Goal: Task Accomplishment & Management: Use online tool/utility

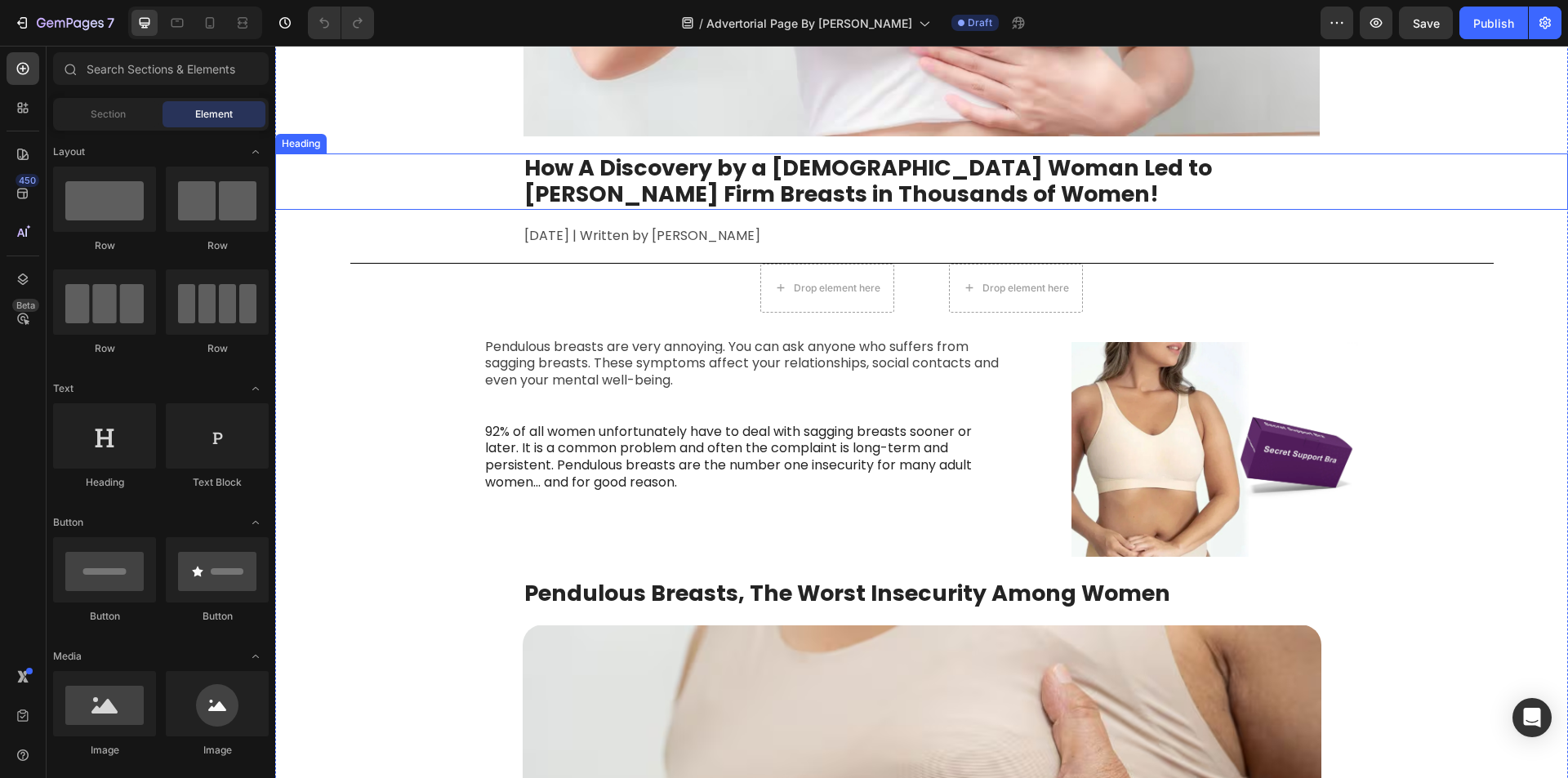
scroll to position [409, 0]
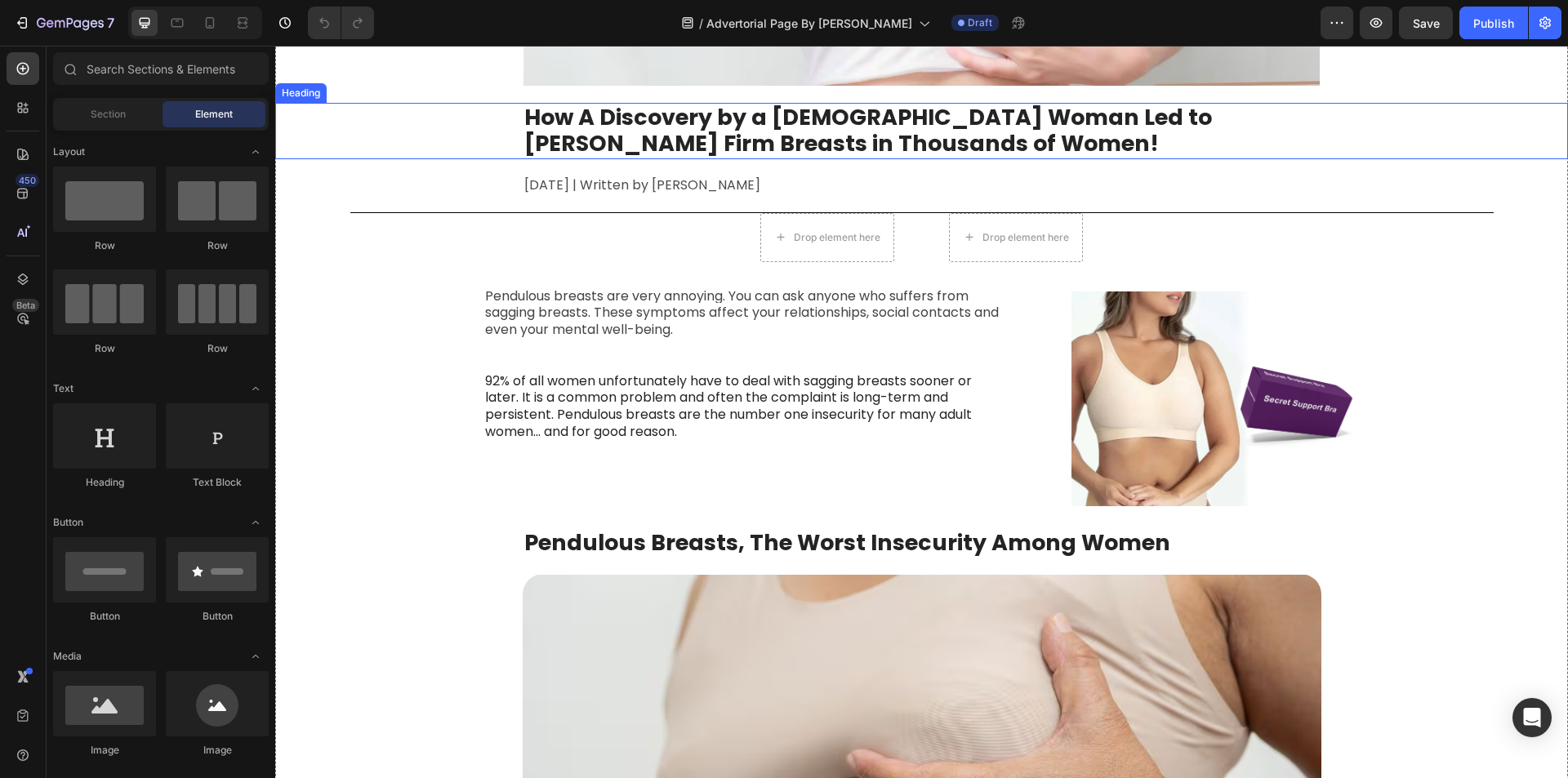
click at [704, 134] on strong "How A Discovery by a [DEMOGRAPHIC_DATA] Woman Led to [PERSON_NAME] Firm Breasts…" at bounding box center [867, 130] width 687 height 56
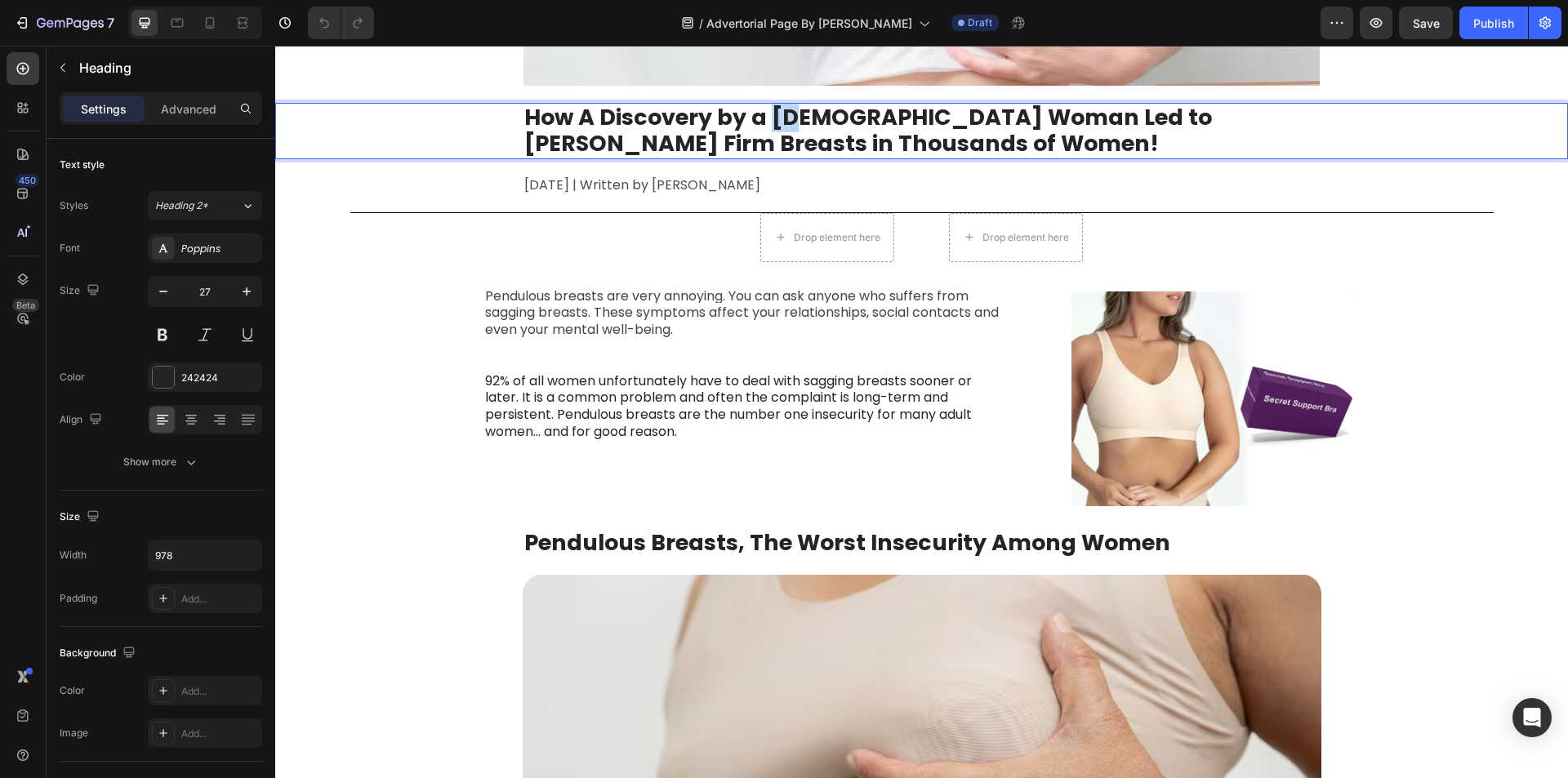
click at [775, 123] on strong "How A Discovery by a [DEMOGRAPHIC_DATA] Woman Led to [PERSON_NAME] Firm Breasts…" at bounding box center [867, 130] width 687 height 56
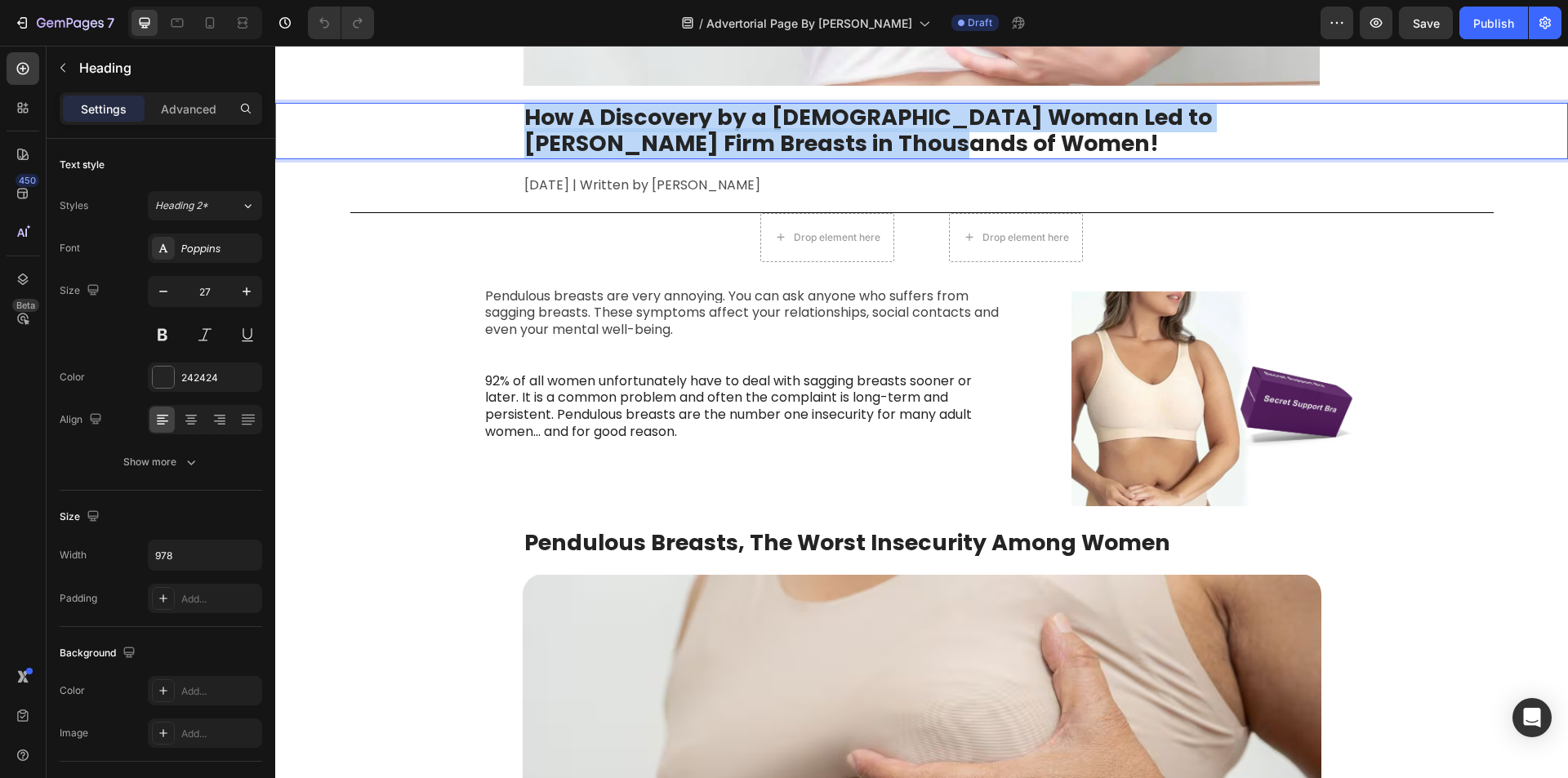
click at [775, 123] on strong "How A Discovery by a [DEMOGRAPHIC_DATA] Woman Led to [PERSON_NAME] Firm Breasts…" at bounding box center [867, 130] width 687 height 56
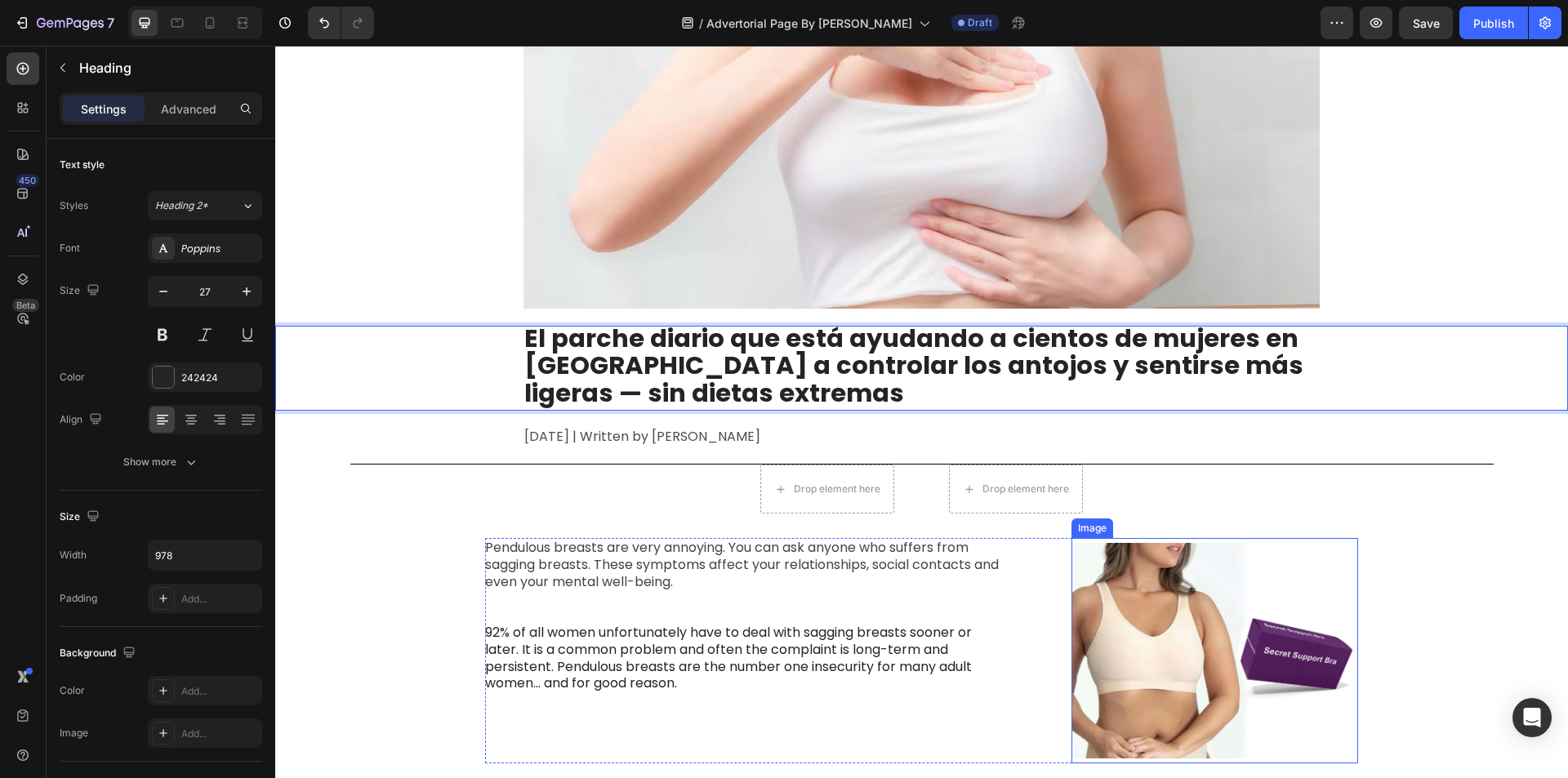
scroll to position [163, 0]
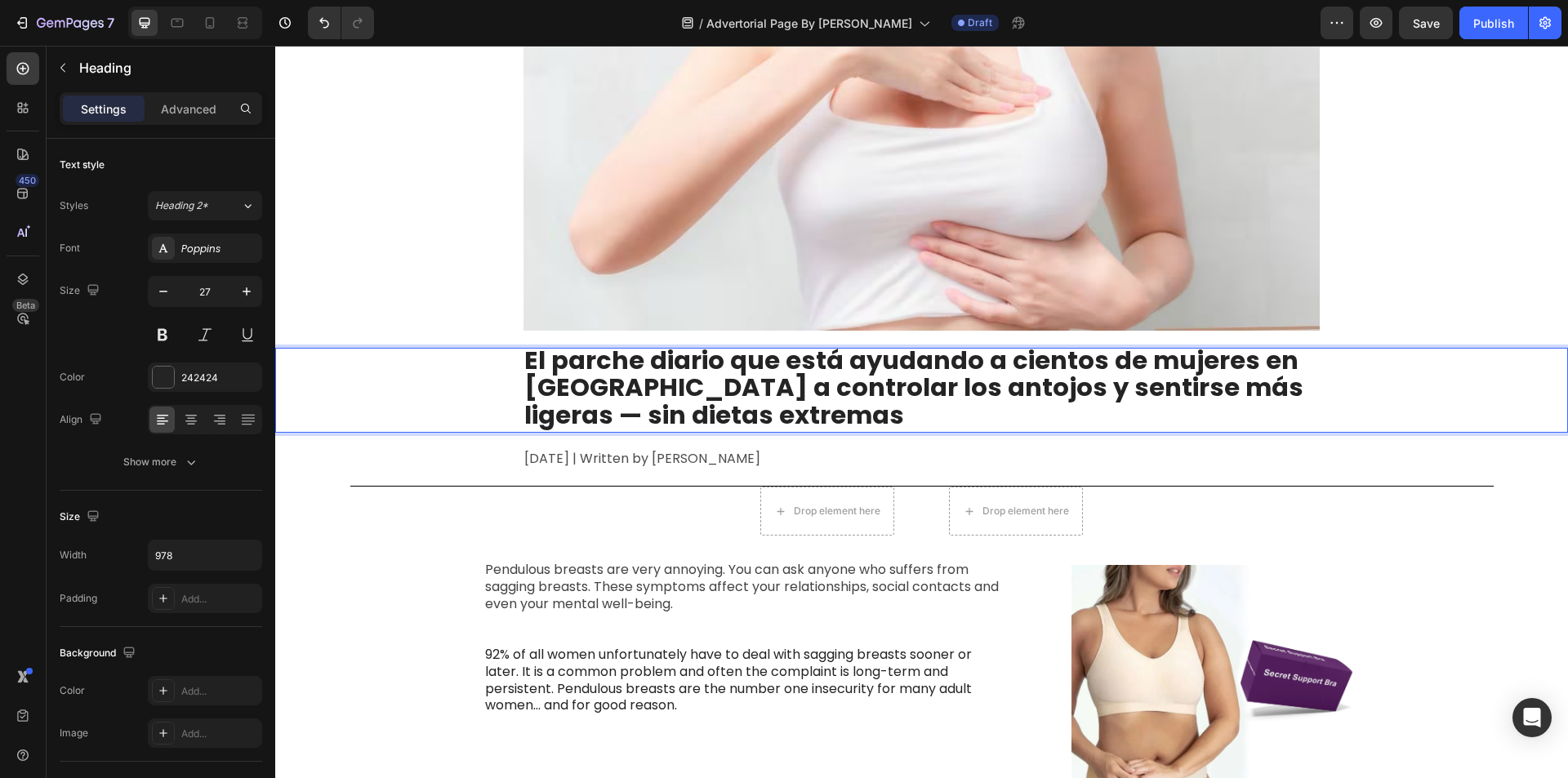
click at [823, 361] on strong "El parche diario que está ayudando a cientos de mujeres en [GEOGRAPHIC_DATA] a …" at bounding box center [913, 387] width 779 height 90
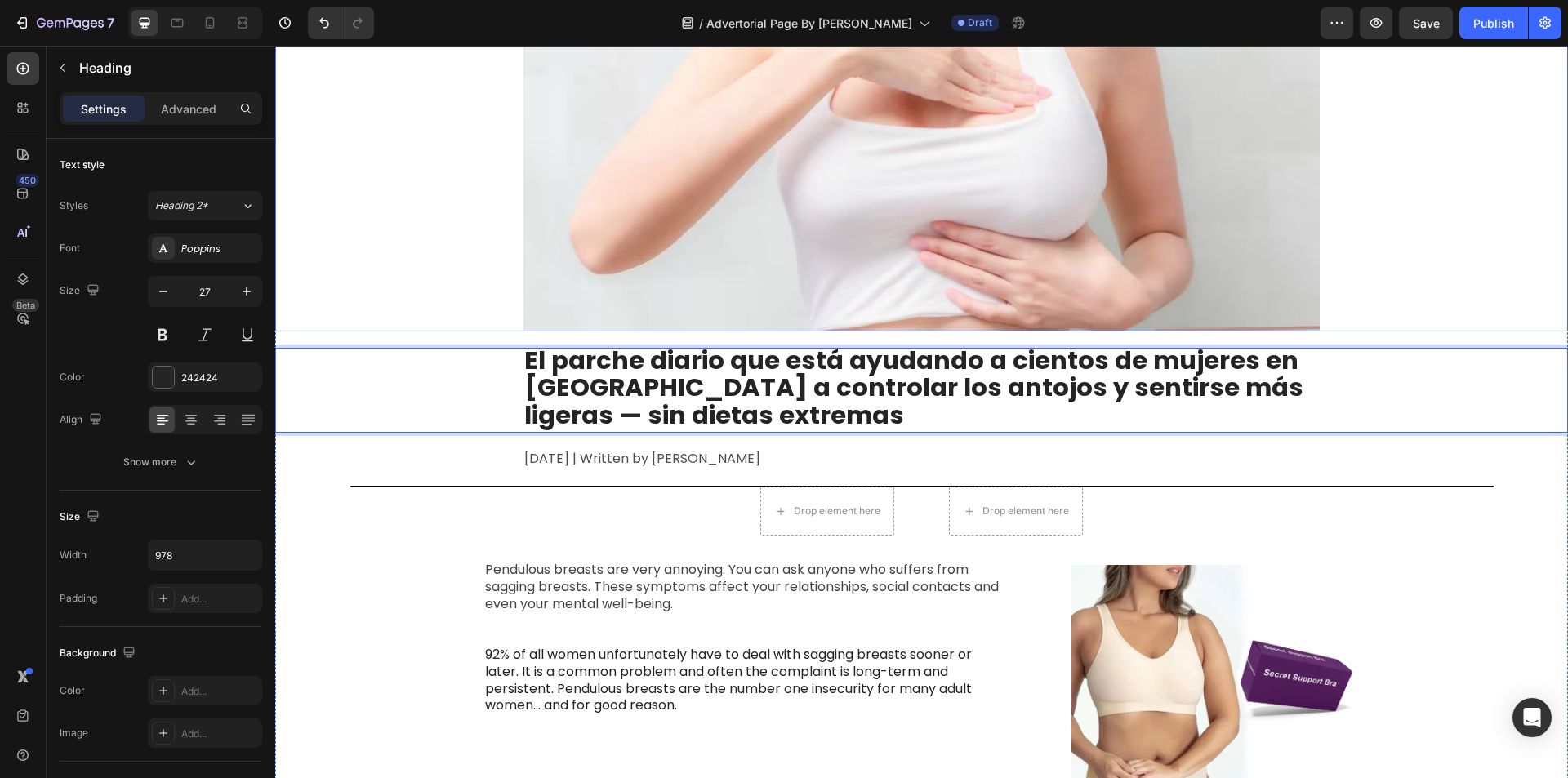
click at [748, 249] on img at bounding box center [922, 136] width 798 height 392
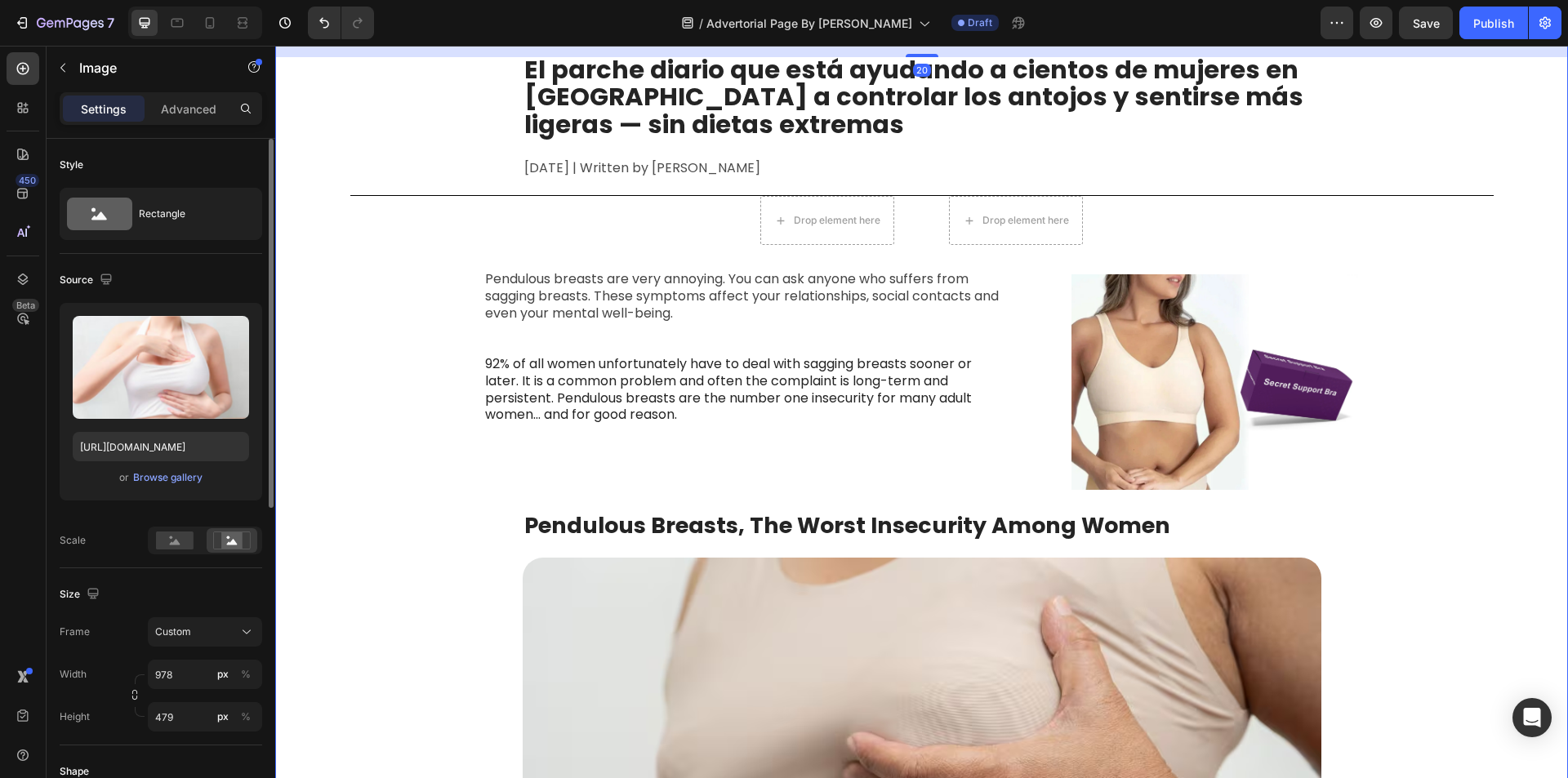
scroll to position [490, 0]
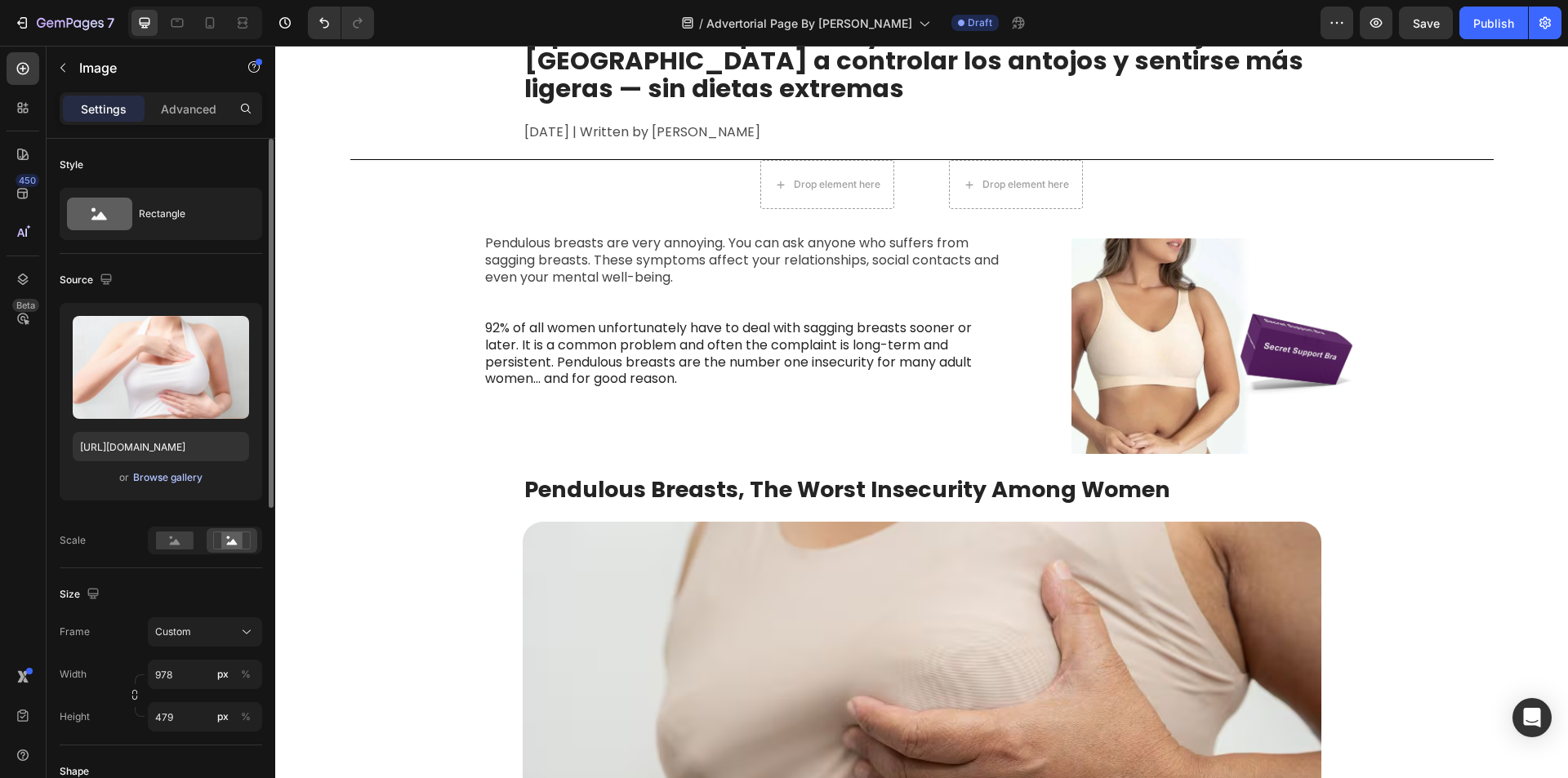
click at [149, 482] on div "Browse gallery" at bounding box center [168, 478] width 69 height 15
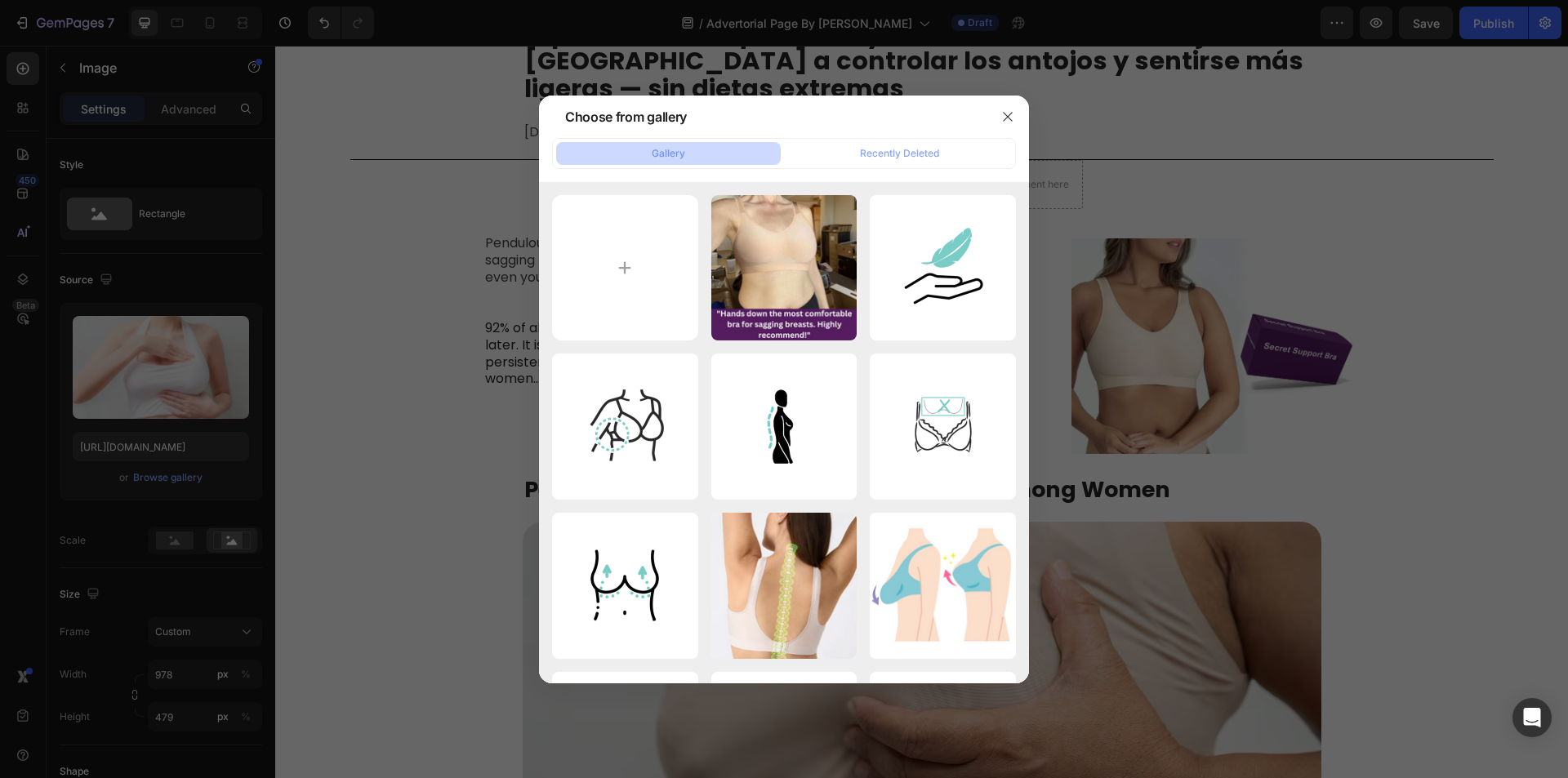
type input "C:\fakepath\Advertirial No. 1 (800 x 400 px).png"
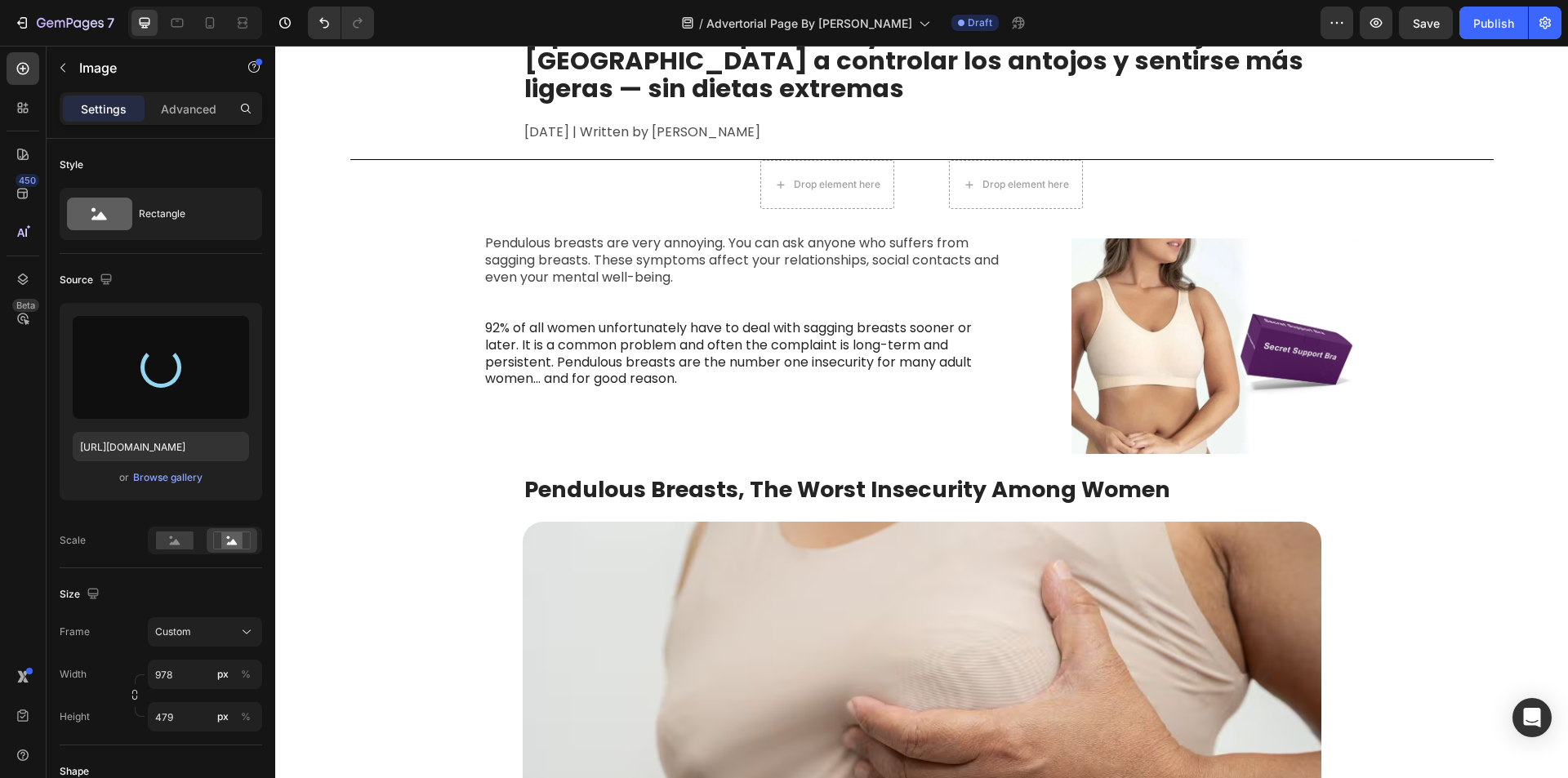
type input "[URL][DOMAIN_NAME]"
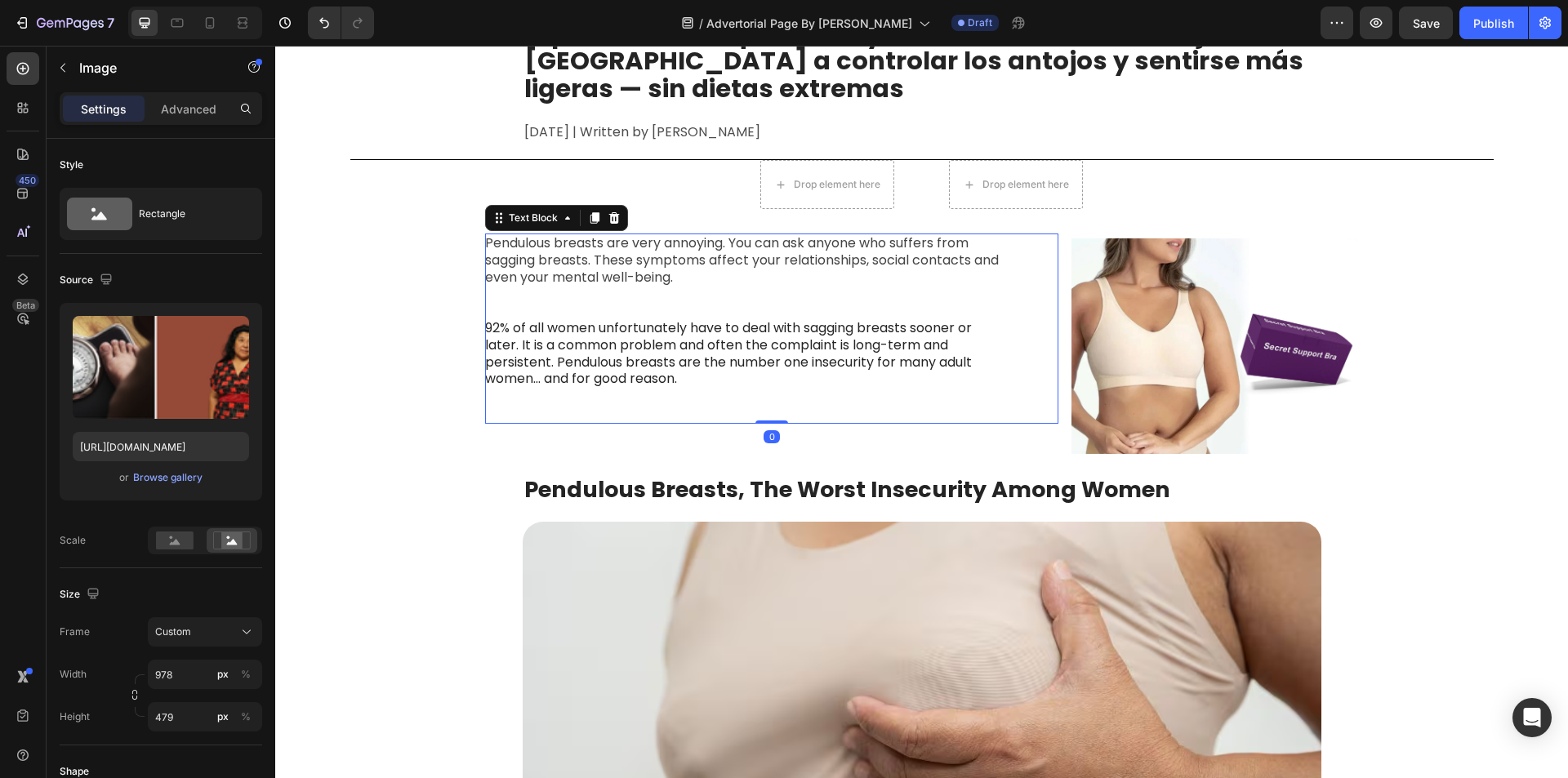
click at [914, 371] on p "92% of all women unfortunately have to deal with sagging breasts sooner or late…" at bounding box center [746, 354] width 523 height 67
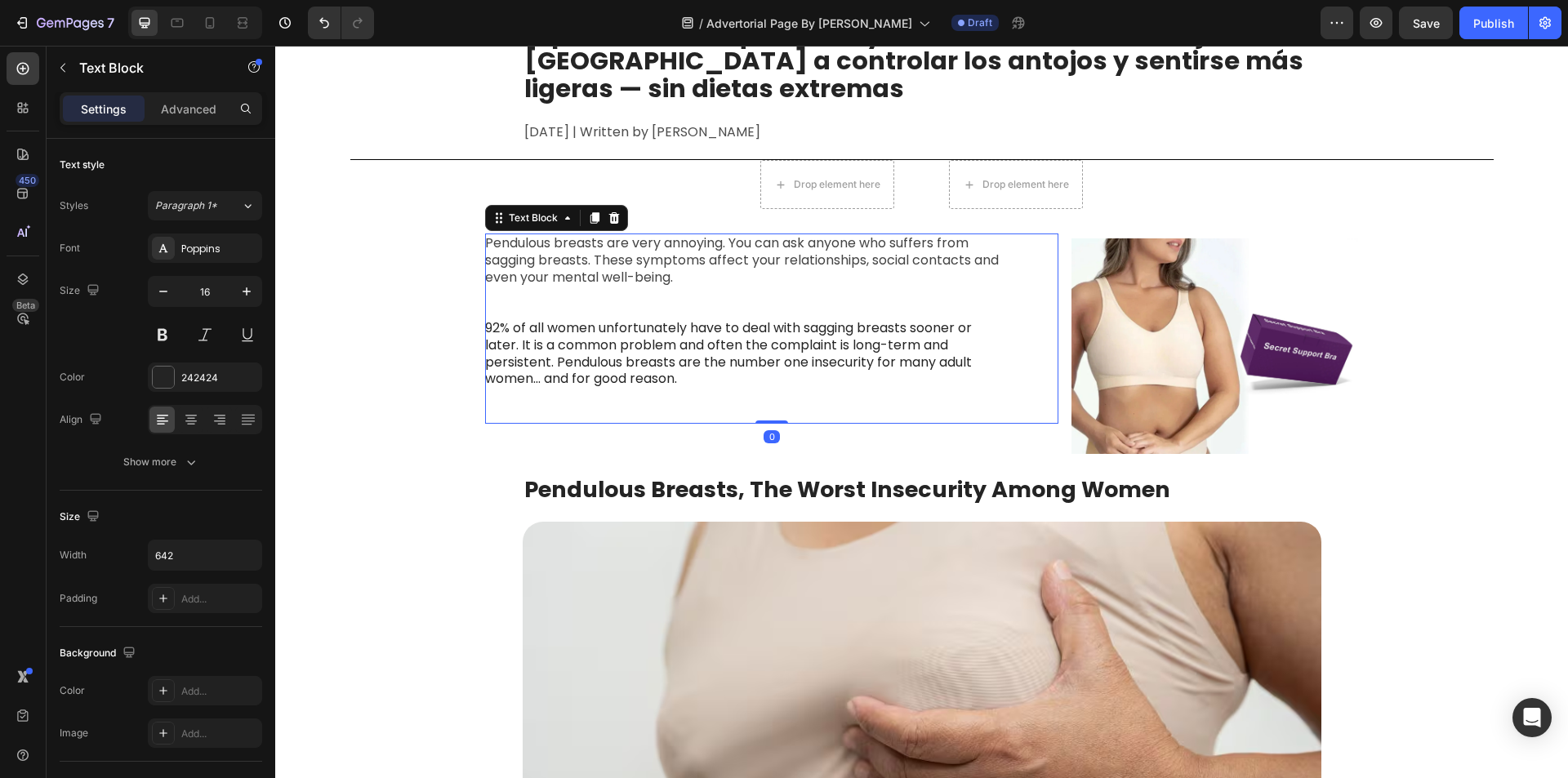
click at [806, 371] on p "92% of all women unfortunately have to deal with sagging breasts sooner or late…" at bounding box center [746, 354] width 523 height 67
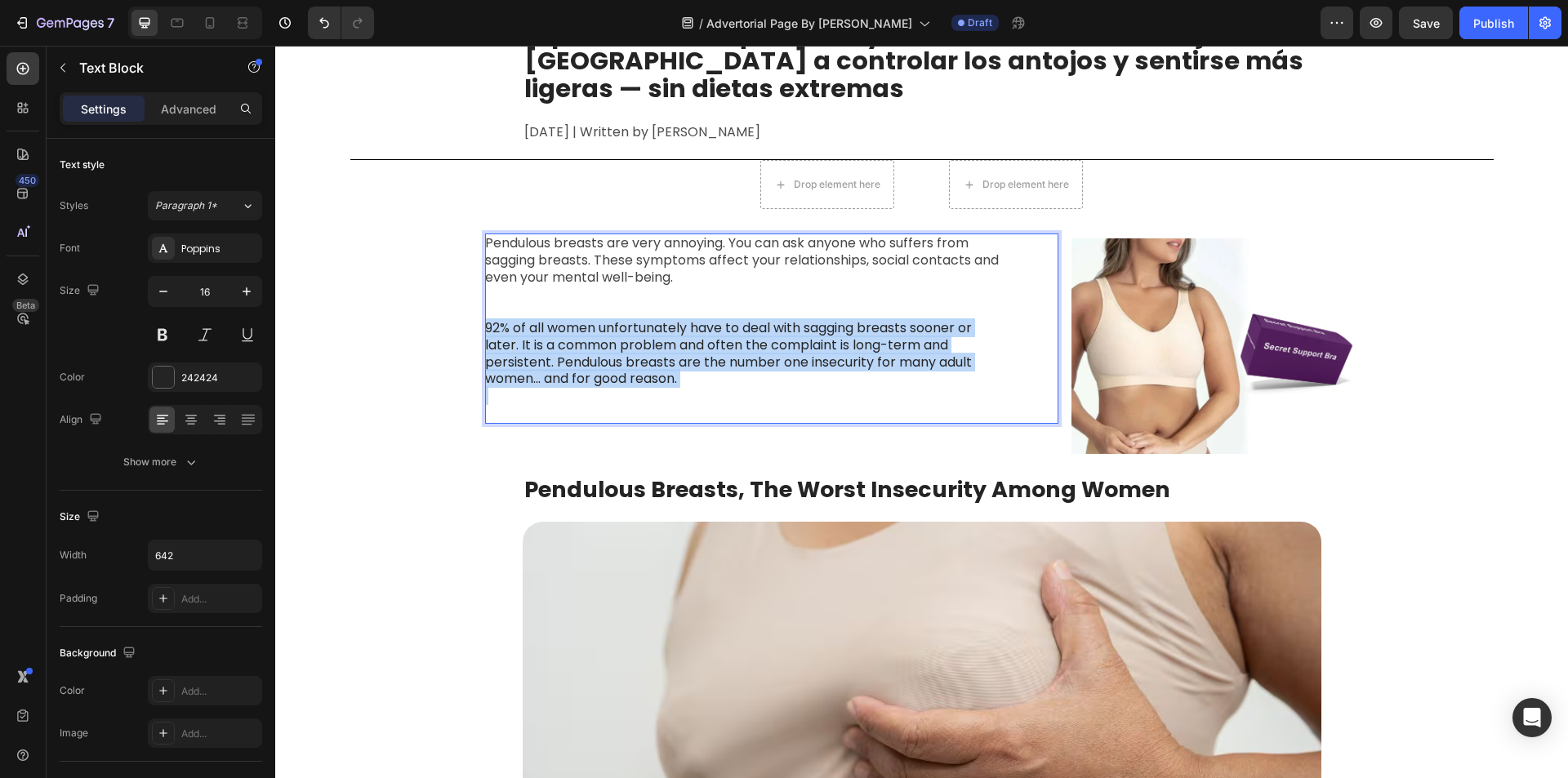
click at [806, 371] on p "92% of all women unfortunately have to deal with sagging breasts sooner or late…" at bounding box center [746, 354] width 523 height 67
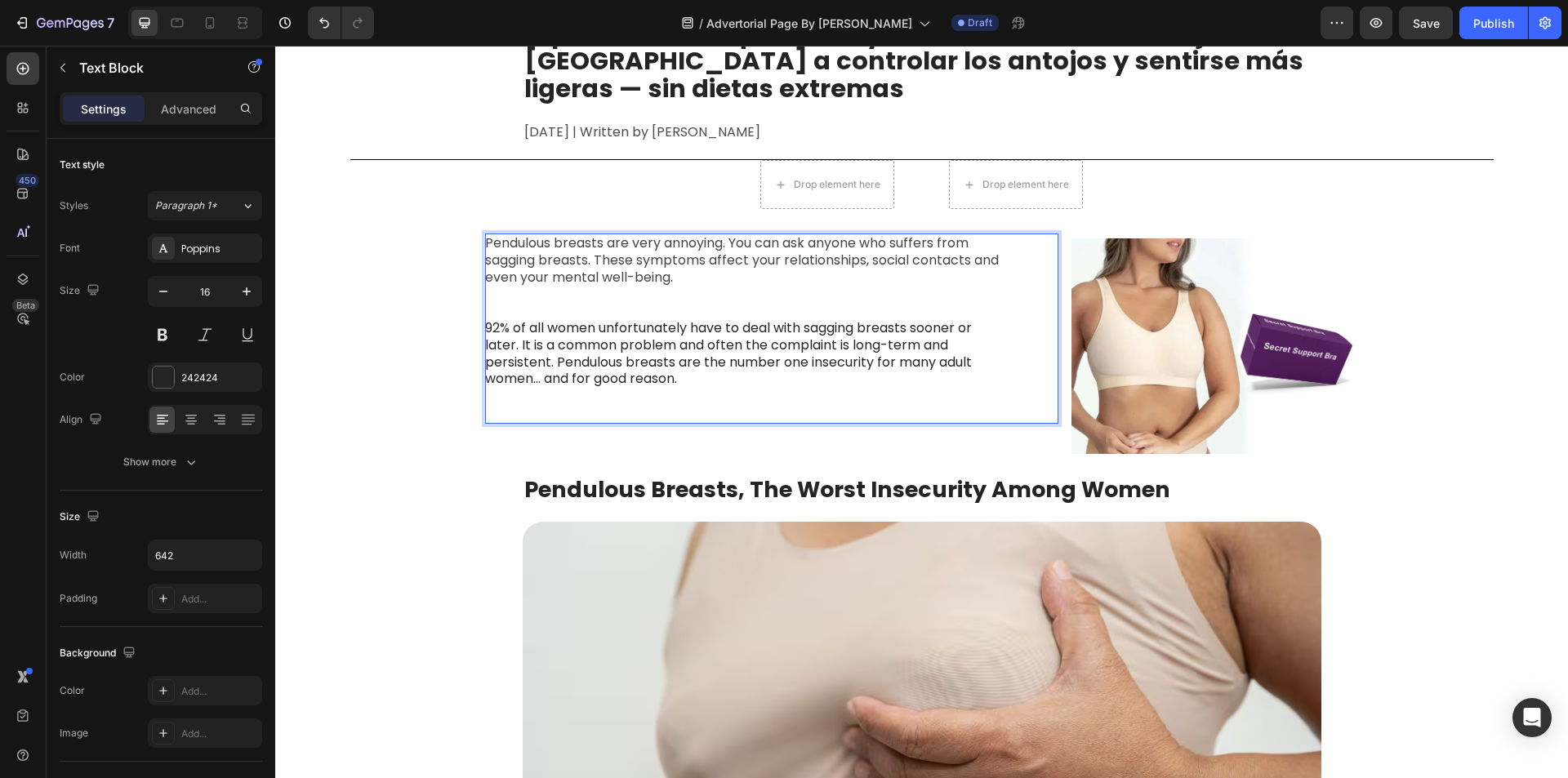
click at [971, 264] on span "Pendulous breasts are very annoying. You can ask anyone who suffers from saggin…" at bounding box center [741, 260] width 513 height 53
click at [715, 278] on p "Pendulous breasts are very annoying. You can ask anyone who suffers from saggin…" at bounding box center [746, 260] width 523 height 51
click at [693, 279] on p "Pendulous breasts are very annoying. You can ask anyone who suffers from saggin…" at bounding box center [746, 260] width 523 height 51
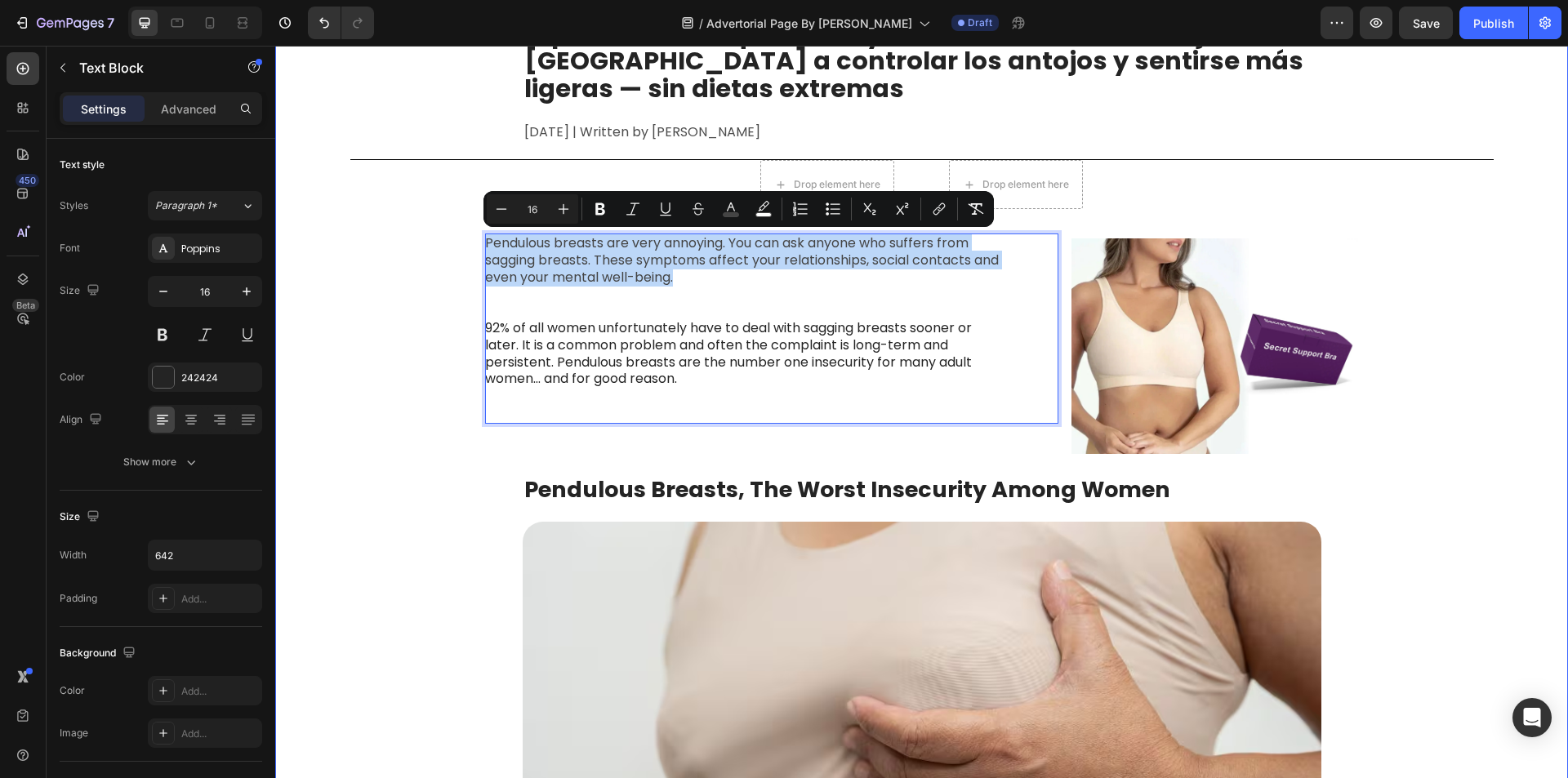
drag, startPoint x: 676, startPoint y: 280, endPoint x: 478, endPoint y: 245, distance: 201.1
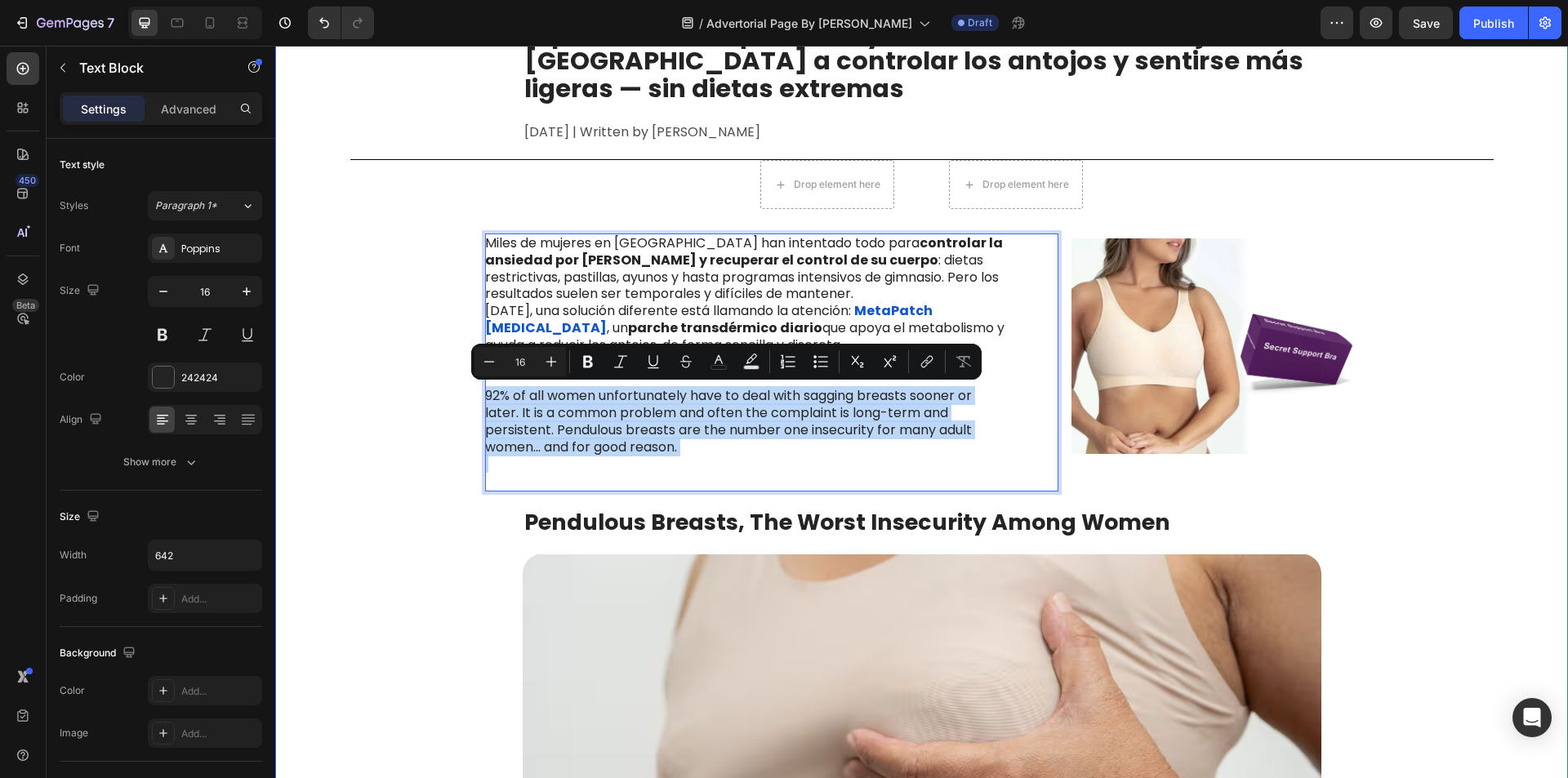
drag, startPoint x: 652, startPoint y: 442, endPoint x: 450, endPoint y: 392, distance: 208.1
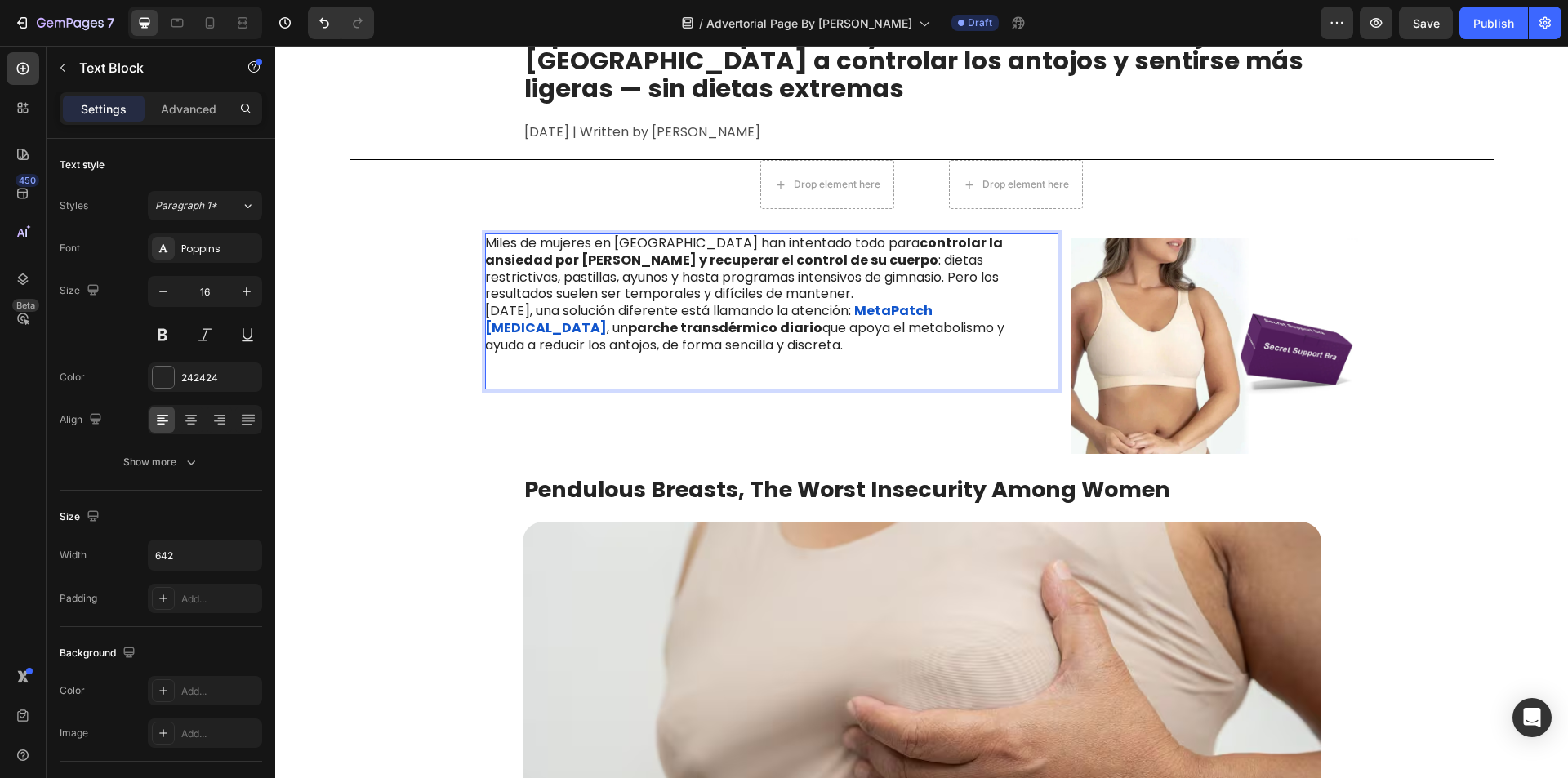
click at [497, 374] on p "Rich Text Editor. Editing area: main" at bounding box center [746, 371] width 523 height 35
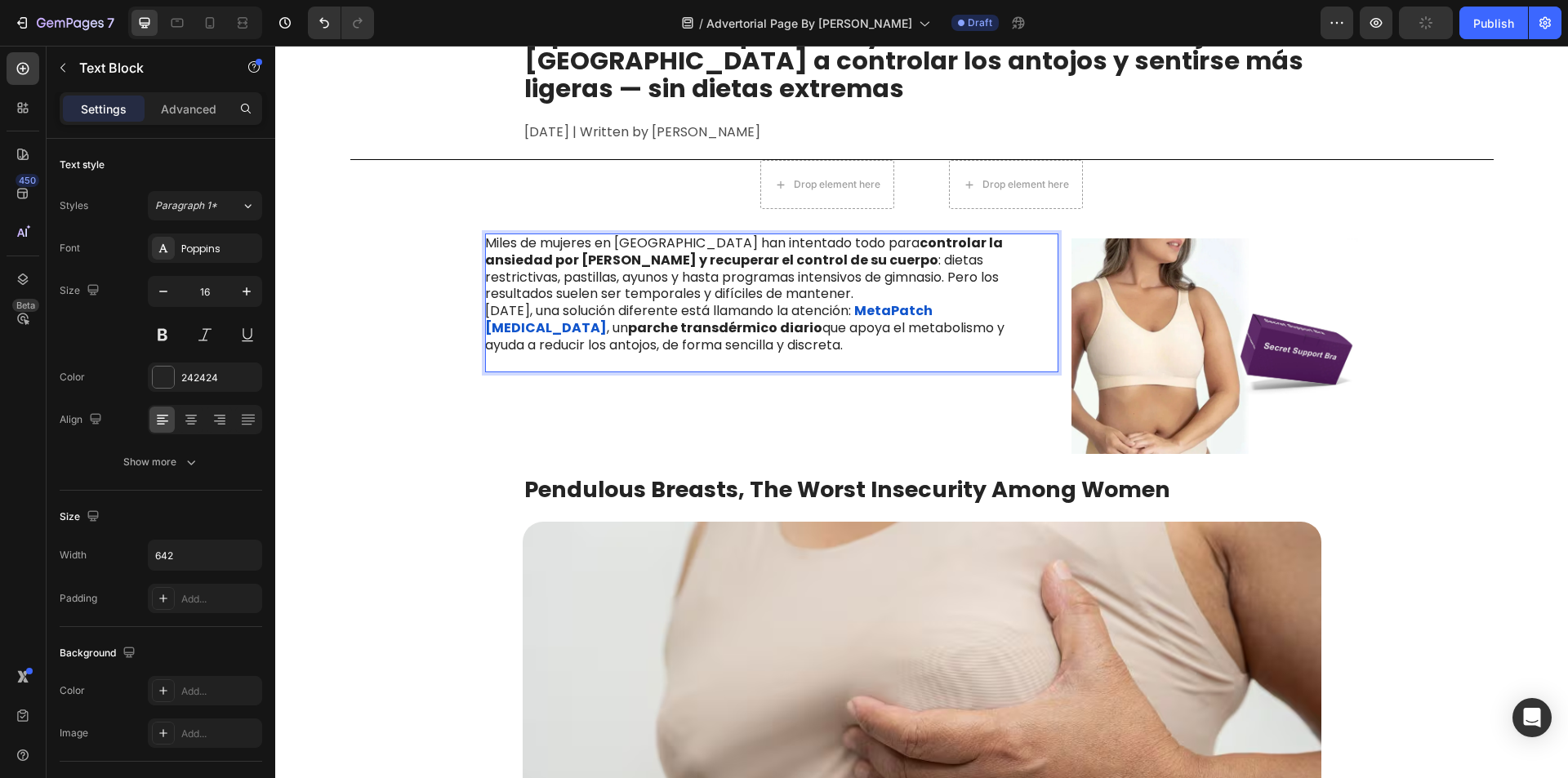
click at [709, 286] on p "Miles de mujeres en [GEOGRAPHIC_DATA] han intentado todo para controlar la ansi…" at bounding box center [746, 269] width 523 height 67
click at [720, 295] on p "Miles de mujeres en [GEOGRAPHIC_DATA] han intentado todo para controlar la ansi…" at bounding box center [746, 269] width 523 height 67
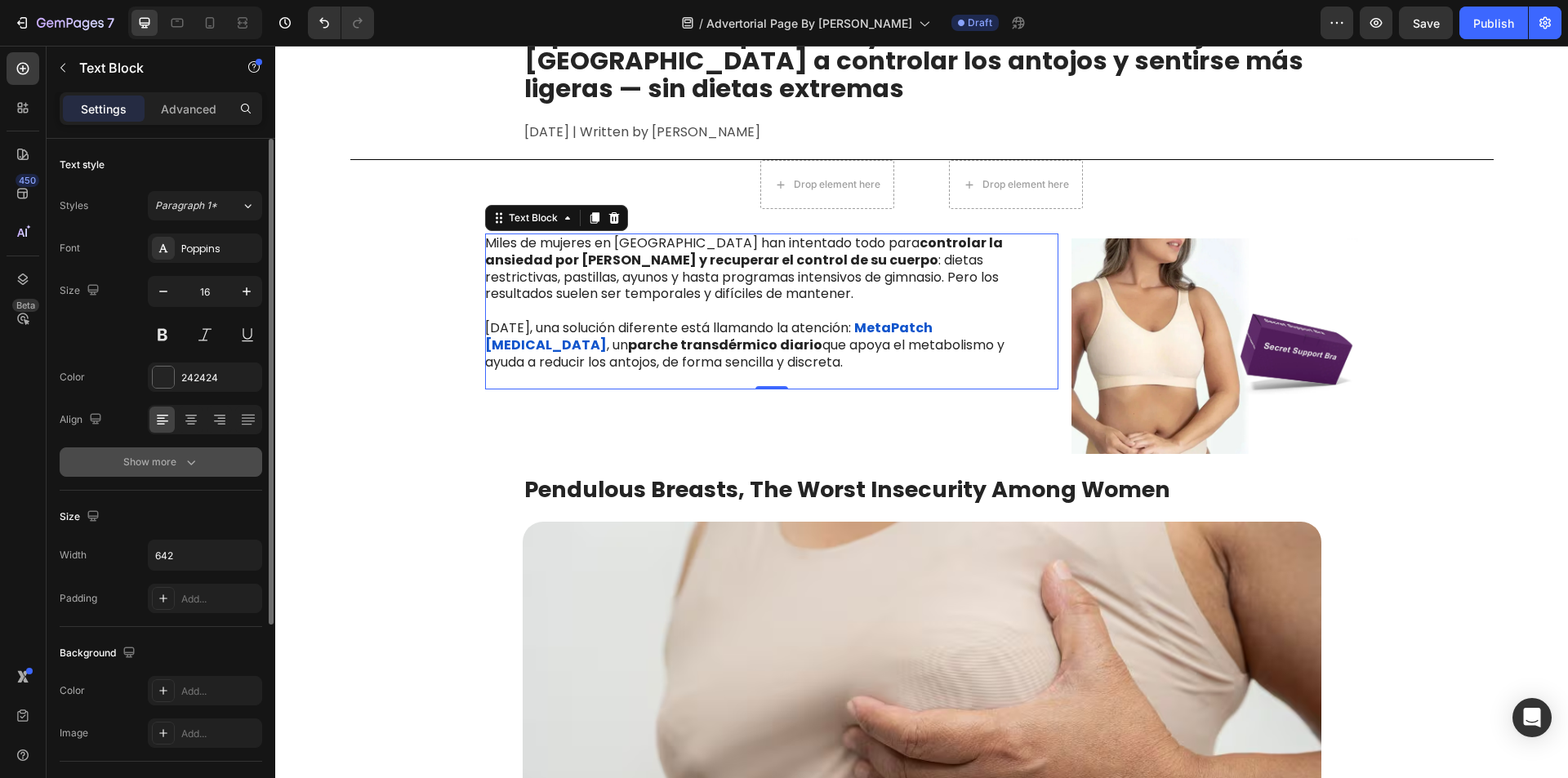
click at [224, 455] on button "Show more" at bounding box center [161, 462] width 202 height 29
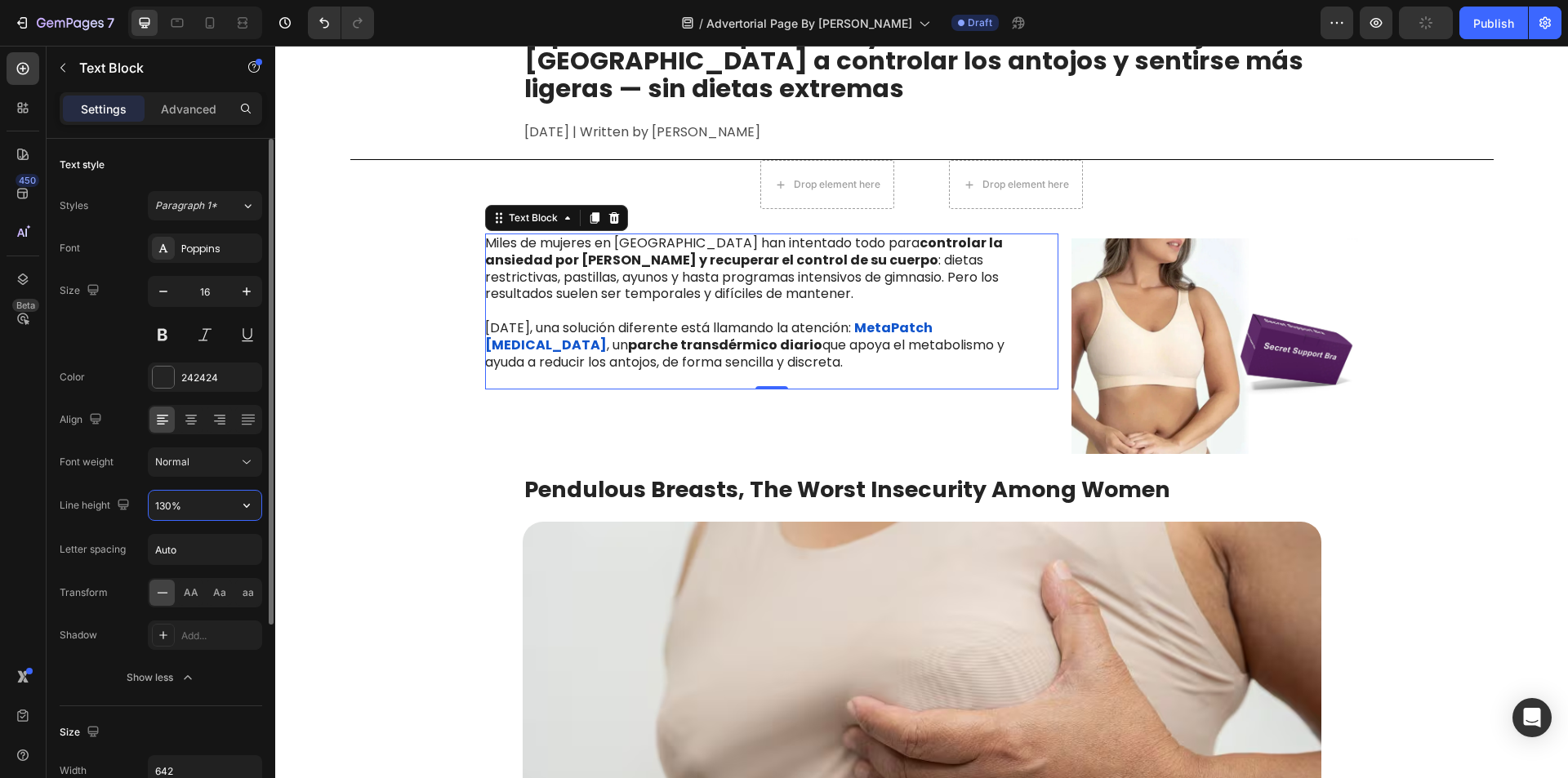
click at [188, 515] on input "130%" at bounding box center [204, 505] width 113 height 29
type input "140%"
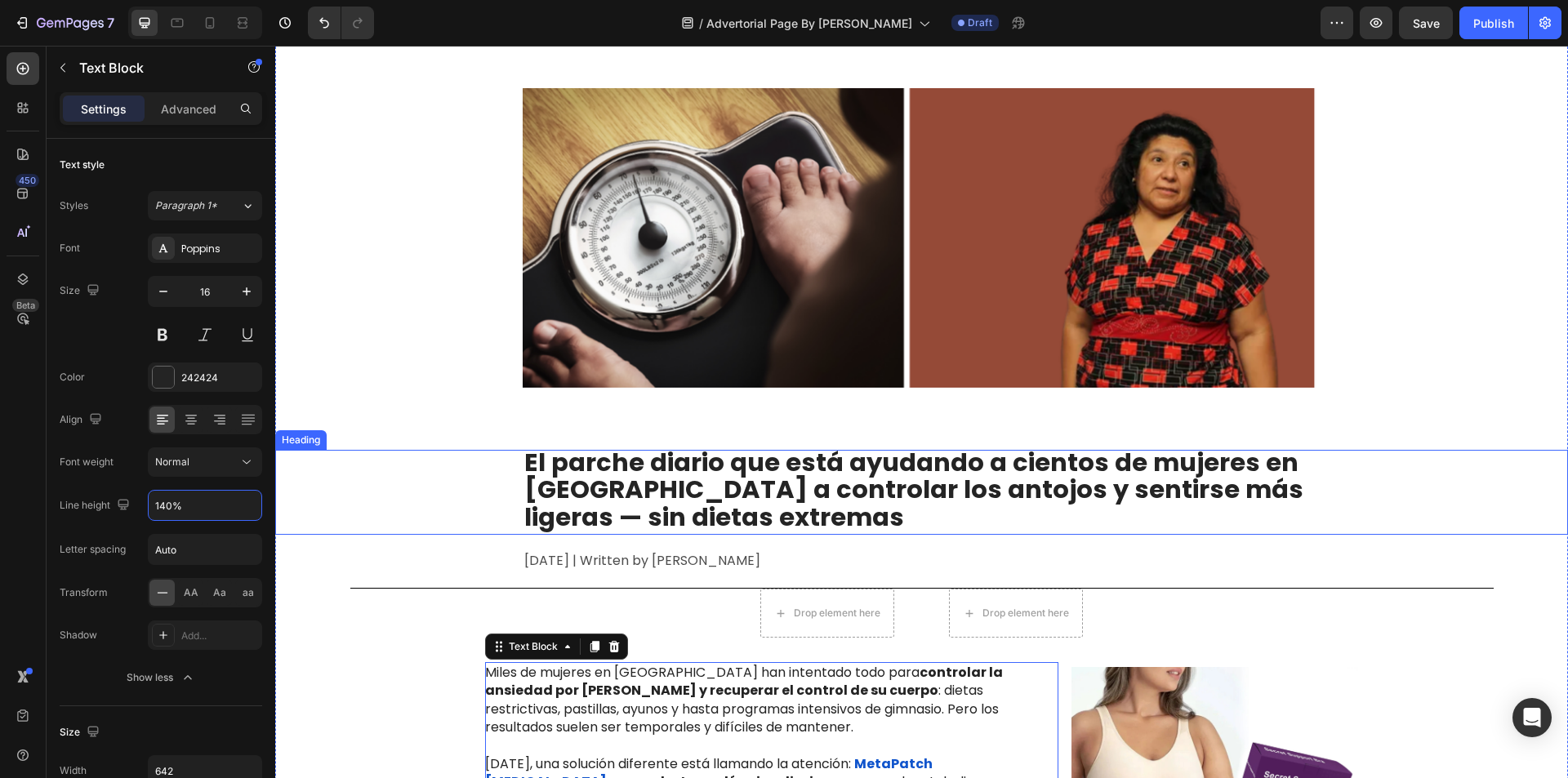
scroll to position [0, 0]
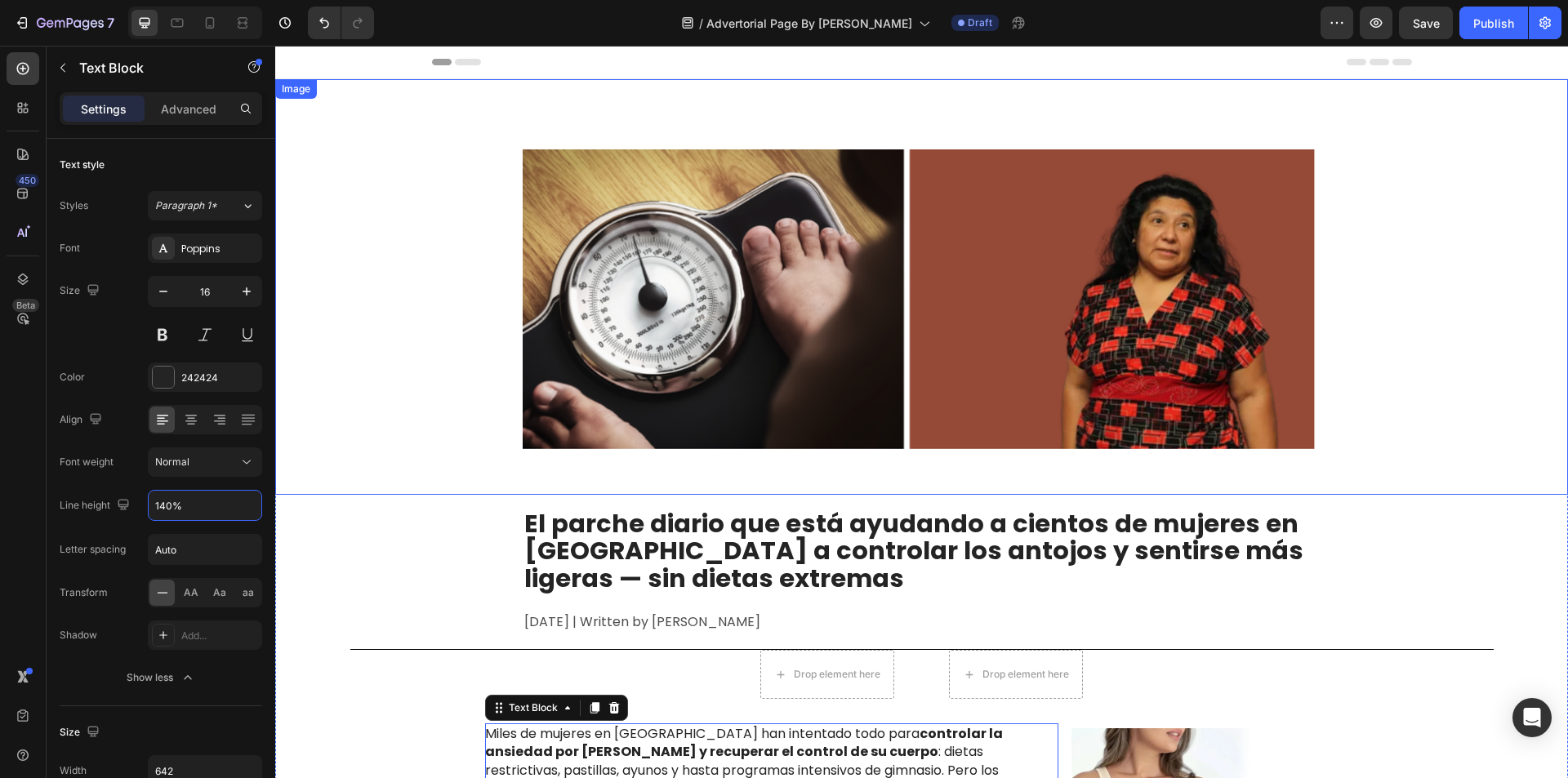
click at [1134, 301] on img at bounding box center [922, 299] width 798 height 392
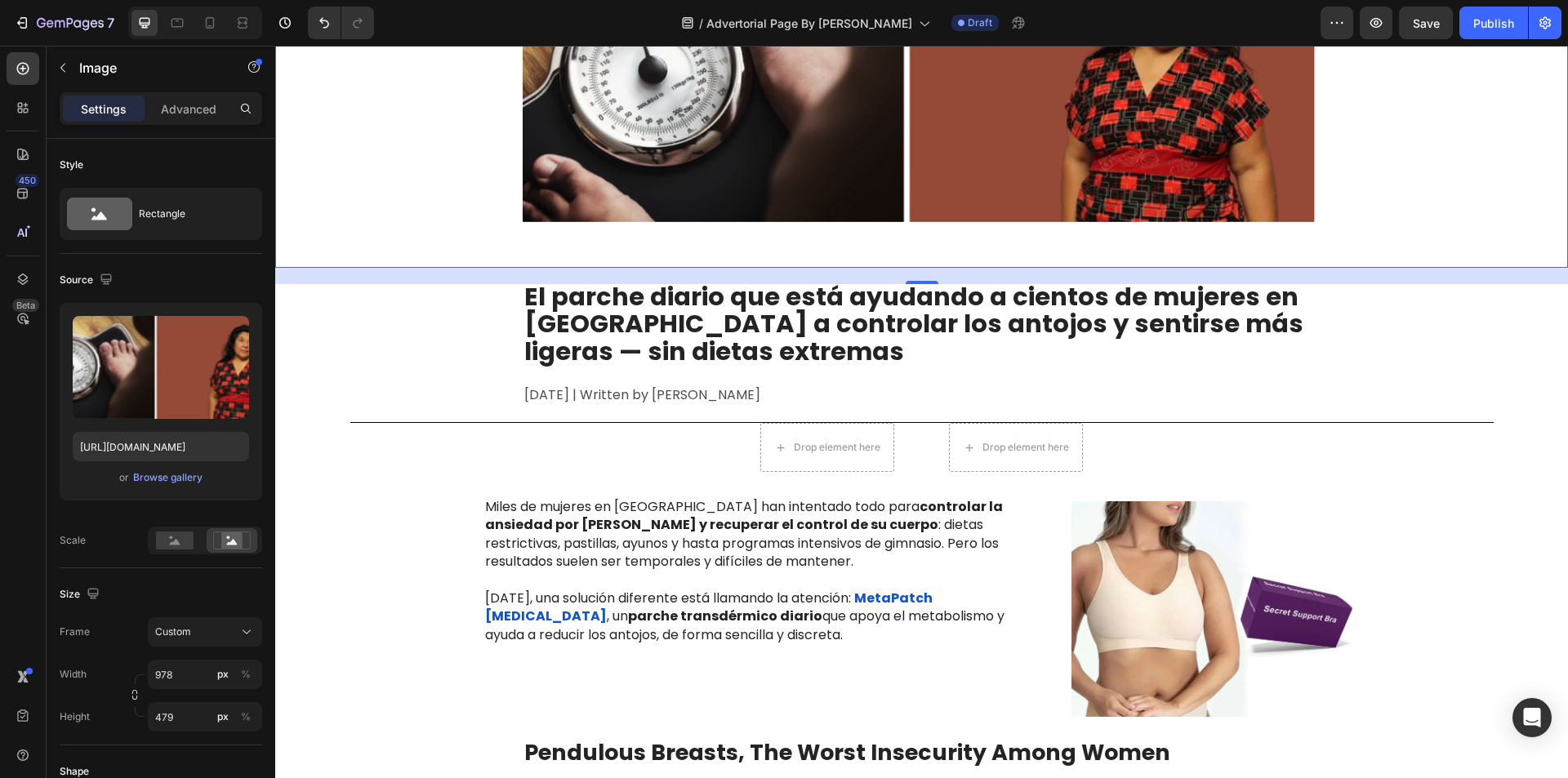
scroll to position [327, 0]
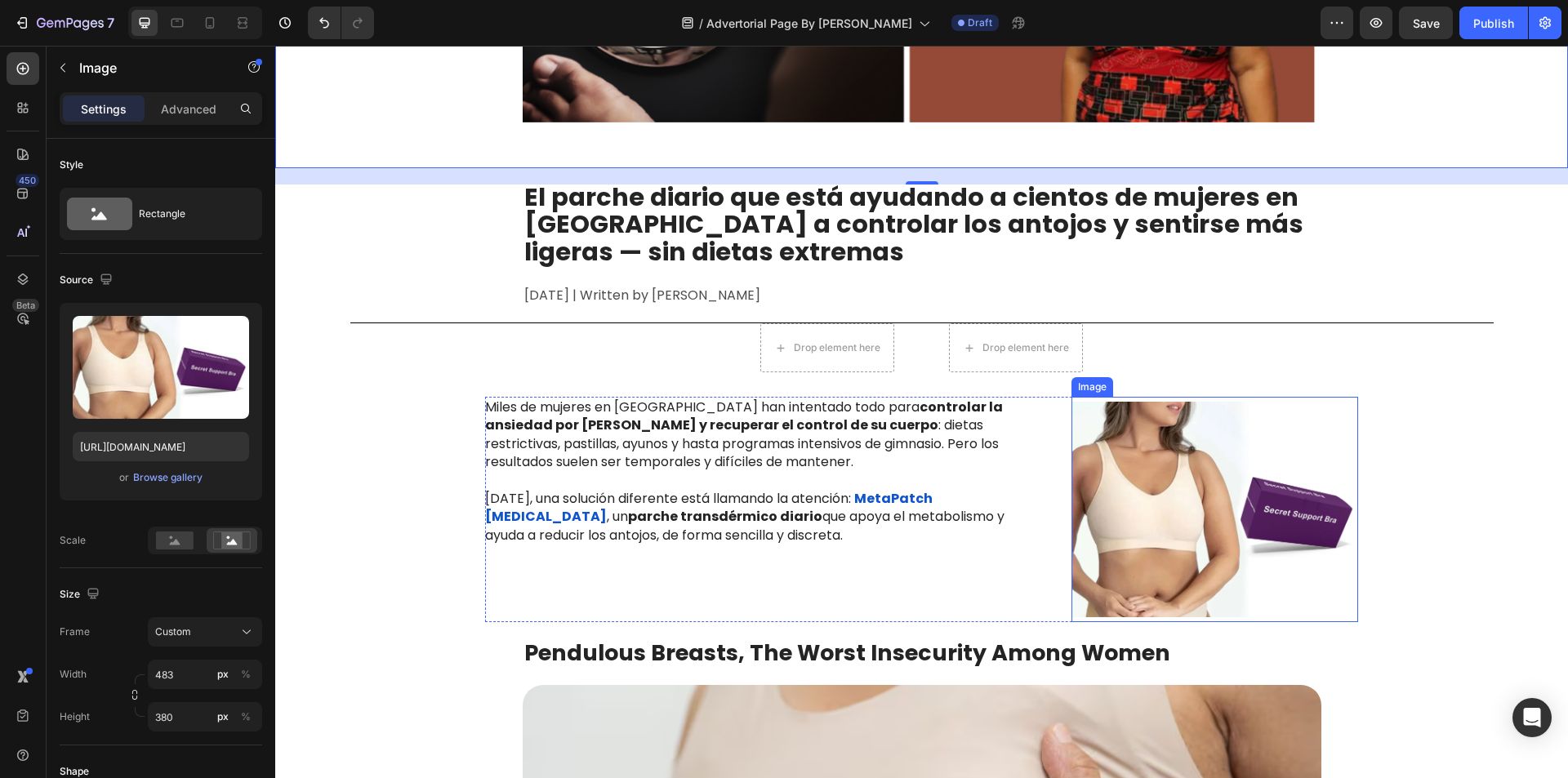
click at [1193, 524] on img at bounding box center [1215, 510] width 287 height 226
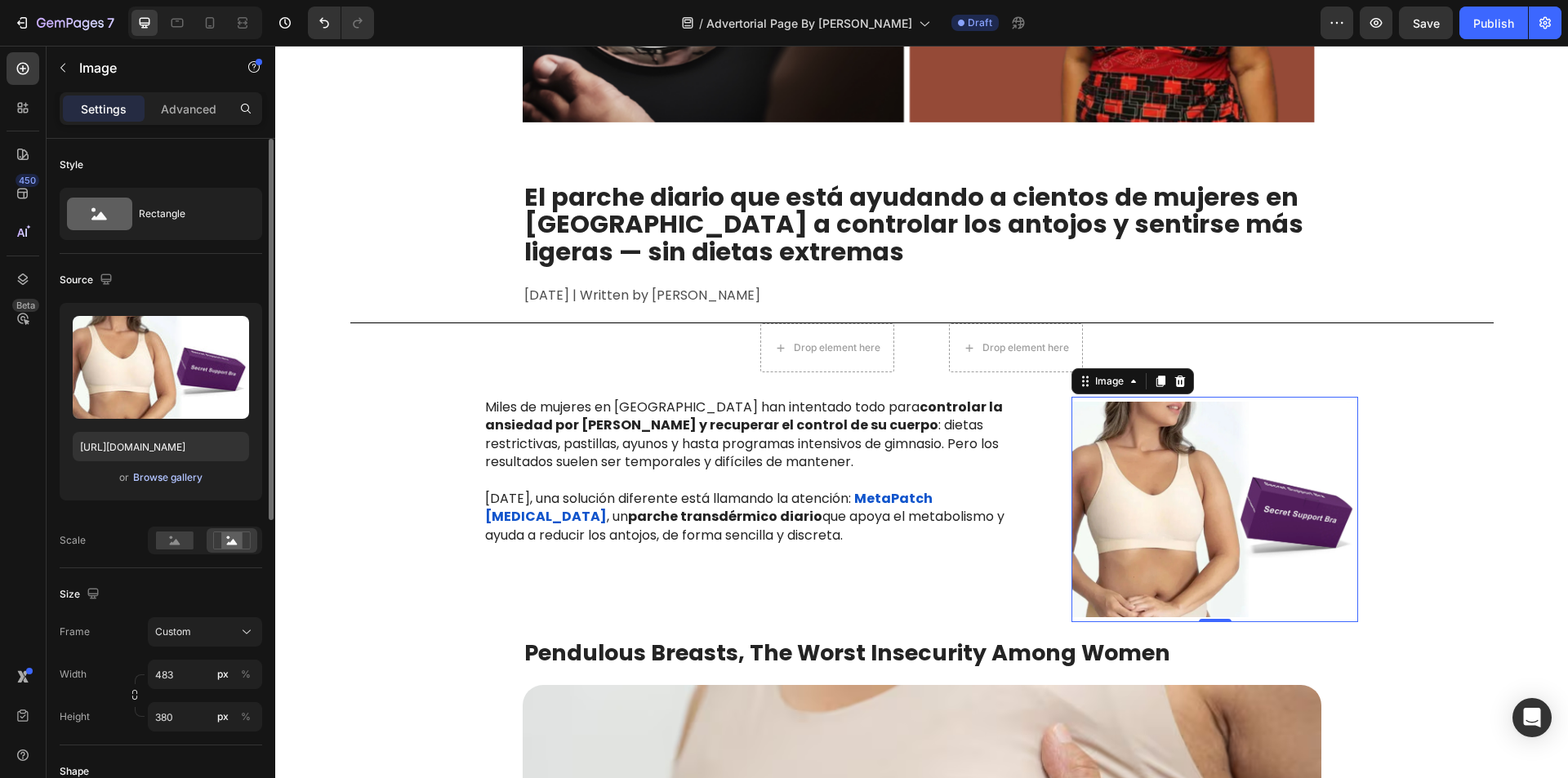
click at [160, 474] on div "Browse gallery" at bounding box center [168, 478] width 69 height 15
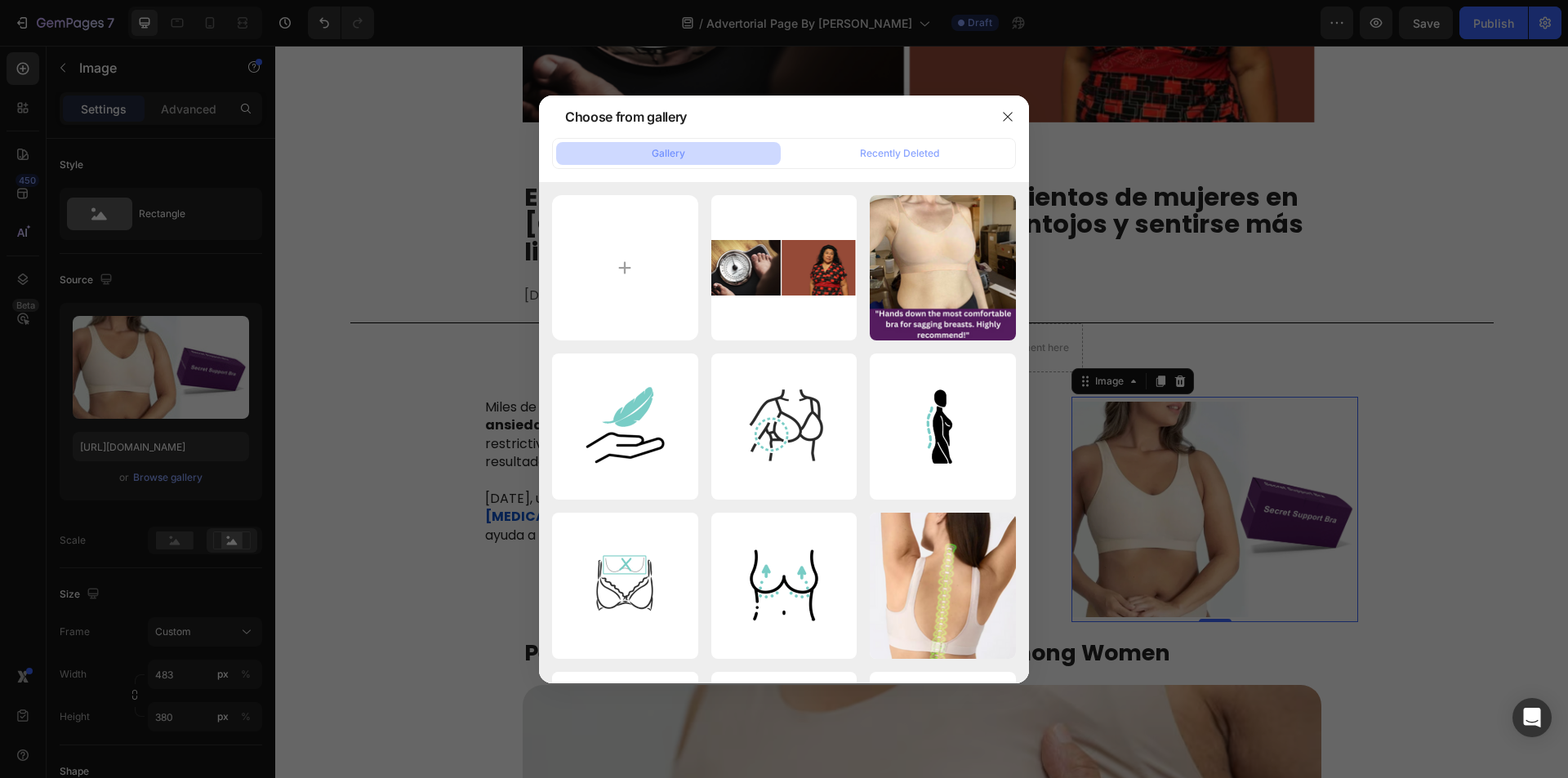
type input "C:\fakepath\Advertirial No. 1 (800 x 400 px) (1).png"
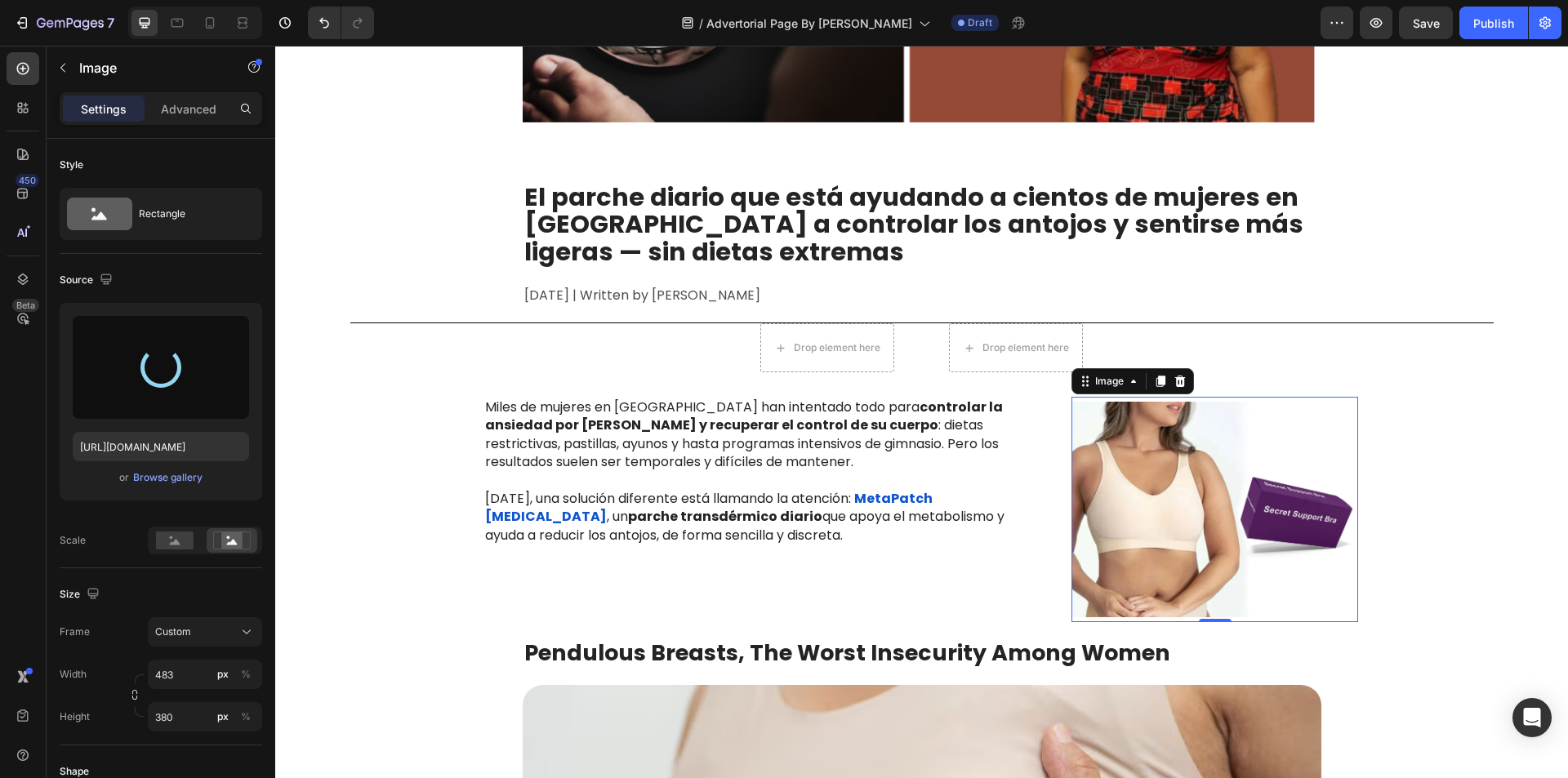
type input "[URL][DOMAIN_NAME]"
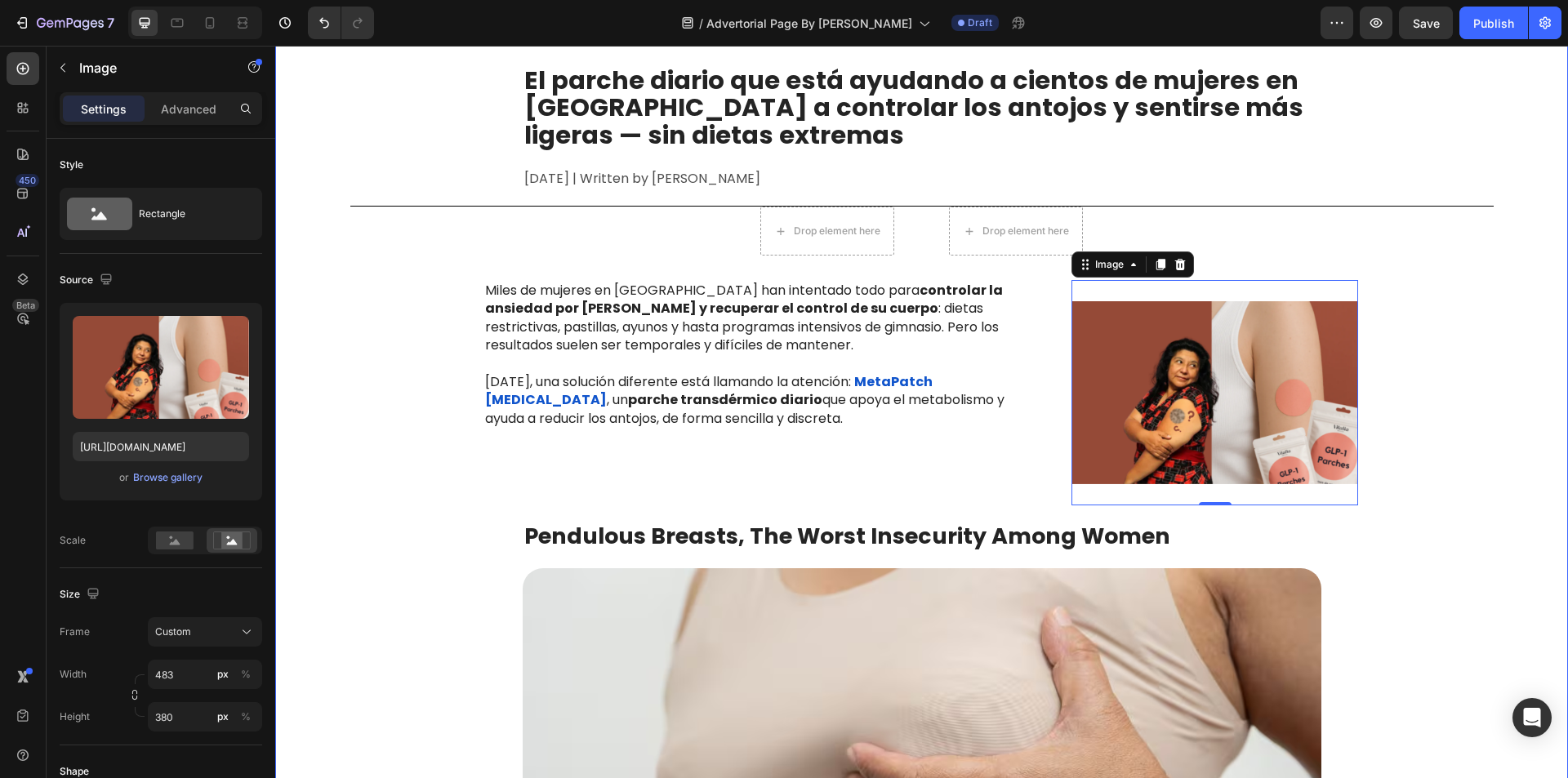
scroll to position [654, 0]
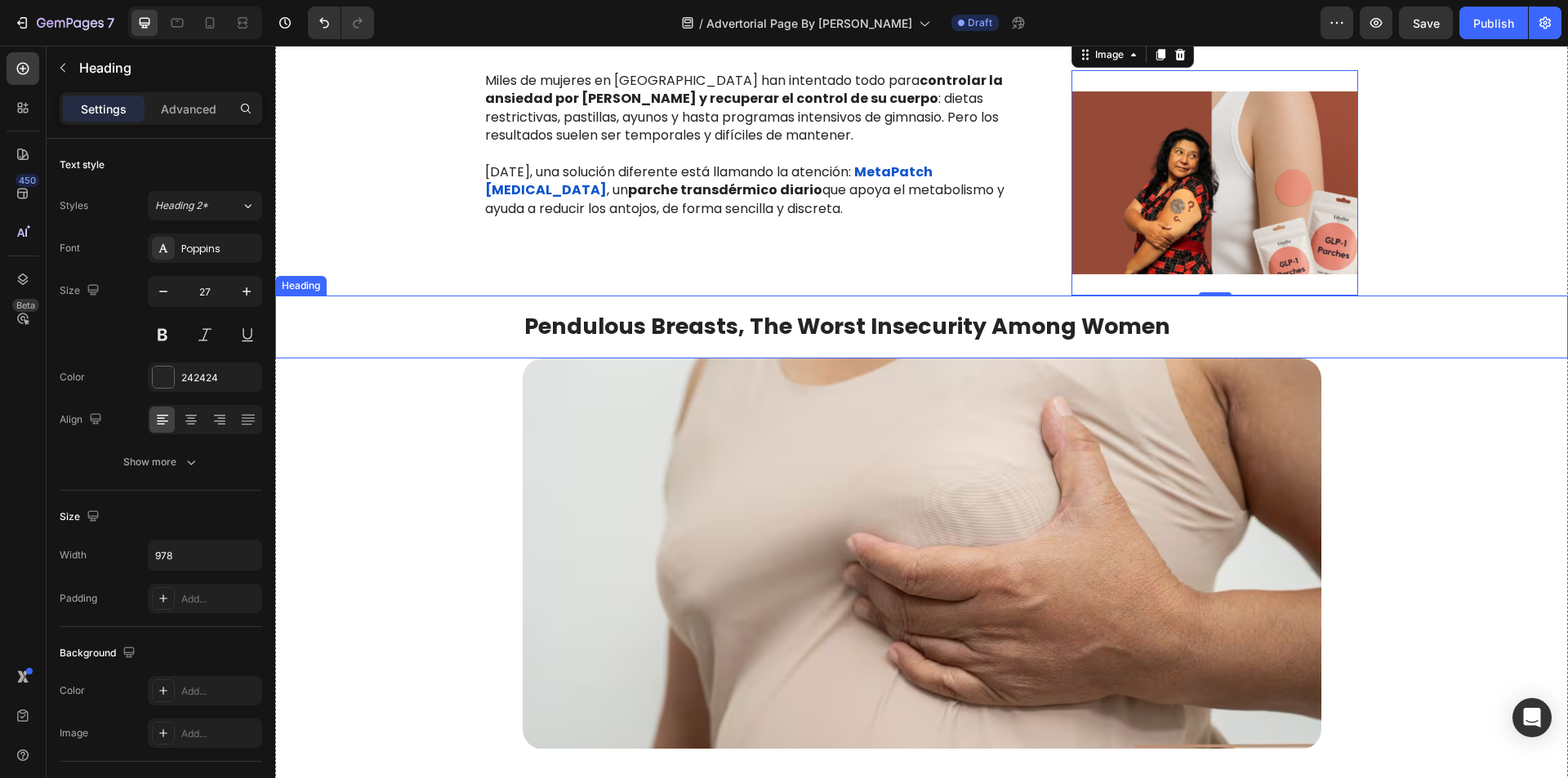
click at [805, 324] on strong "Pendulous Breasts, The Worst Insecurity Among Women" at bounding box center [846, 326] width 645 height 30
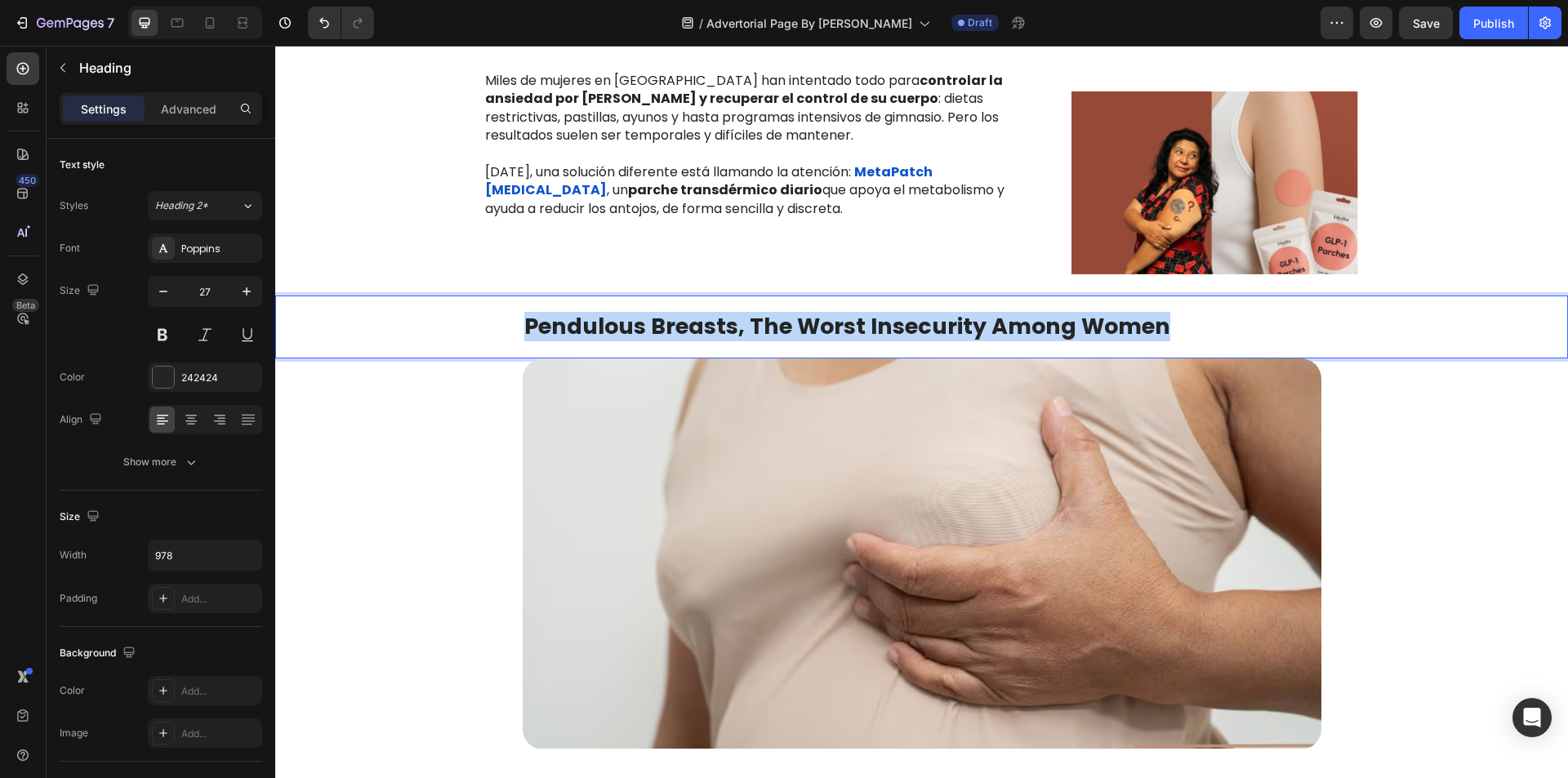
click at [805, 324] on strong "Pendulous Breasts, The Worst Insecurity Among Women" at bounding box center [846, 326] width 645 height 30
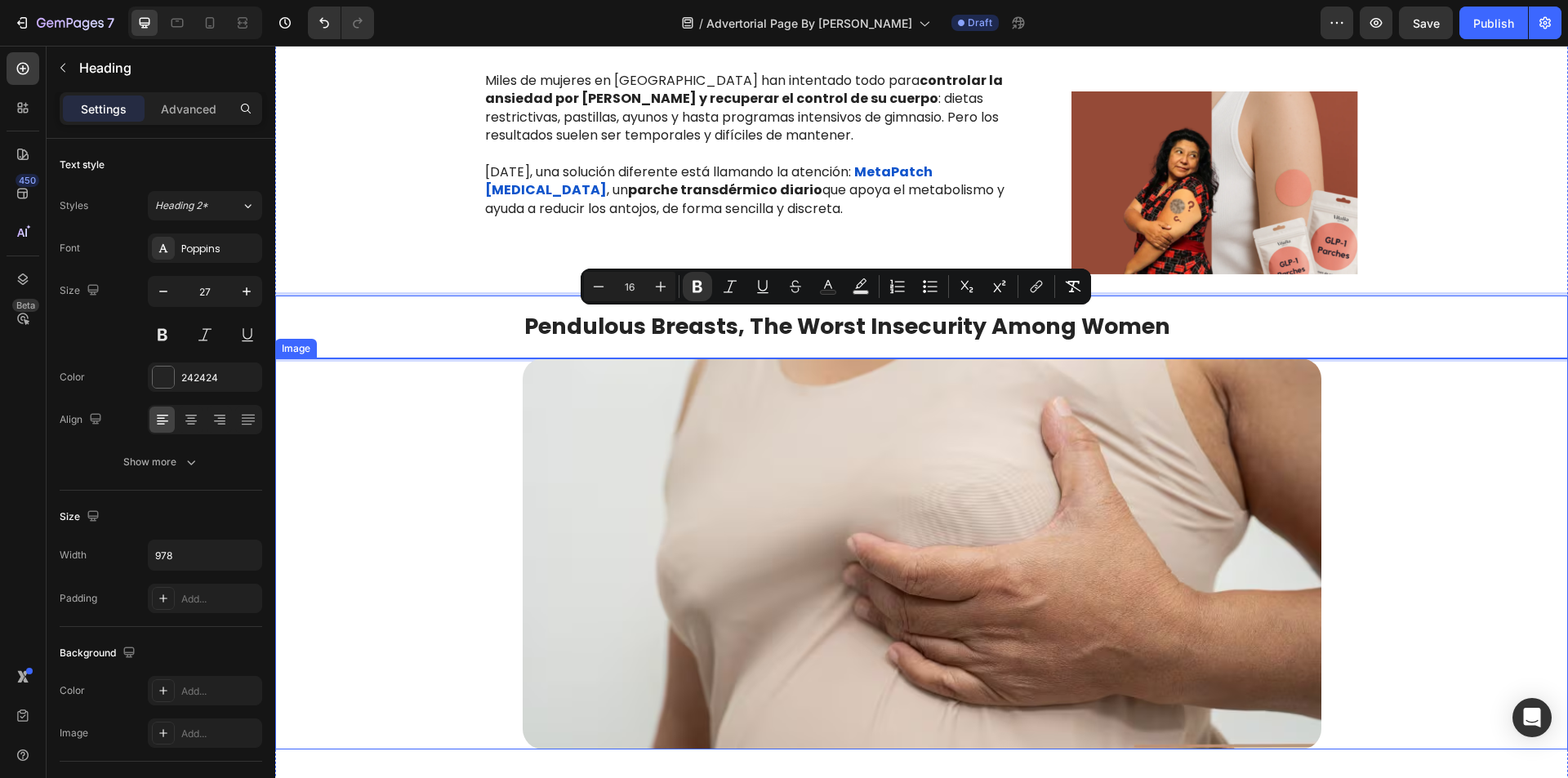
click at [1456, 496] on div at bounding box center [922, 554] width 1293 height 392
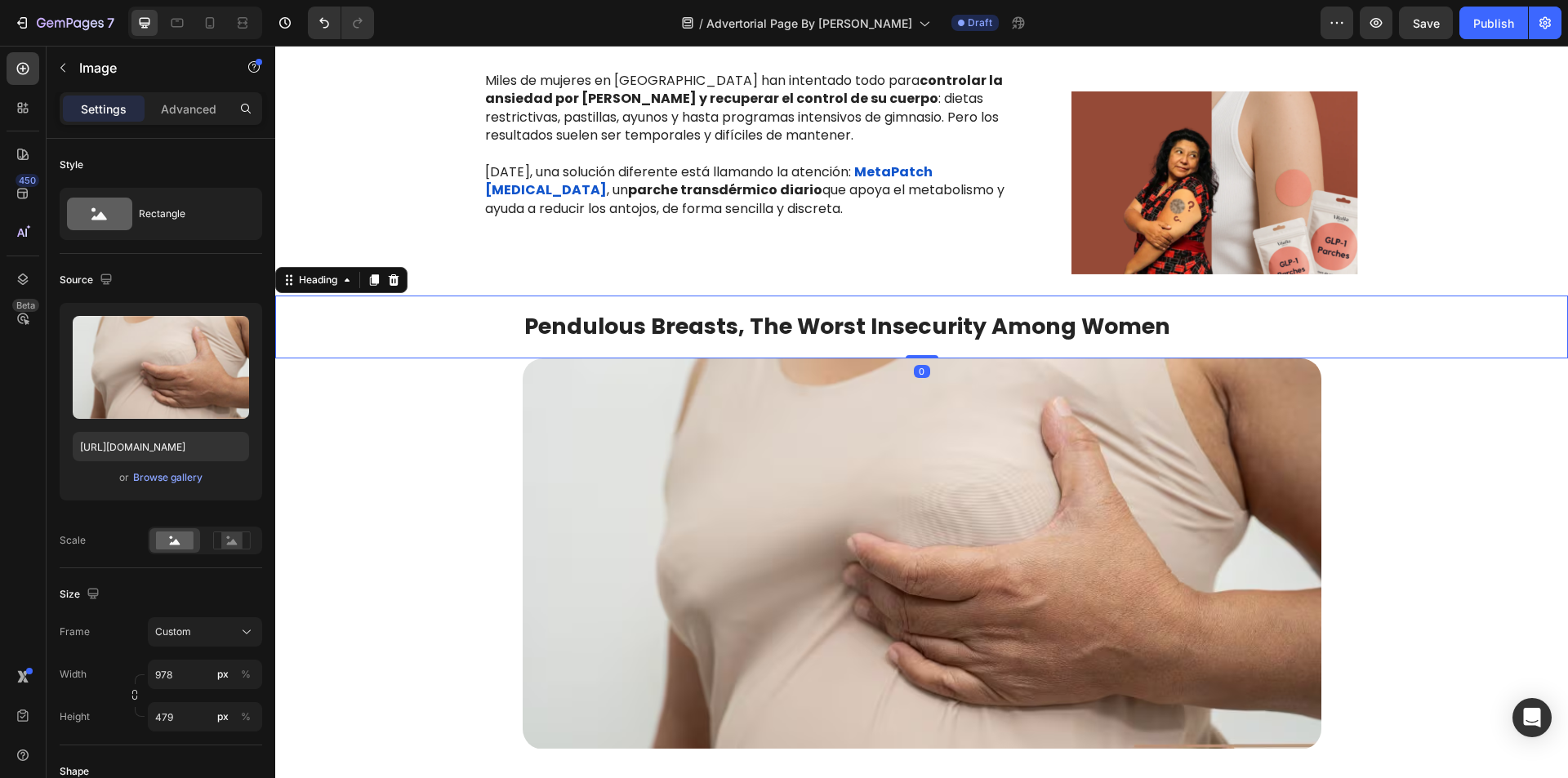
click at [1089, 331] on strong "Pendulous Breasts, The Worst Insecurity Among Women" at bounding box center [846, 326] width 645 height 30
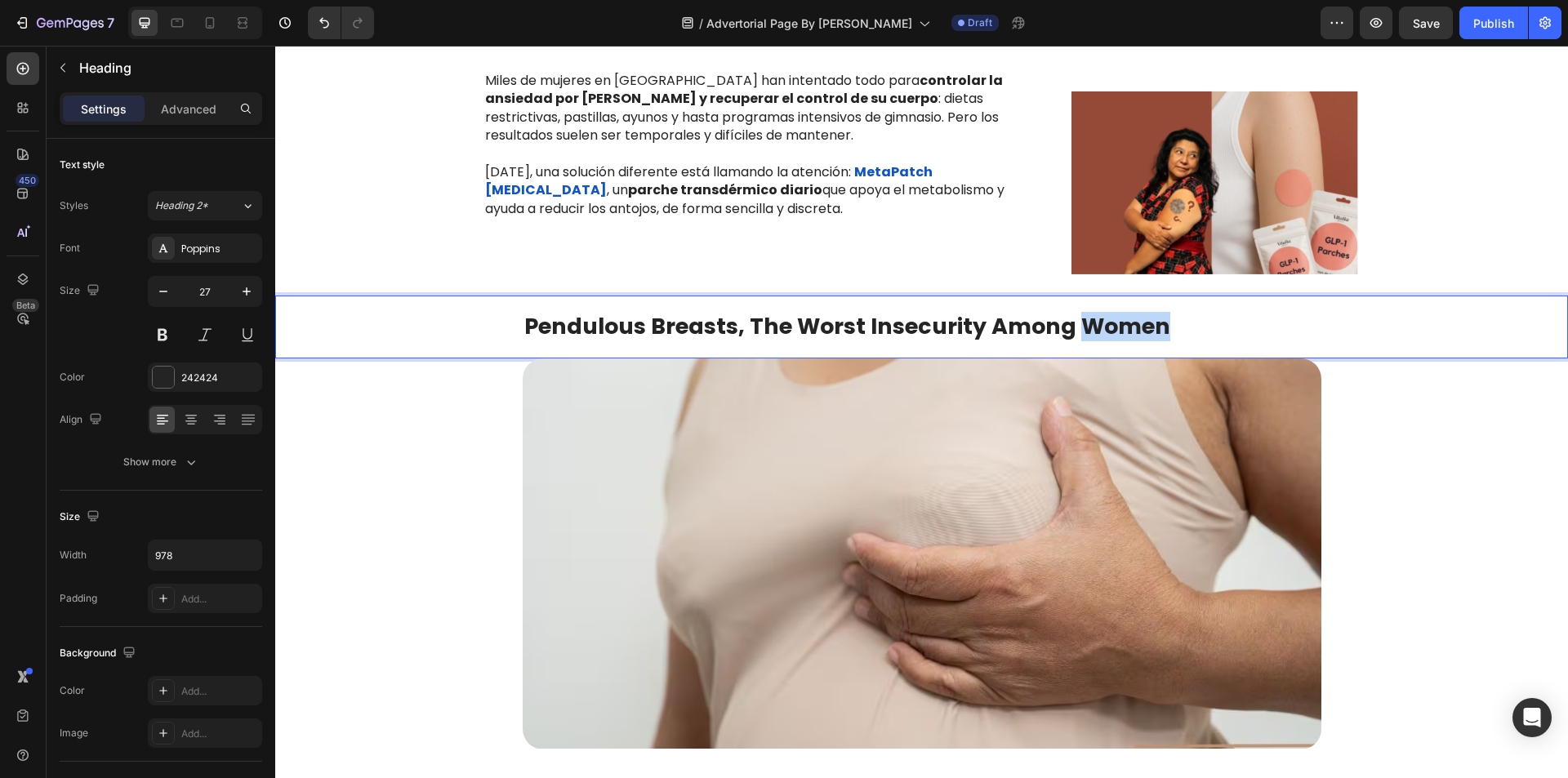
click at [1089, 331] on strong "Pendulous Breasts, The Worst Insecurity Among Women" at bounding box center [846, 326] width 645 height 30
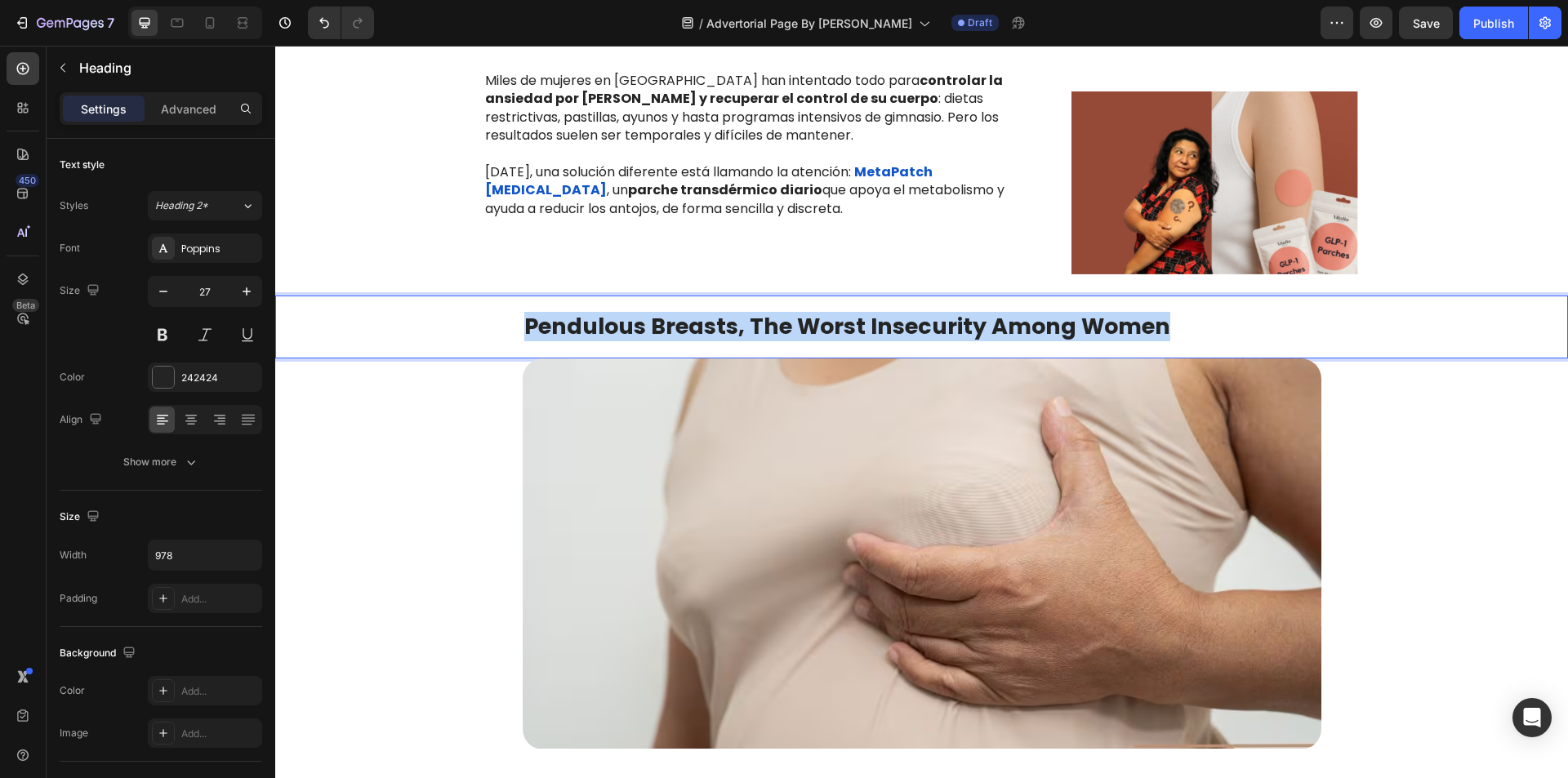
click at [1089, 331] on strong "Pendulous Breasts, The Worst Insecurity Among Women" at bounding box center [846, 326] width 645 height 30
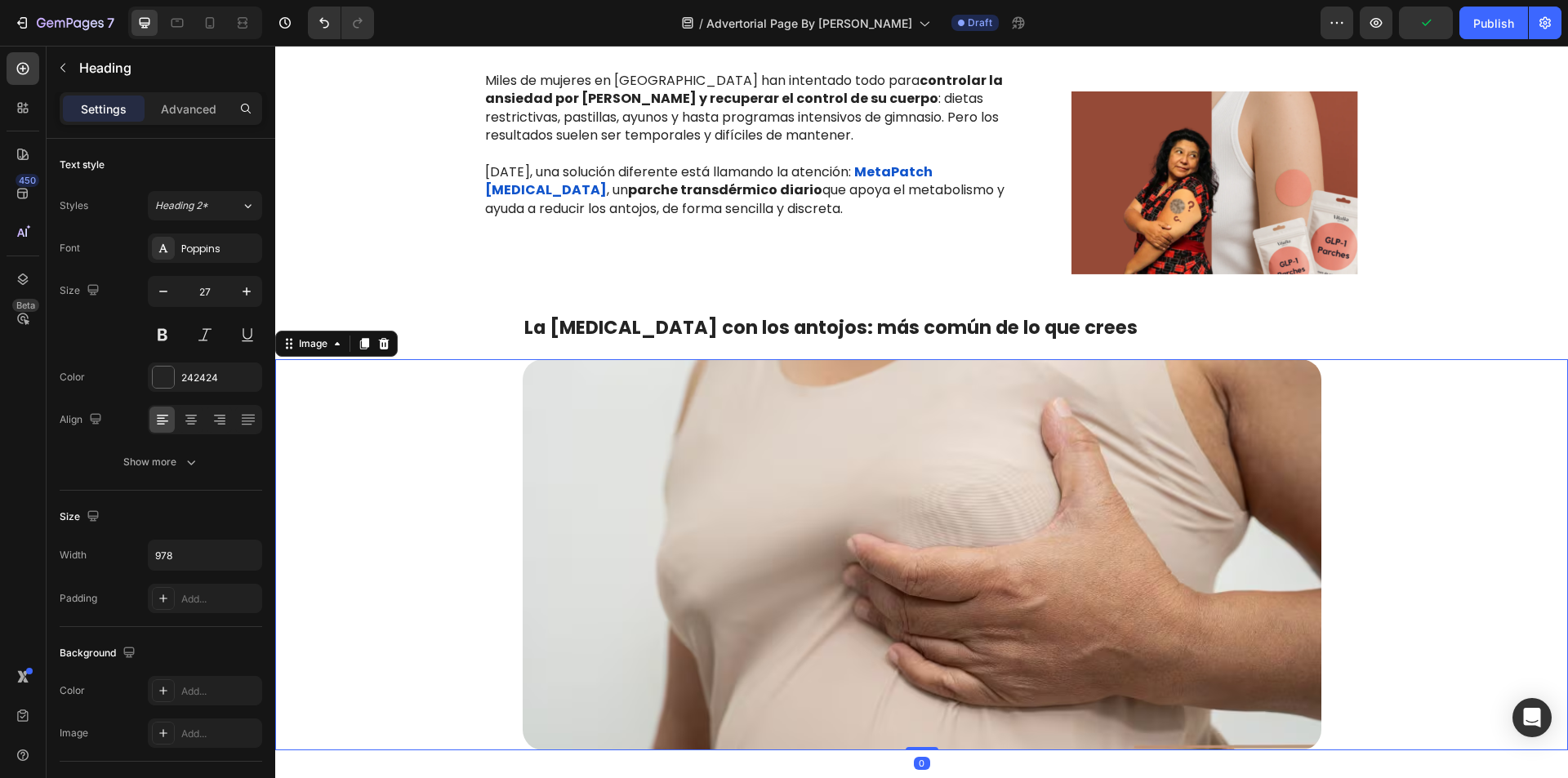
click at [1434, 433] on div at bounding box center [922, 555] width 1293 height 392
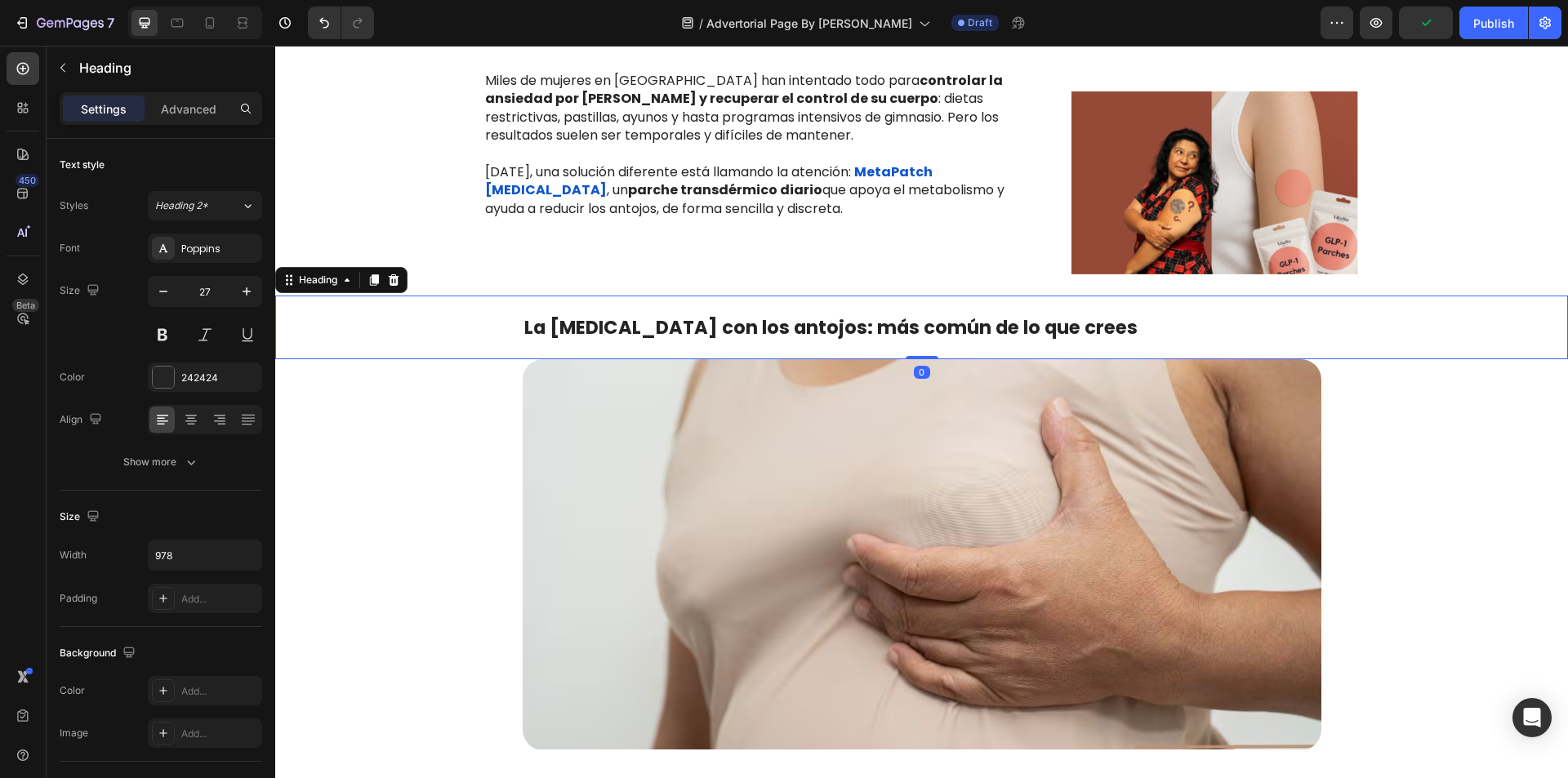
click at [888, 326] on strong "La [MEDICAL_DATA] con los antojos: más común de lo que crees" at bounding box center [830, 327] width 614 height 26
click at [246, 298] on icon "button" at bounding box center [247, 291] width 16 height 16
type input "28"
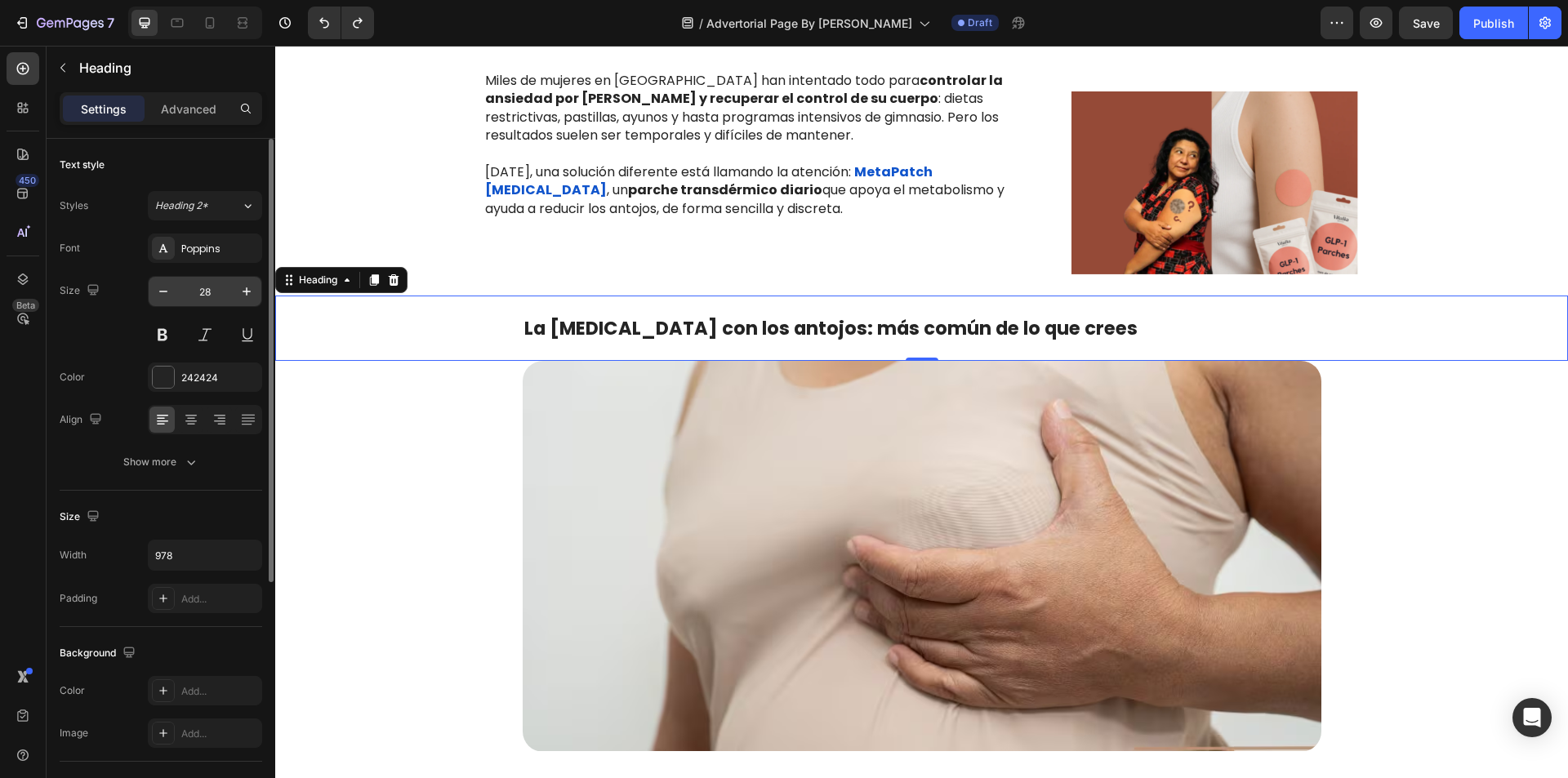
type input "27"
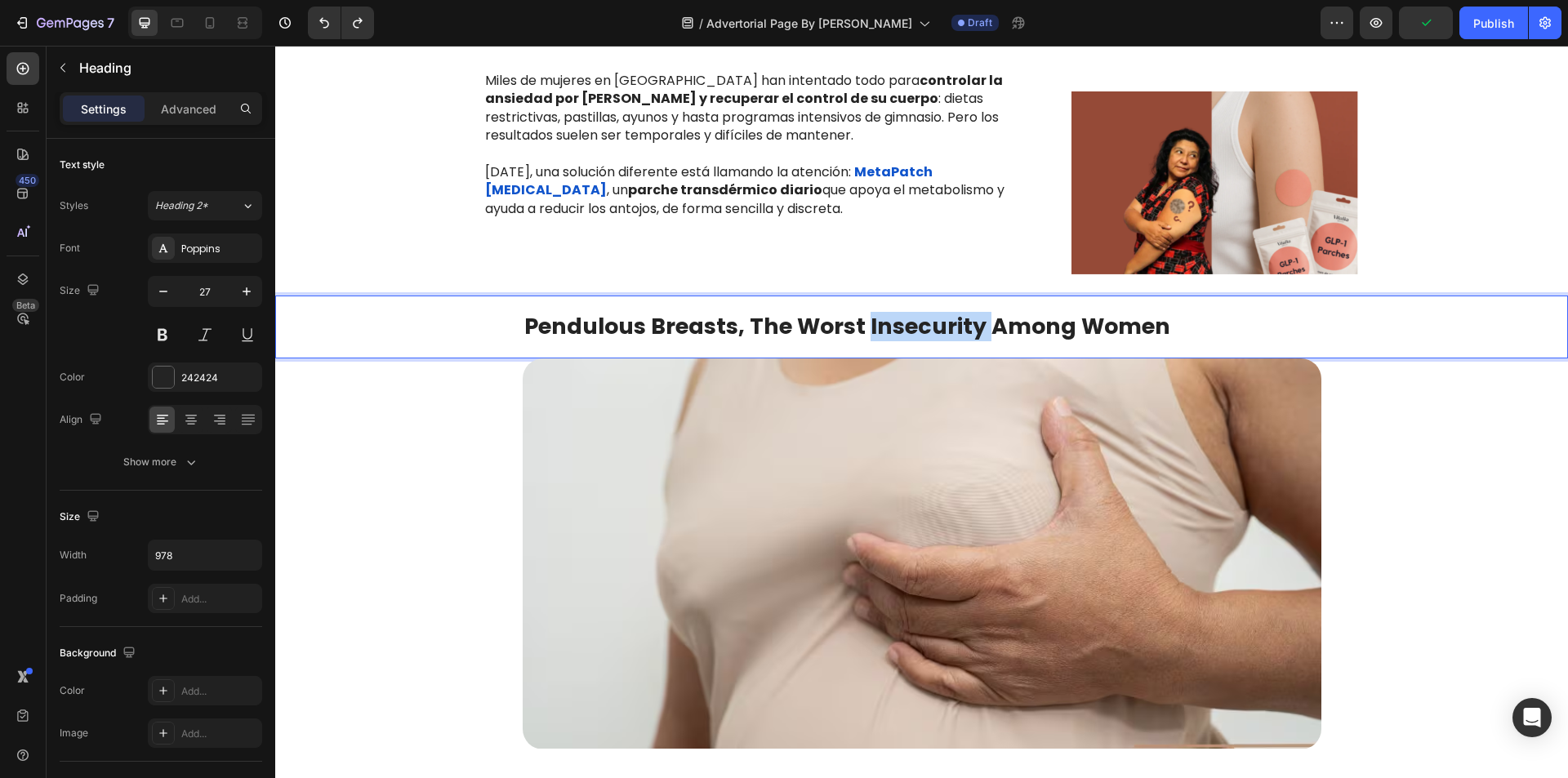
click at [868, 323] on strong "Pendulous Breasts, The Worst Insecurity Among Women" at bounding box center [846, 326] width 645 height 30
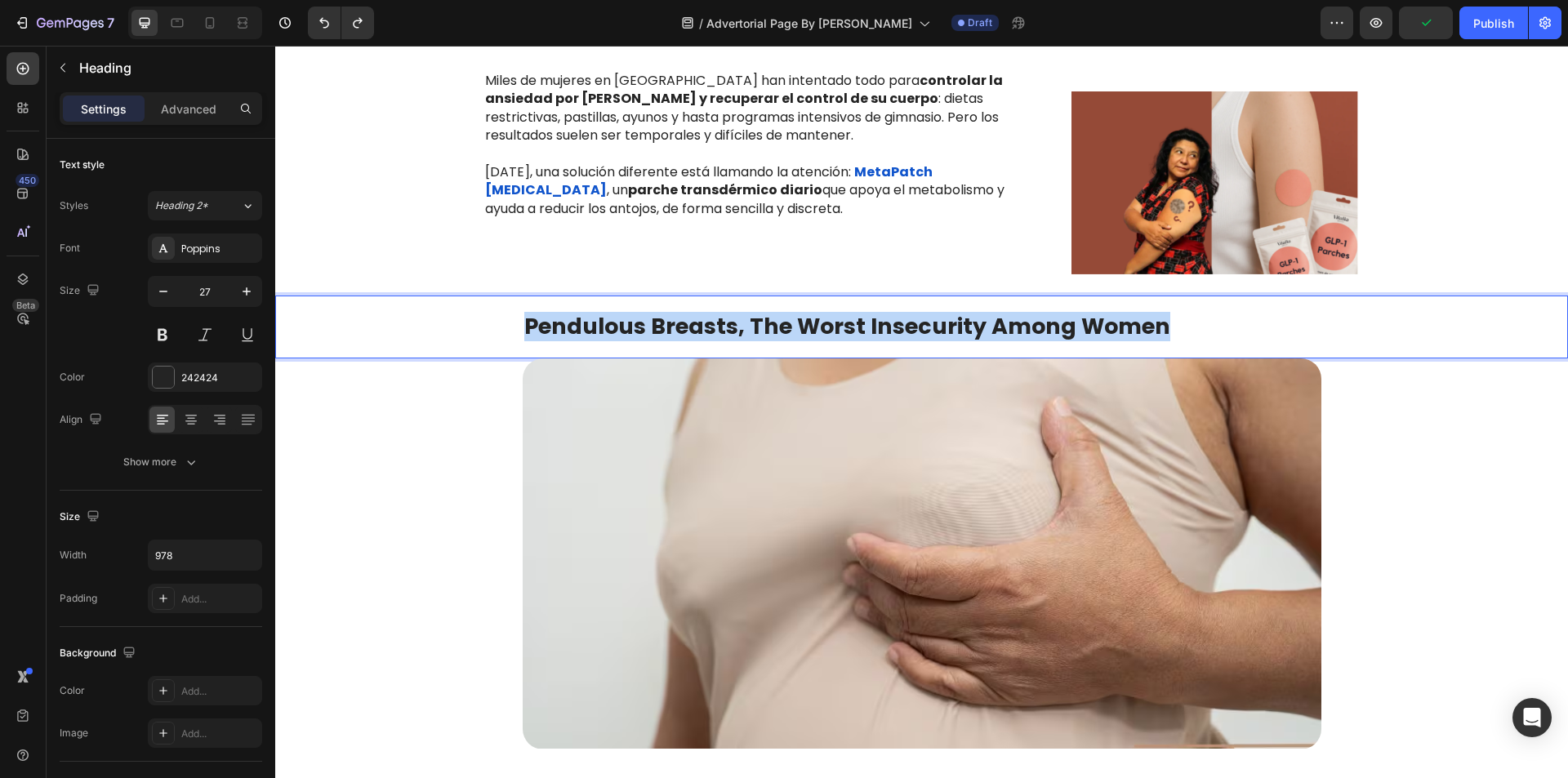
click at [868, 323] on strong "Pendulous Breasts, The Worst Insecurity Among Women" at bounding box center [846, 326] width 645 height 30
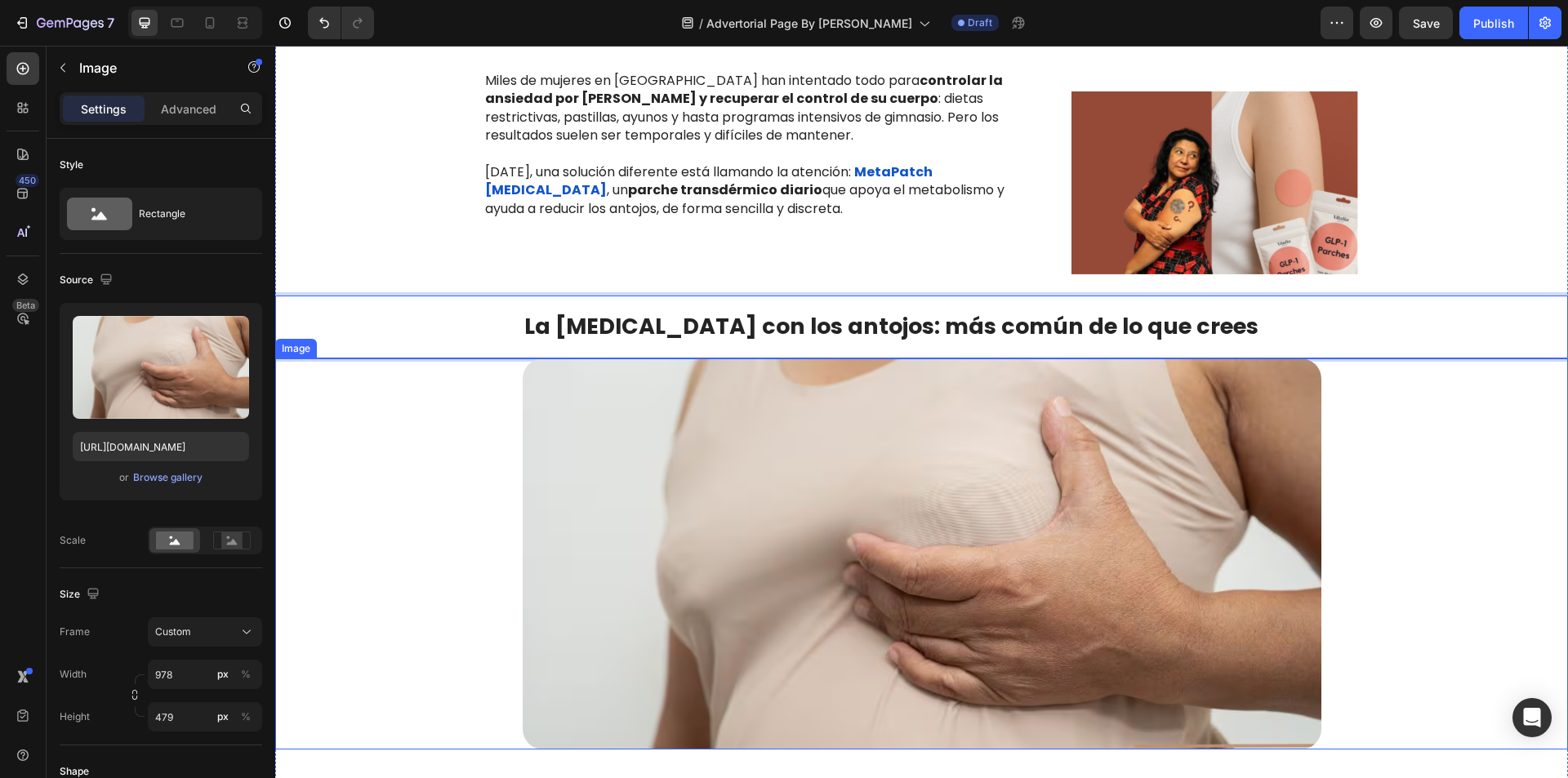
click at [1215, 433] on img at bounding box center [922, 554] width 798 height 392
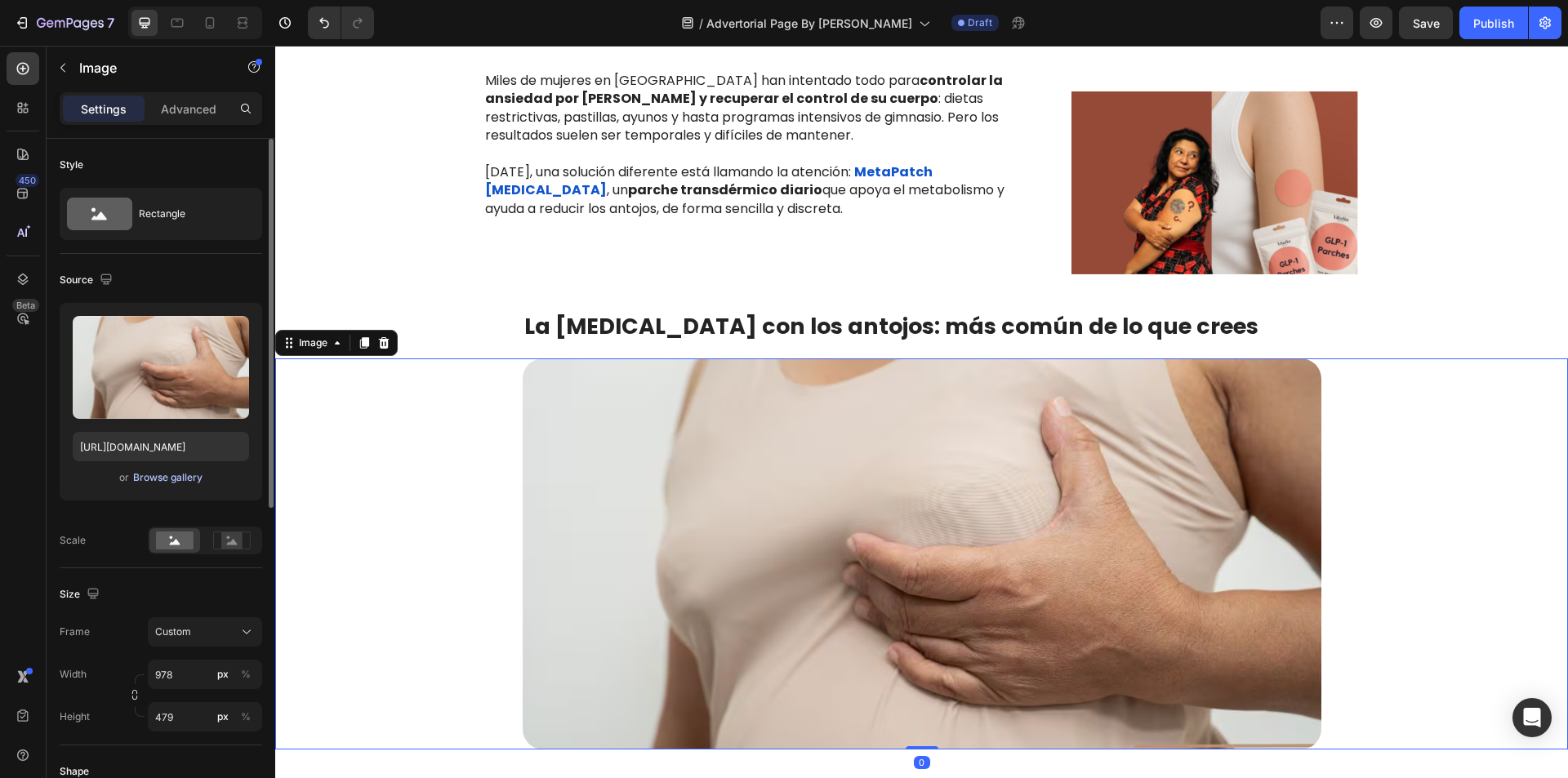
click at [181, 475] on div "Browse gallery" at bounding box center [168, 478] width 69 height 15
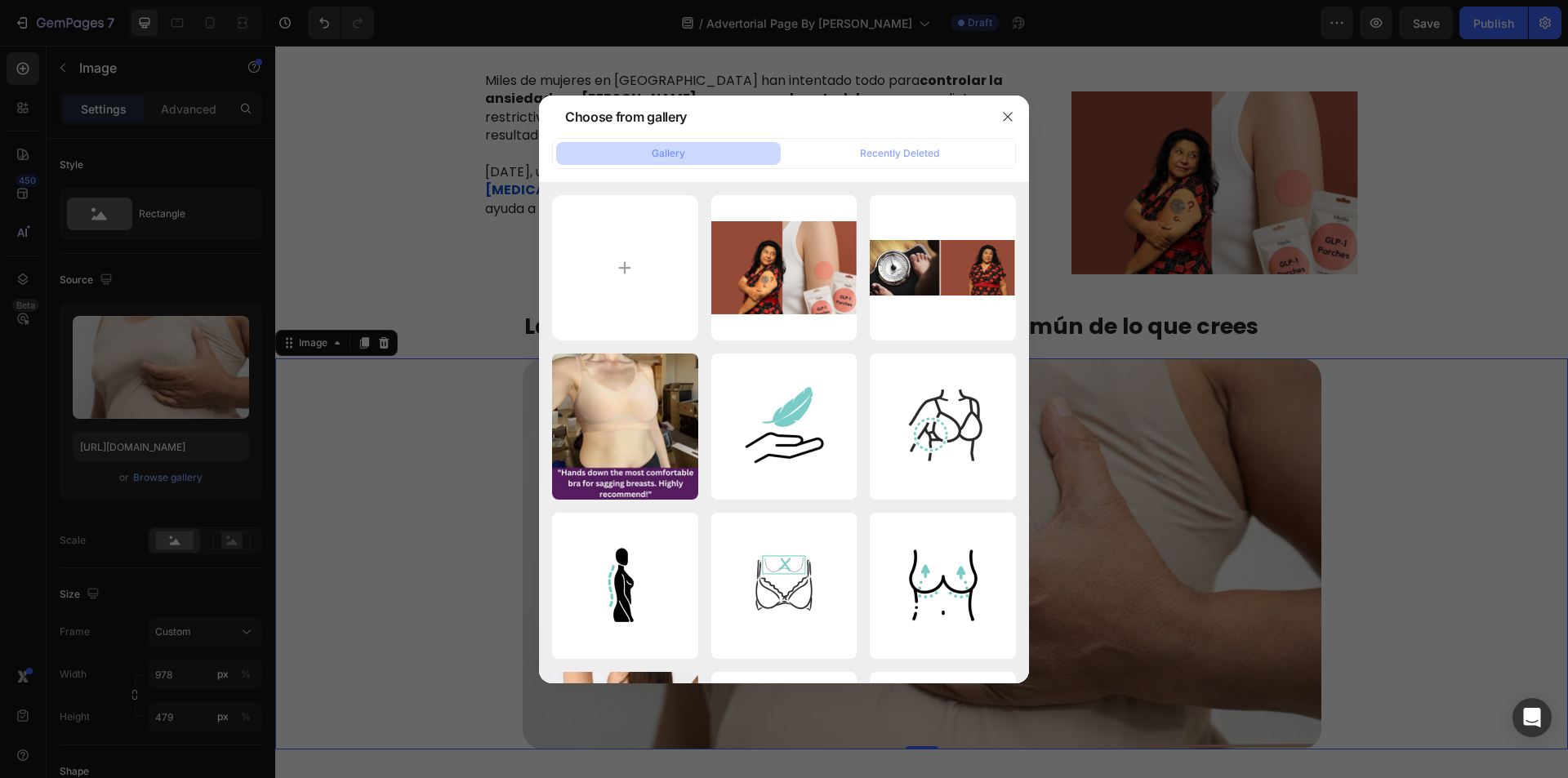
type input "C:\fakepath\Advertirial No. 1 (800 x 400 px) (2).png"
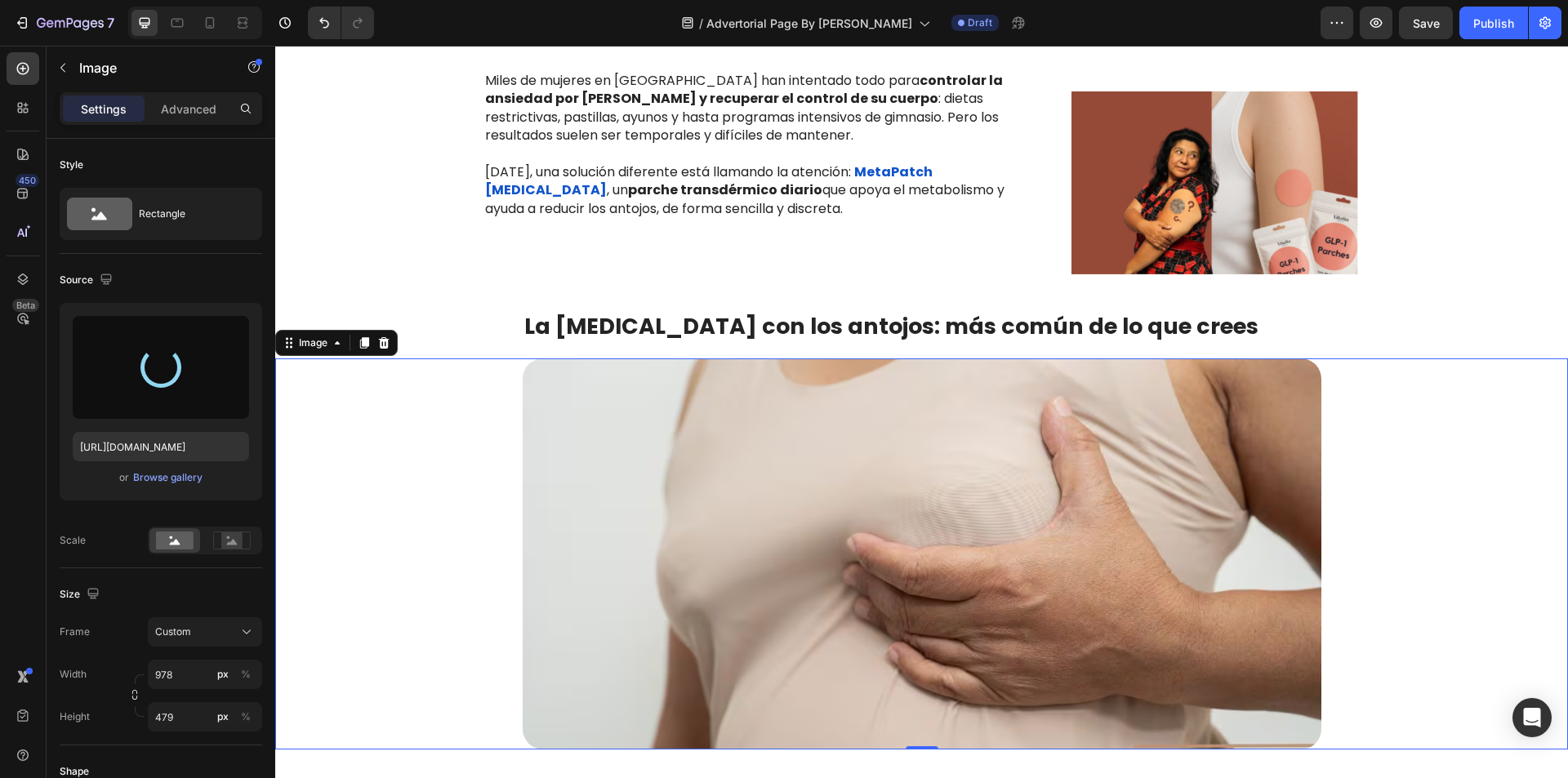
type input "[URL][DOMAIN_NAME]"
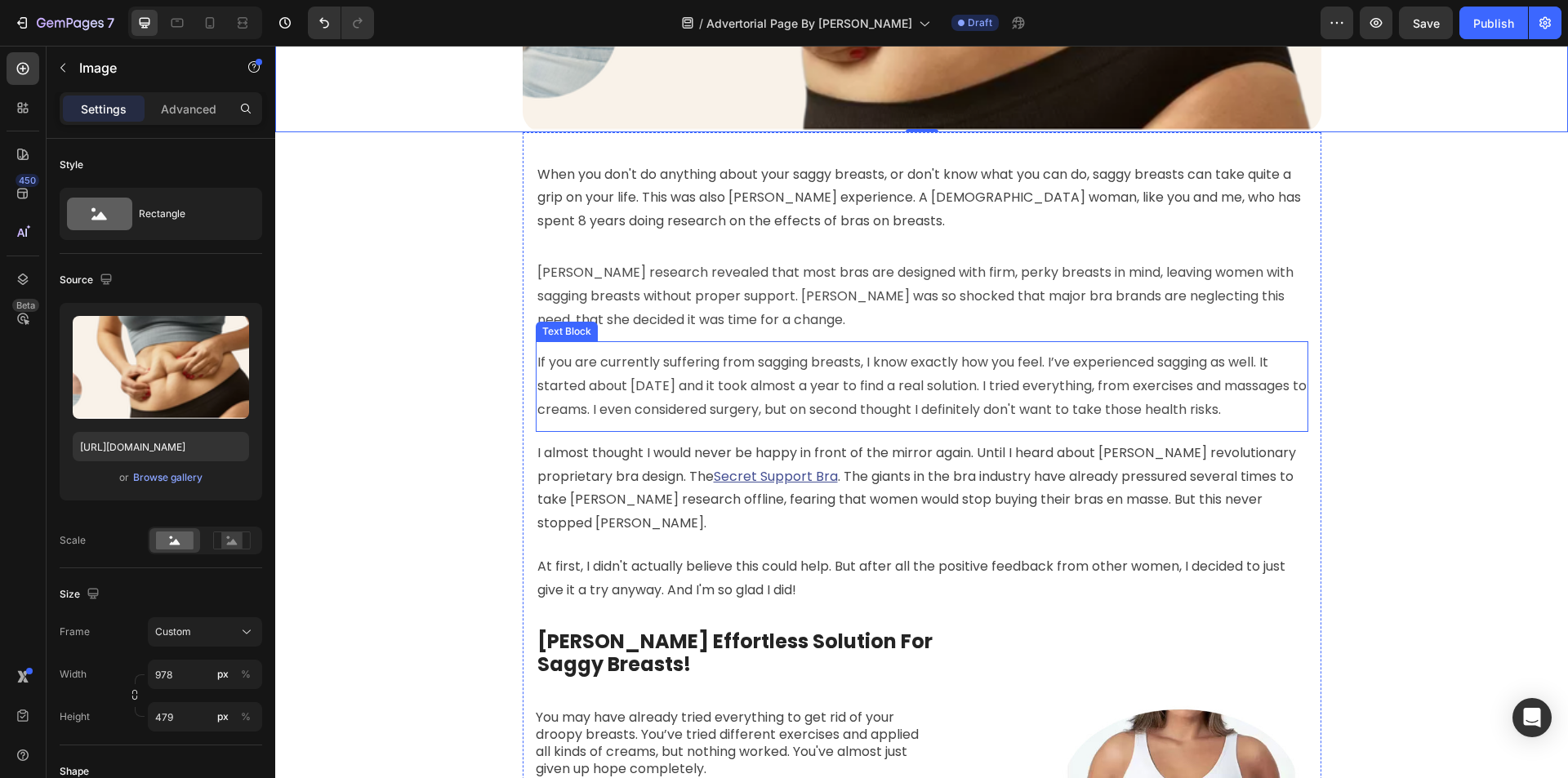
scroll to position [1306, 0]
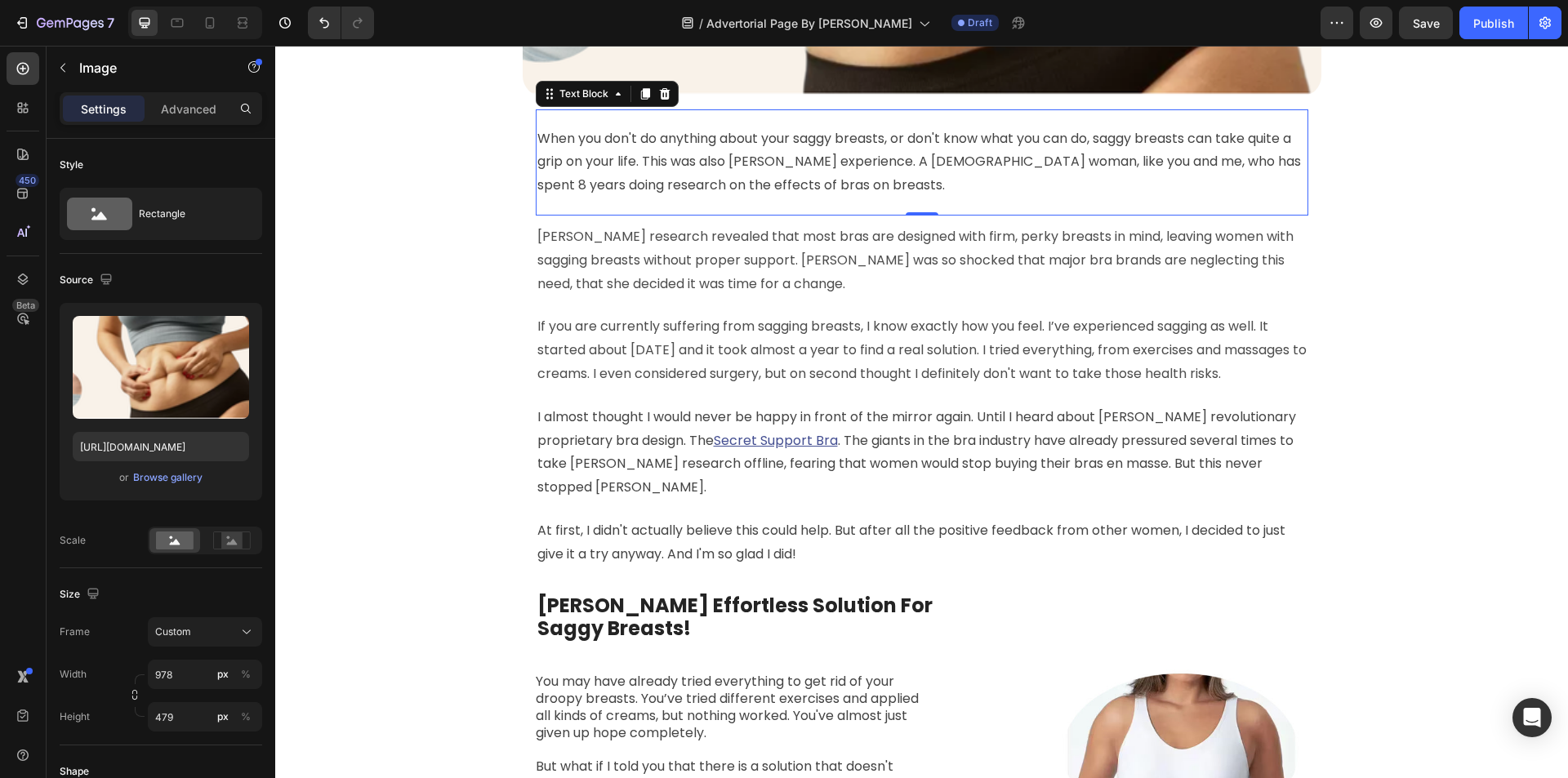
click at [537, 134] on span "When you don't do anything about your saggy breasts, or don't know what you can…" at bounding box center [919, 162] width 764 height 66
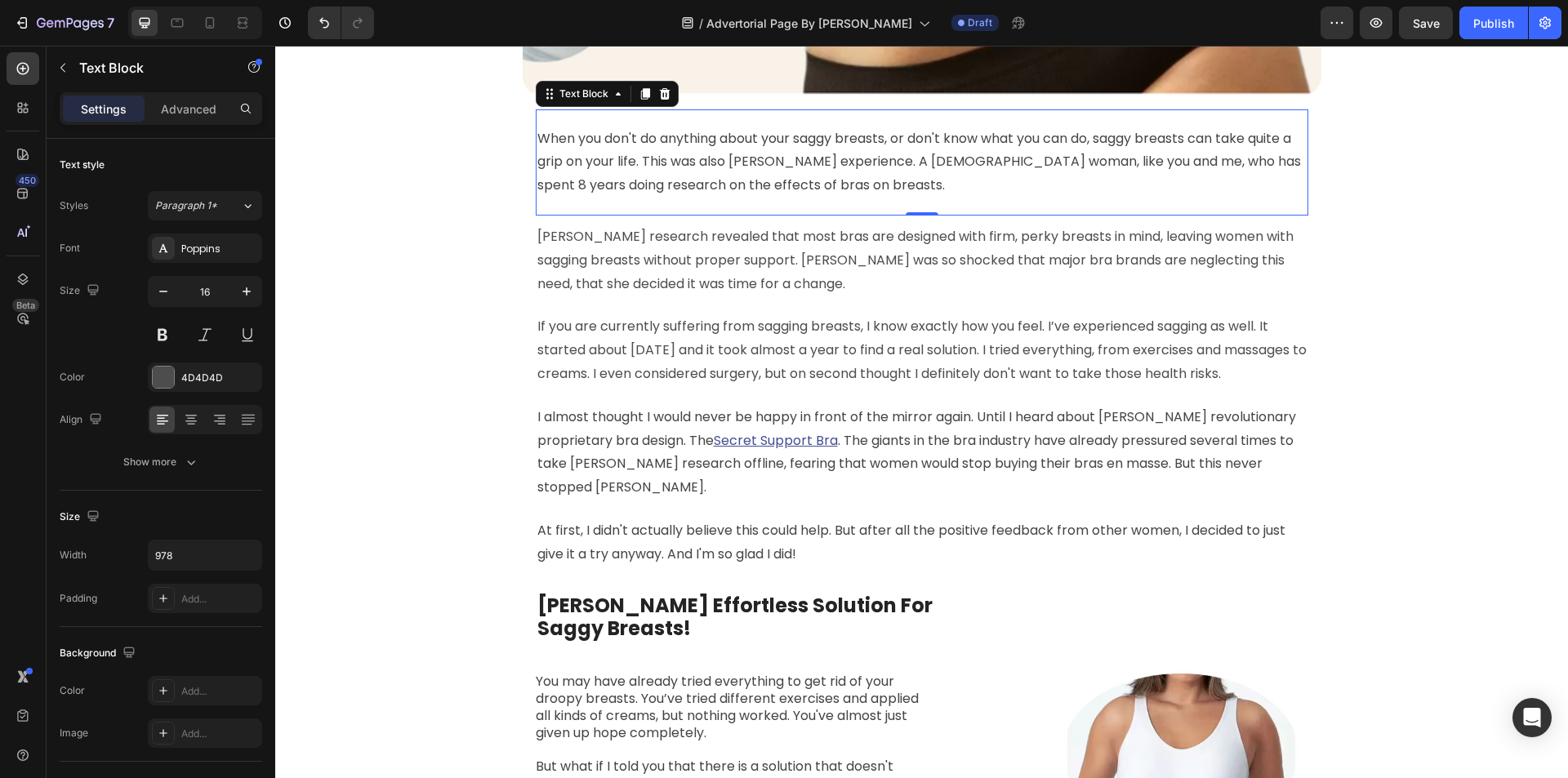
click at [561, 152] on span "When you don't do anything about your saggy breasts, or don't know what you can…" at bounding box center [919, 162] width 764 height 66
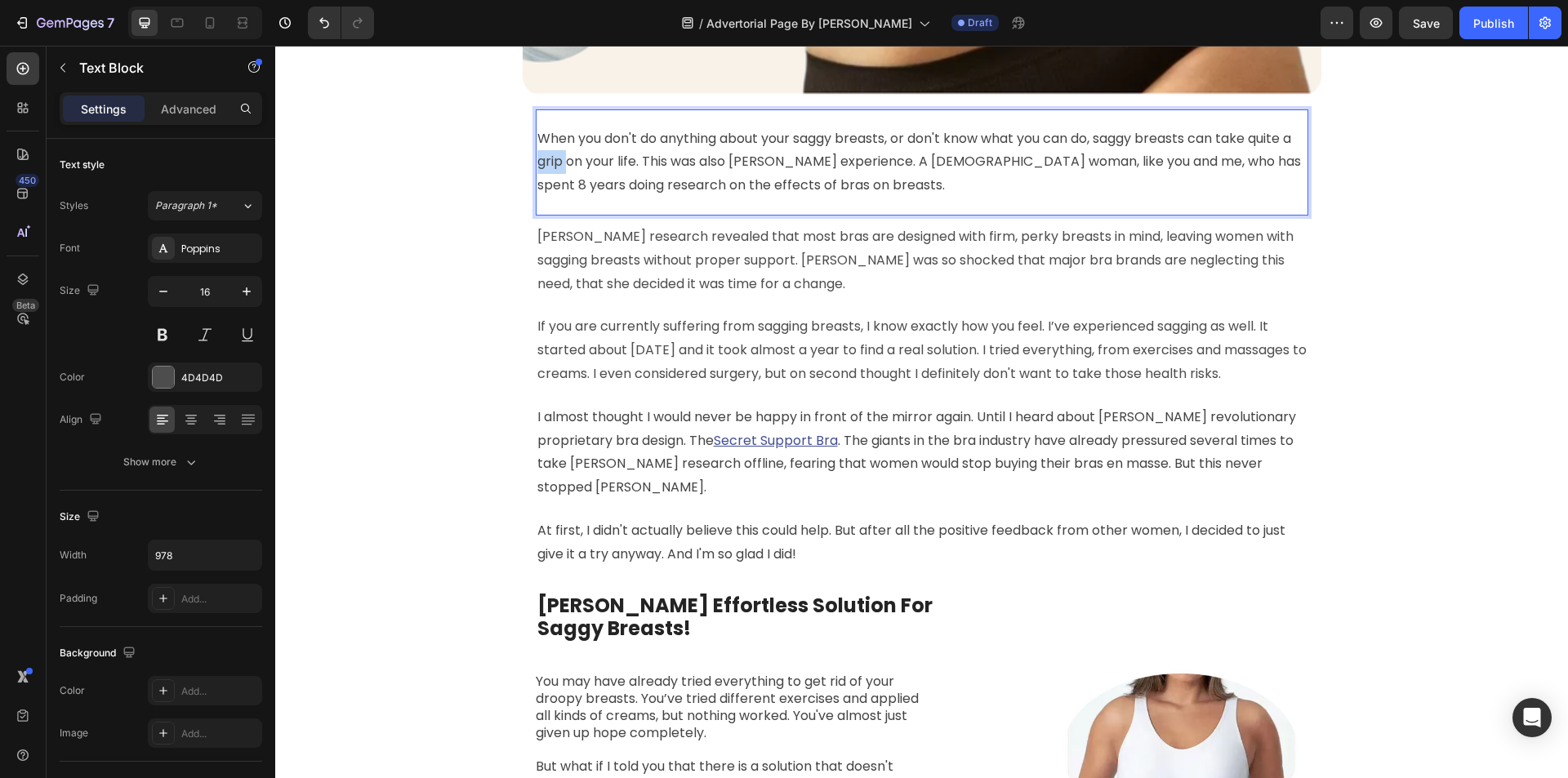
click at [561, 152] on span "When you don't do anything about your saggy breasts, or don't know what you can…" at bounding box center [919, 162] width 764 height 66
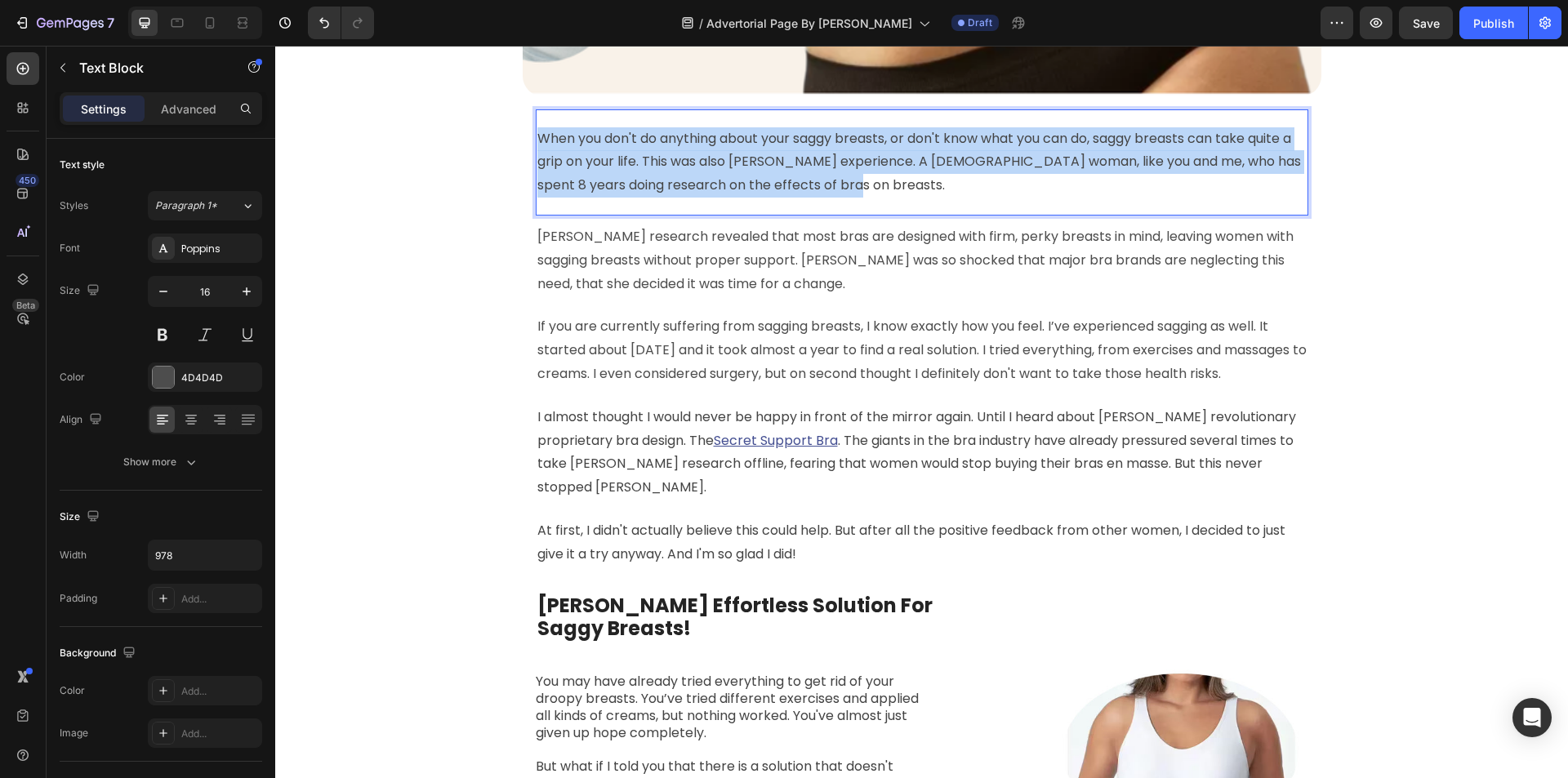
click at [561, 152] on span "When you don't do anything about your saggy breasts, or don't know what you can…" at bounding box center [919, 162] width 764 height 66
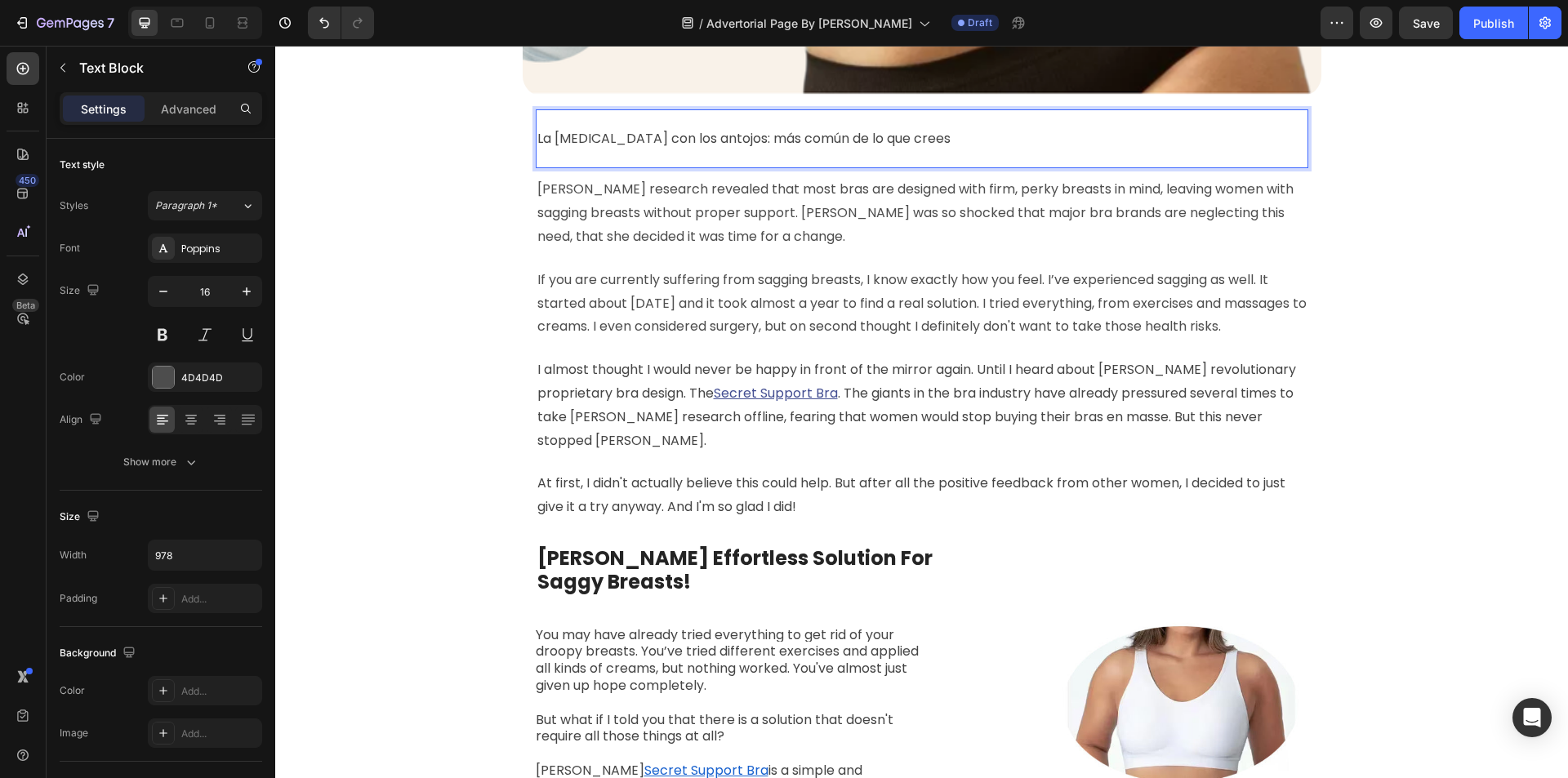
click at [728, 148] on p "La [MEDICAL_DATA] con los antojos: más común de lo que crees" at bounding box center [922, 139] width 769 height 24
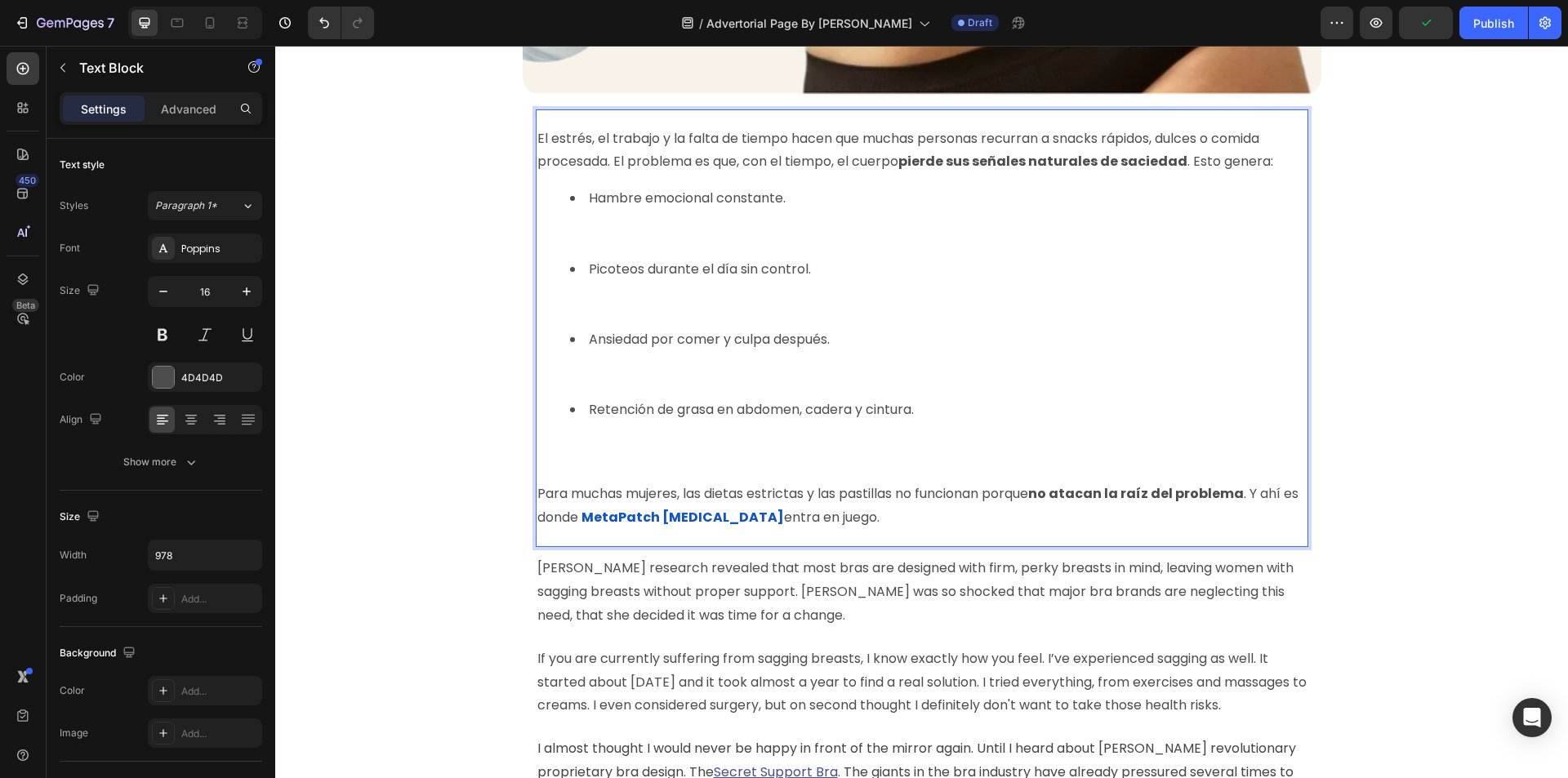
click at [617, 380] on li "Ansiedad por comer y culpa después." at bounding box center [938, 363] width 737 height 70
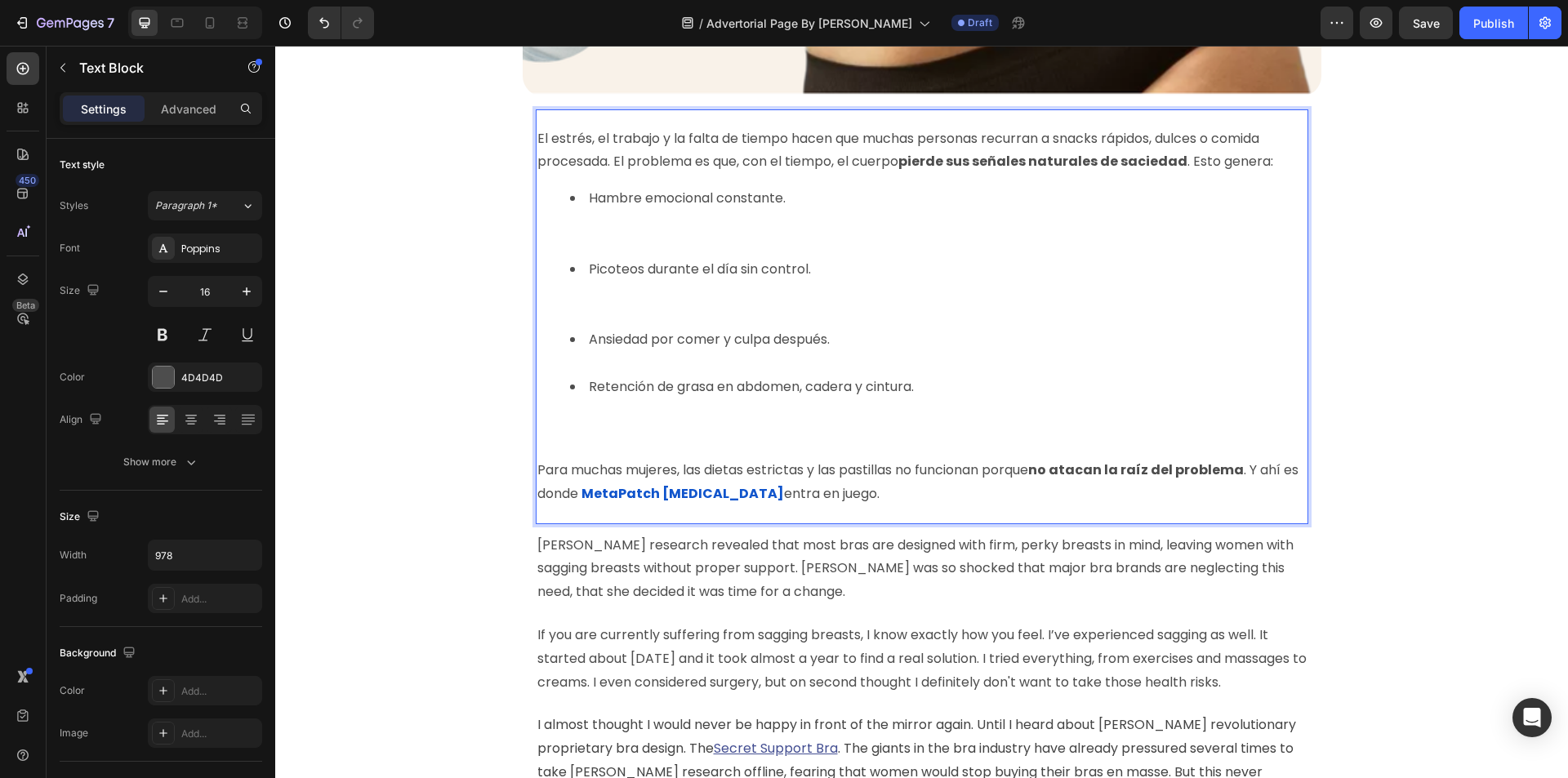
click at [580, 299] on li "Picoteos durante el día sin control." at bounding box center [938, 293] width 737 height 70
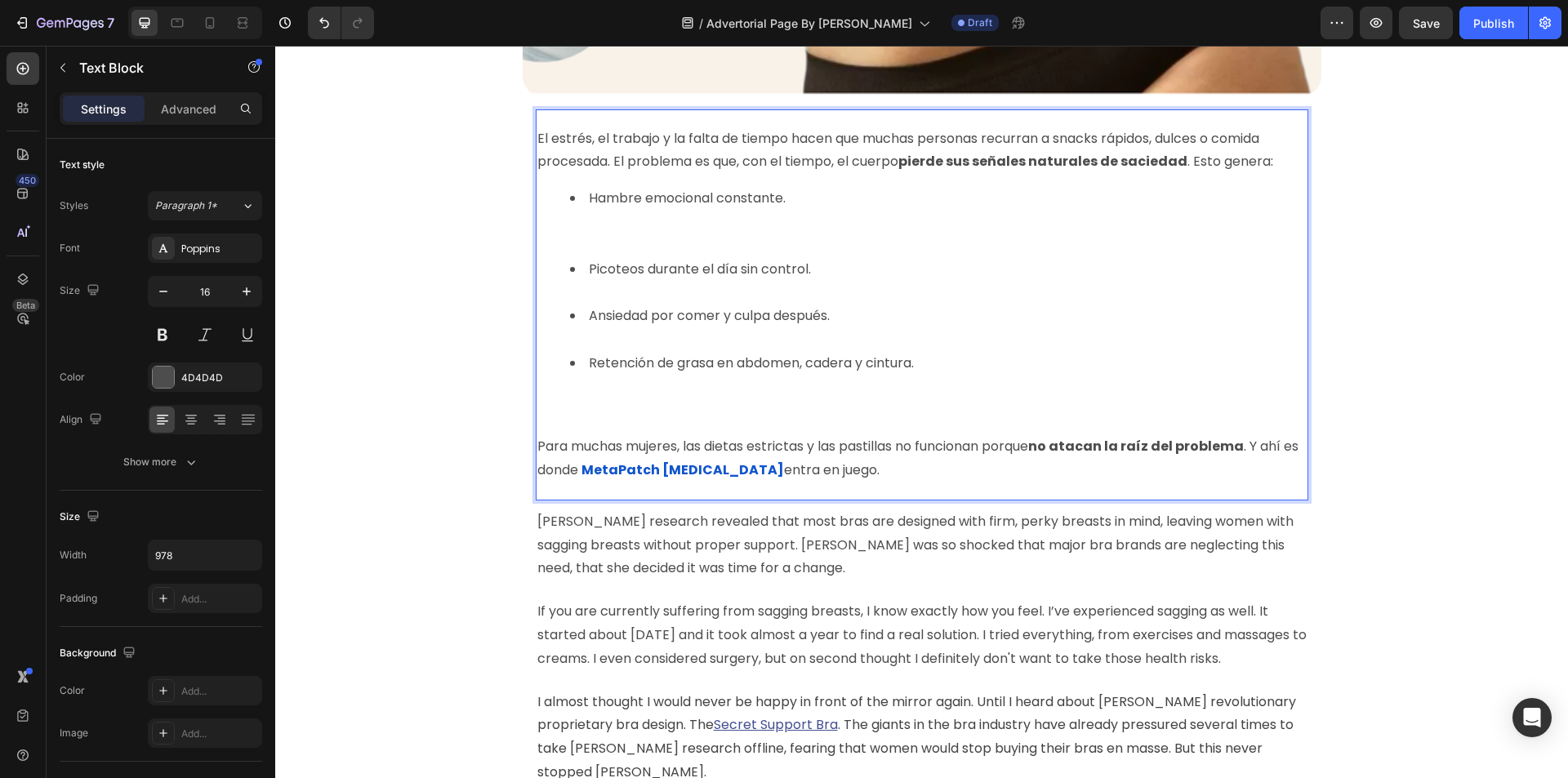
click at [595, 244] on li "Hambre emocional constante." at bounding box center [938, 222] width 737 height 70
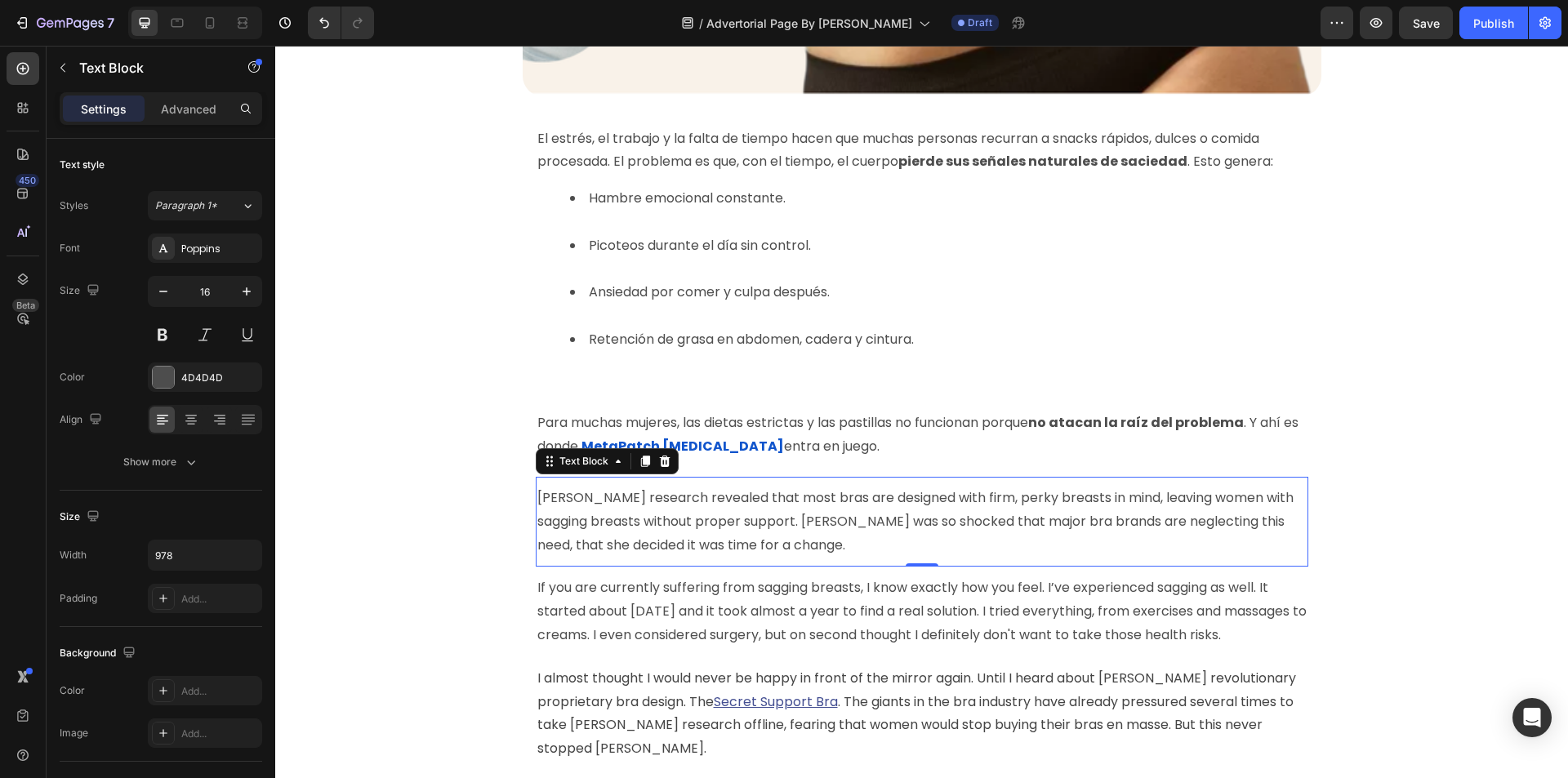
click at [819, 526] on p "[PERSON_NAME] research revealed that most bras are designed with firm, perky br…" at bounding box center [922, 521] width 769 height 70
click at [658, 456] on icon at bounding box center [664, 461] width 13 height 13
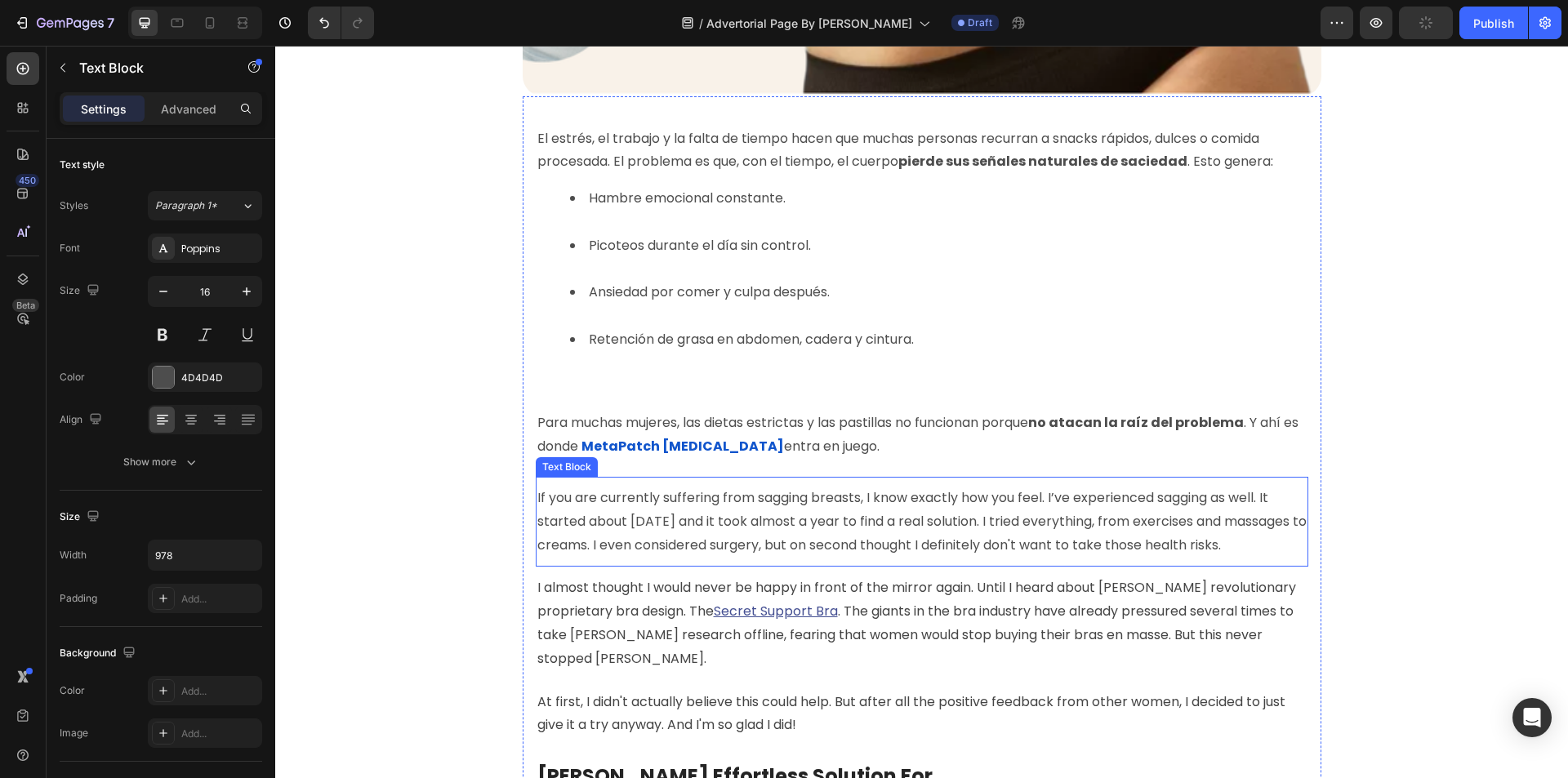
click at [727, 553] on p "If you are currently suffering from sagging breasts, I know exactly how you fee…" at bounding box center [922, 521] width 769 height 70
click at [662, 459] on icon at bounding box center [664, 461] width 13 height 13
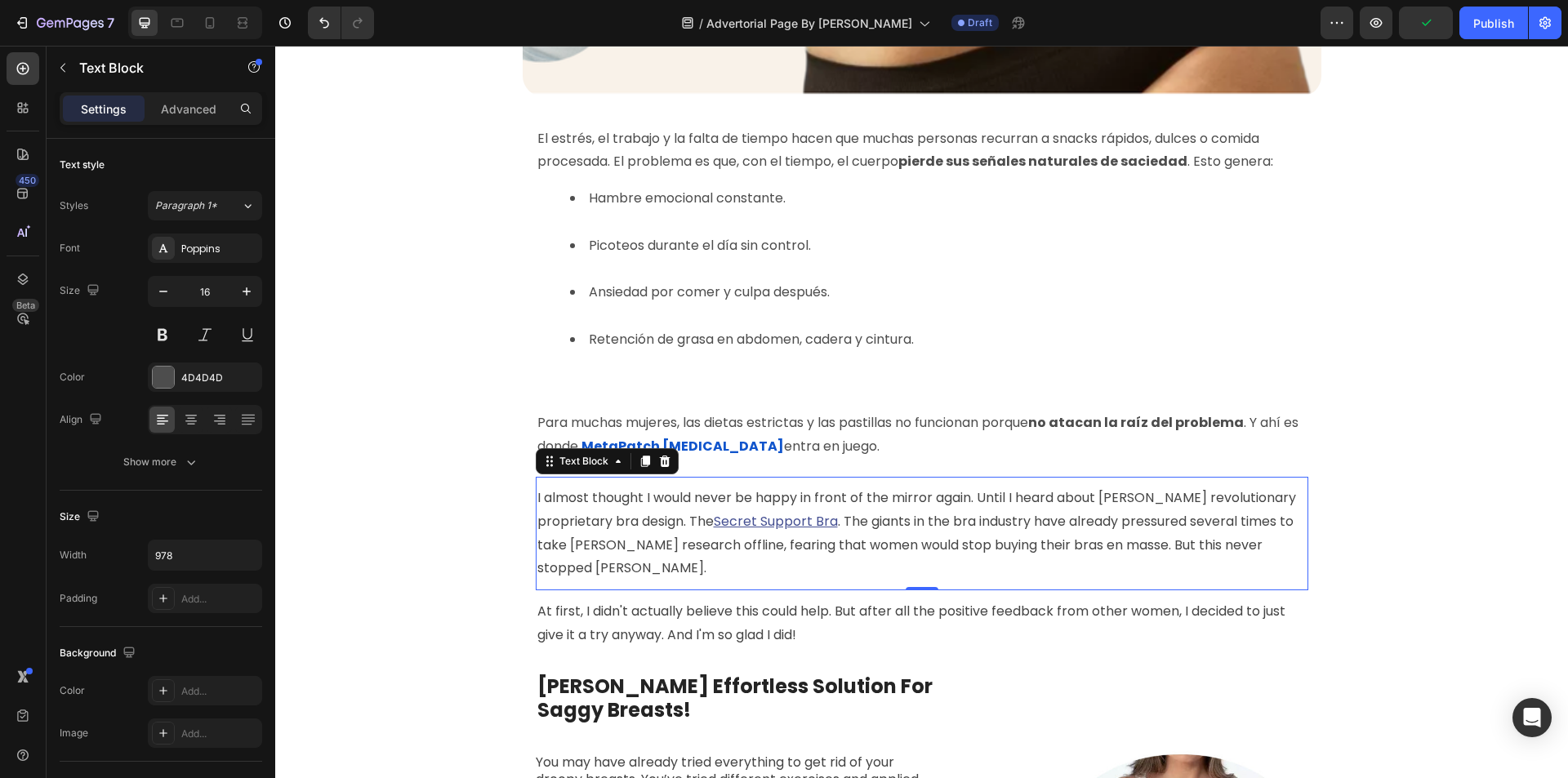
click at [718, 562] on p "I almost thought I would never be happy in front of the mirror again. Until I h…" at bounding box center [922, 534] width 769 height 94
click at [659, 465] on icon at bounding box center [664, 461] width 11 height 12
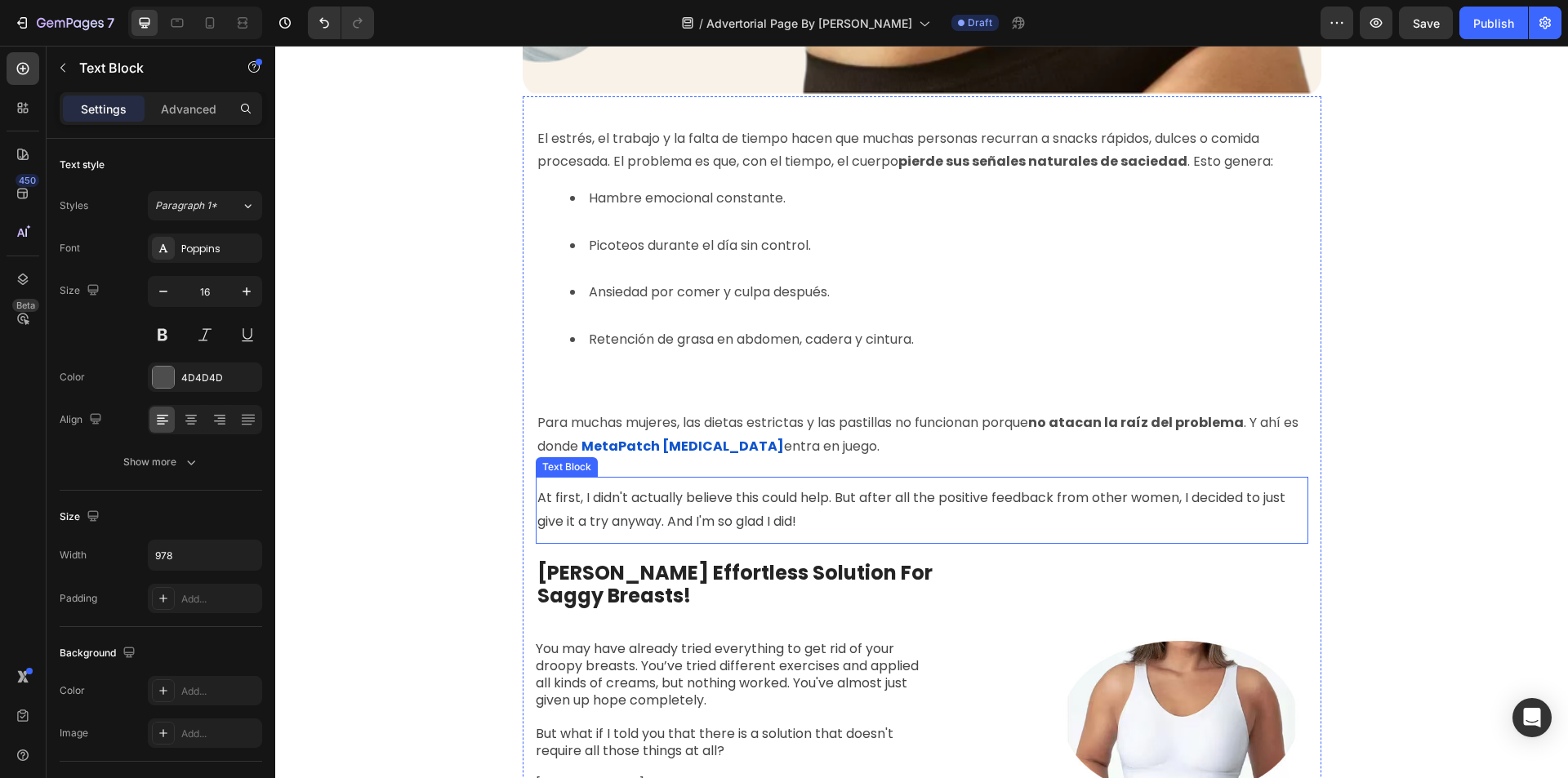
click at [720, 525] on span "At first, I didn't actually believe this could help. But after all the positive…" at bounding box center [911, 510] width 748 height 43
click at [659, 463] on icon at bounding box center [664, 461] width 11 height 12
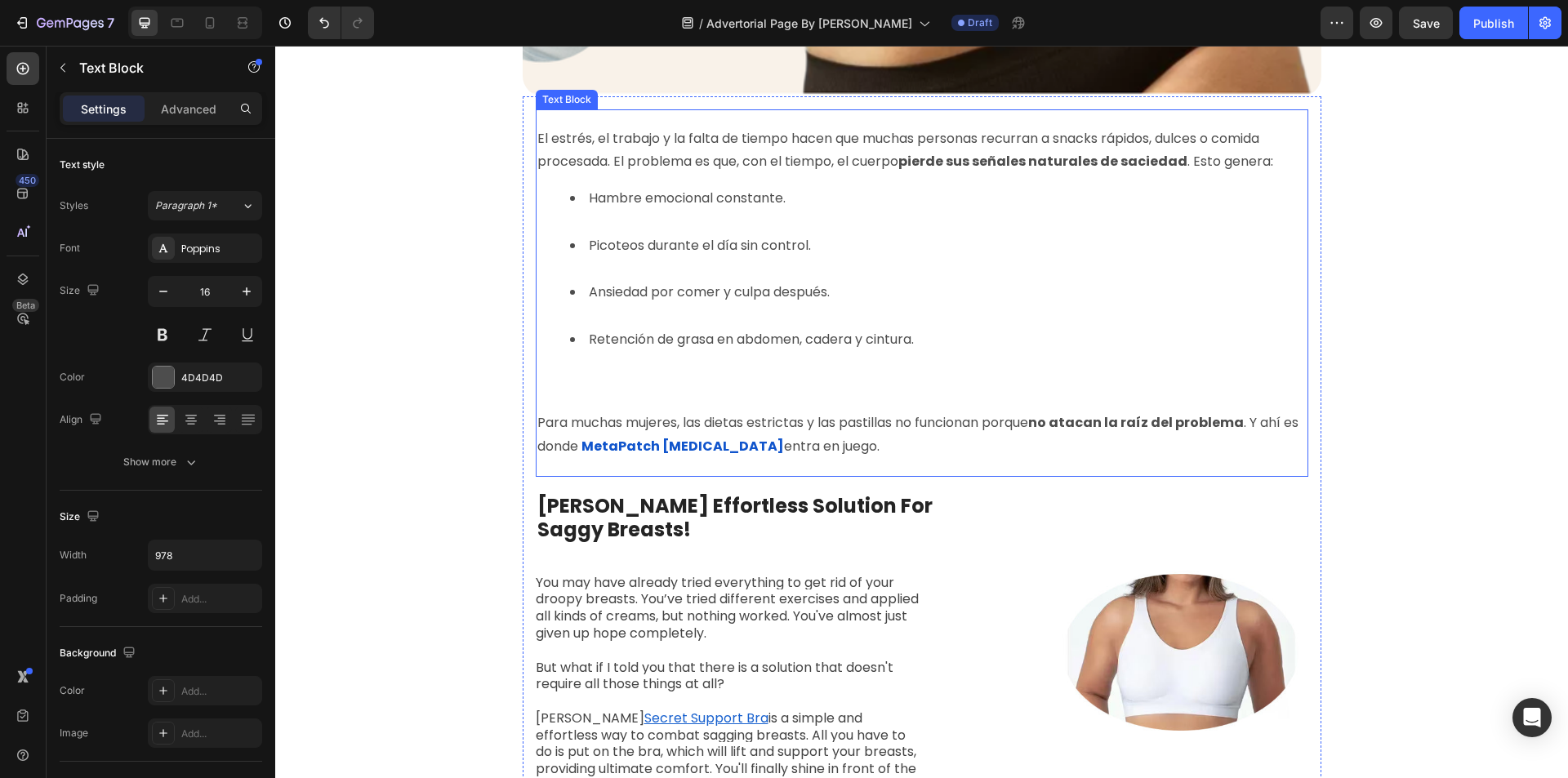
click at [636, 389] on li "Retención de grasa en abdomen, cadera y cintura." at bounding box center [938, 363] width 737 height 70
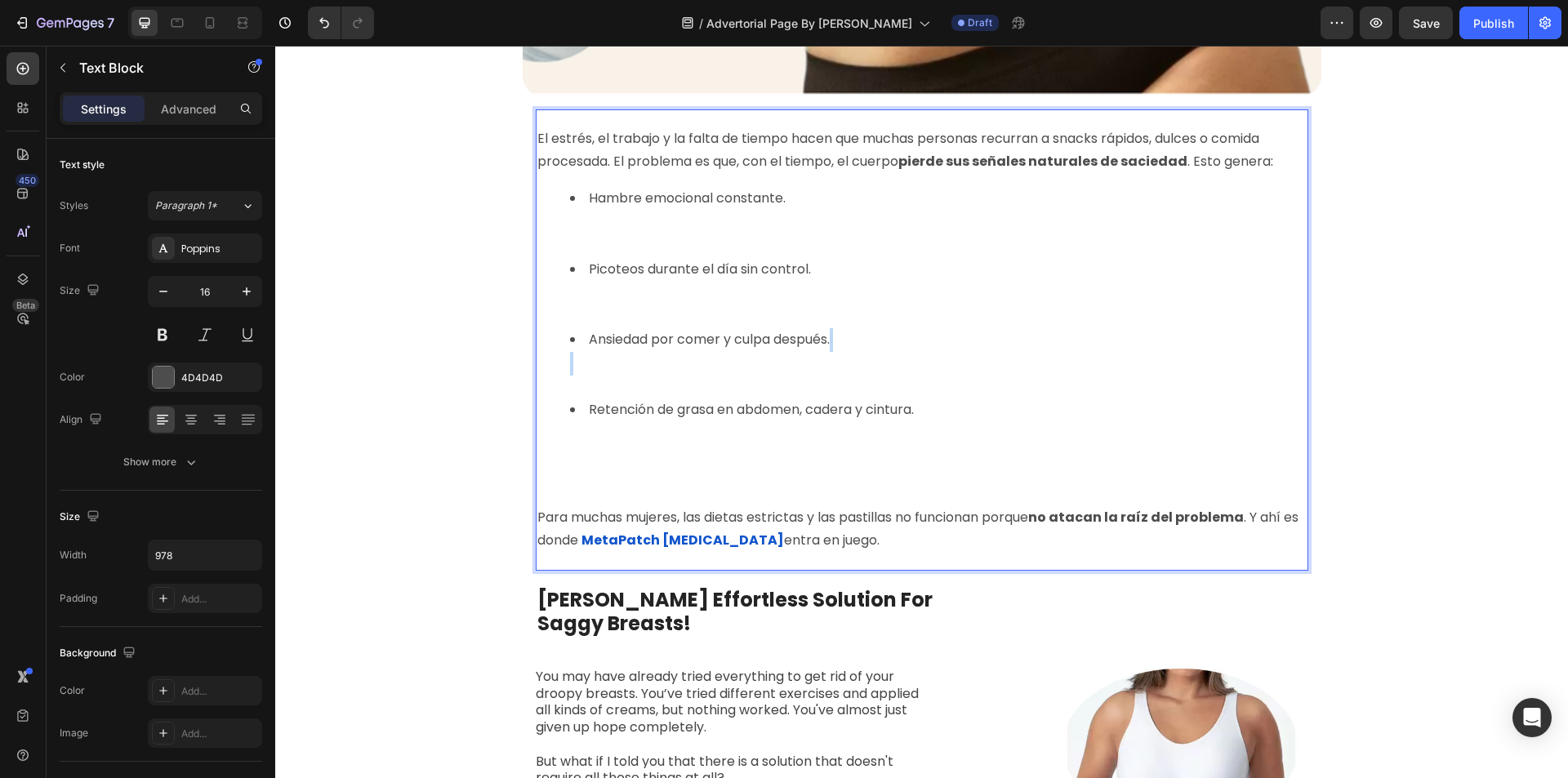
click at [571, 371] on li "Ansiedad por comer y culpa después." at bounding box center [938, 363] width 737 height 70
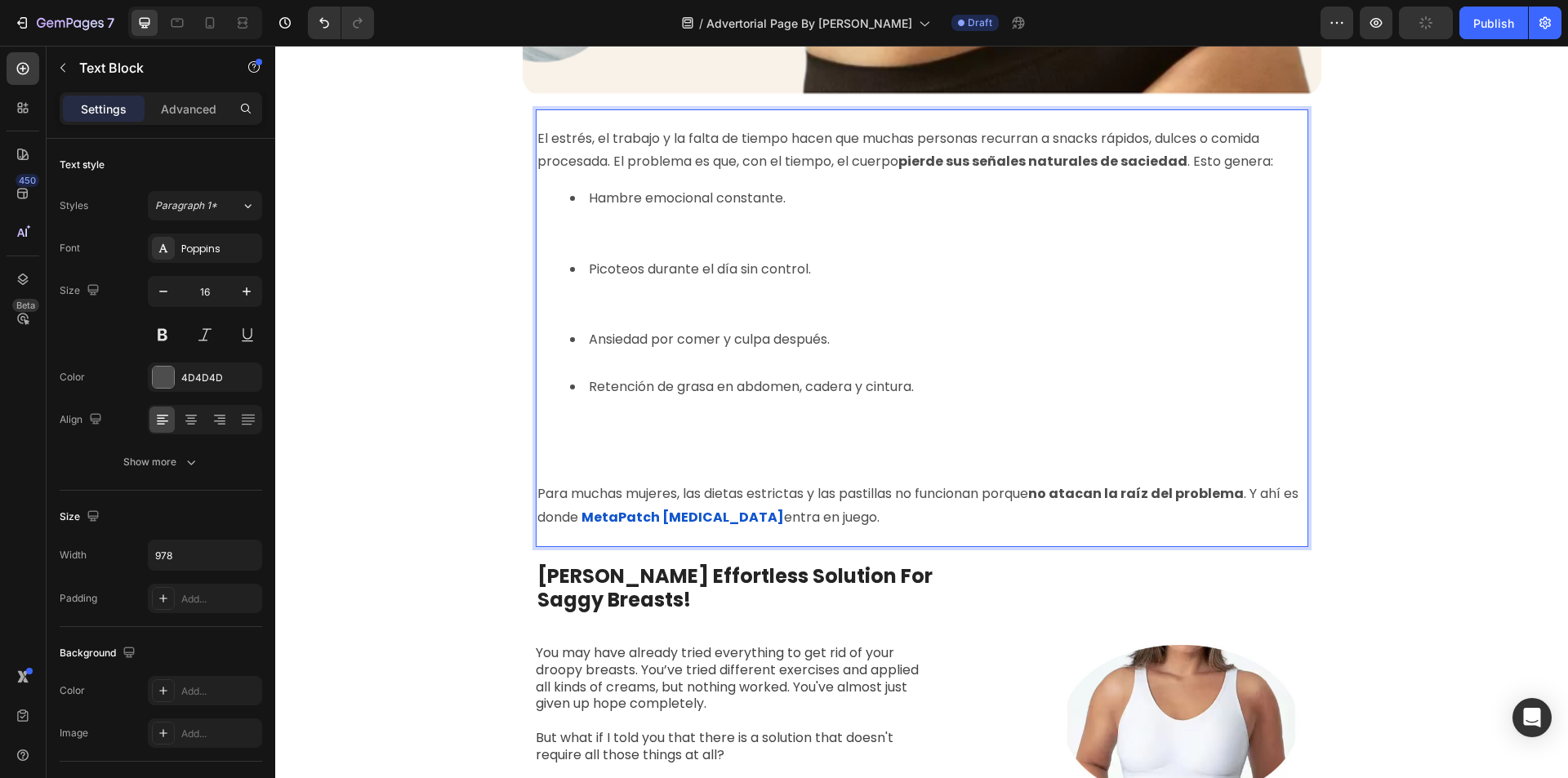
click at [582, 298] on li "Picoteos durante el día sin control." at bounding box center [938, 293] width 737 height 70
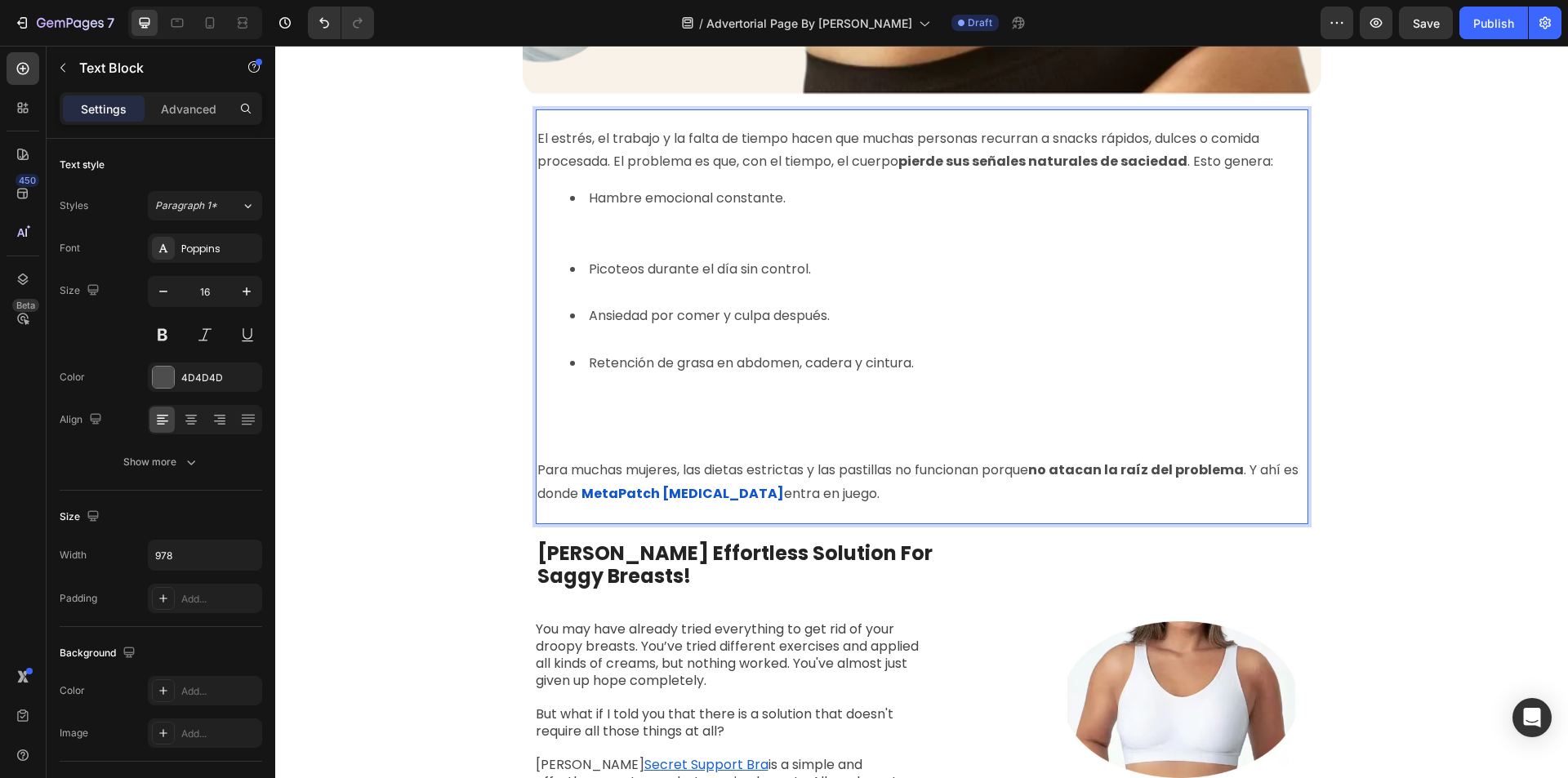
click at [576, 233] on li "Hambre emocional constante." at bounding box center [938, 222] width 737 height 70
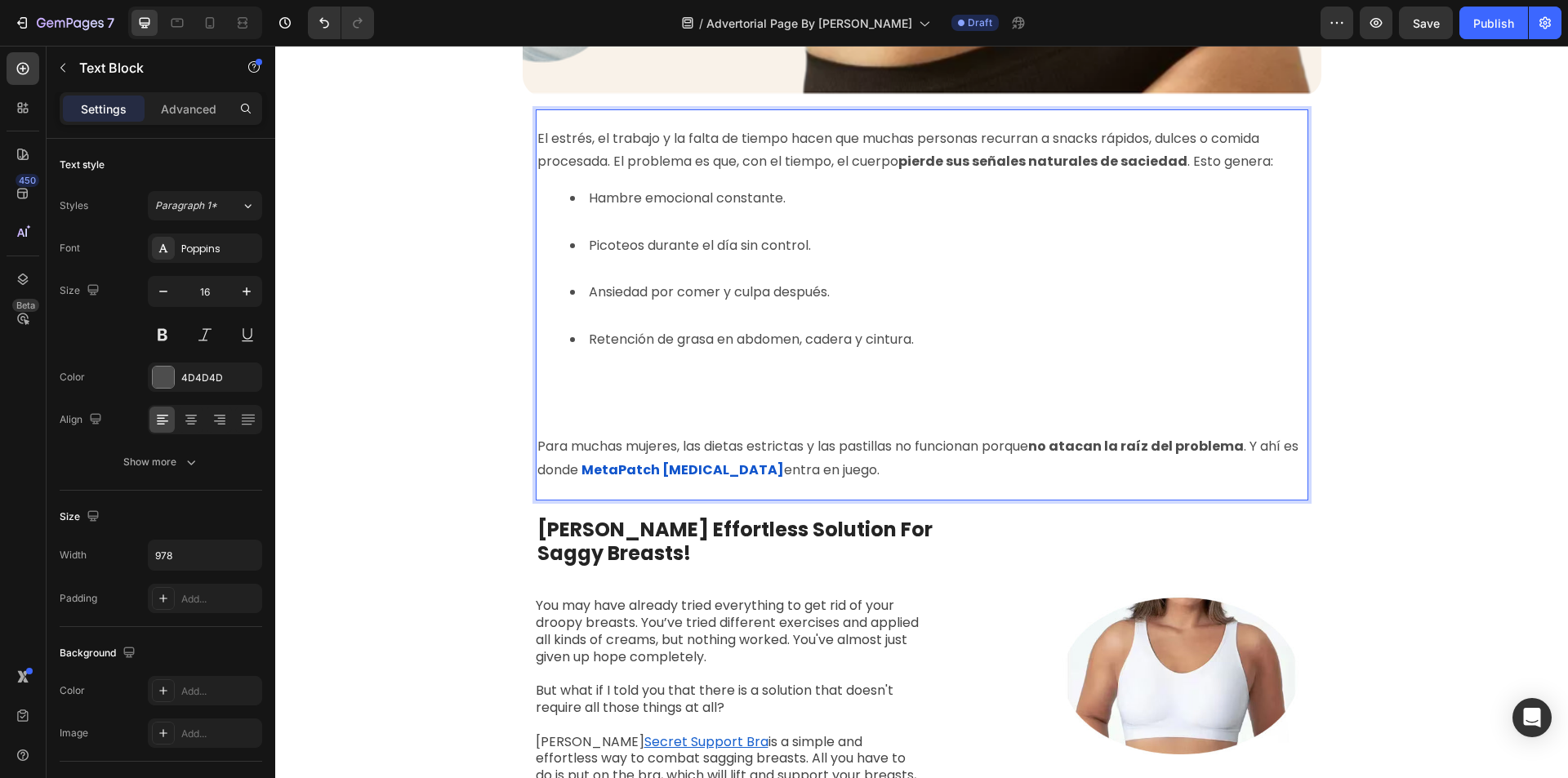
click at [582, 371] on li "Retención de grasa en abdomen, cadera y cintura." at bounding box center [938, 376] width 737 height 94
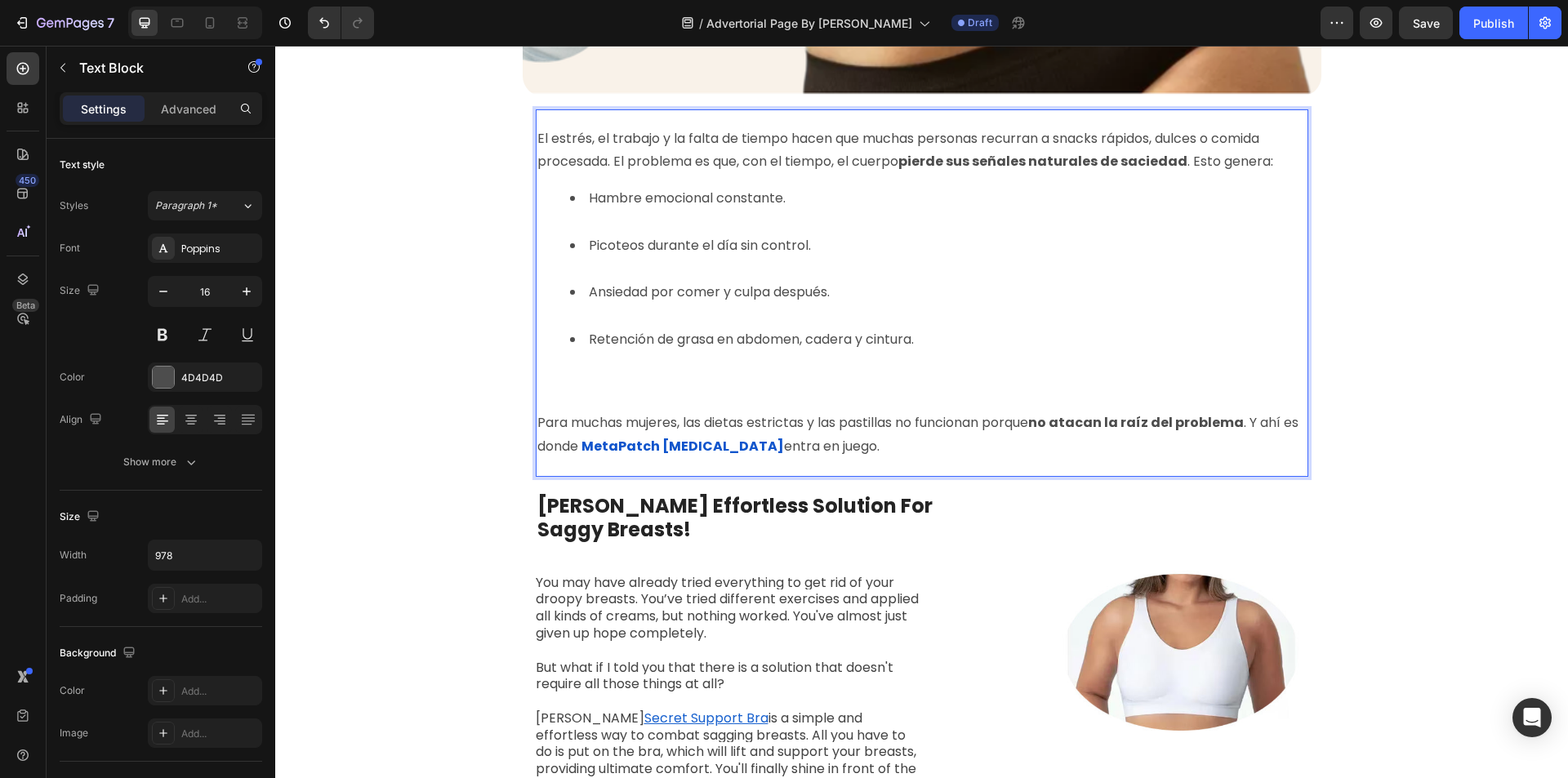
click at [576, 382] on li "Retención de grasa en abdomen, cadera y cintura." at bounding box center [938, 363] width 737 height 70
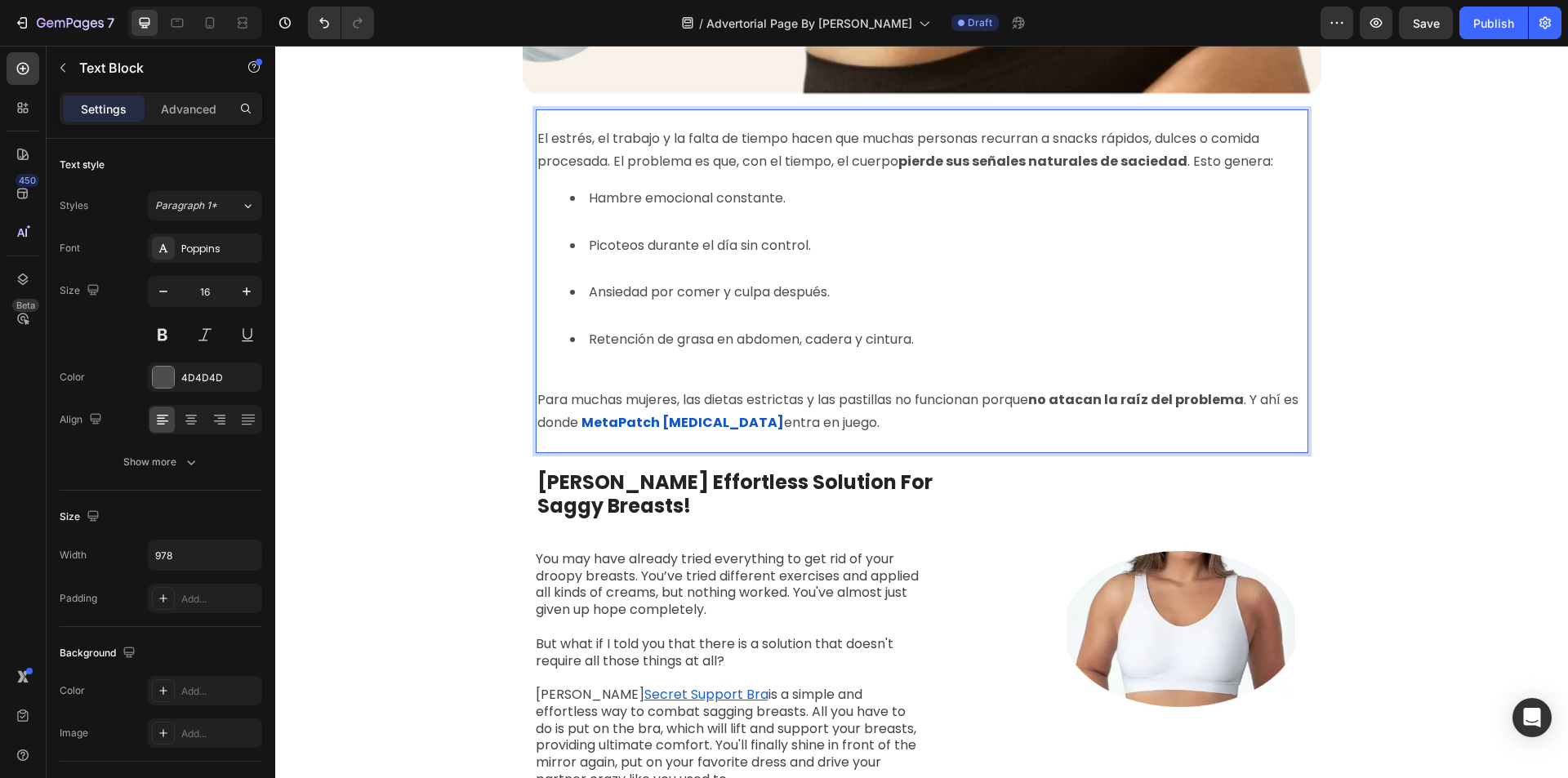
click at [575, 380] on div "El estrés, el trabajo y la falta de tiempo hacen que muchas personas recurran a…" at bounding box center [922, 282] width 772 height 312
click at [571, 369] on li "Retención de grasa en abdomen, cadera y cintura." at bounding box center [938, 352] width 737 height 47
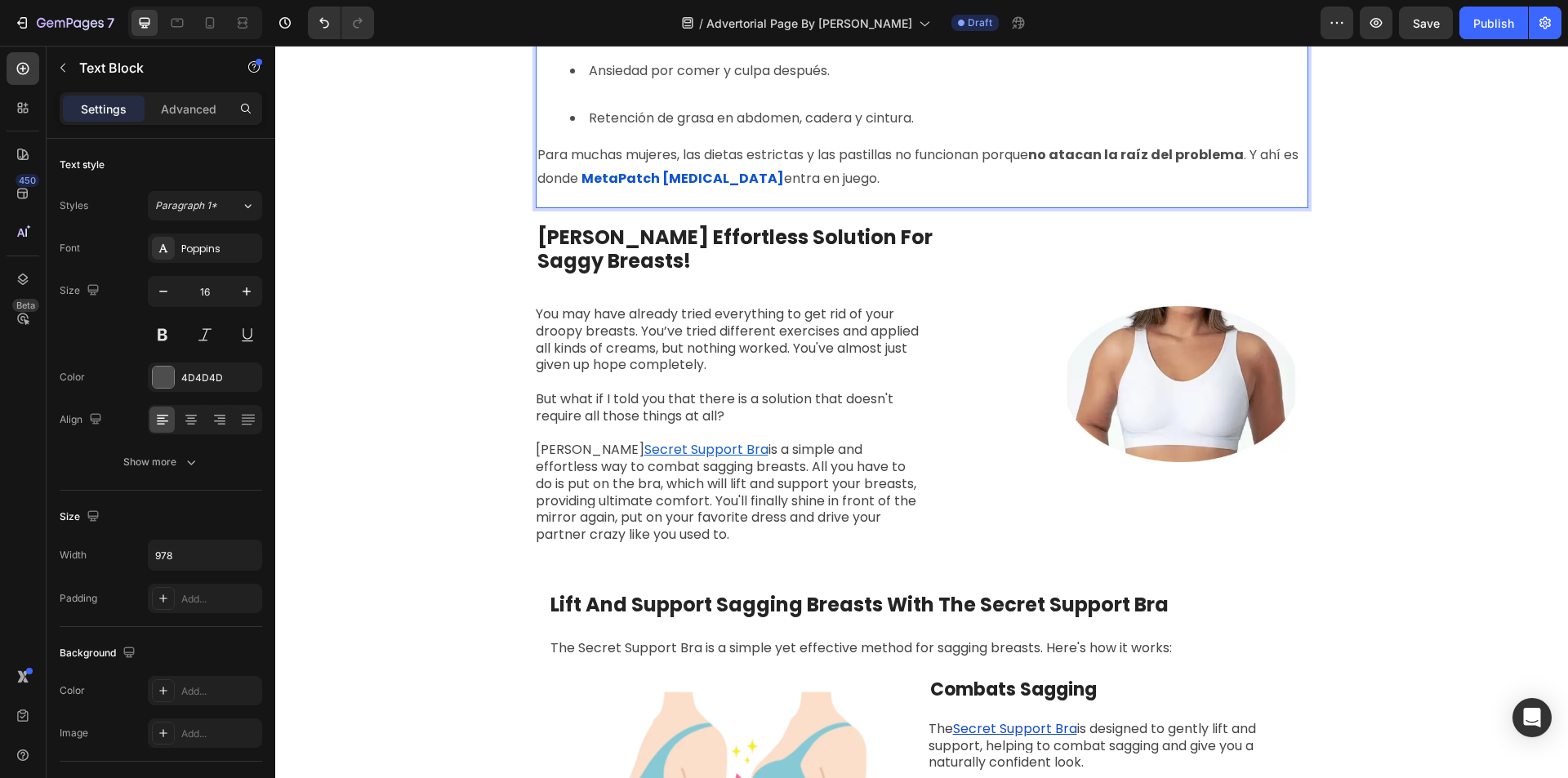
scroll to position [1552, 0]
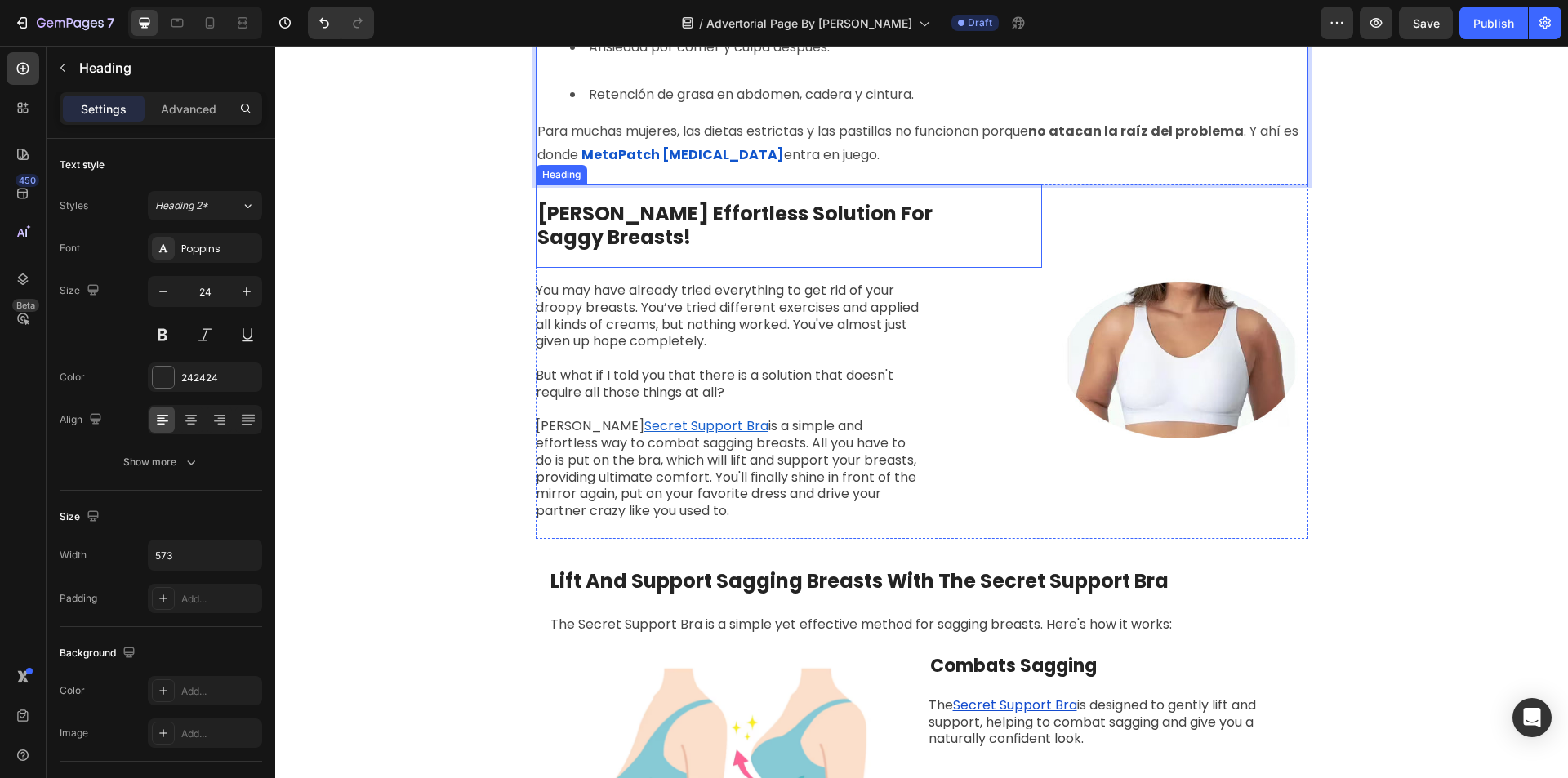
click at [777, 222] on strong "[PERSON_NAME] Effortless Solution For Saggy Breasts!" at bounding box center [734, 225] width 395 height 51
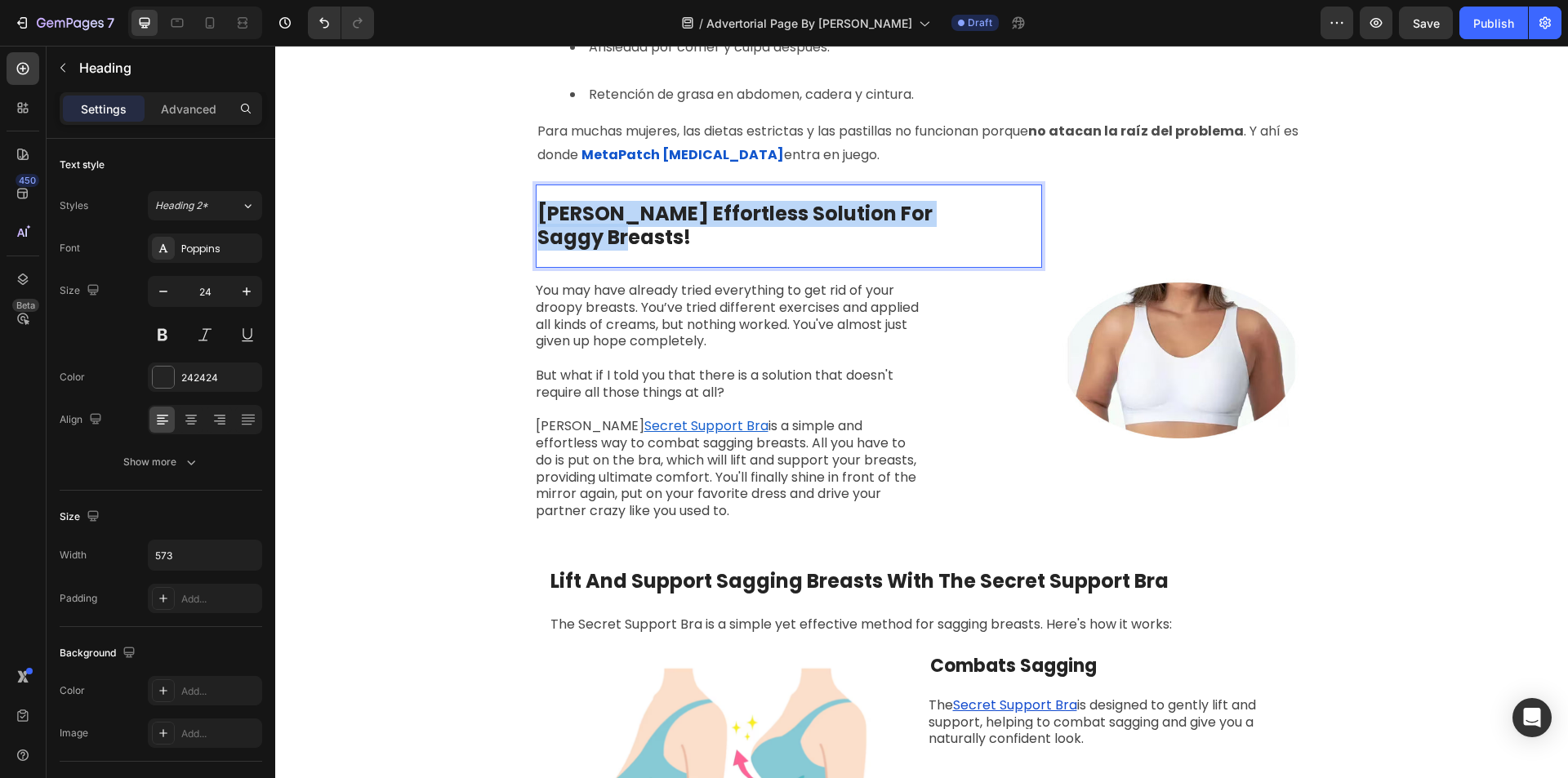
click at [777, 222] on strong "[PERSON_NAME] Effortless Solution For Saggy Breasts!" at bounding box center [734, 225] width 395 height 51
click at [784, 215] on strong "[PERSON_NAME] Effortless Solution For Saggy Breasts!" at bounding box center [734, 225] width 395 height 51
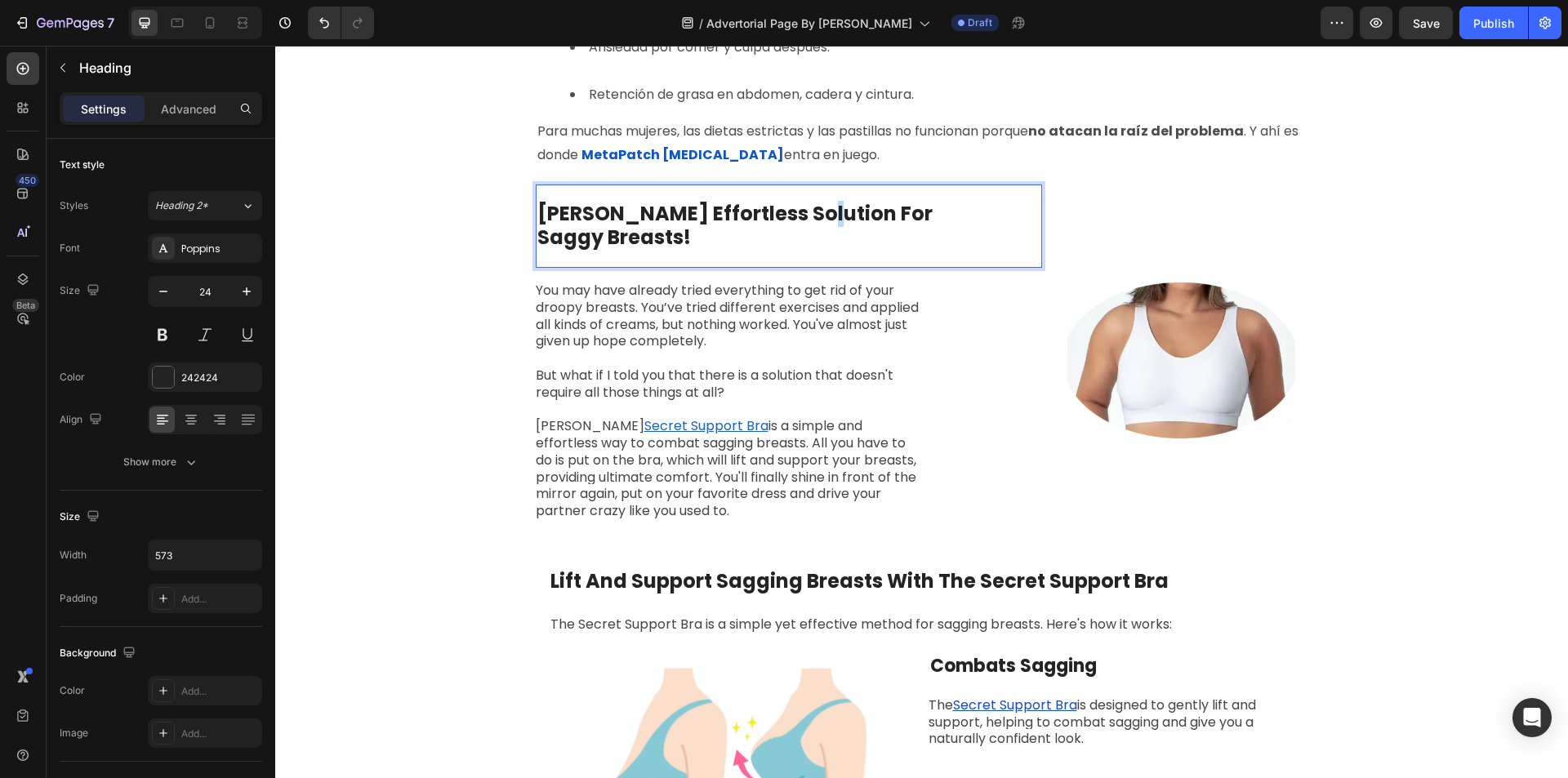
click at [784, 215] on strong "[PERSON_NAME] Effortless Solution For Saggy Breasts!" at bounding box center [734, 225] width 395 height 51
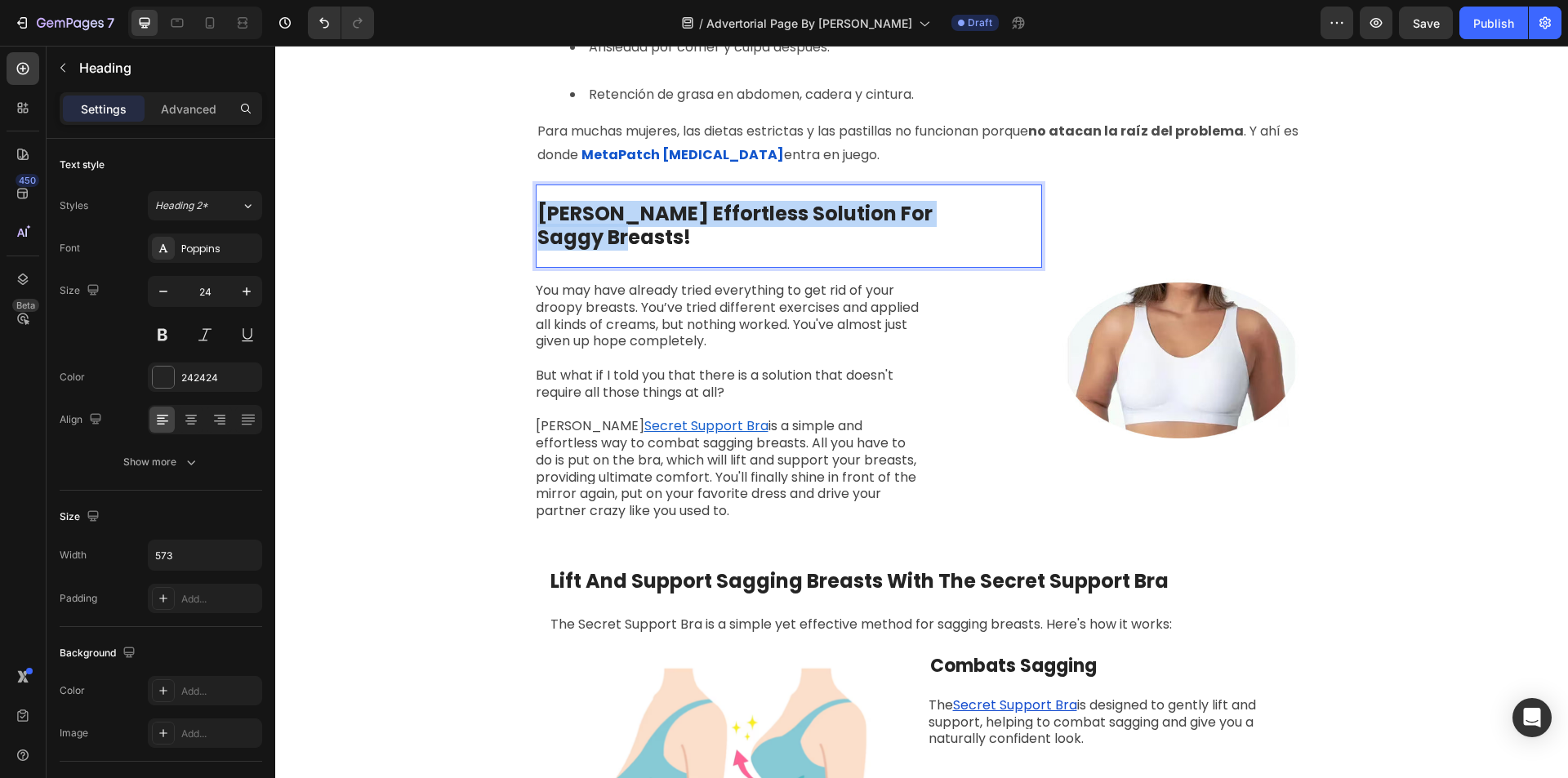
click at [784, 215] on strong "[PERSON_NAME] Effortless Solution For Saggy Breasts!" at bounding box center [734, 225] width 395 height 51
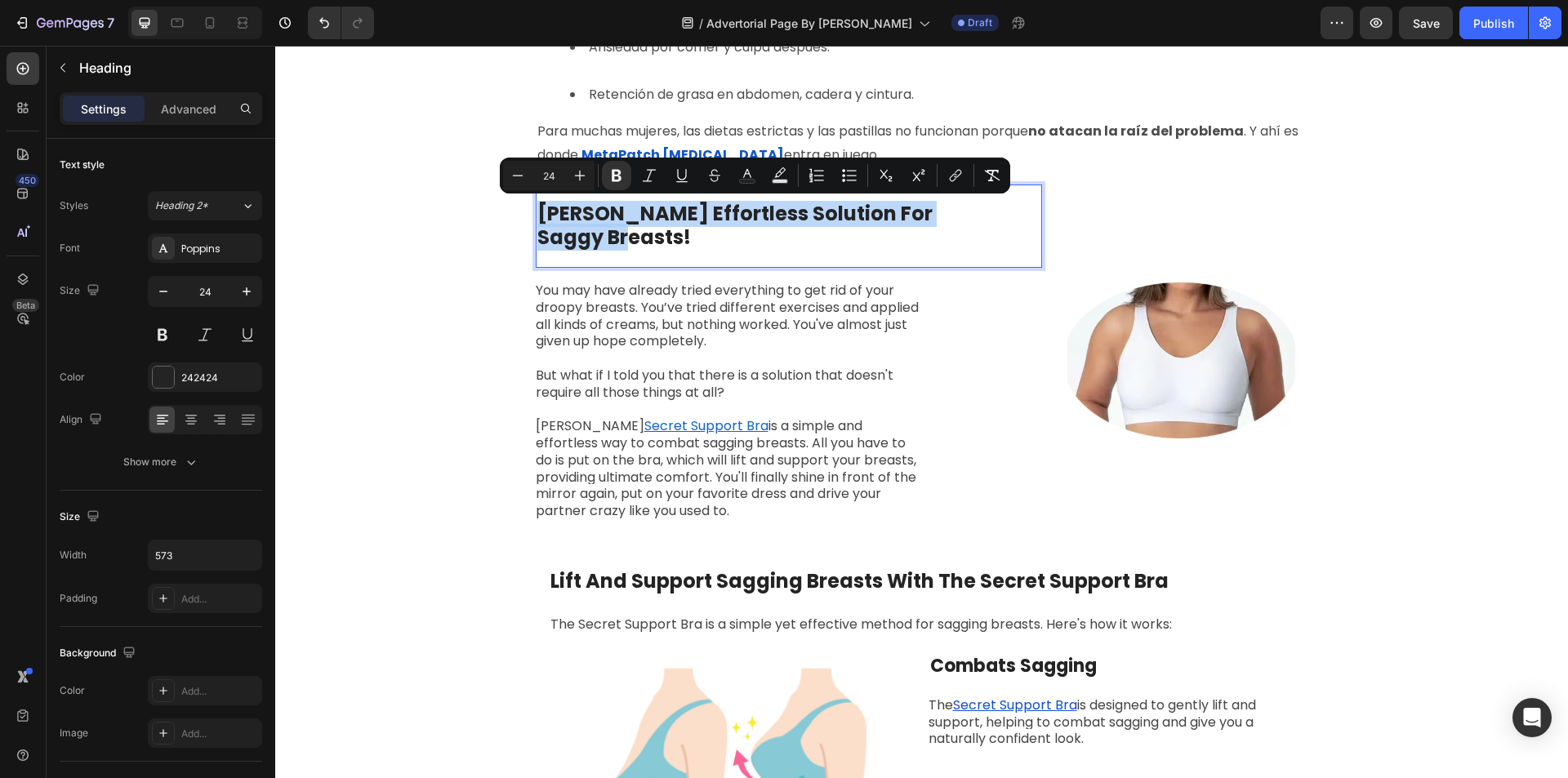
click at [784, 215] on strong "[PERSON_NAME] Effortless Solution For Saggy Breasts!" at bounding box center [734, 225] width 395 height 51
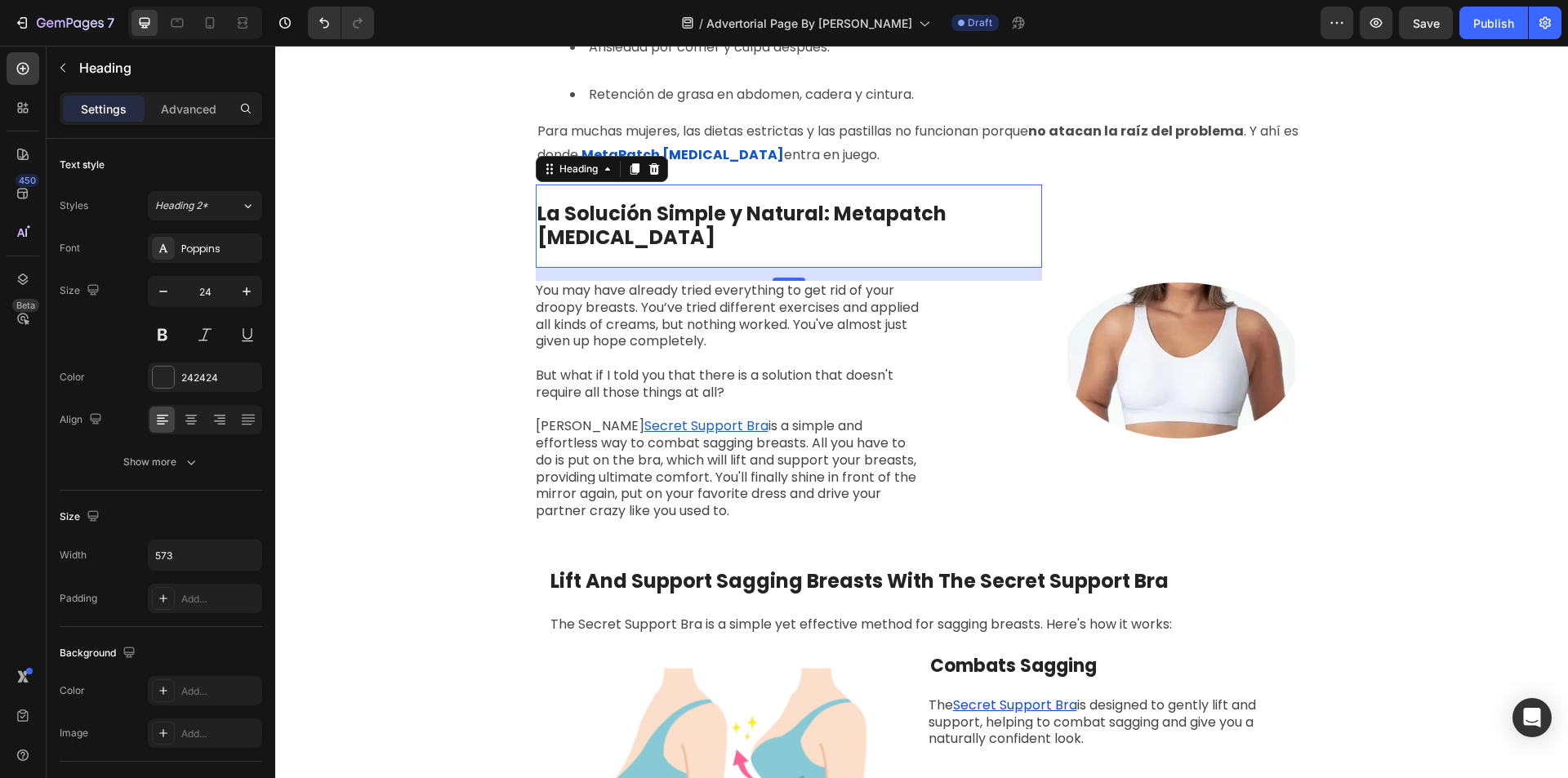
click at [1000, 236] on div "La Solución Simple y Natural: Metapatch [MEDICAL_DATA]" at bounding box center [788, 226] width 506 height 51
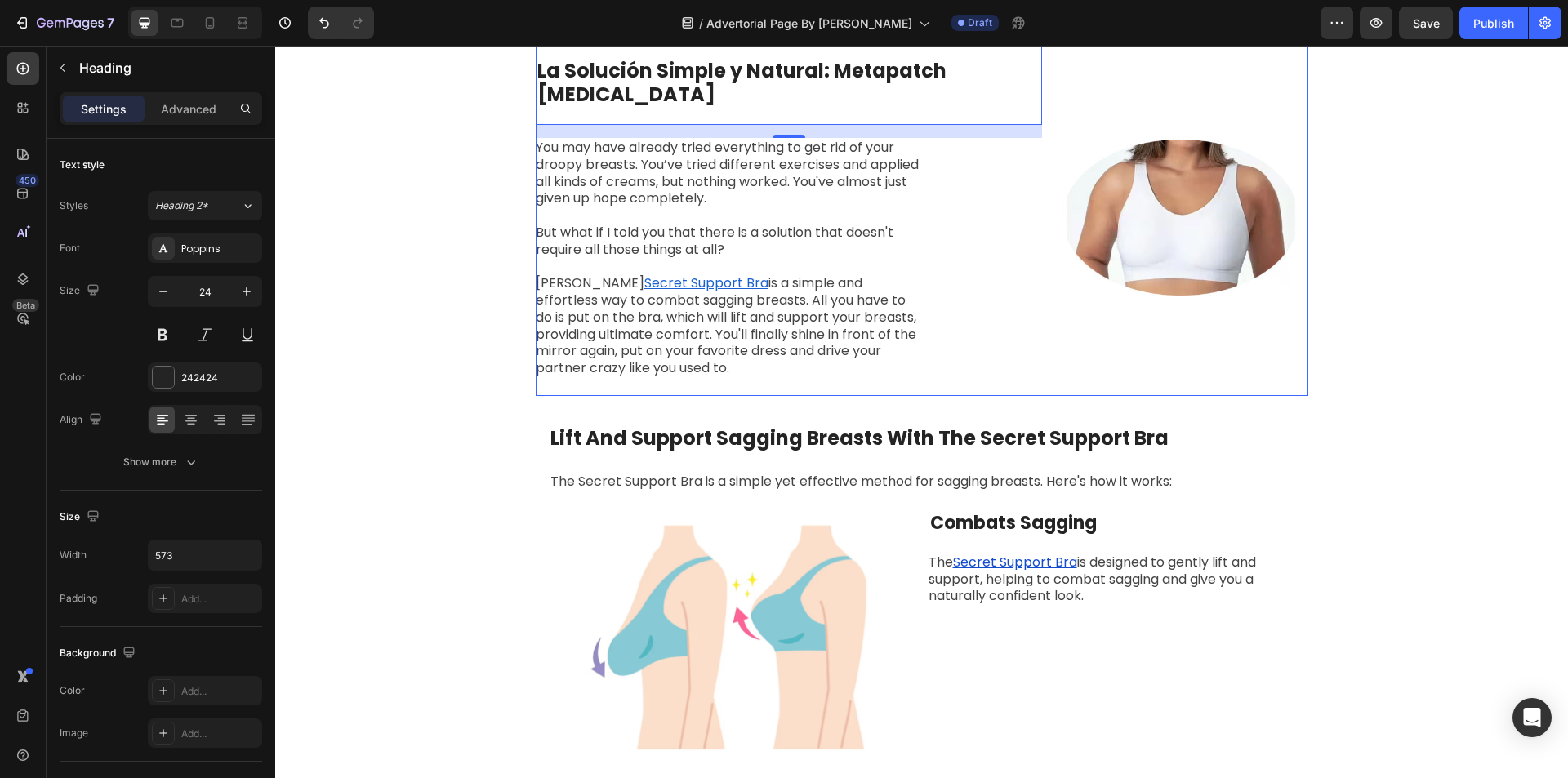
scroll to position [1715, 0]
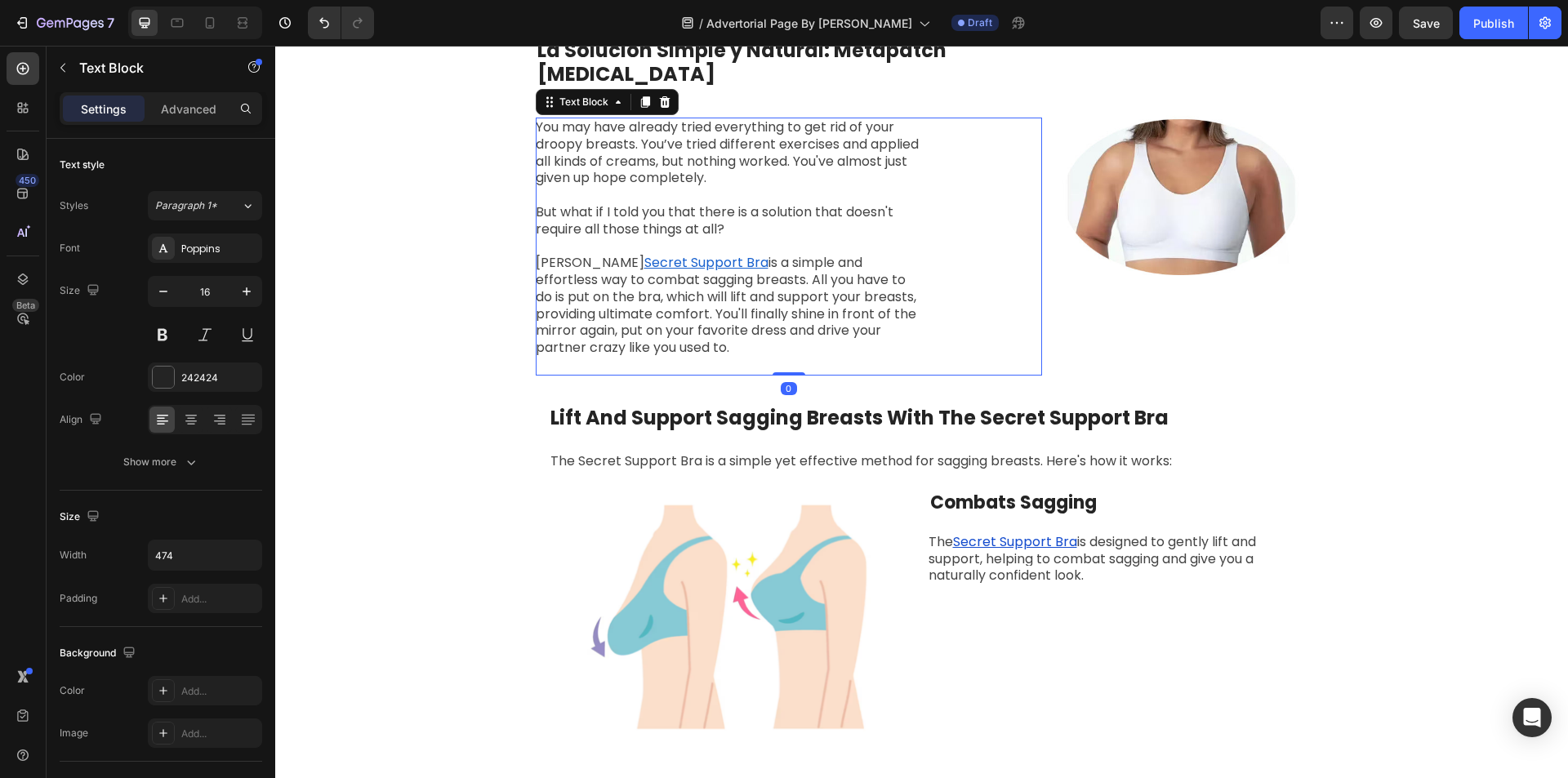
click at [720, 147] on span "You may have already tried everything to get rid of your droopy breasts. You’ve…" at bounding box center [726, 152] width 383 height 69
click at [638, 96] on icon at bounding box center [645, 102] width 13 height 13
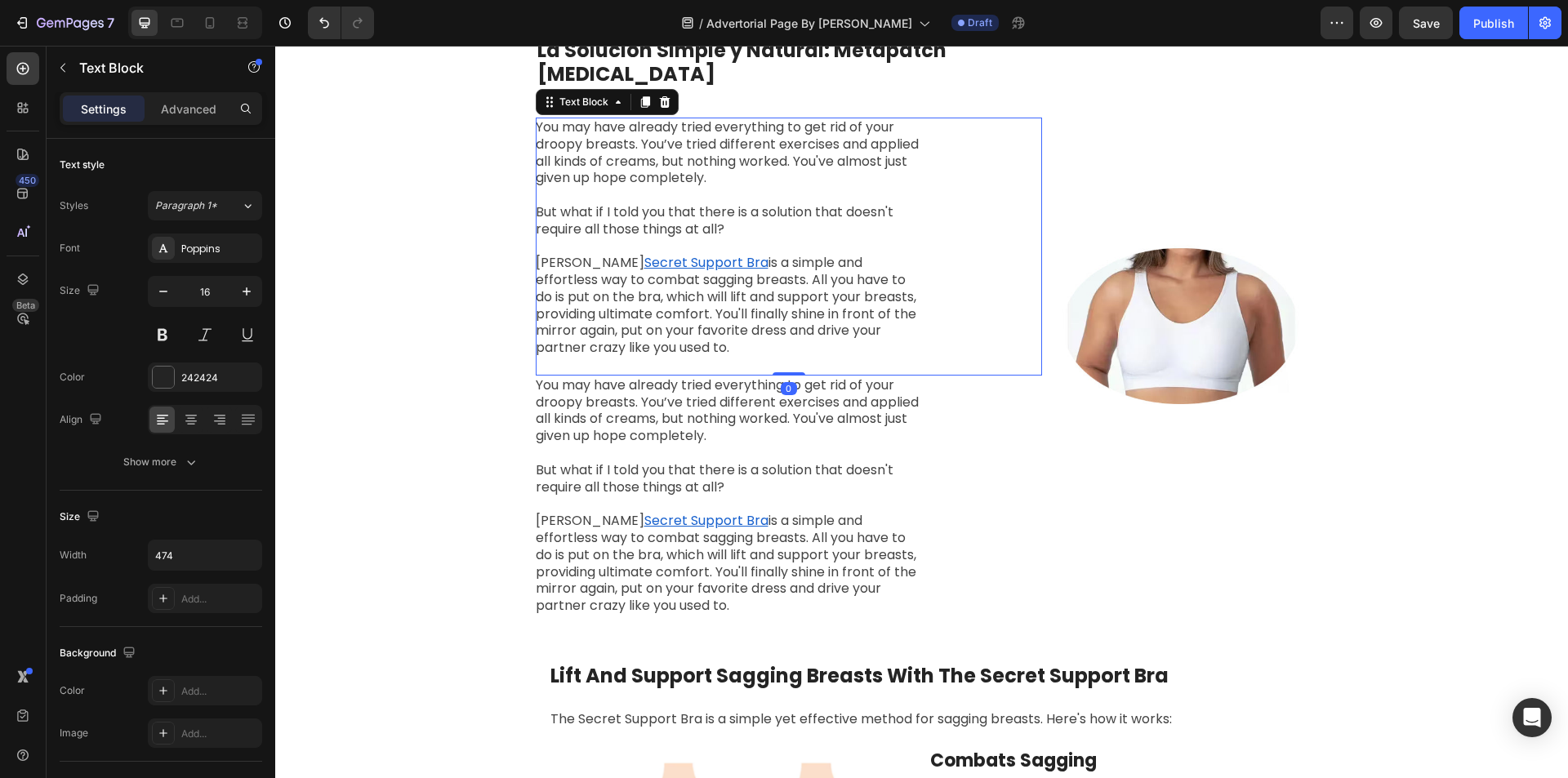
click at [689, 133] on span "You may have already tried everything to get rid of your droopy breasts. You’ve…" at bounding box center [726, 152] width 383 height 69
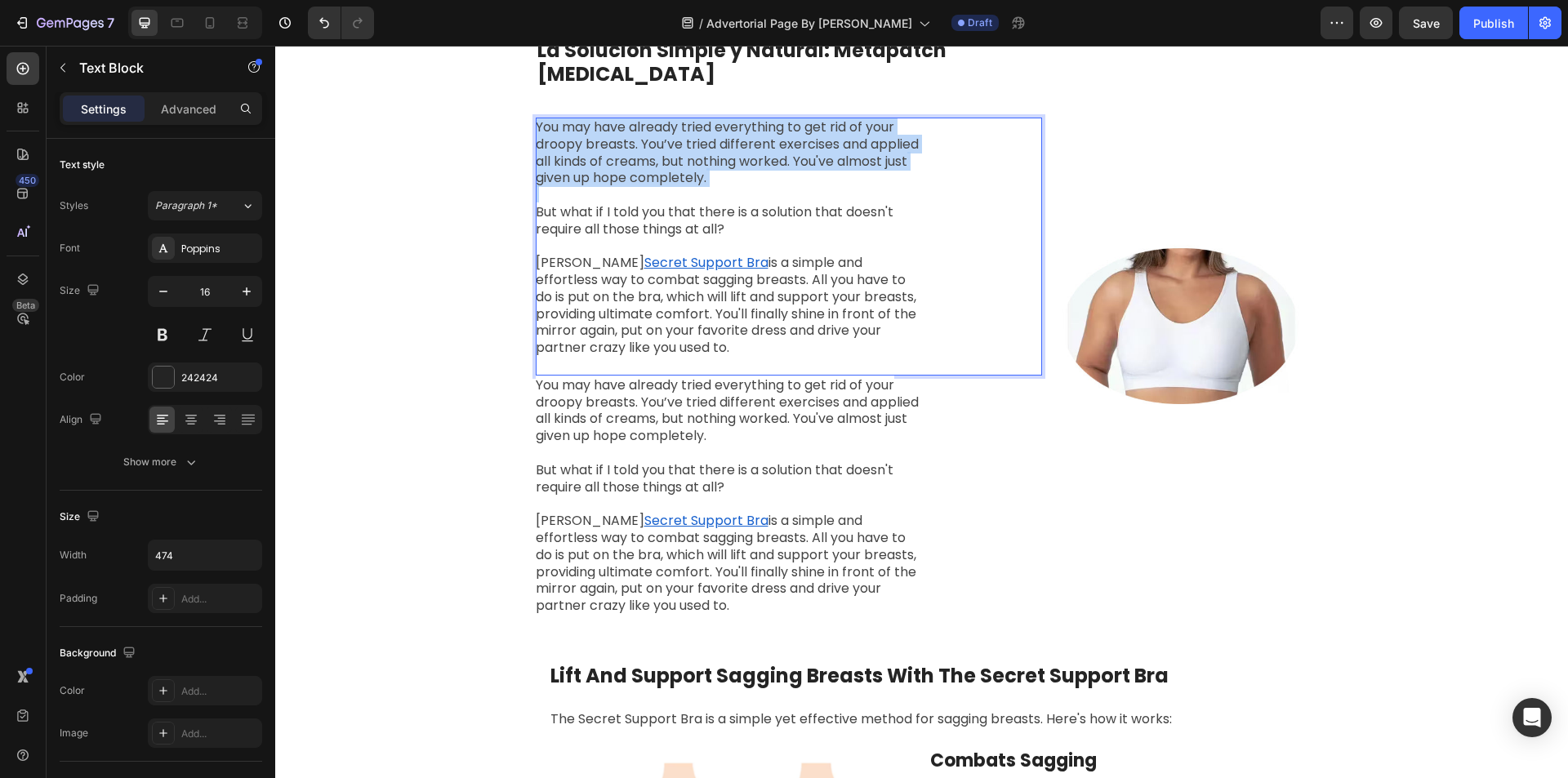
click at [689, 133] on span "You may have already tried everything to get rid of your droopy breasts. You’ve…" at bounding box center [726, 152] width 383 height 69
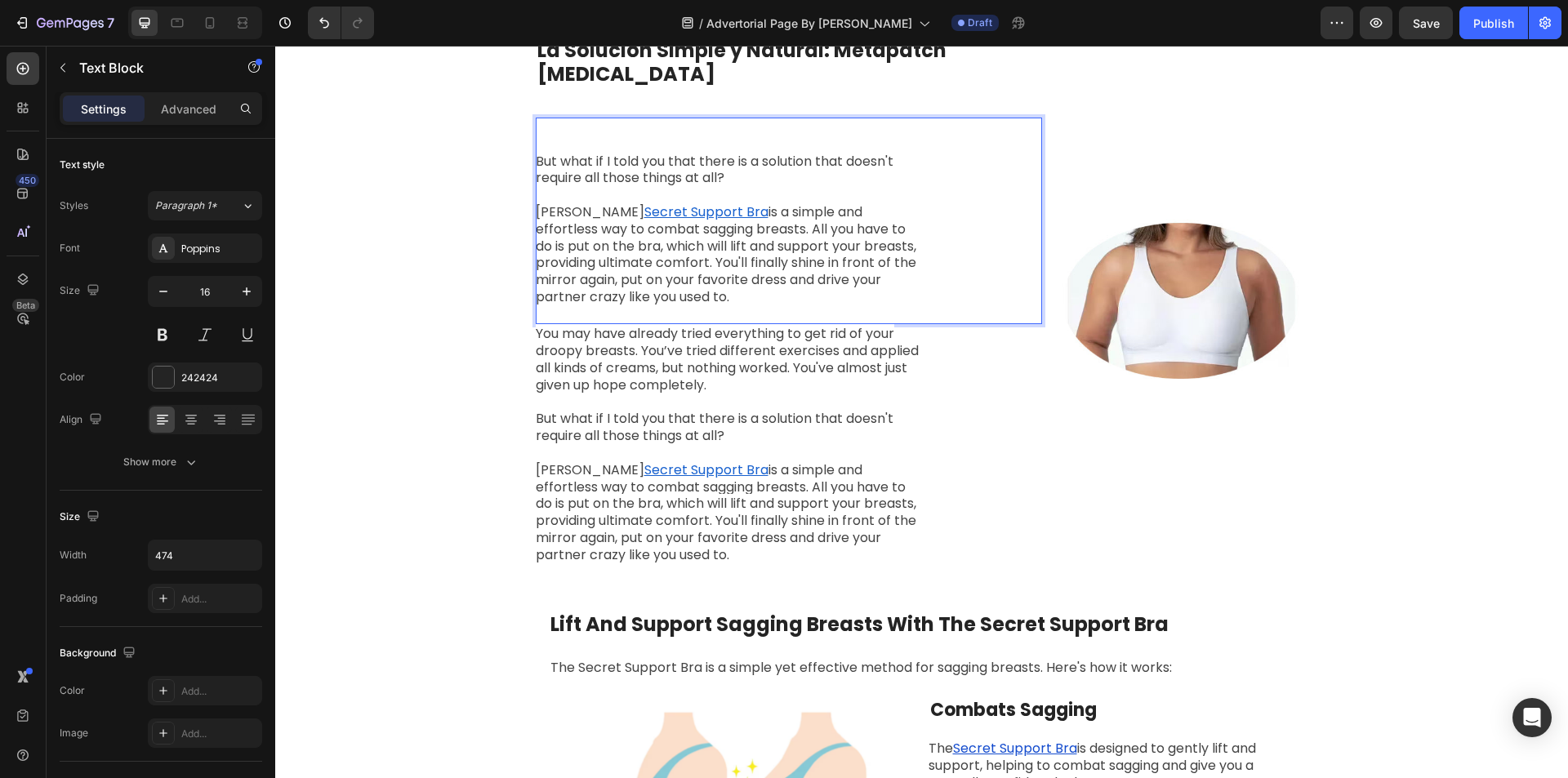
click at [692, 151] on p "Rich Text Editor. Editing area: main" at bounding box center [728, 145] width 385 height 17
click at [692, 177] on span "But what if I told you that there is a solution that doesn't require all those …" at bounding box center [714, 170] width 358 height 36
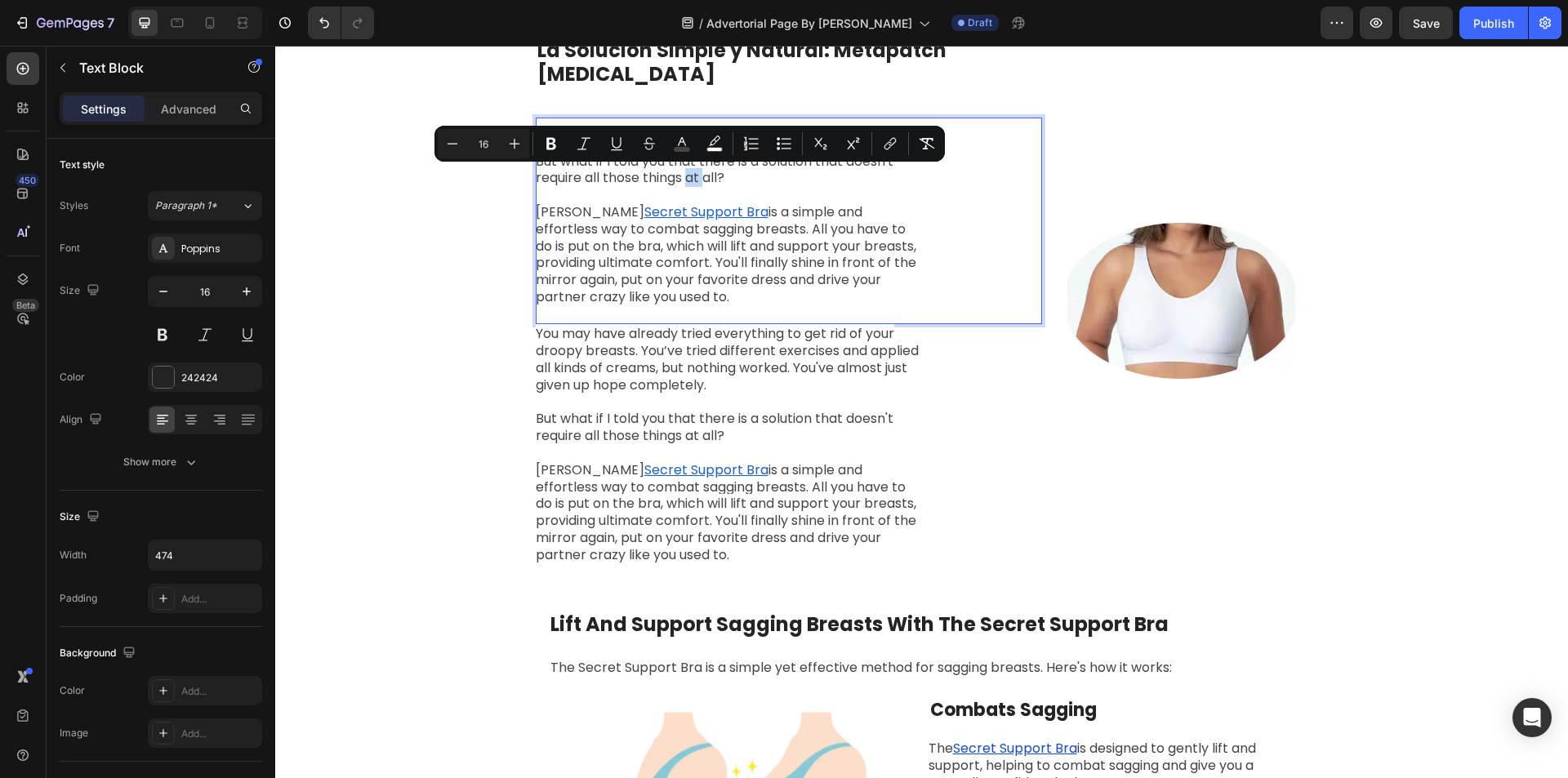
click at [676, 161] on div "Minus 16 Plus Bold Italic Underline Strikethrough color color Numbered List Bul…" at bounding box center [689, 144] width 511 height 36
click at [672, 163] on span "But what if I told you that there is a solution that doesn't require all those …" at bounding box center [714, 170] width 358 height 36
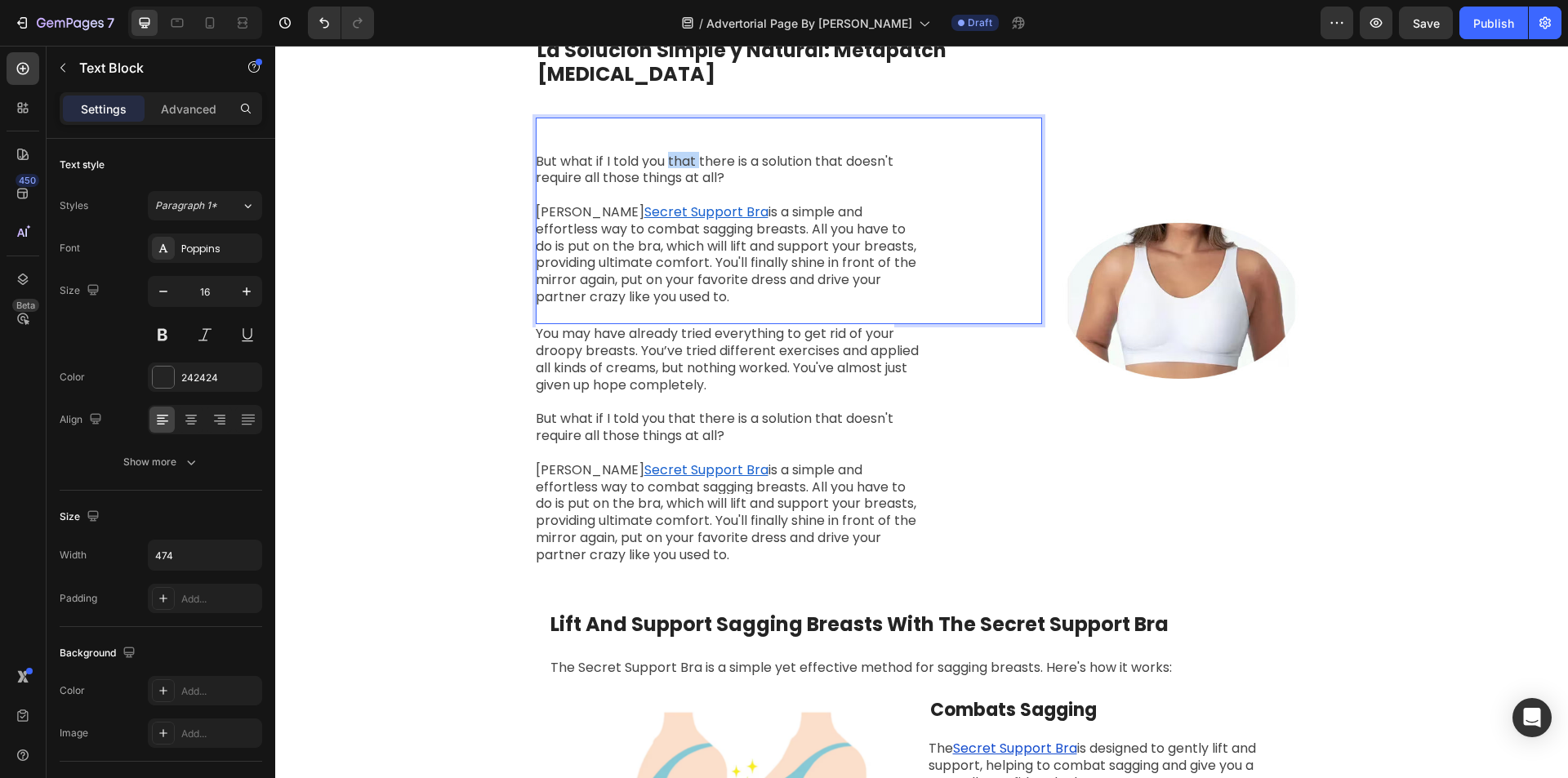
click at [672, 163] on span "But what if I told you that there is a solution that doesn't require all those …" at bounding box center [714, 170] width 358 height 36
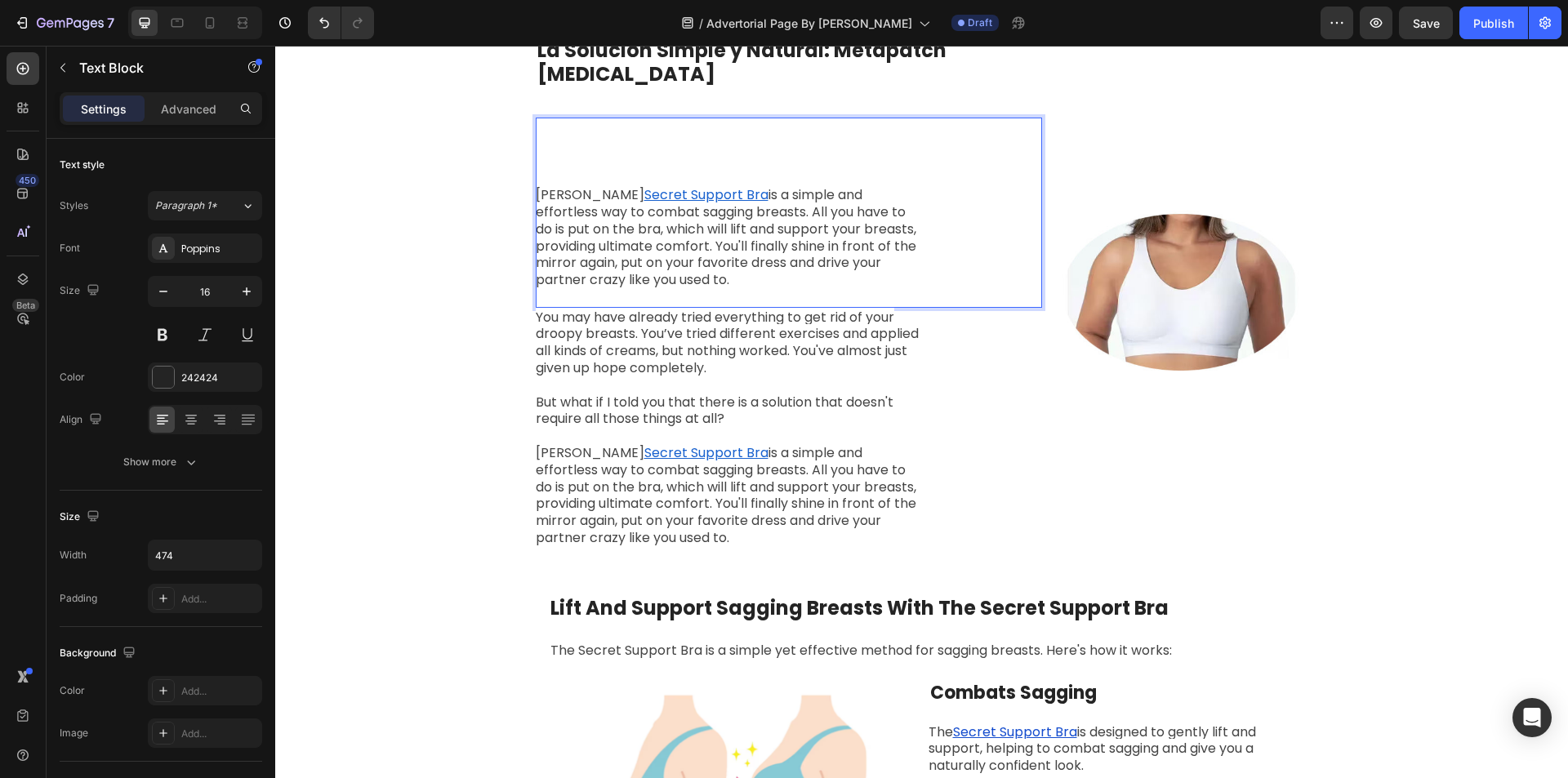
click at [691, 203] on span "is a simple and effortless way to combat sagging breasts. All you have to do is…" at bounding box center [725, 237] width 381 height 104
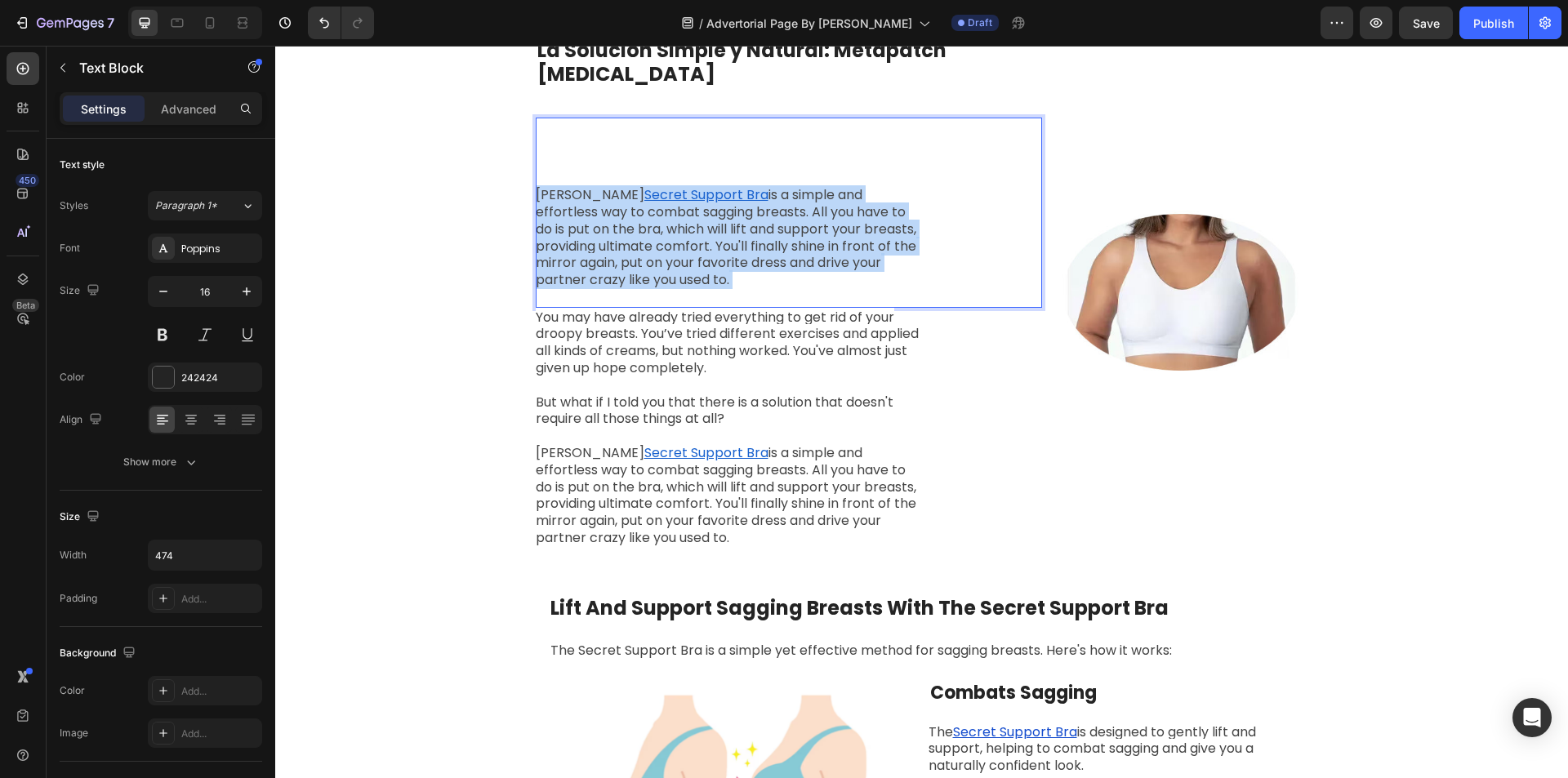
click at [691, 203] on span "is a simple and effortless way to combat sagging breasts. All you have to do is…" at bounding box center [725, 237] width 381 height 104
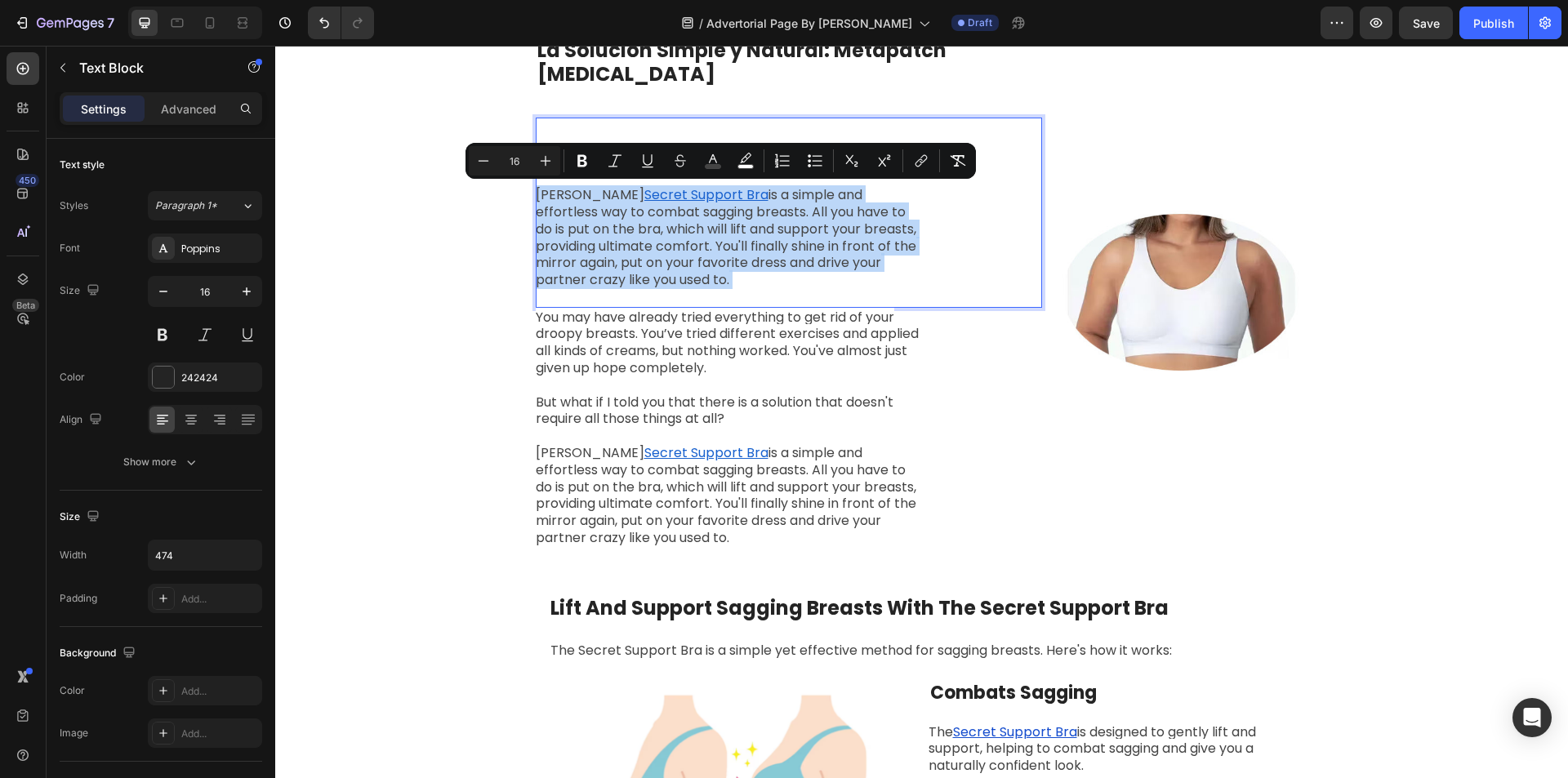
copy p "[PERSON_NAME] Secret Support Bra is a simple and effortless way to combat saggi…"
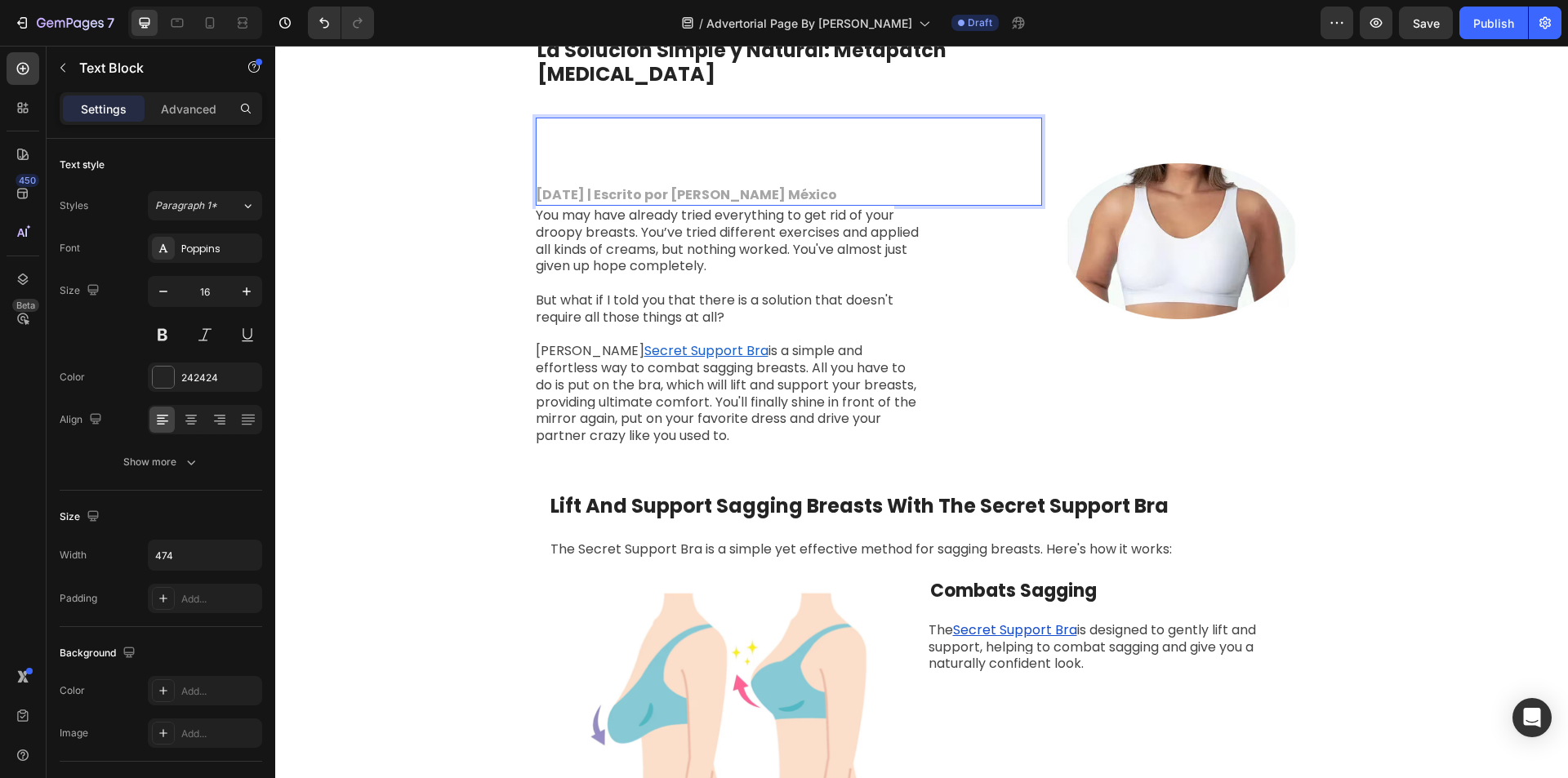
click at [535, 181] on p "Rich Text Editor. Editing area: main" at bounding box center [728, 178] width 385 height 17
click at [545, 155] on p "Rich Text Editor. Editing area: main" at bounding box center [728, 162] width 385 height 17
click at [546, 152] on p "Rich Text Editor. Editing area: main" at bounding box center [728, 145] width 385 height 17
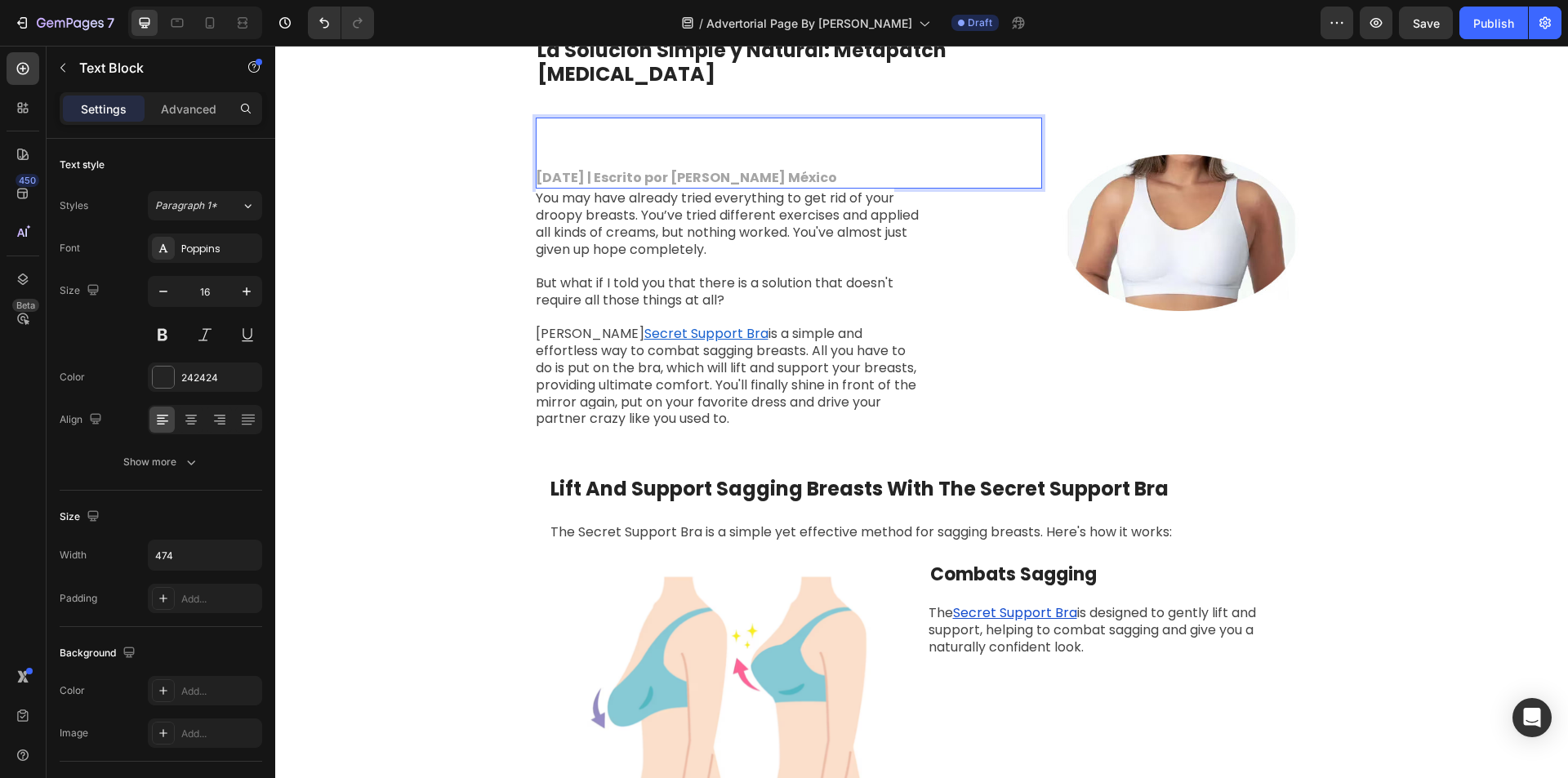
click at [544, 155] on p "Rich Text Editor. Editing area: main" at bounding box center [728, 162] width 385 height 17
click at [545, 154] on p "Rich Text Editor. Editing area: main" at bounding box center [728, 162] width 385 height 17
click at [535, 177] on strong "[DATE] | Escrito por [PERSON_NAME] México" at bounding box center [685, 177] width 301 height 19
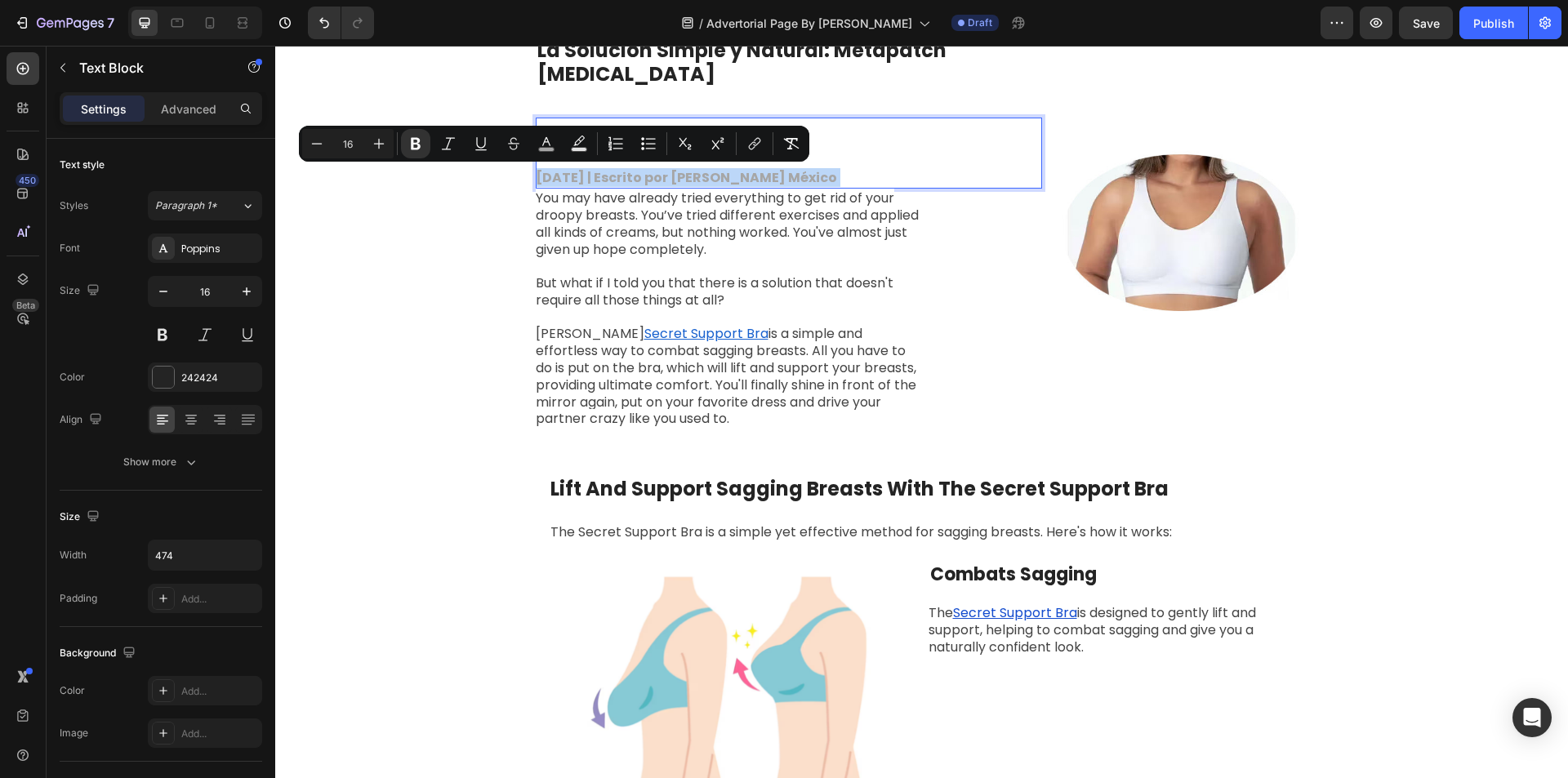
click at [535, 176] on strong "[DATE] | Escrito por [PERSON_NAME] México" at bounding box center [685, 177] width 301 height 19
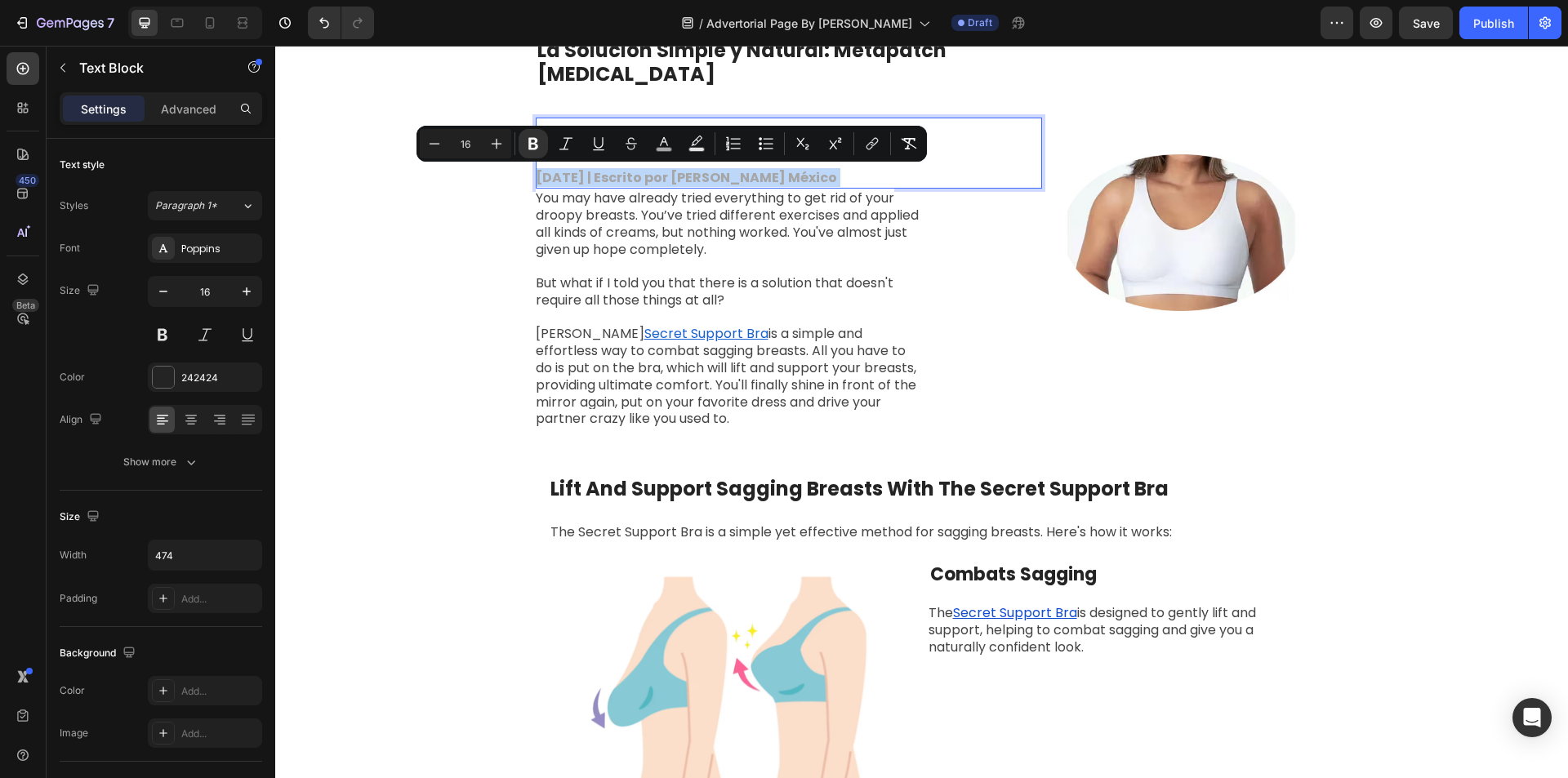
click at [544, 175] on strong "[DATE] | Escrito por [PERSON_NAME] México" at bounding box center [685, 177] width 301 height 19
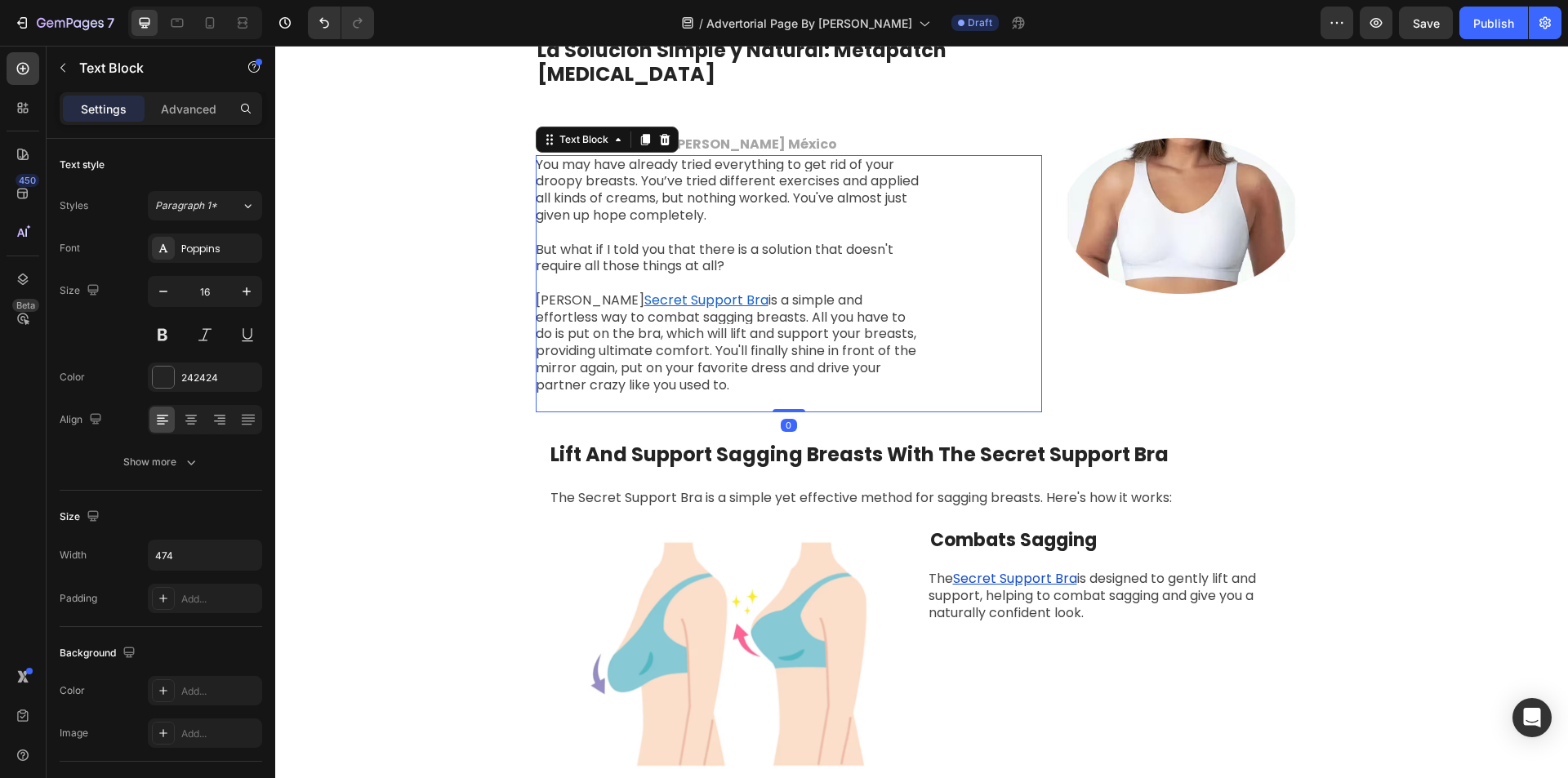
click at [917, 222] on div "You may have already tried everything to get rid of your droopy breasts. You’ve…" at bounding box center [788, 284] width 506 height 258
click at [841, 139] on p "[DATE] | Escrito por [PERSON_NAME] México" at bounding box center [728, 145] width 385 height 17
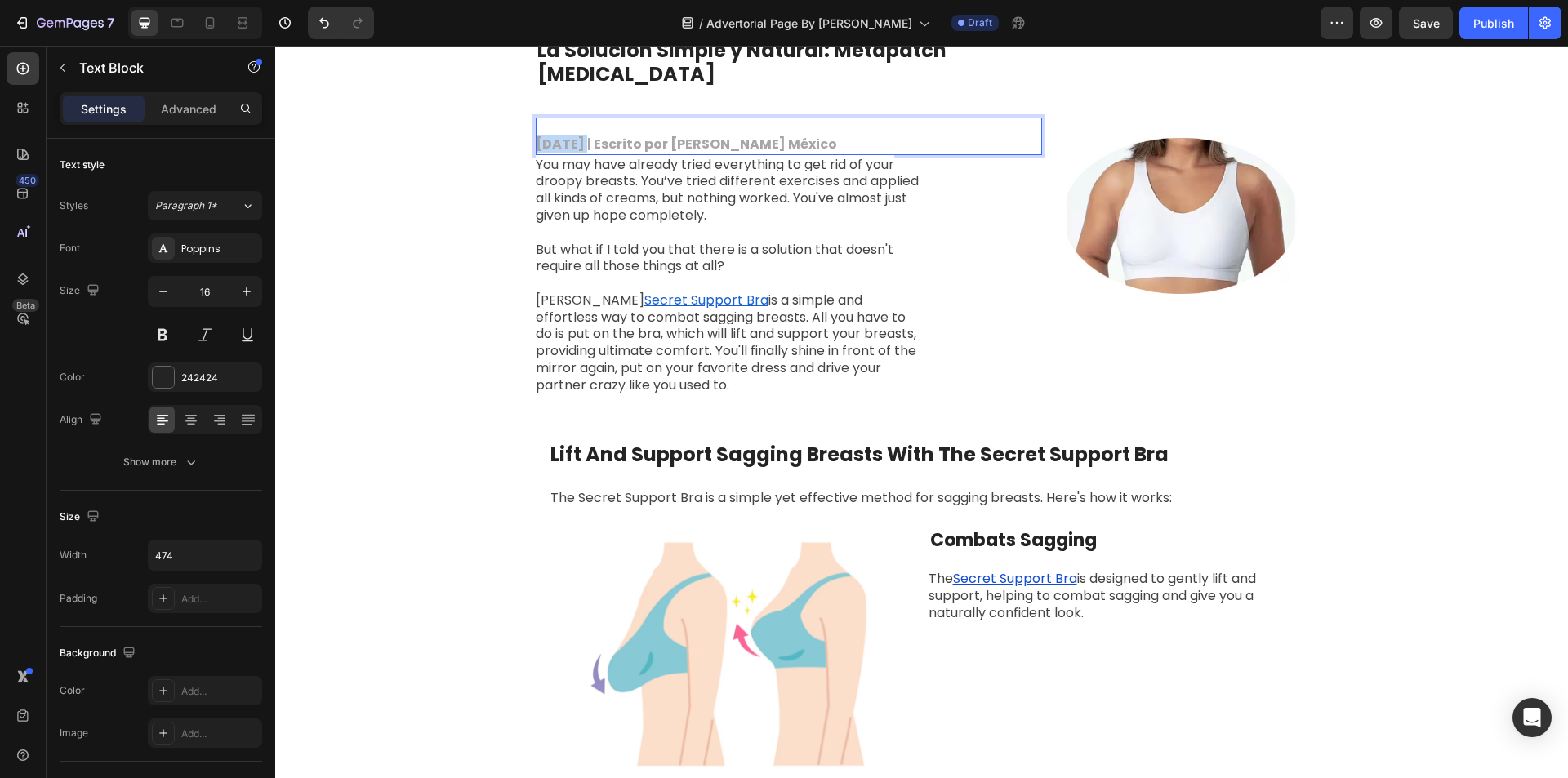
click at [559, 143] on strong "[DATE] | Escrito por [PERSON_NAME] México" at bounding box center [685, 144] width 301 height 19
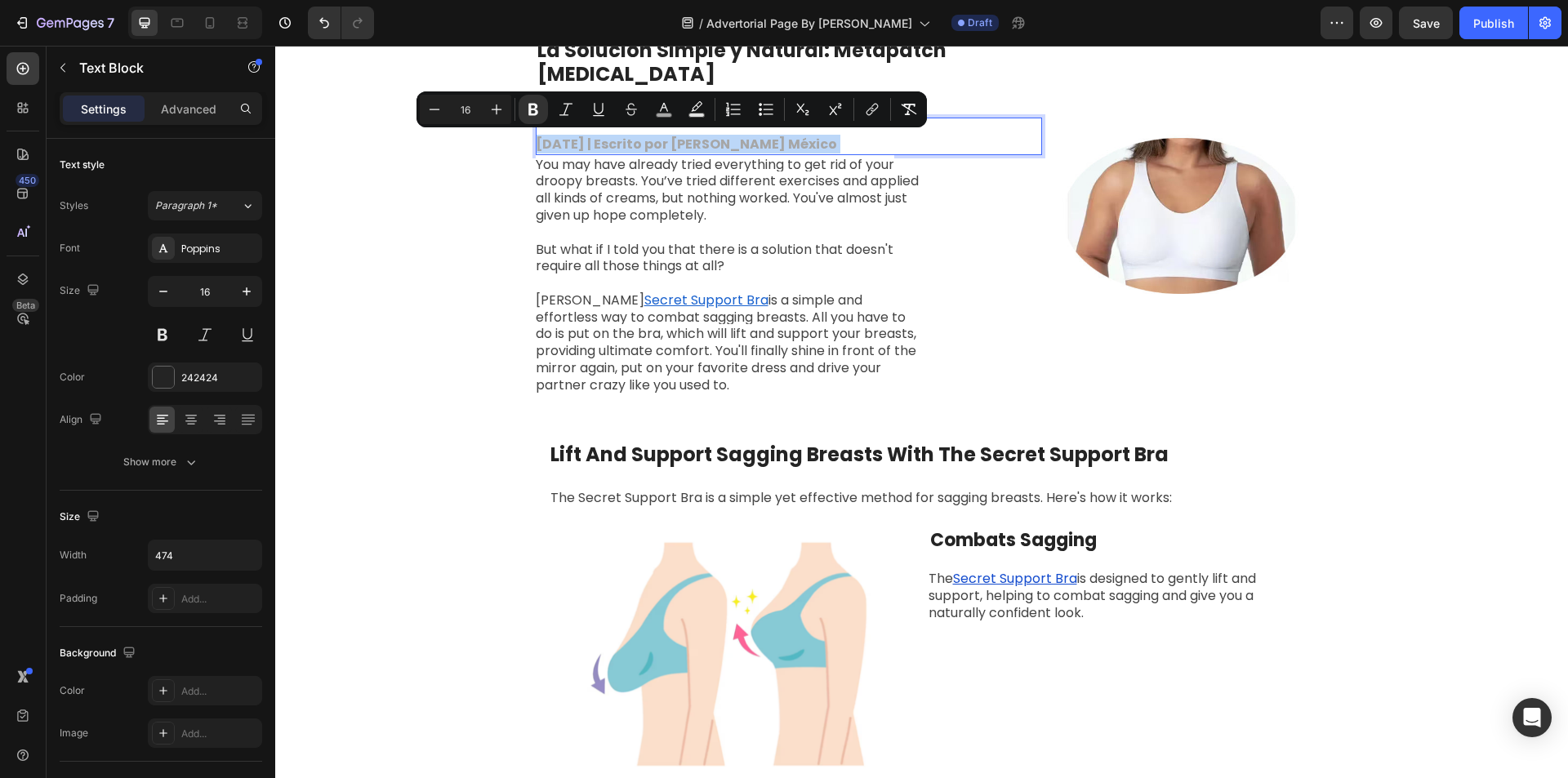
click at [560, 143] on strong "[DATE] | Escrito por [PERSON_NAME] México" at bounding box center [685, 144] width 301 height 19
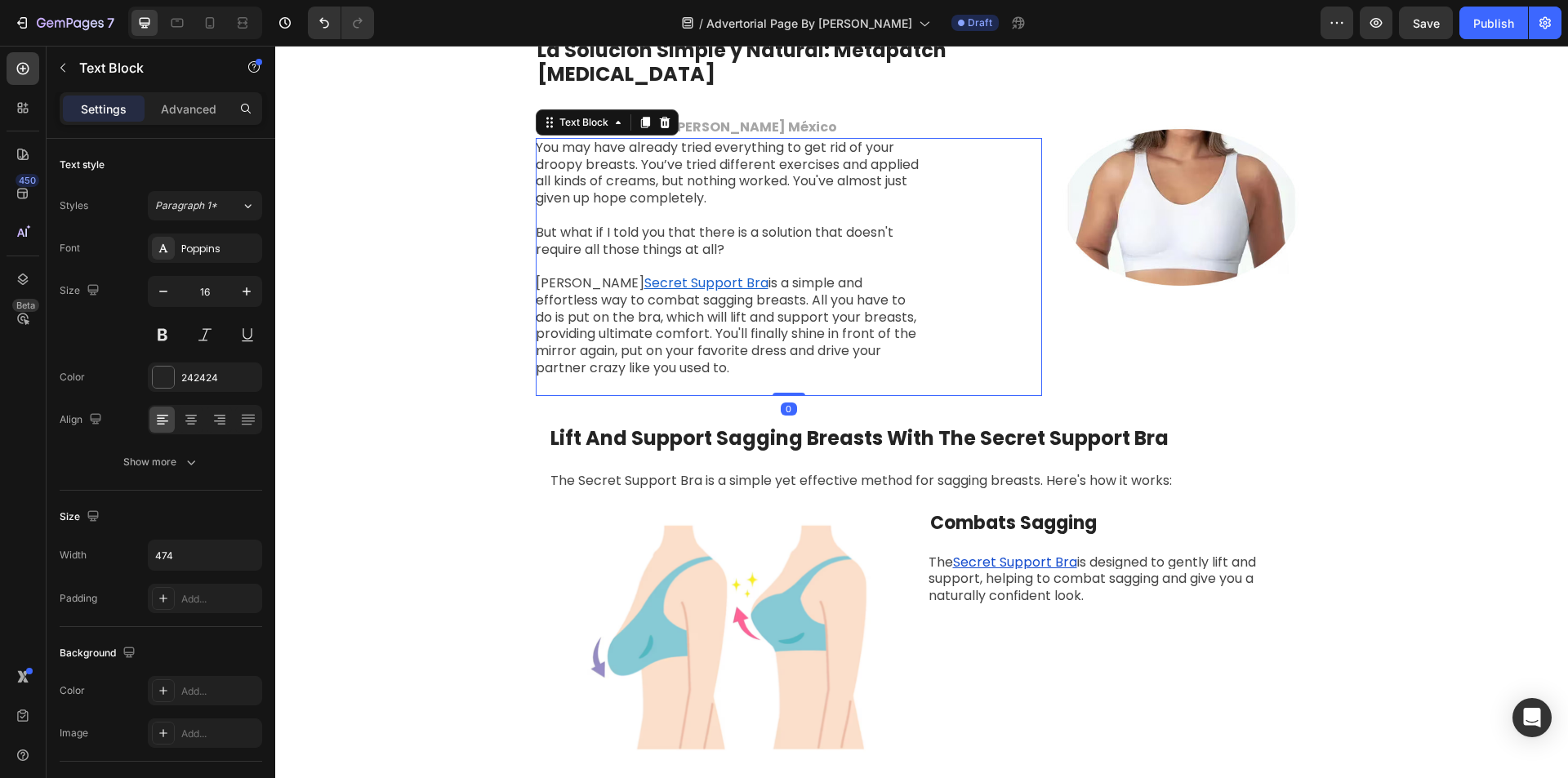
click at [706, 178] on span "You may have already tried everything to get rid of your droopy breasts. You’ve…" at bounding box center [726, 172] width 383 height 69
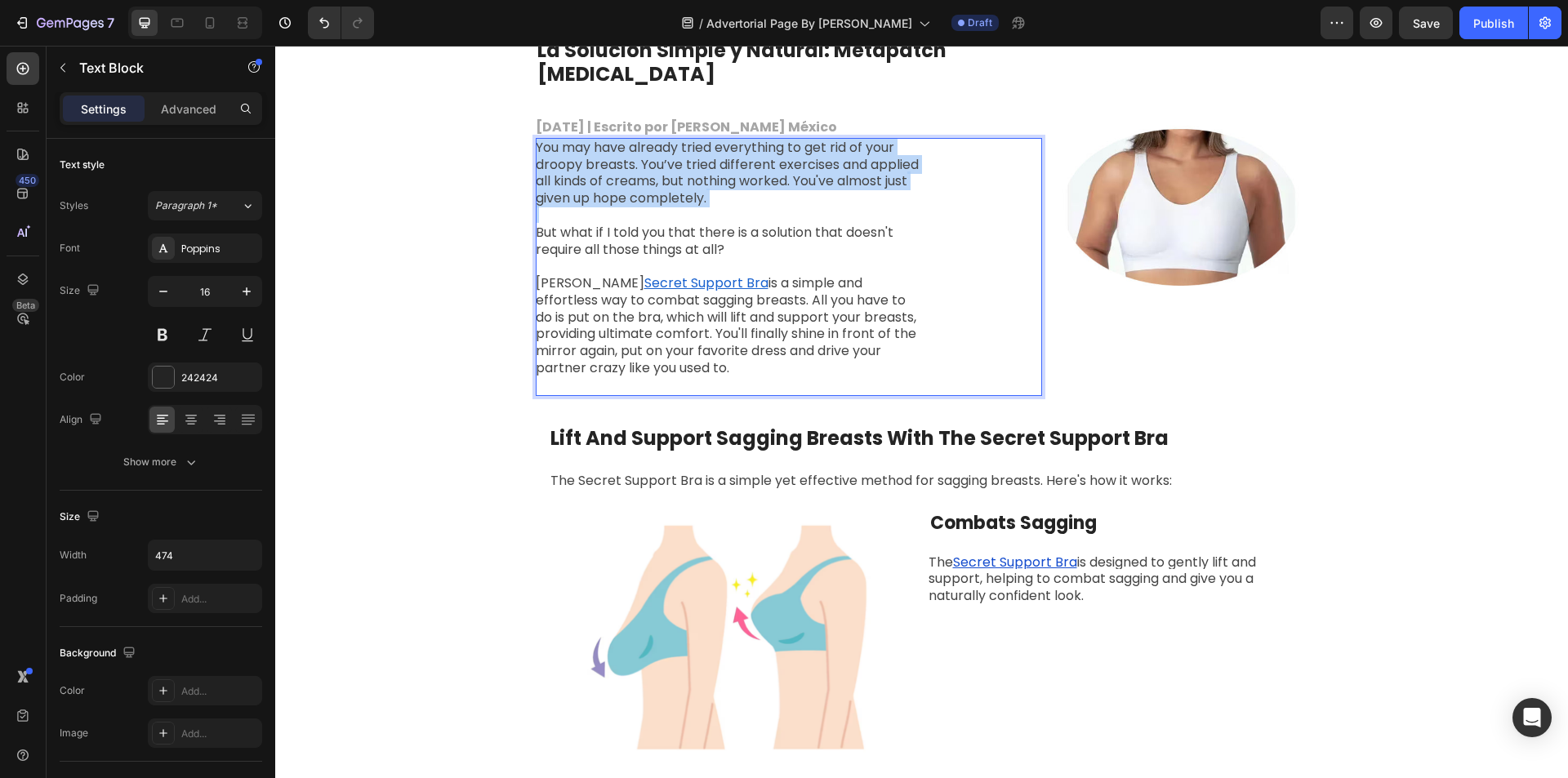
click at [706, 178] on span "You may have already tried everything to get rid of your droopy breasts. You’ve…" at bounding box center [726, 172] width 383 height 69
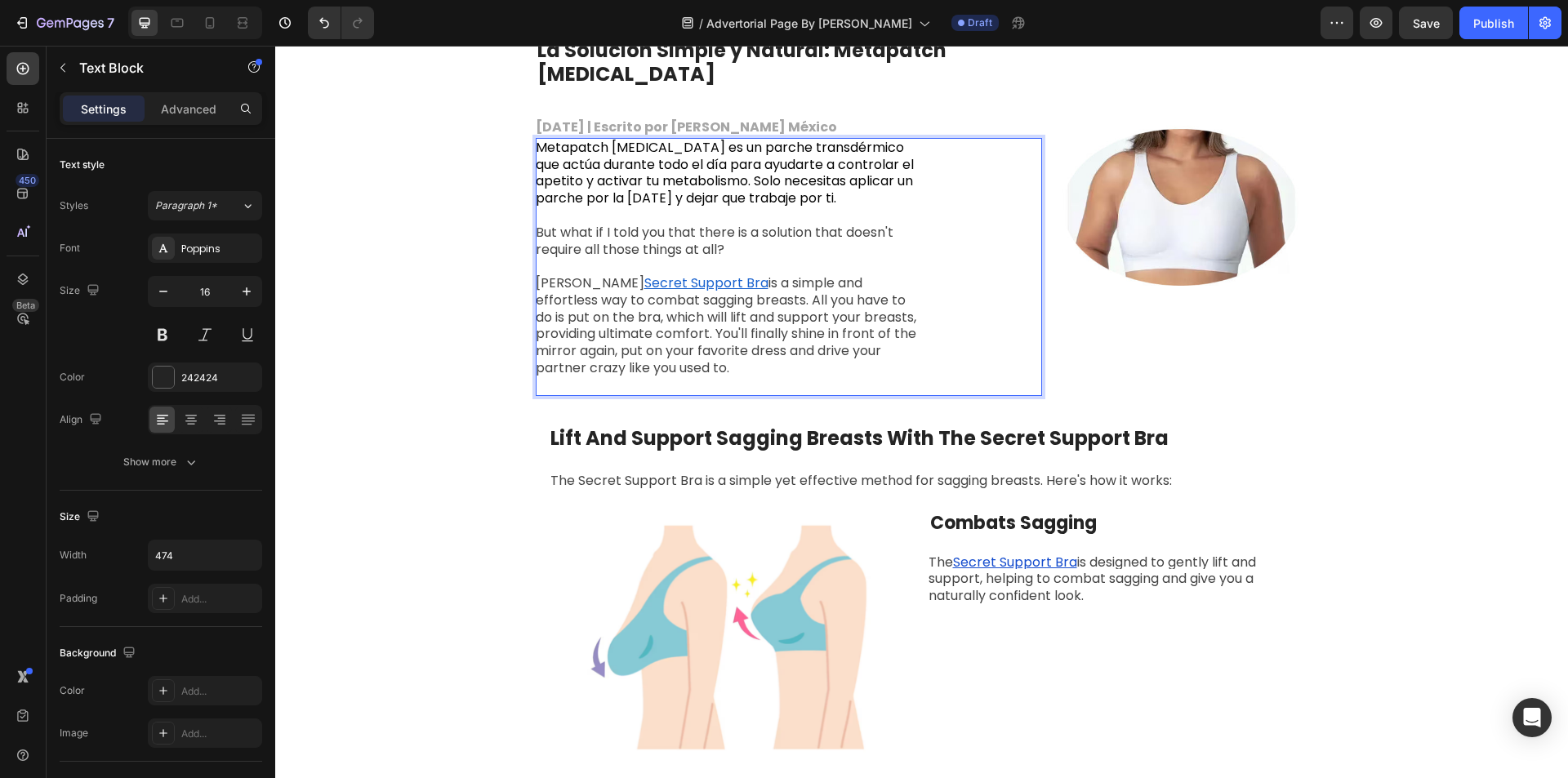
click at [677, 306] on span "is a simple and effortless way to combat sagging breasts. All you have to do is…" at bounding box center [725, 325] width 381 height 104
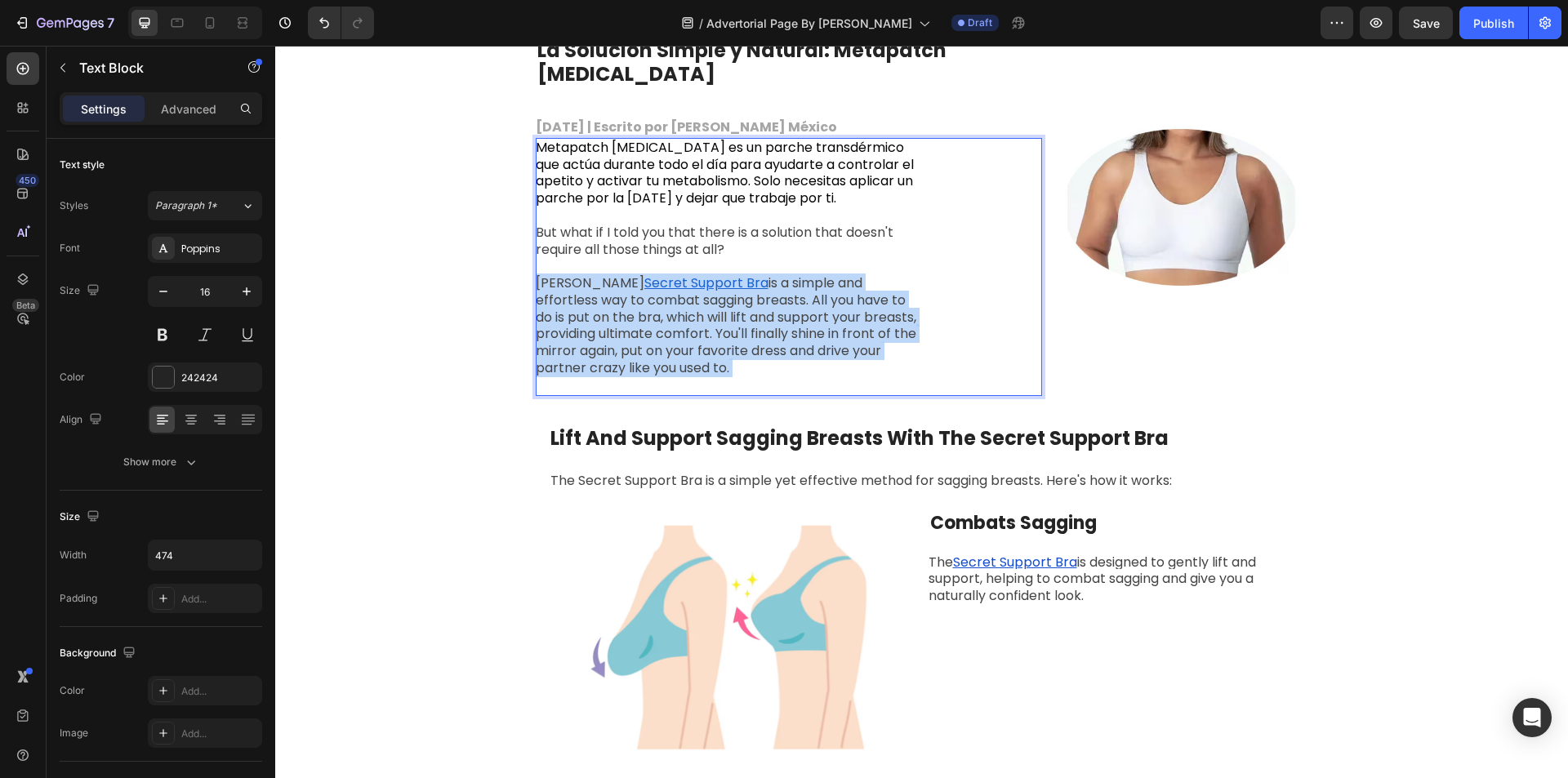
click at [677, 306] on span "is a simple and effortless way to combat sagging breasts. All you have to do is…" at bounding box center [725, 325] width 381 height 104
click at [697, 324] on span "is a simple and effortless way to combat sagging breasts. All you have to do is…" at bounding box center [725, 325] width 381 height 104
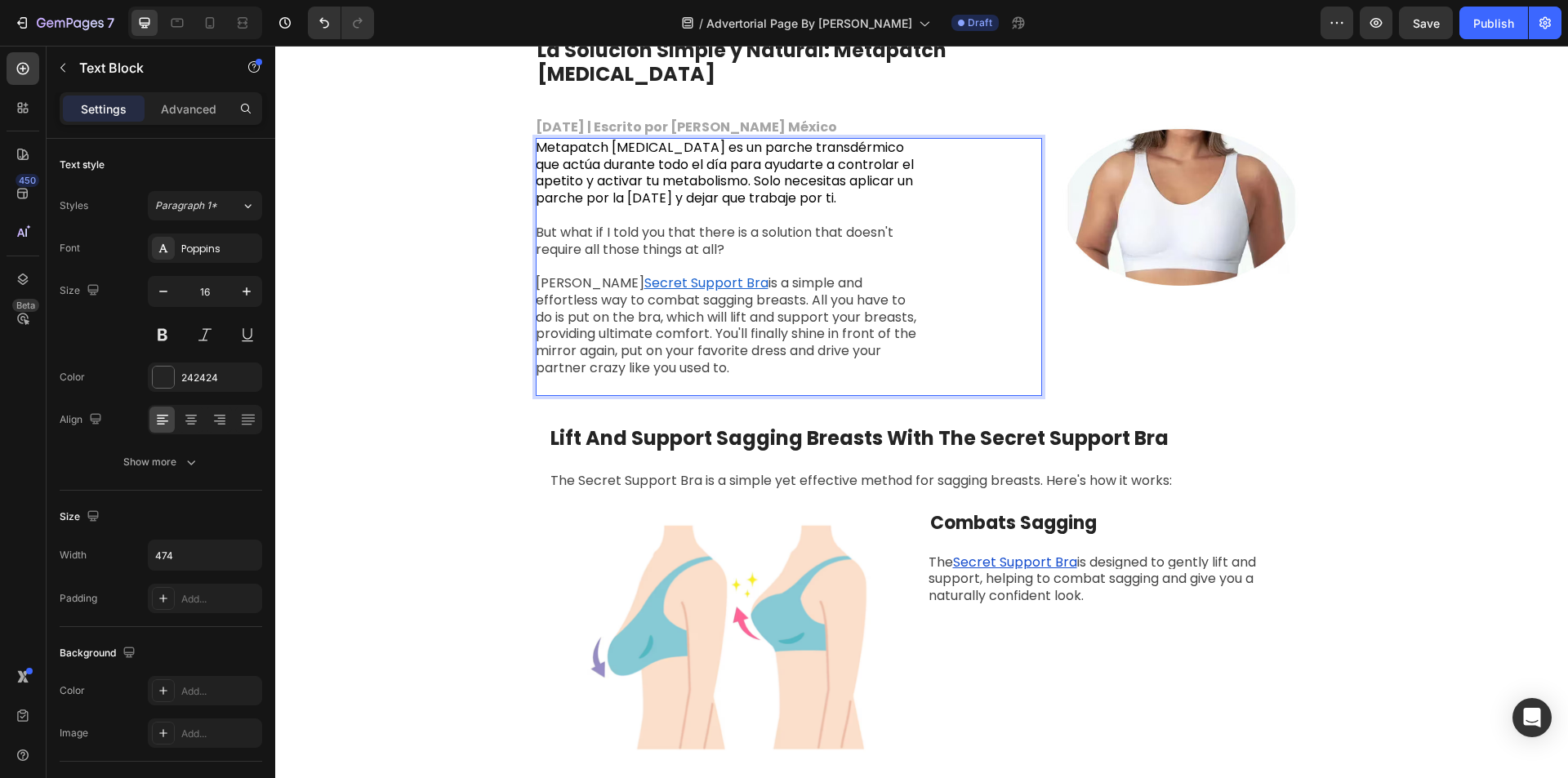
click at [695, 321] on span "is a simple and effortless way to combat sagging breasts. All you have to do is…" at bounding box center [725, 325] width 381 height 104
click at [694, 319] on span "is a simple and effortless way to combat sagging breasts. All you have to do is…" at bounding box center [725, 325] width 381 height 104
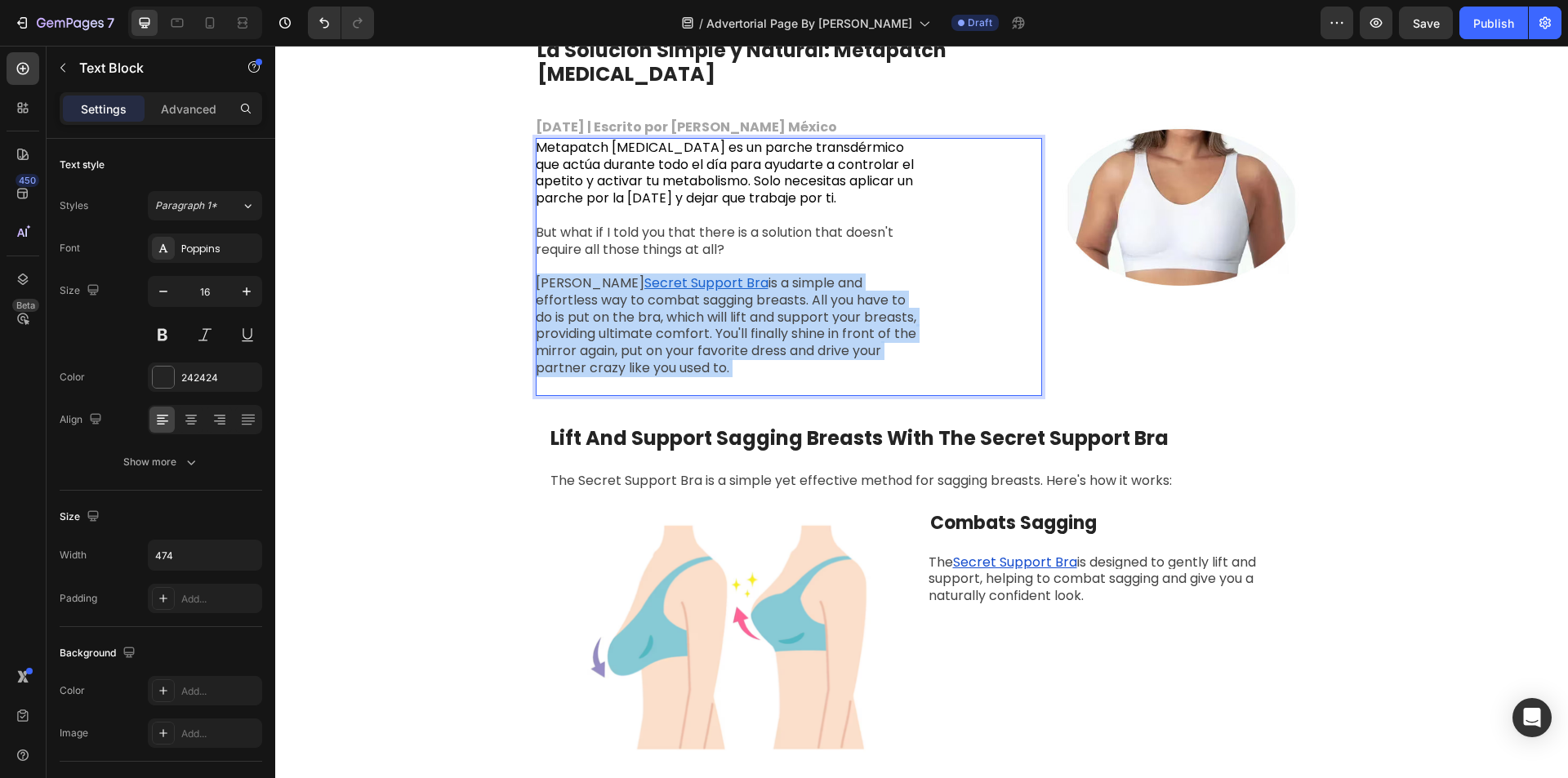
click at [694, 319] on span "is a simple and effortless way to combat sagging breasts. All you have to do is…" at bounding box center [725, 325] width 381 height 104
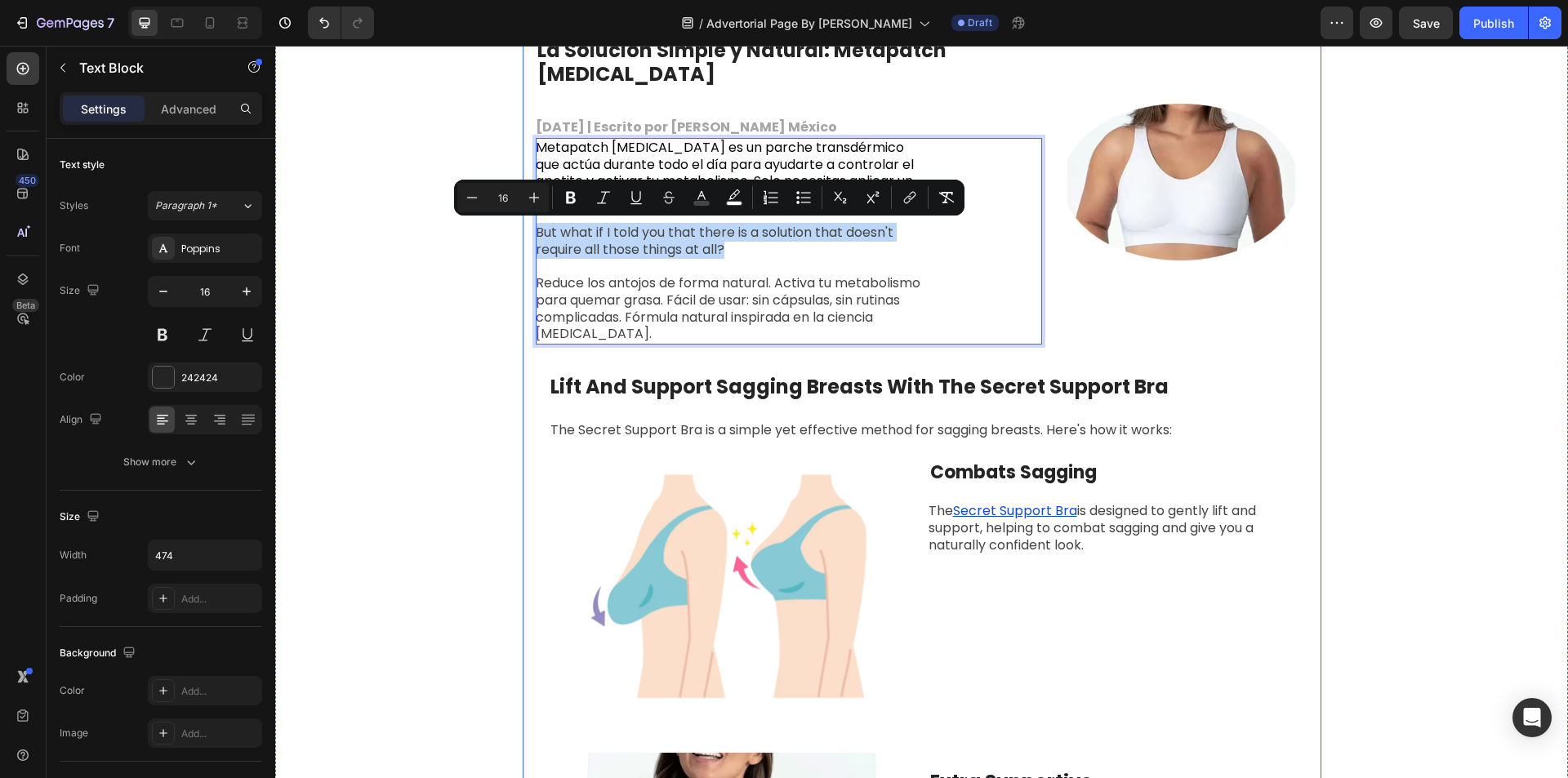
drag, startPoint x: 721, startPoint y: 249, endPoint x: 519, endPoint y: 234, distance: 202.6
click at [523, 234] on div "El estrés, el trabajo y la falta de tiempo hacen que muchas personas recurran a…" at bounding box center [922, 533] width 798 height 1689
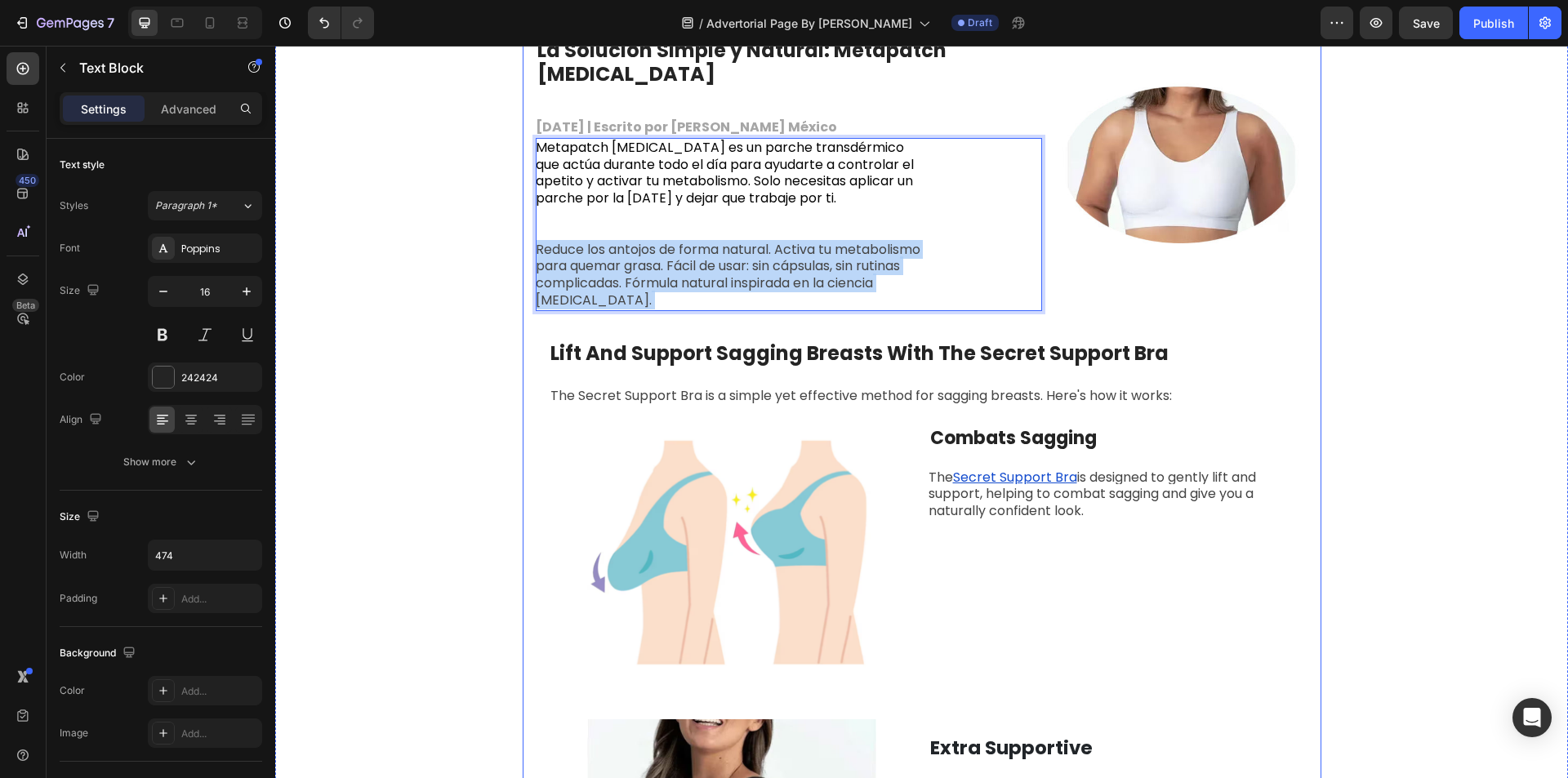
drag, startPoint x: 735, startPoint y: 300, endPoint x: 518, endPoint y: 256, distance: 221.4
click at [523, 256] on div "El estrés, el trabajo y la falta de tiempo hacen que muchas personas recurran a…" at bounding box center [922, 515] width 798 height 1655
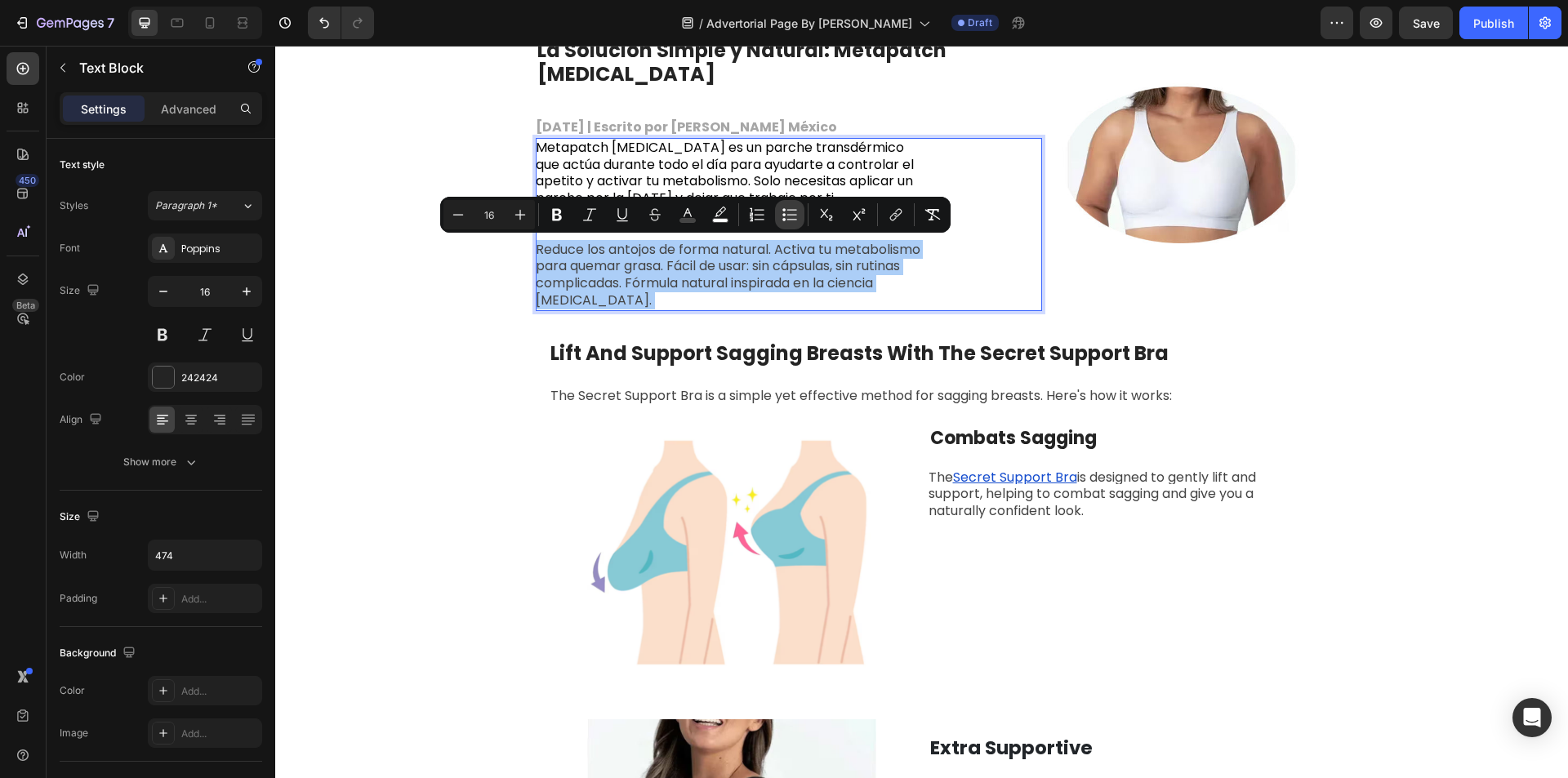
click at [778, 219] on button "Bulleted List" at bounding box center [789, 214] width 29 height 29
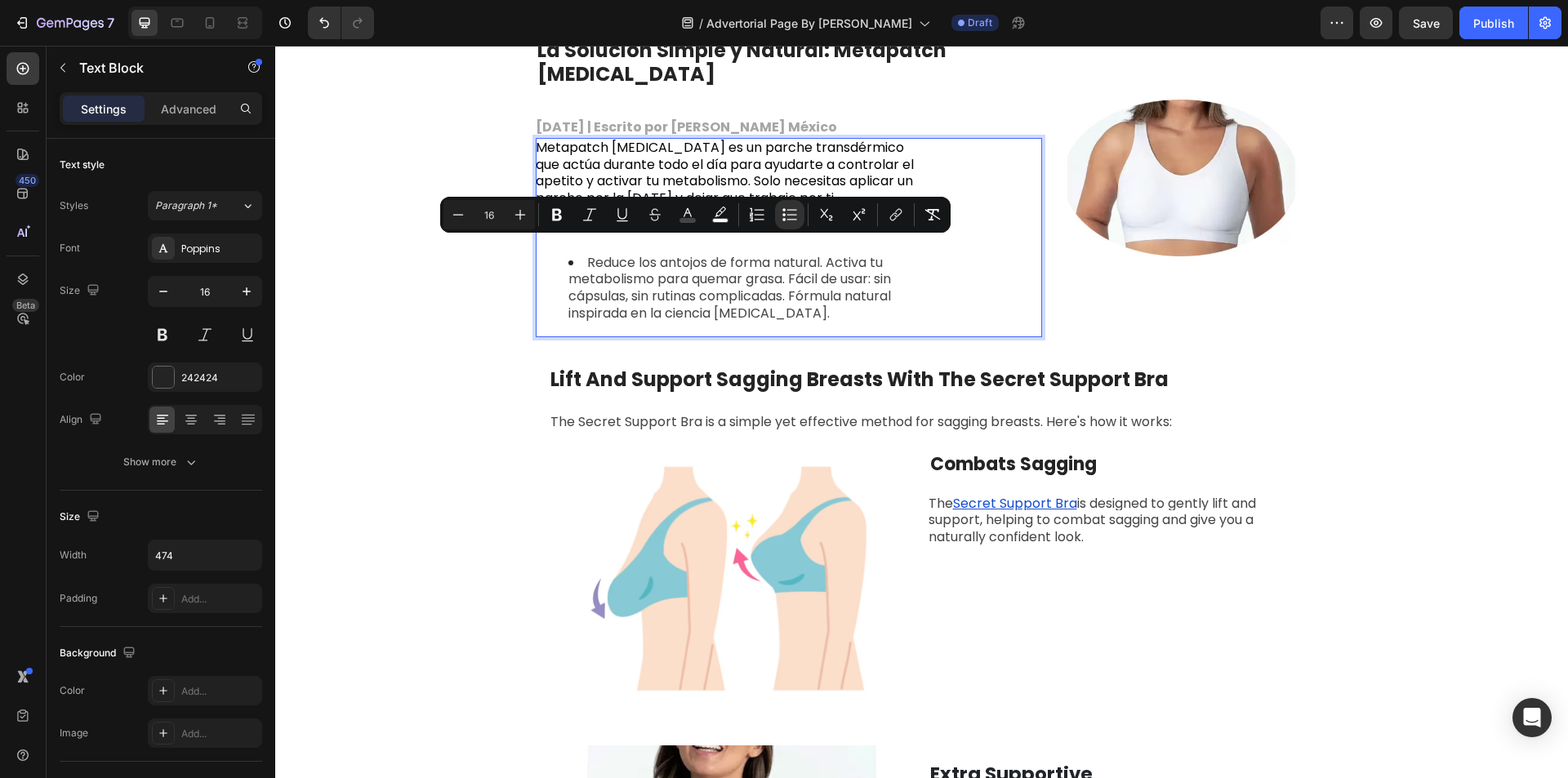
click at [788, 262] on span "Reduce los antojos de forma natural. Activa tu metabolismo para quemar grasa. F…" at bounding box center [729, 288] width 322 height 69
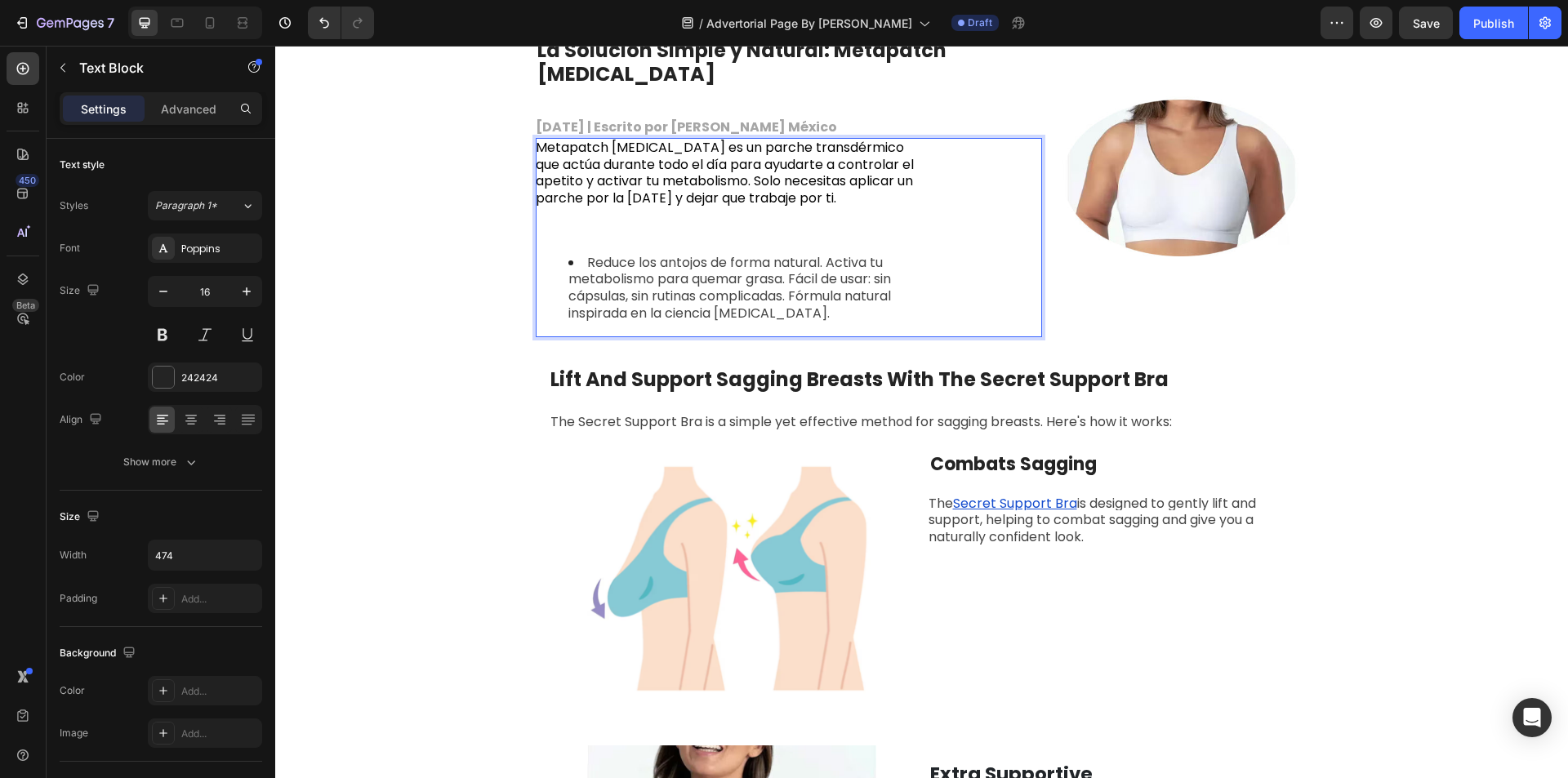
click at [888, 258] on li "Reduce los antojos de forma natural. Activa tu metabolismo para quemar grasa. F…" at bounding box center [744, 289] width 352 height 67
click at [914, 274] on li "metabolismo para quemar grasa. Fácil de usar: sin cápsulas, sin rutinas complic…" at bounding box center [744, 296] width 352 height 51
click at [895, 295] on li "sin cápsulas, sin rutinas complicadas. Fórmula natural inspirada en la ciencia …" at bounding box center [744, 306] width 352 height 35
click at [555, 260] on ul "Reduce los antojos de forma natural. Activa tu metabolismo para quemar grasa. F…" at bounding box center [728, 289] width 385 height 67
click at [555, 259] on ul "Reduce los antojos de forma natural. Activa tu metabolismo para quemar grasa. F…" at bounding box center [728, 289] width 385 height 67
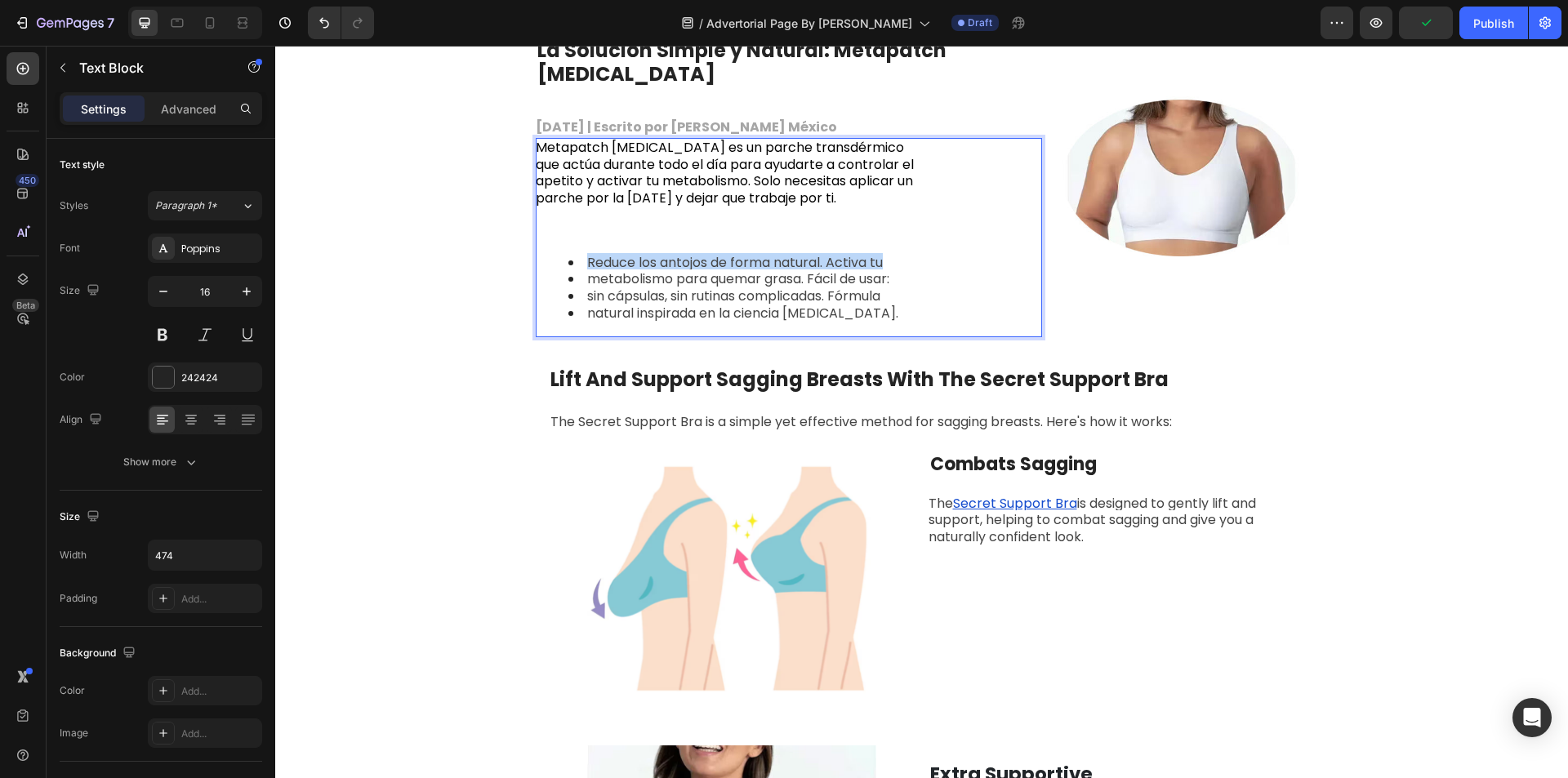
click at [555, 259] on ul "Reduce los antojos de forma natural. Activa tu metabolismo para quemar grasa. F…" at bounding box center [728, 289] width 385 height 67
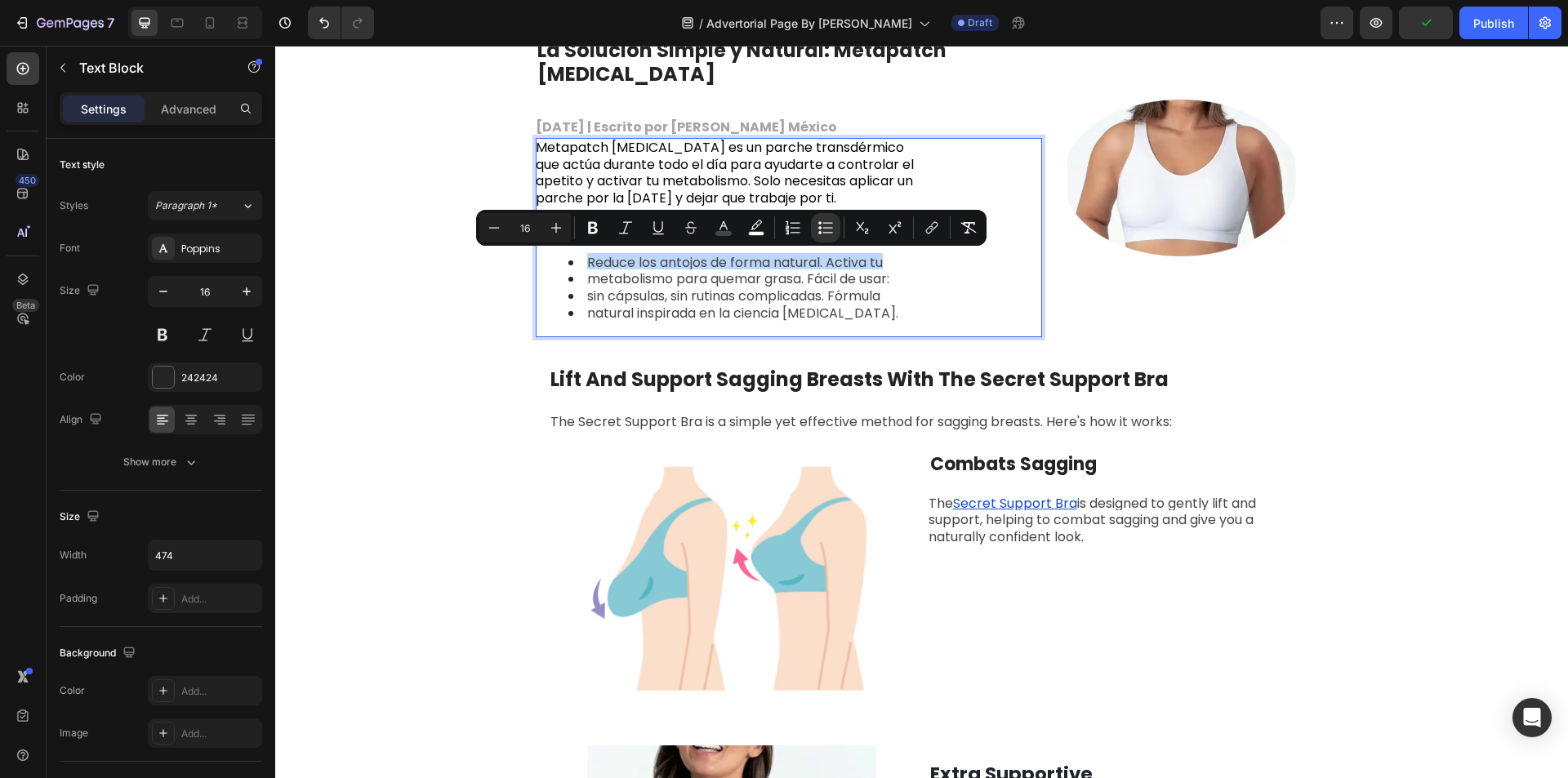
click at [555, 259] on ul "Reduce los antojos de forma natural. Activa tu metabolismo para quemar grasa. F…" at bounding box center [728, 289] width 385 height 67
click at [793, 259] on span "Reduce los antojos de forma natural. Activa tu" at bounding box center [734, 262] width 296 height 19
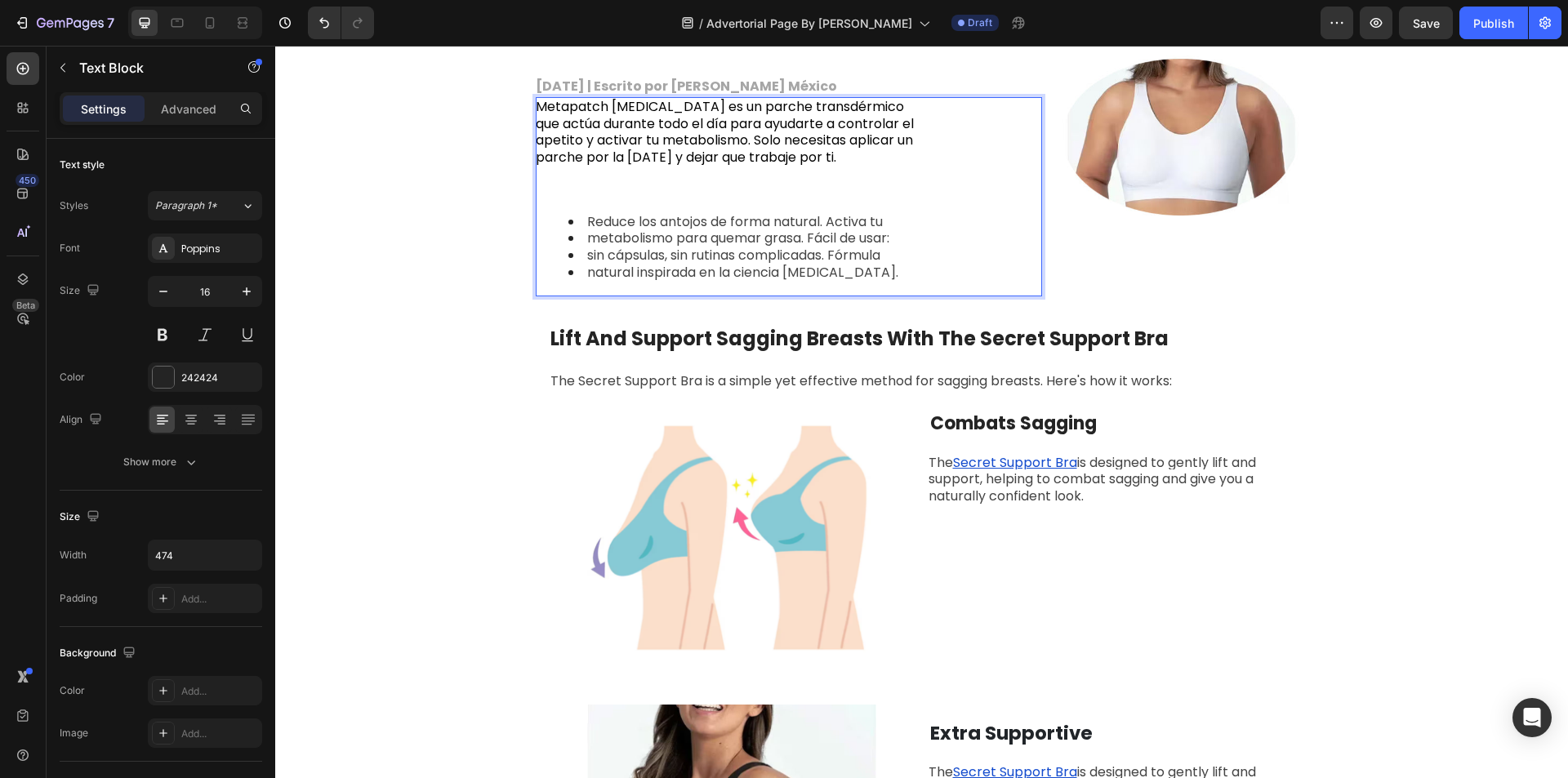
scroll to position [1797, 0]
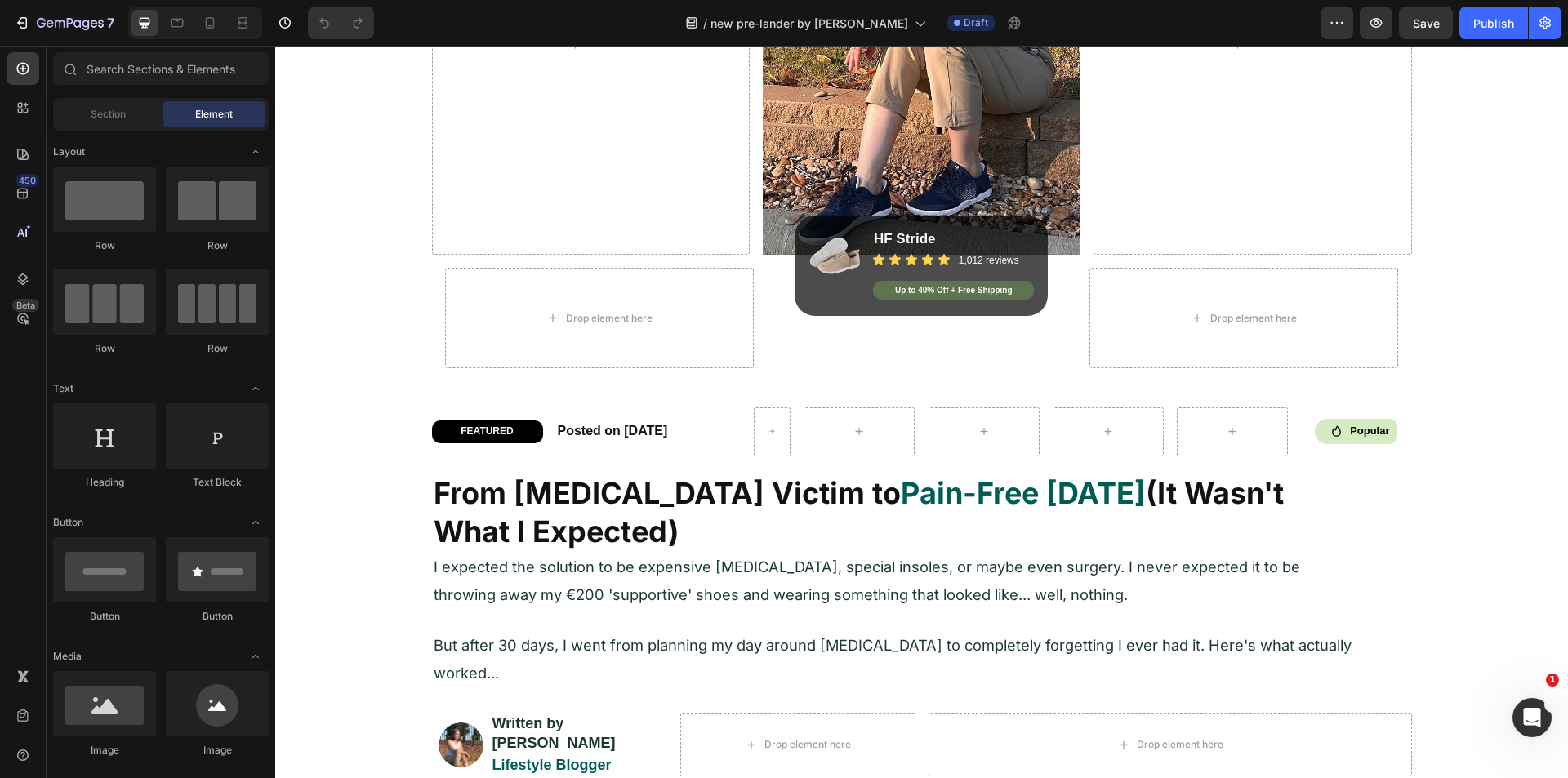
scroll to position [572, 0]
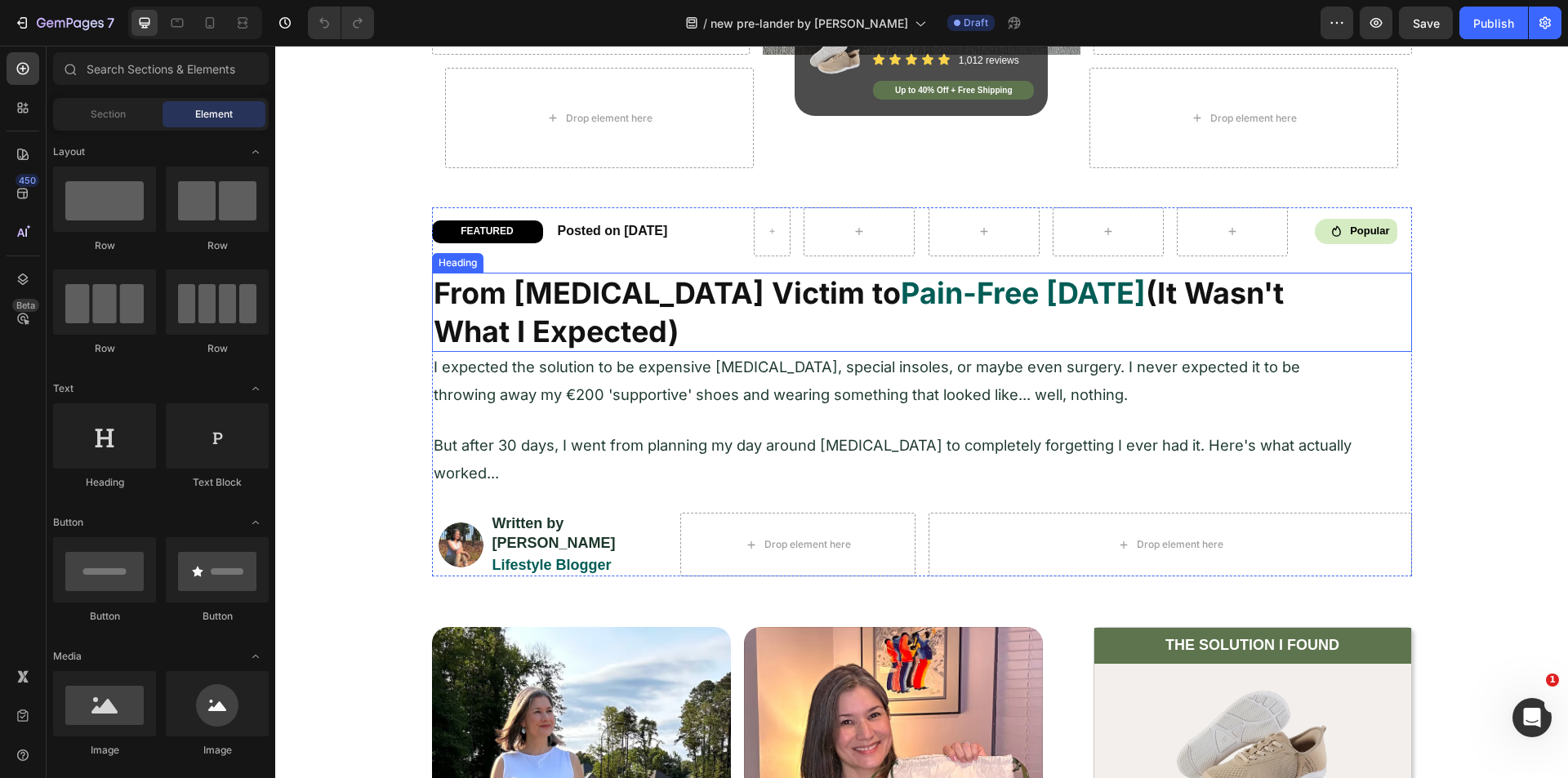
click at [900, 296] on strong "Pain-Free in 30 Days" at bounding box center [1023, 293] width 245 height 36
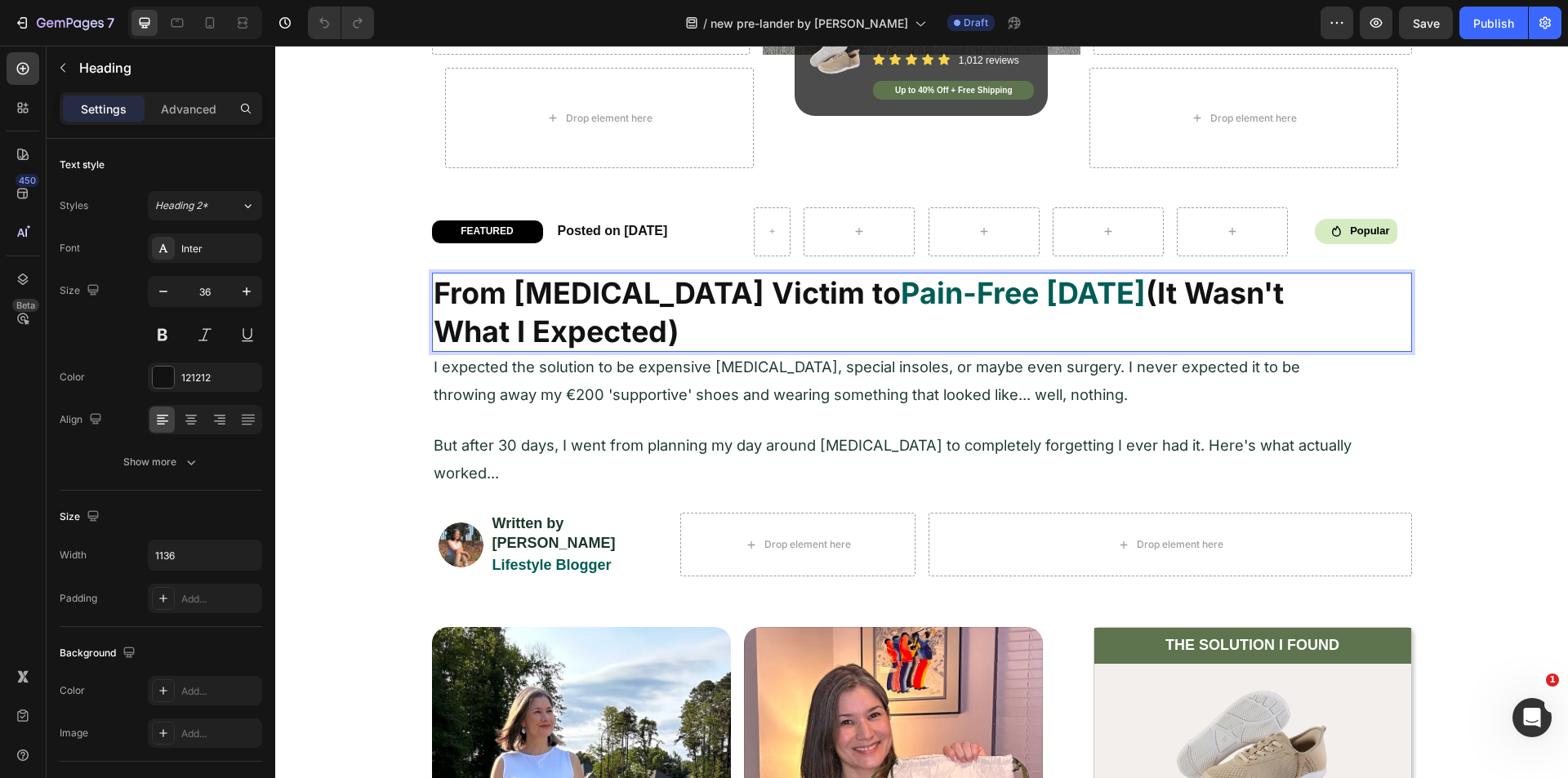
click at [900, 293] on strong "Pain-Free in 30 Days" at bounding box center [1023, 293] width 245 height 36
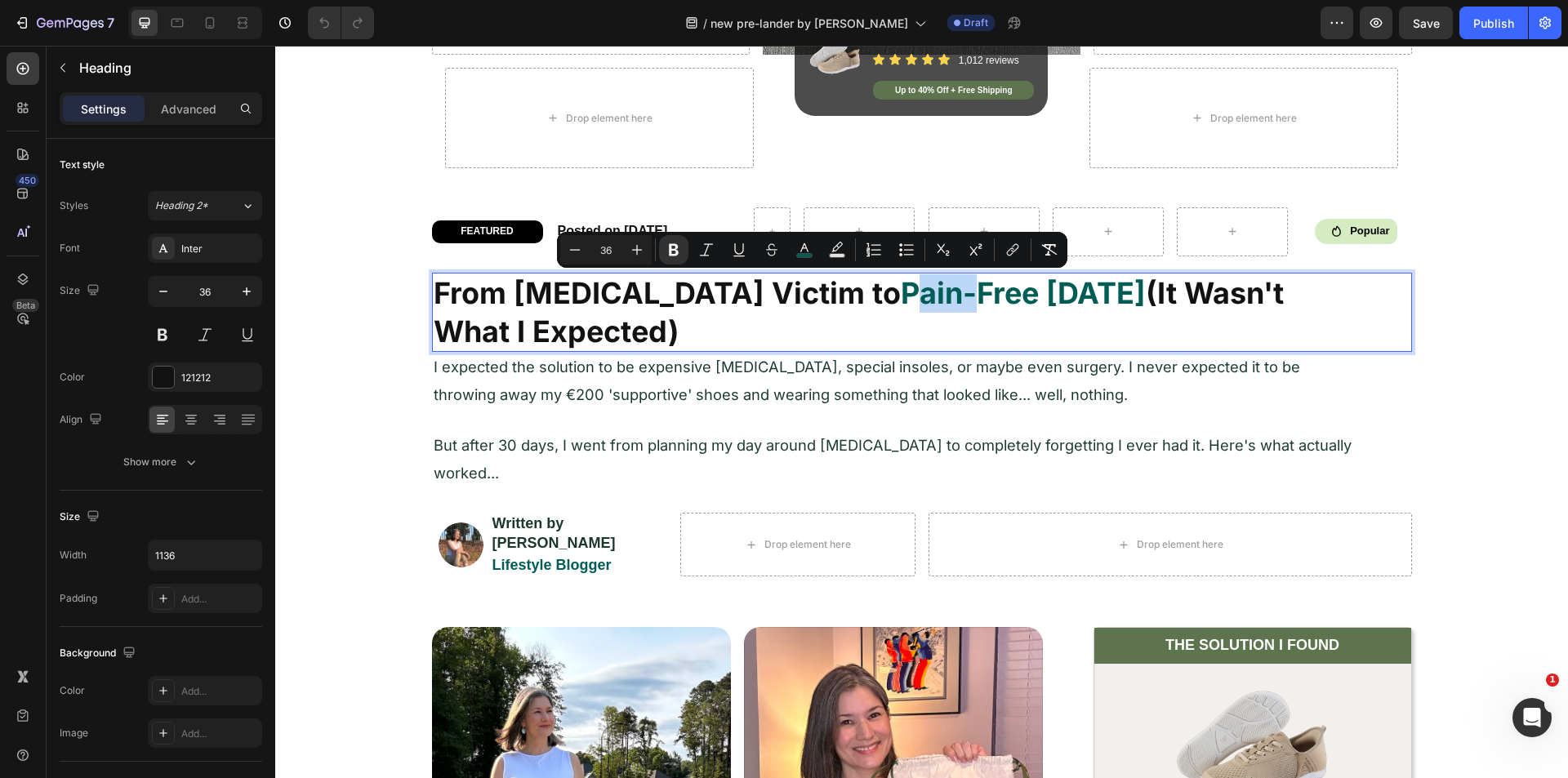
click at [900, 291] on strong "Pain-Free in 30 Days" at bounding box center [1023, 293] width 245 height 36
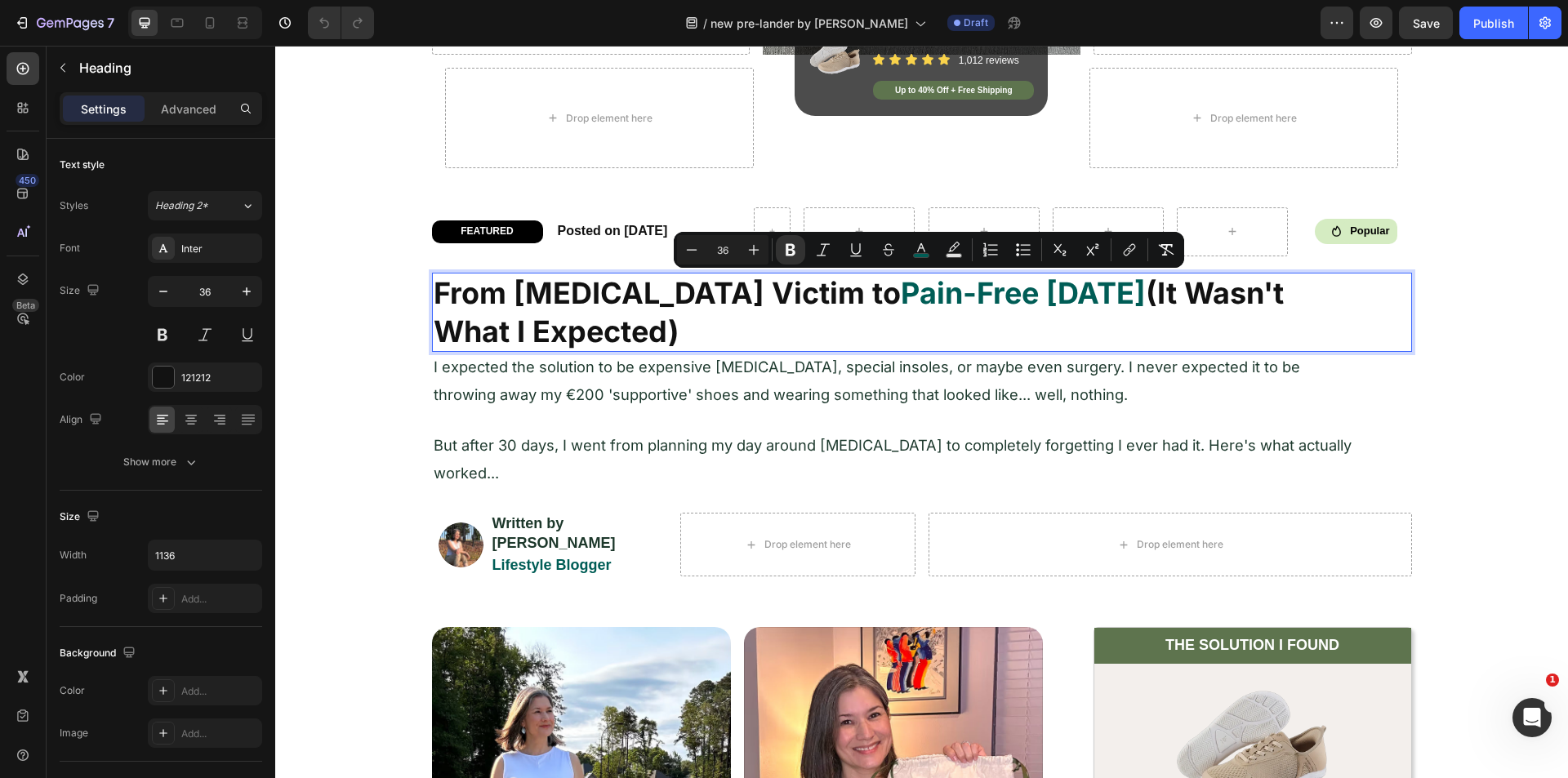
drag, startPoint x: 785, startPoint y: 290, endPoint x: 1071, endPoint y: 296, distance: 286.1
click at [1071, 296] on strong "Pain-Free in 30 Days" at bounding box center [1023, 293] width 245 height 36
click at [923, 252] on icon "Editor contextual toolbar" at bounding box center [921, 250] width 16 height 16
type input "005D56"
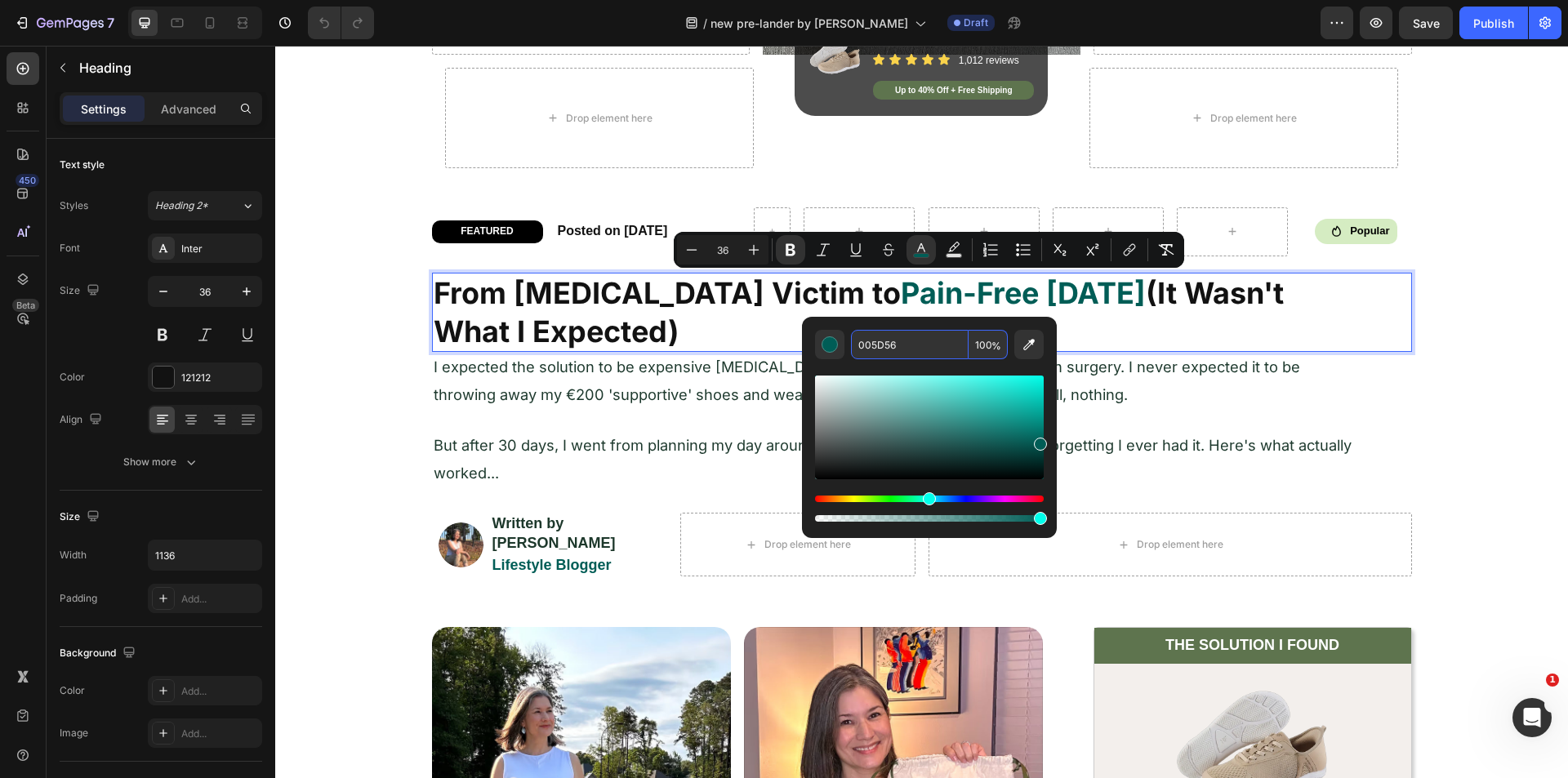
click at [882, 340] on input "005D56" at bounding box center [909, 345] width 117 height 29
paste input "FFA3A"
type input "FFA3A6"
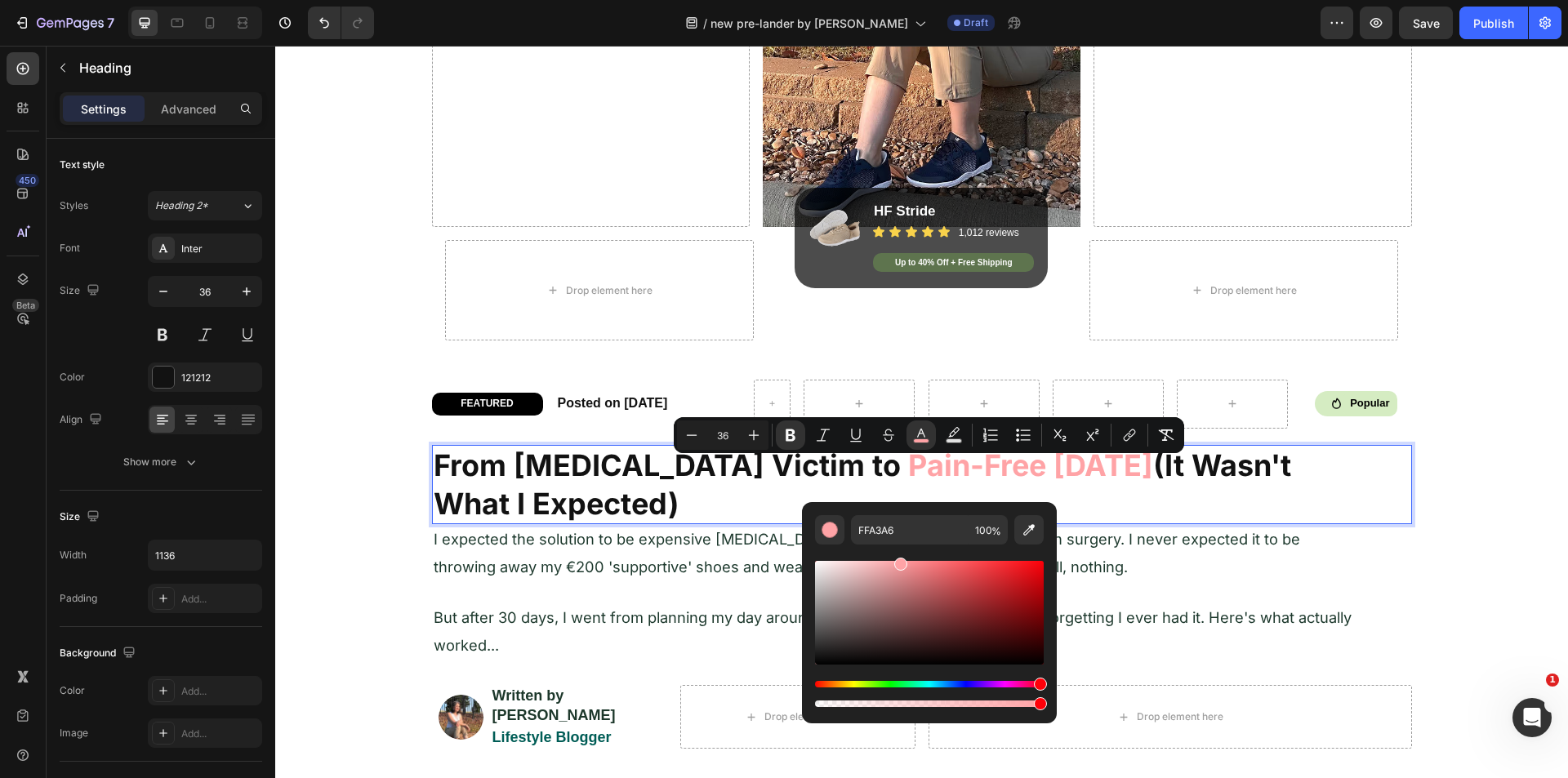
scroll to position [327, 0]
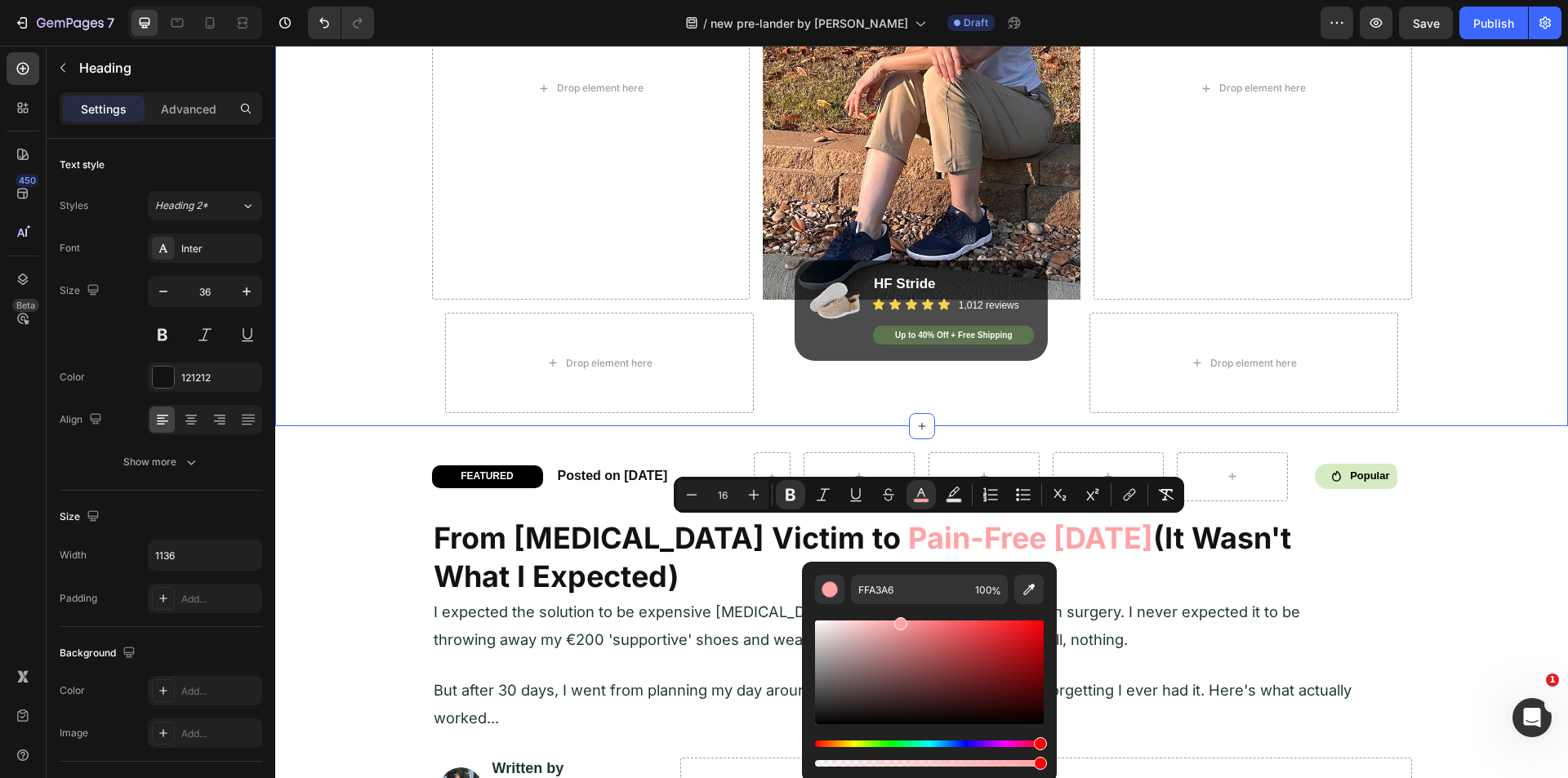
click at [1461, 329] on div "Image Drop element here Image Drop element here Row Row Drop element here Image…" at bounding box center [922, 102] width 1293 height 647
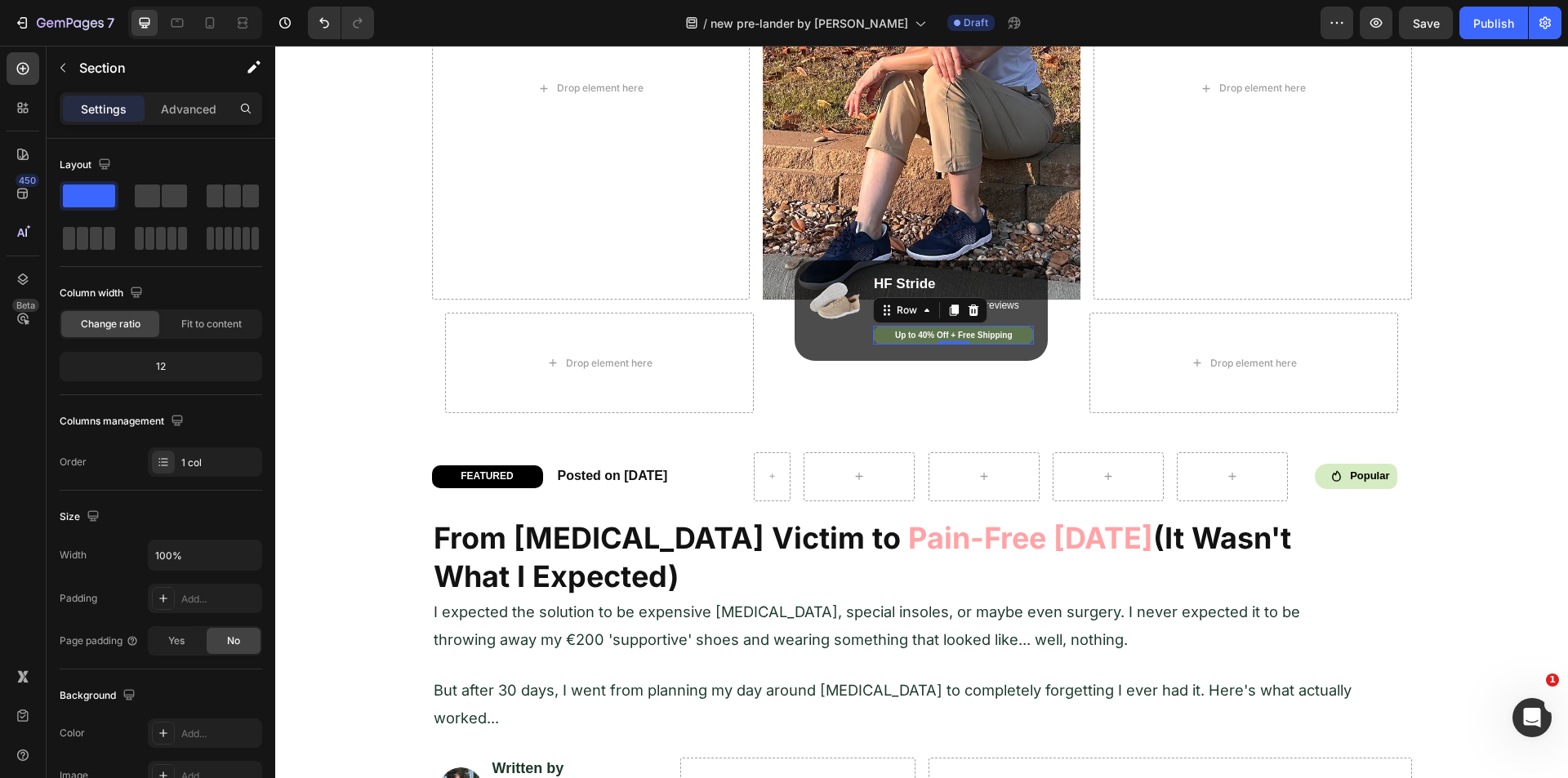
click at [1023, 330] on div "Up to 40% Off + Free Shipping Heading Row 0" at bounding box center [953, 335] width 161 height 19
click at [1022, 330] on div "Up to 40% Off + Free Shipping Heading Row 0" at bounding box center [953, 335] width 161 height 19
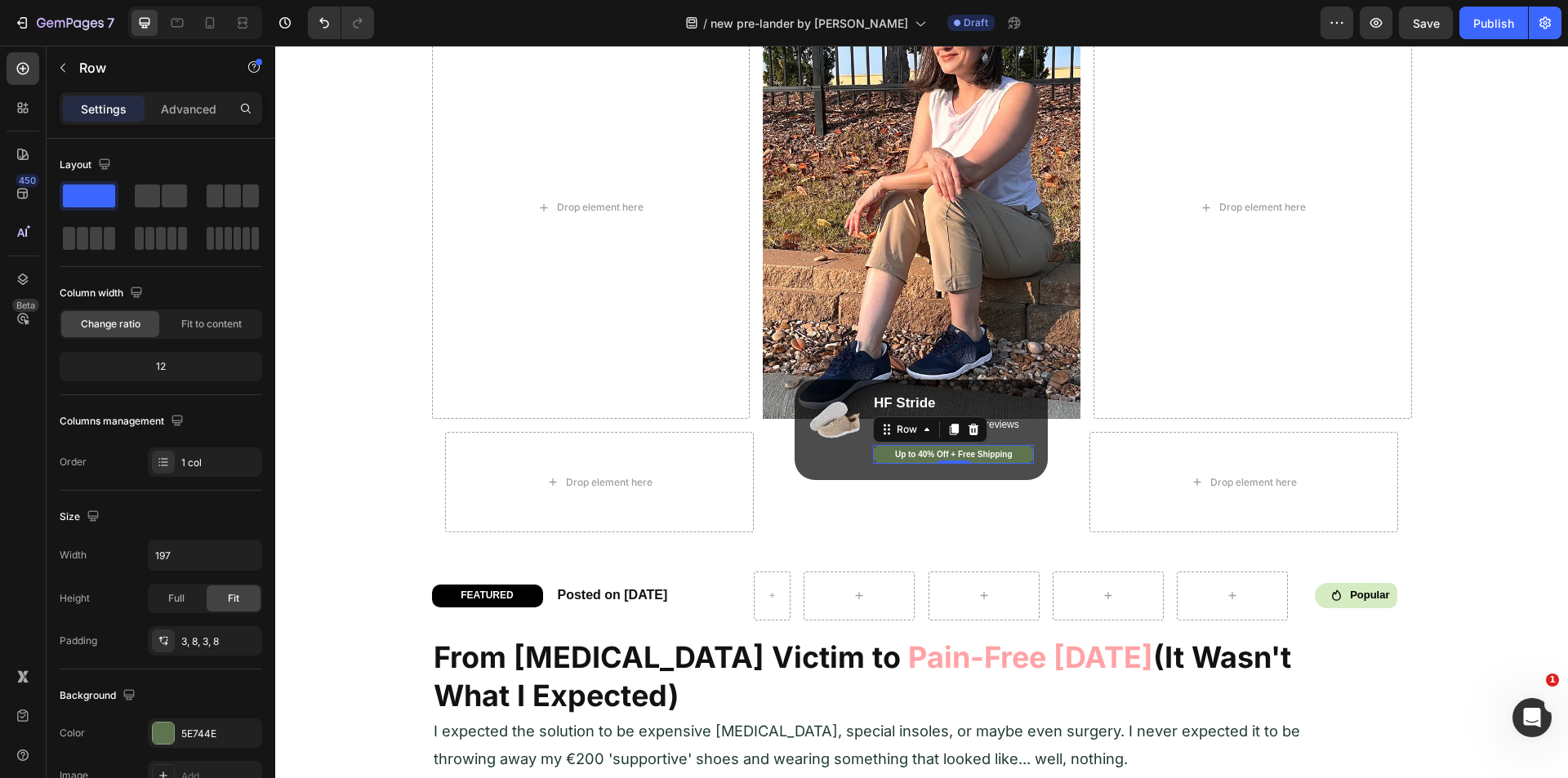
scroll to position [0, 0]
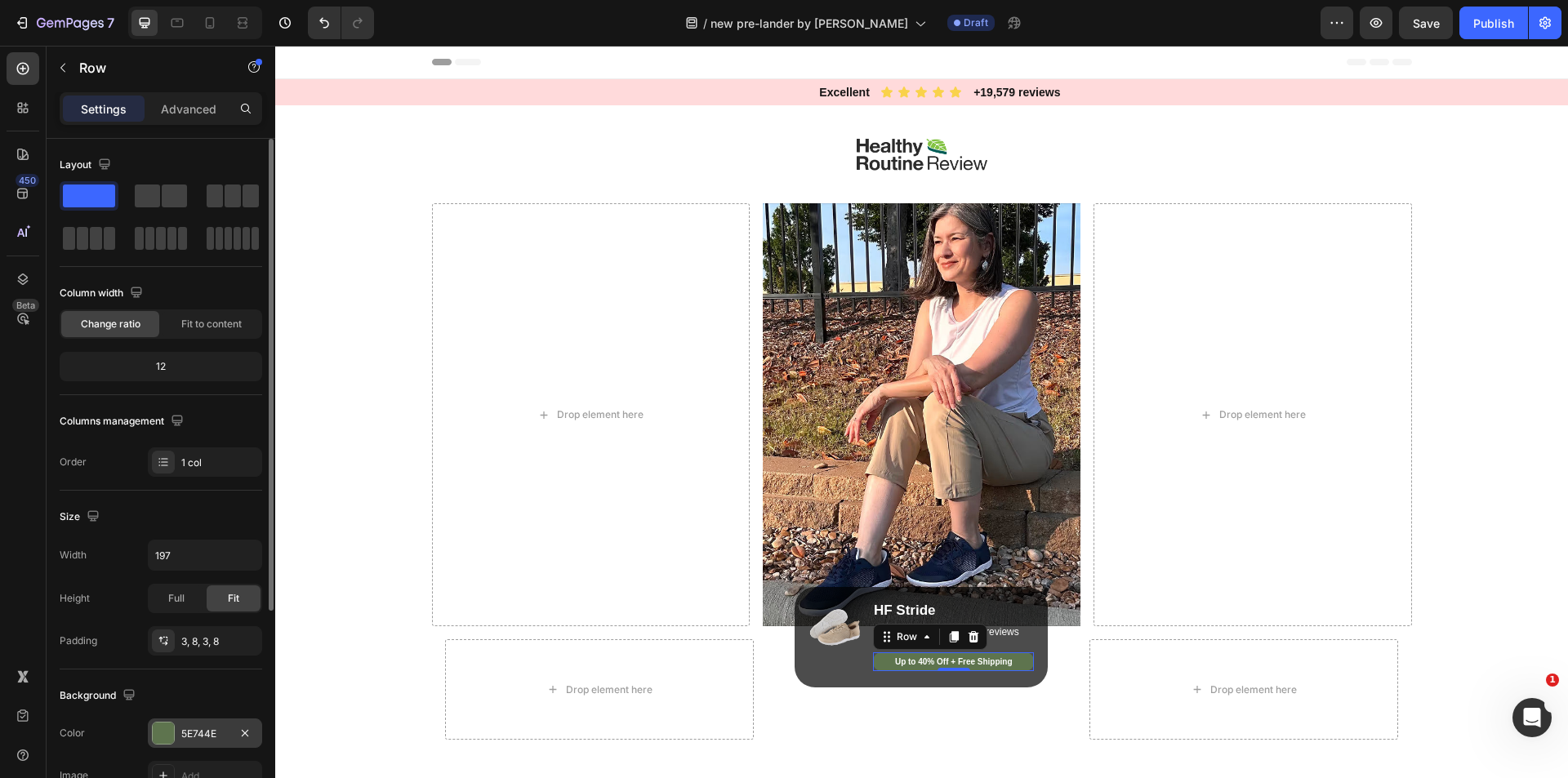
click at [200, 727] on div "5E744E" at bounding box center [204, 734] width 47 height 15
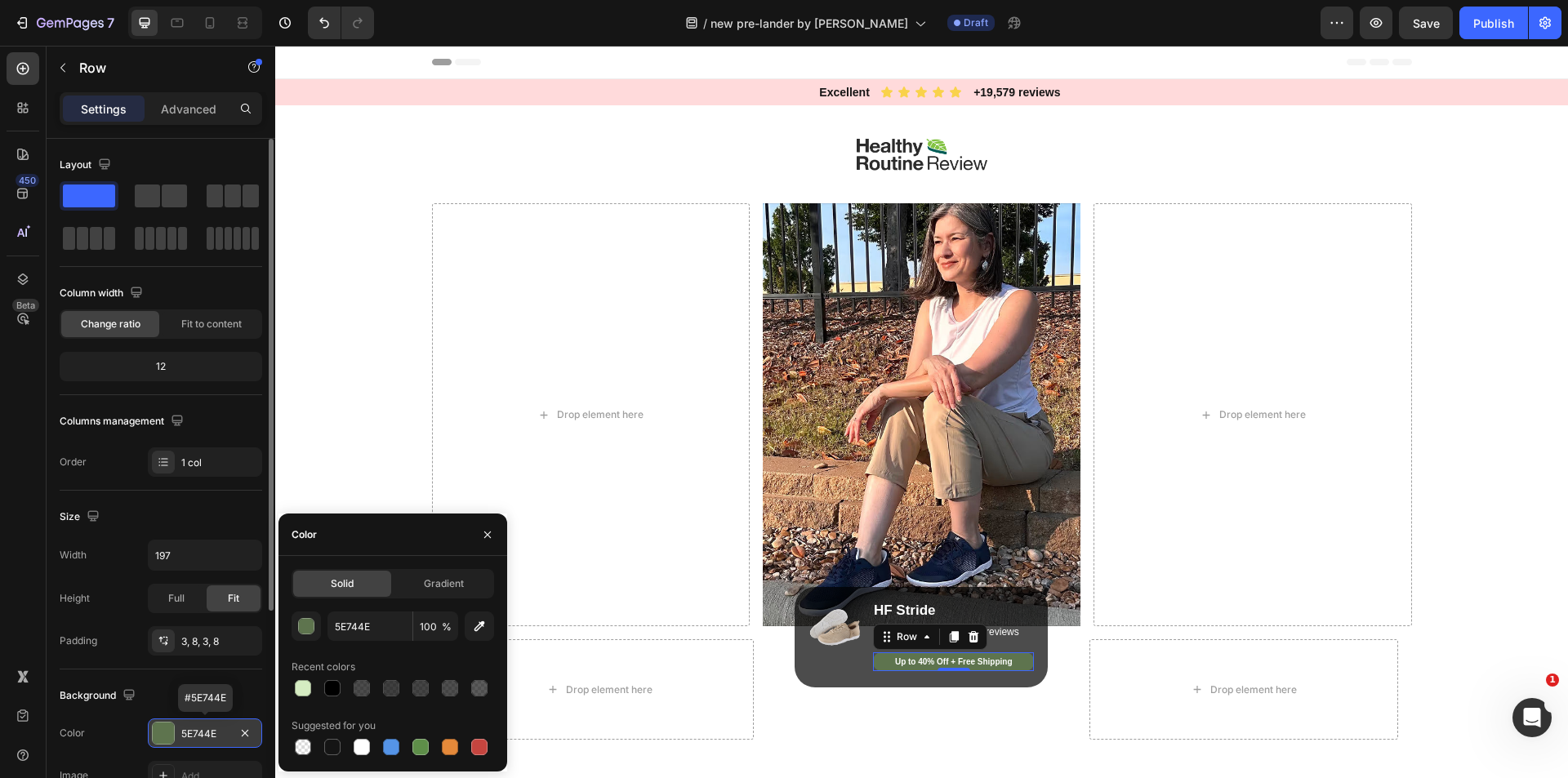
click at [200, 727] on div "5E744E" at bounding box center [204, 734] width 47 height 15
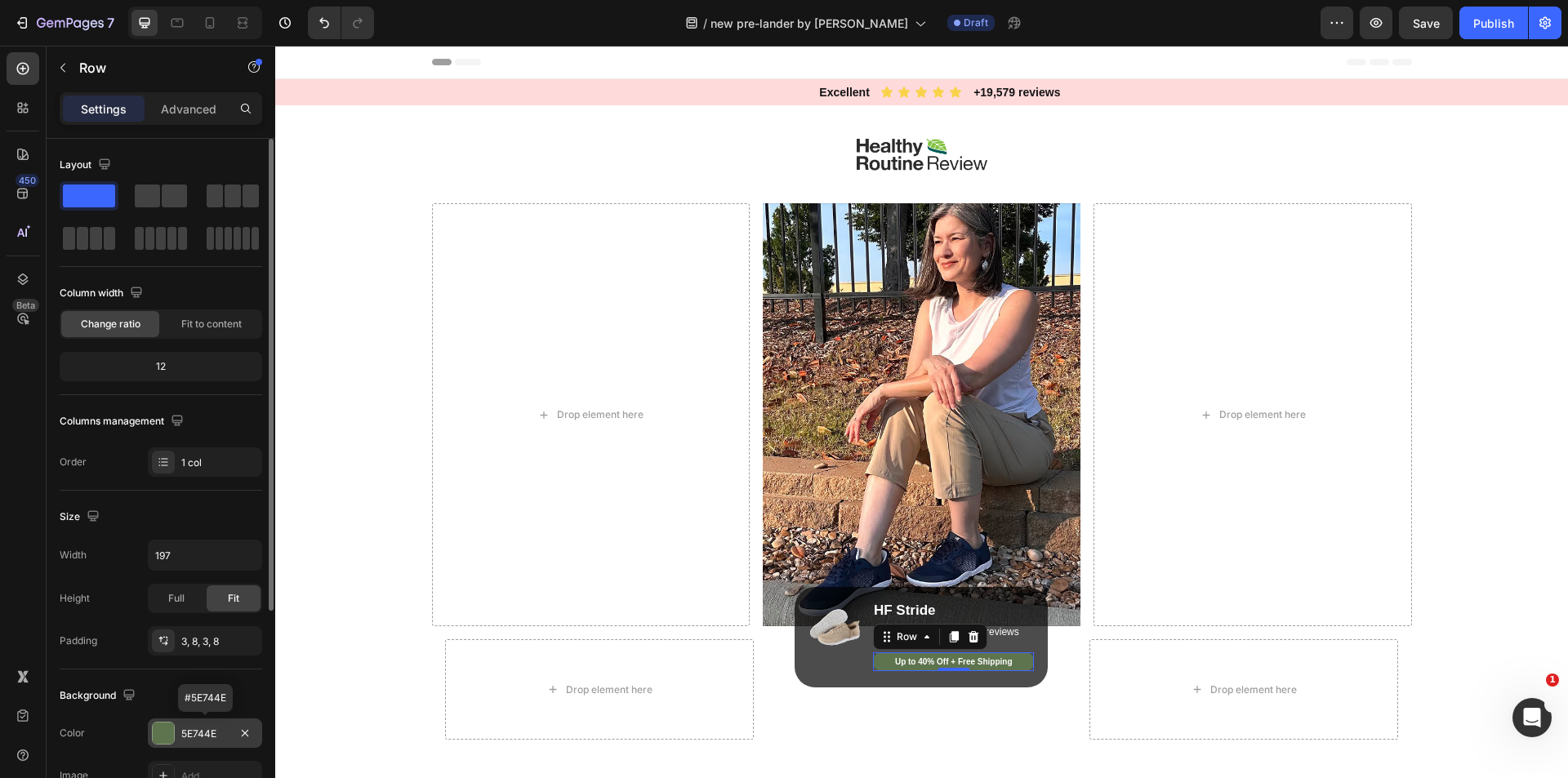
click at [200, 727] on div "5E744E" at bounding box center [204, 734] width 47 height 15
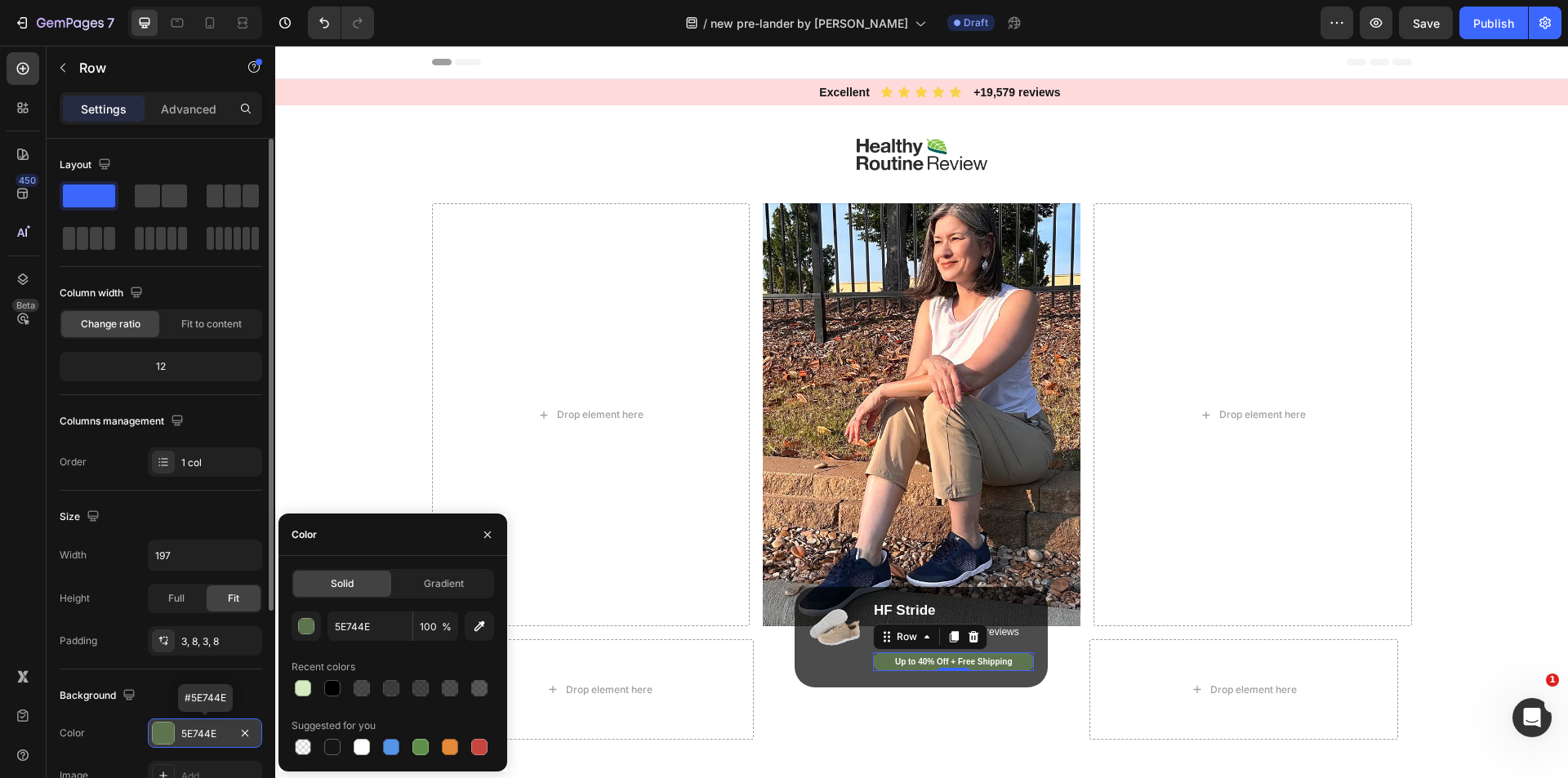
click at [200, 727] on div "5E744E" at bounding box center [204, 734] width 47 height 15
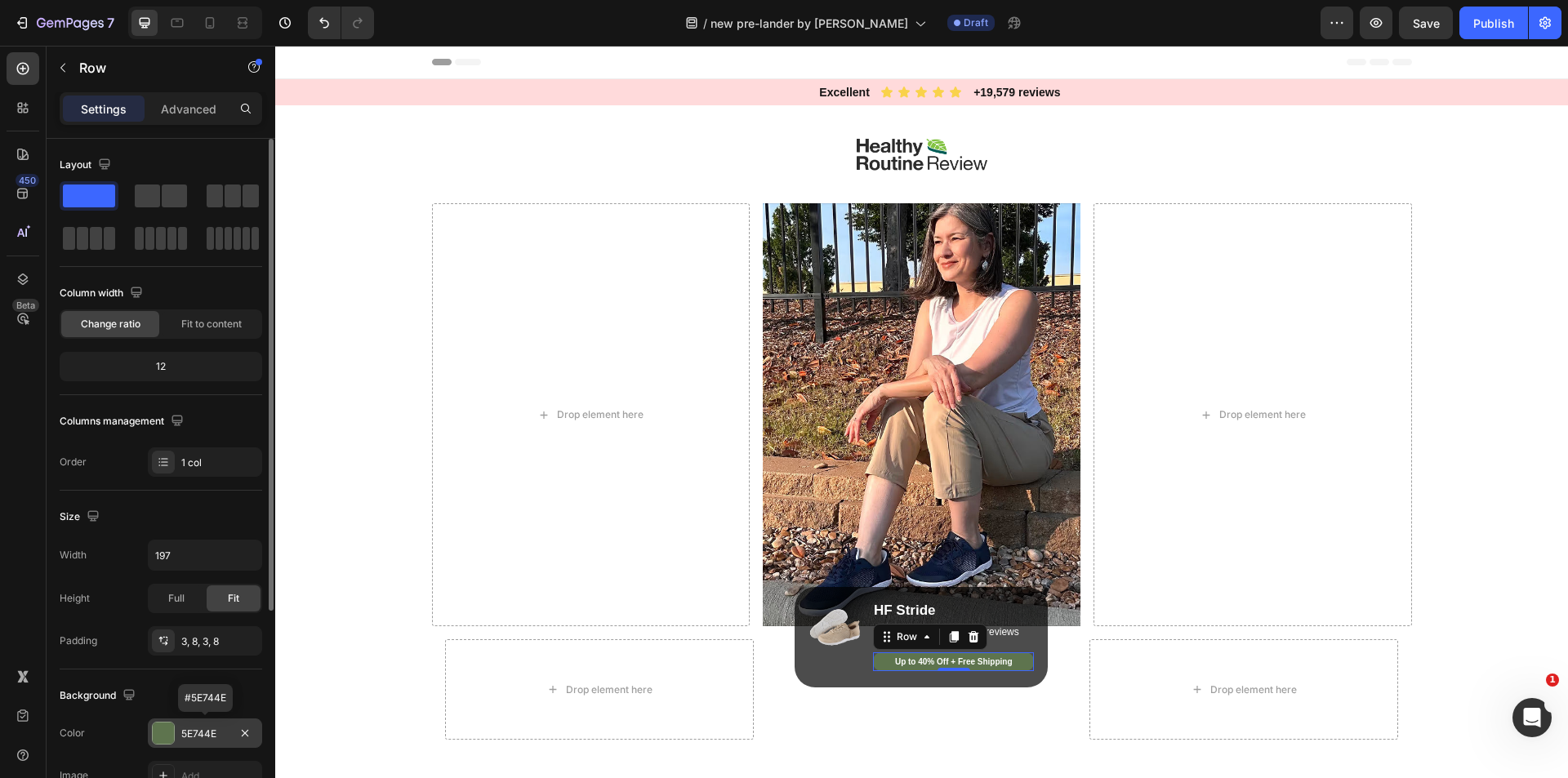
click at [205, 727] on div "5E744E" at bounding box center [204, 734] width 47 height 15
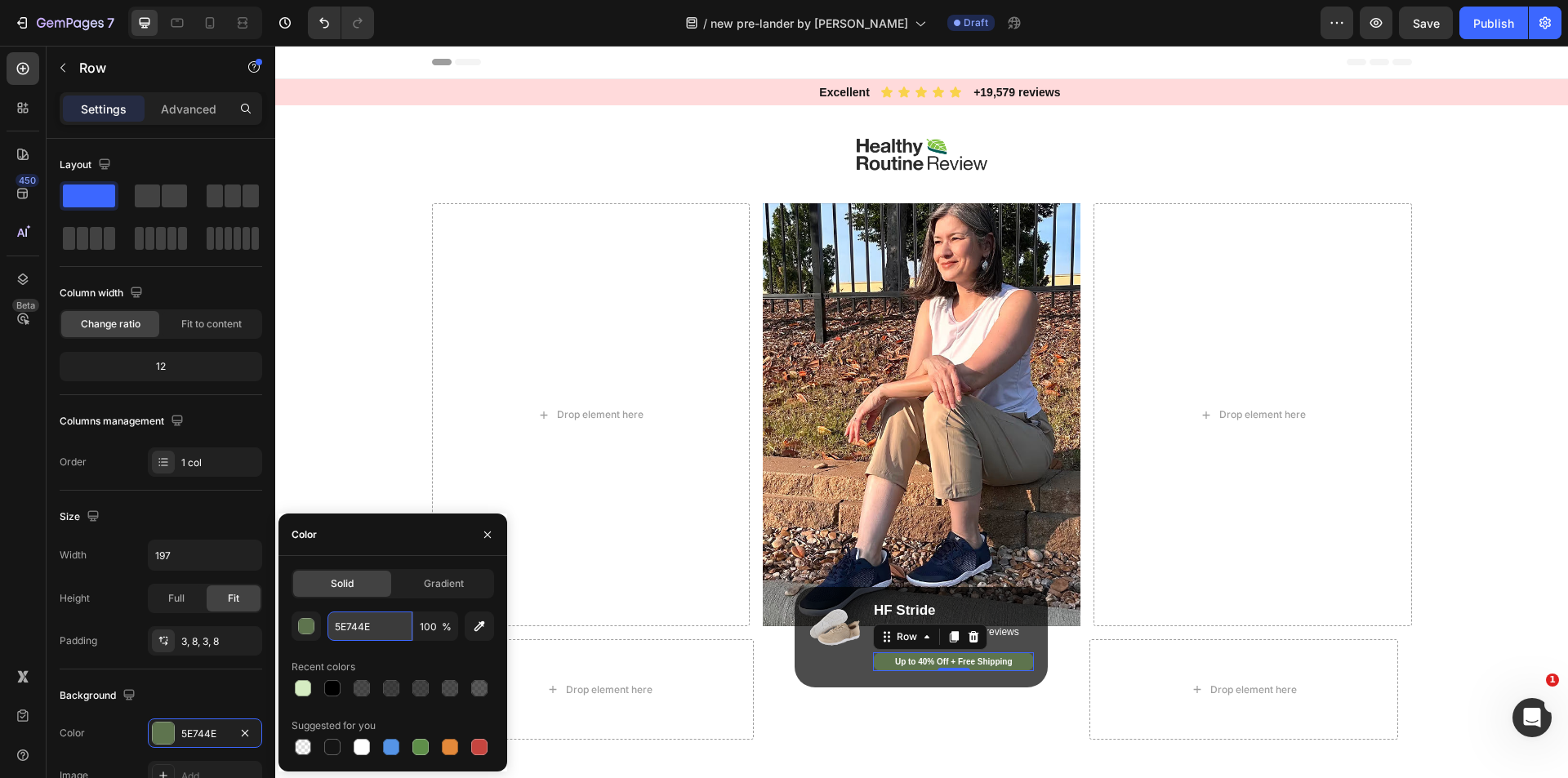
click at [382, 621] on input "5E744E" at bounding box center [370, 626] width 85 height 29
paste input "FFDADB"
type input "FFDADB"
click at [923, 658] on h2 "Up to 40% Off + Free Shipping" at bounding box center [953, 663] width 147 height 14
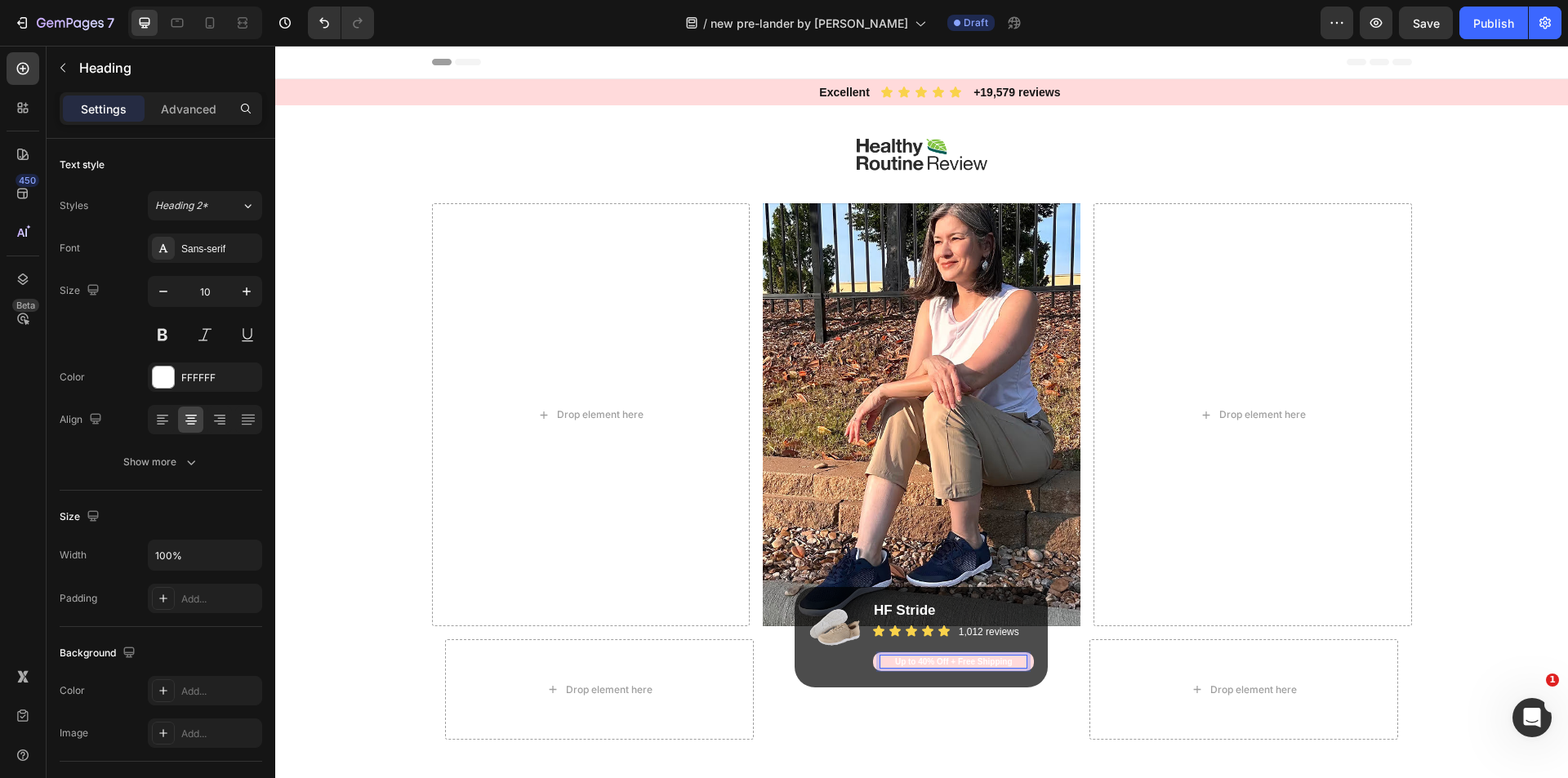
click at [923, 658] on h2 "Up to 40% Off + Free Shipping" at bounding box center [953, 663] width 147 height 14
click at [166, 381] on div at bounding box center [163, 377] width 21 height 21
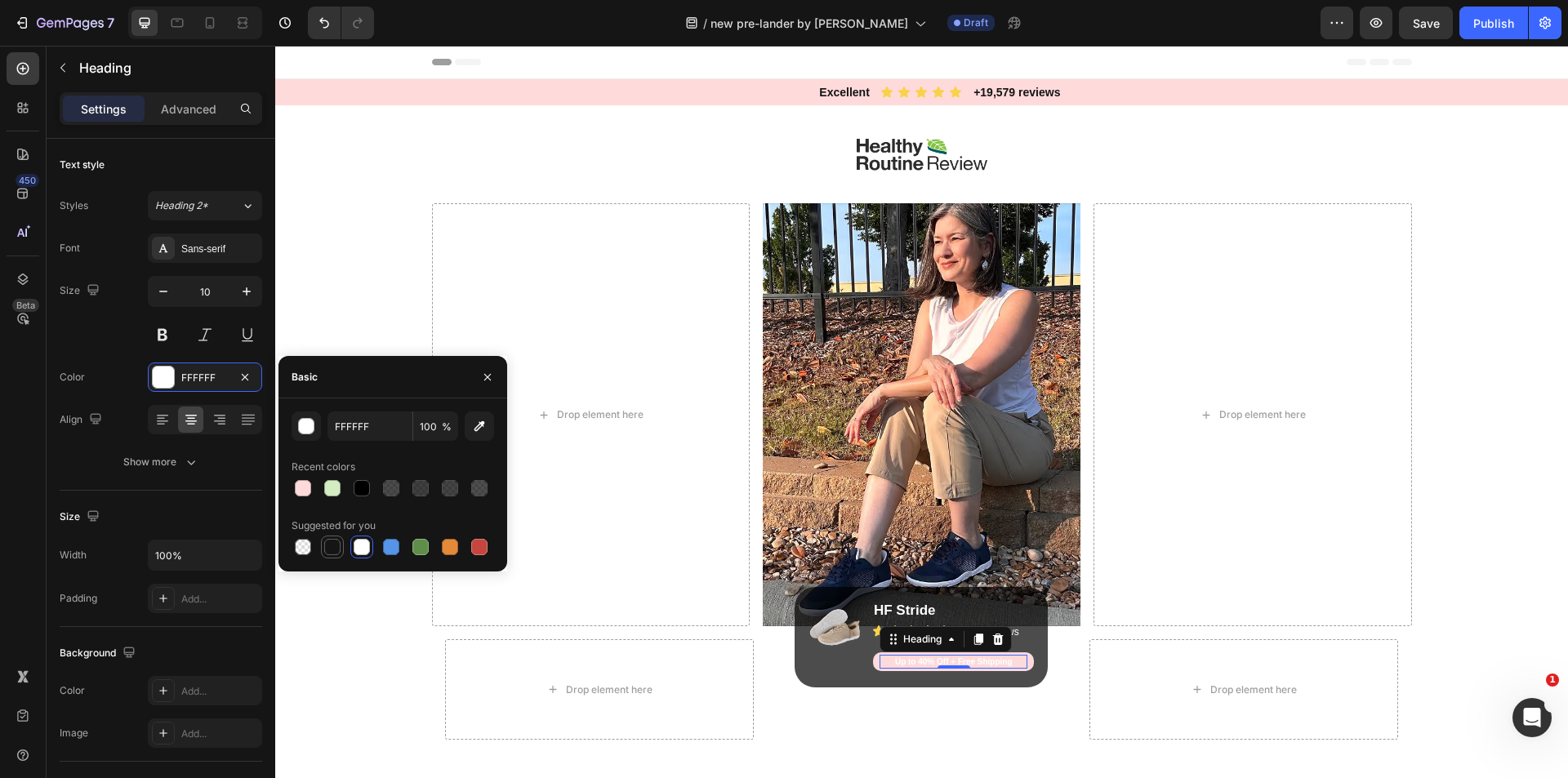
click at [334, 544] on div at bounding box center [332, 547] width 16 height 16
type input "151515"
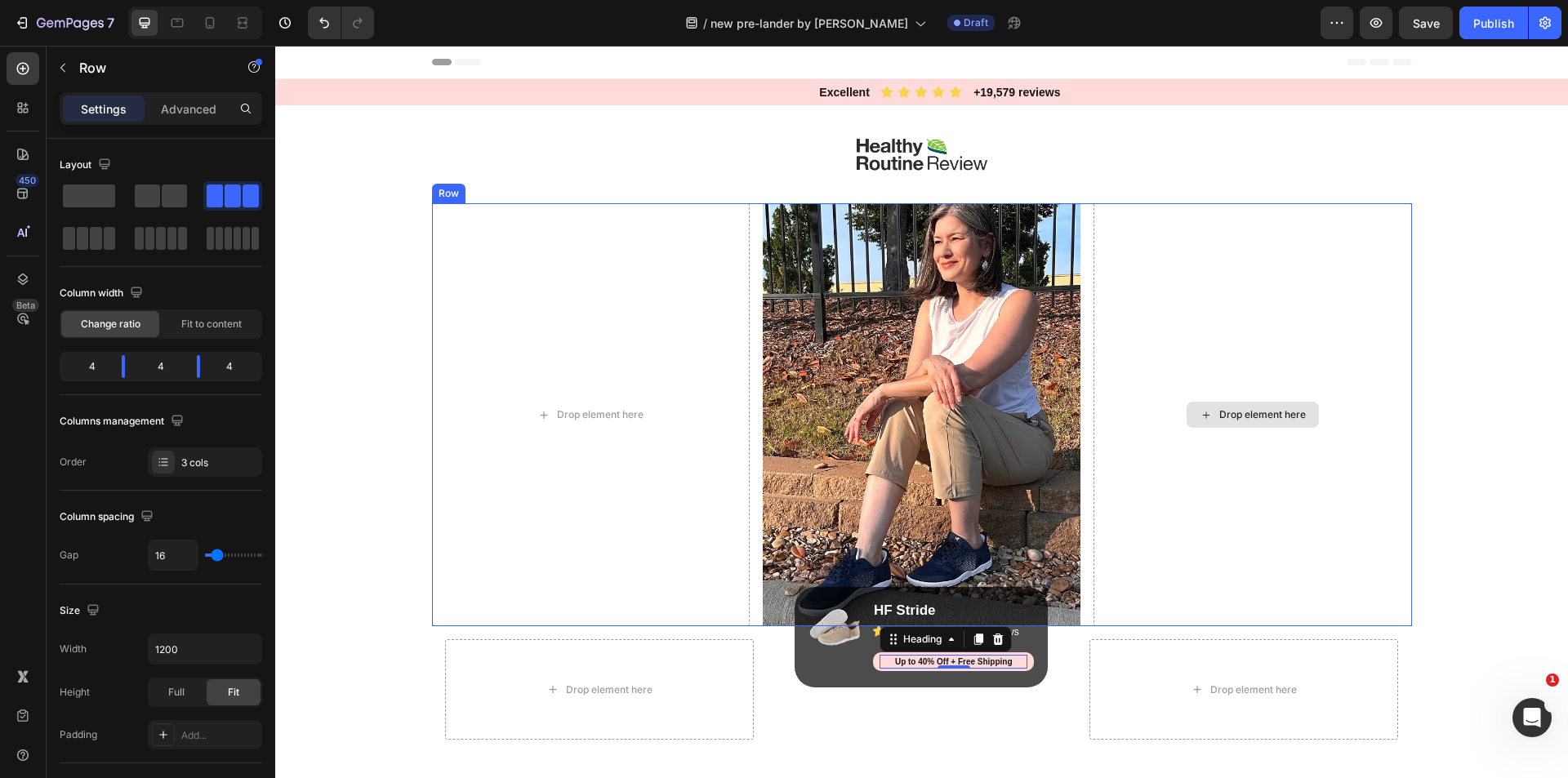
click at [1376, 498] on div "Drop element here" at bounding box center [1252, 415] width 318 height 423
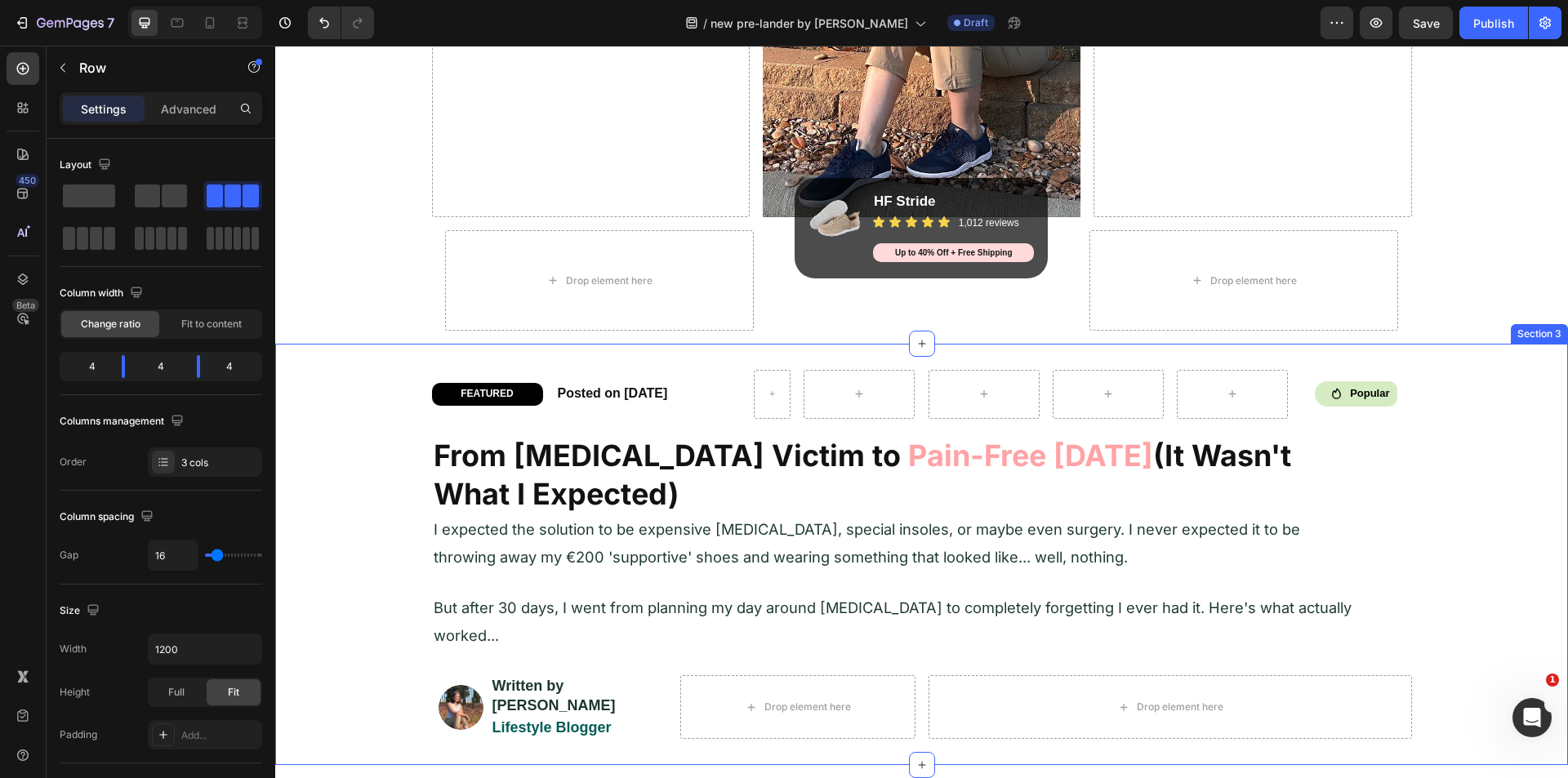
scroll to position [409, 0]
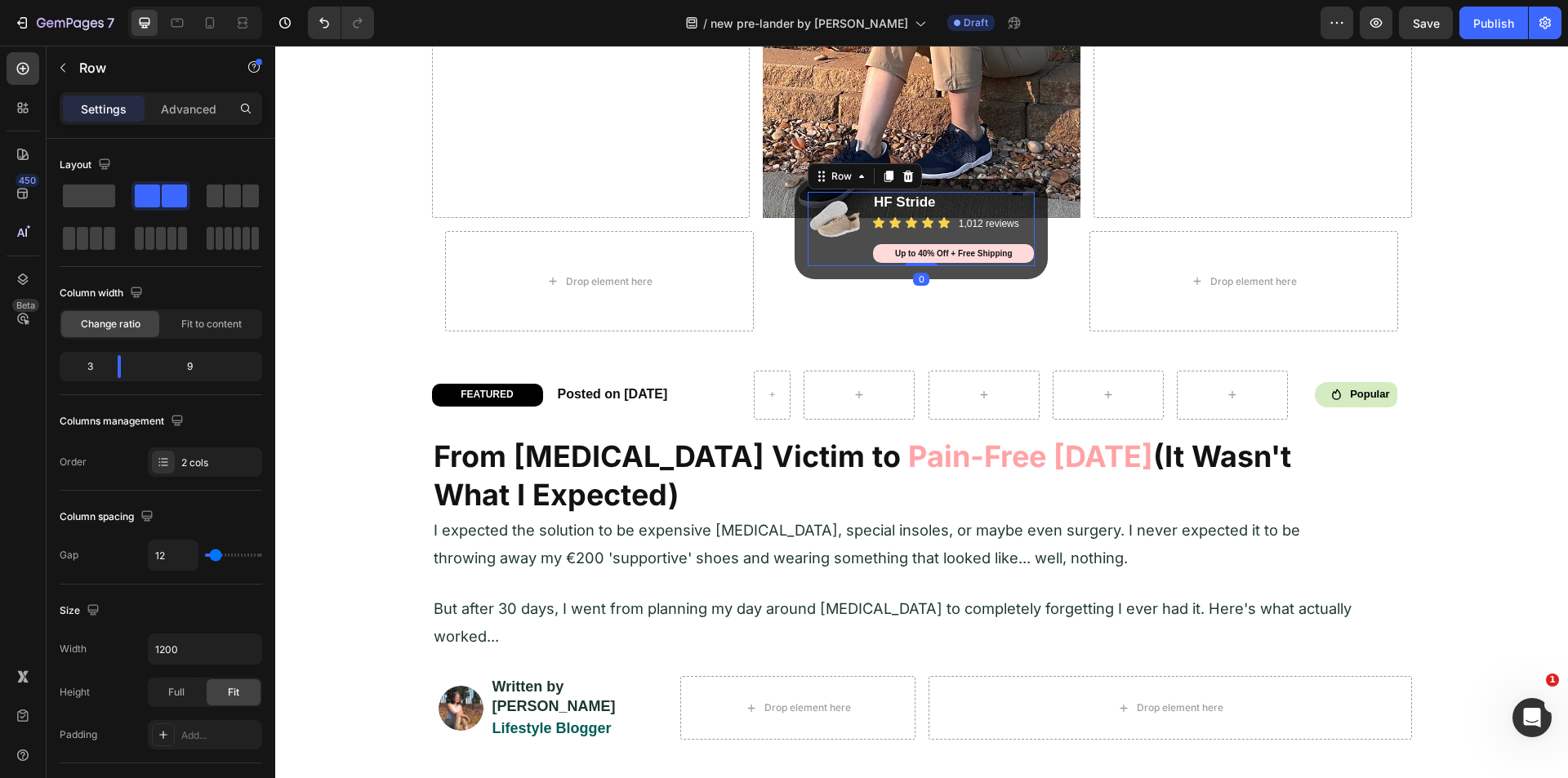
click at [808, 265] on div "Image" at bounding box center [835, 229] width 55 height 75
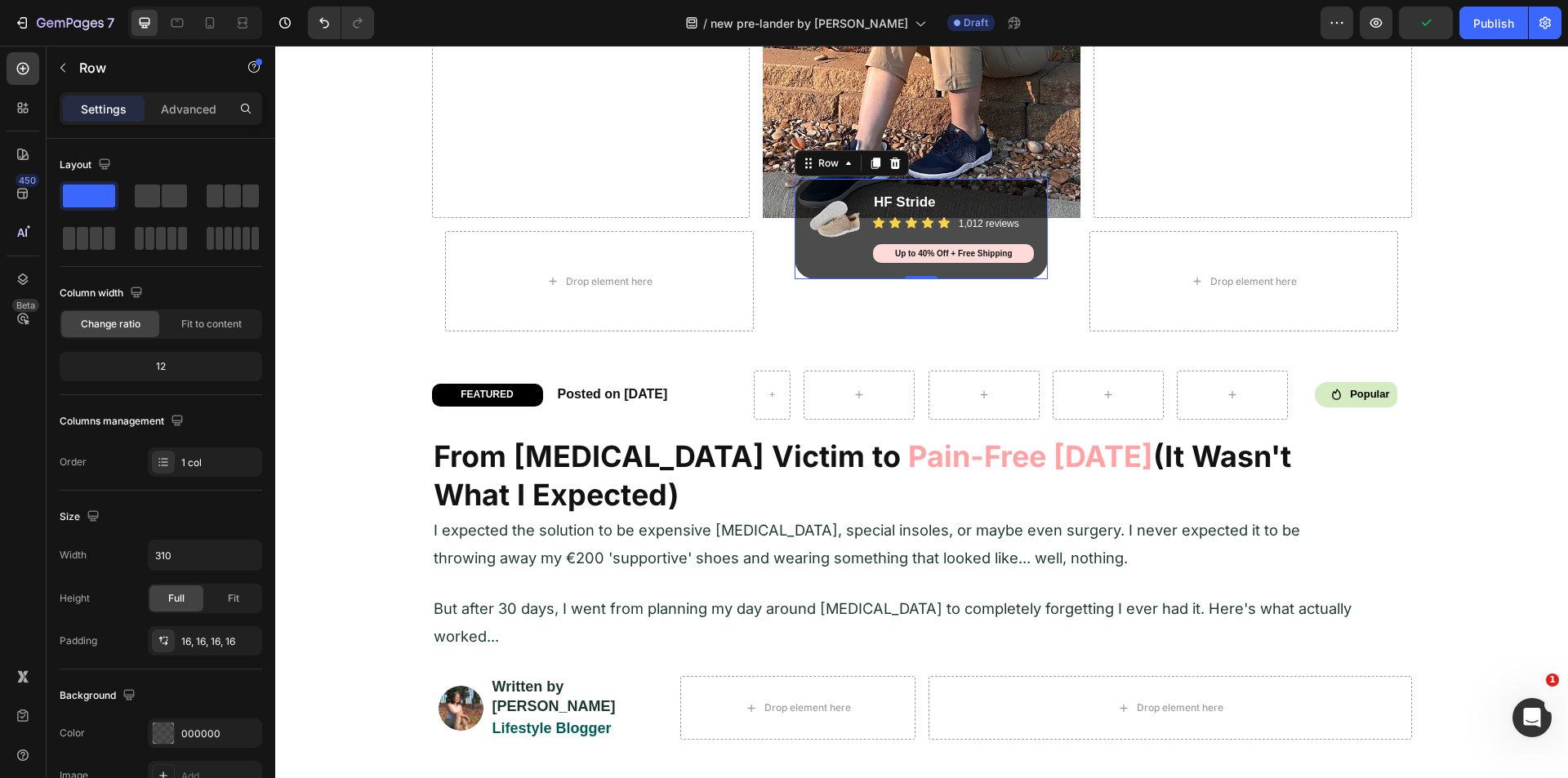
click at [804, 272] on div "Image HF Stride Heading Icon Icon Icon Icon Icon Icon List 1,012 reviews Headin…" at bounding box center [921, 228] width 253 height 100
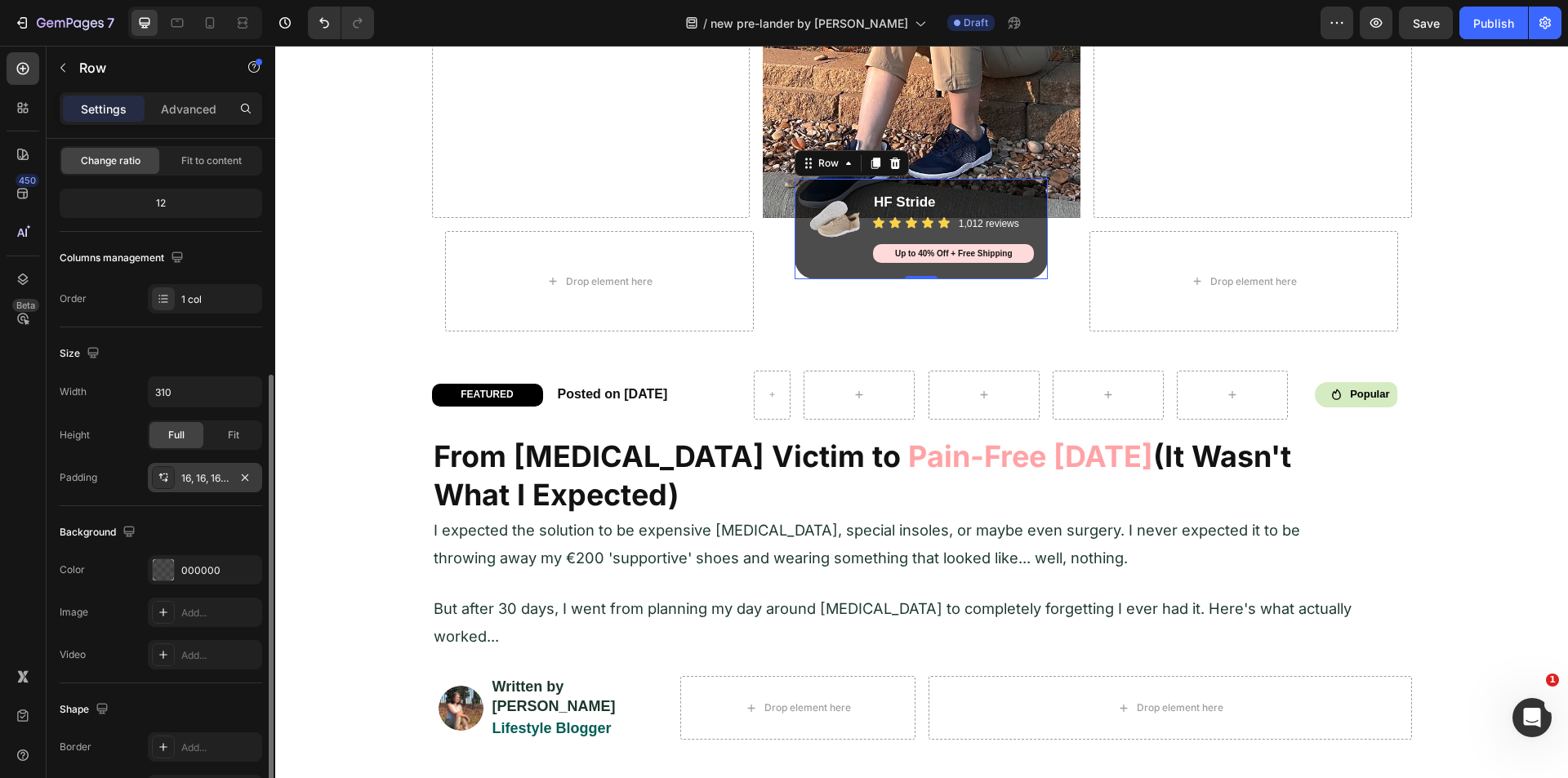
scroll to position [245, 0]
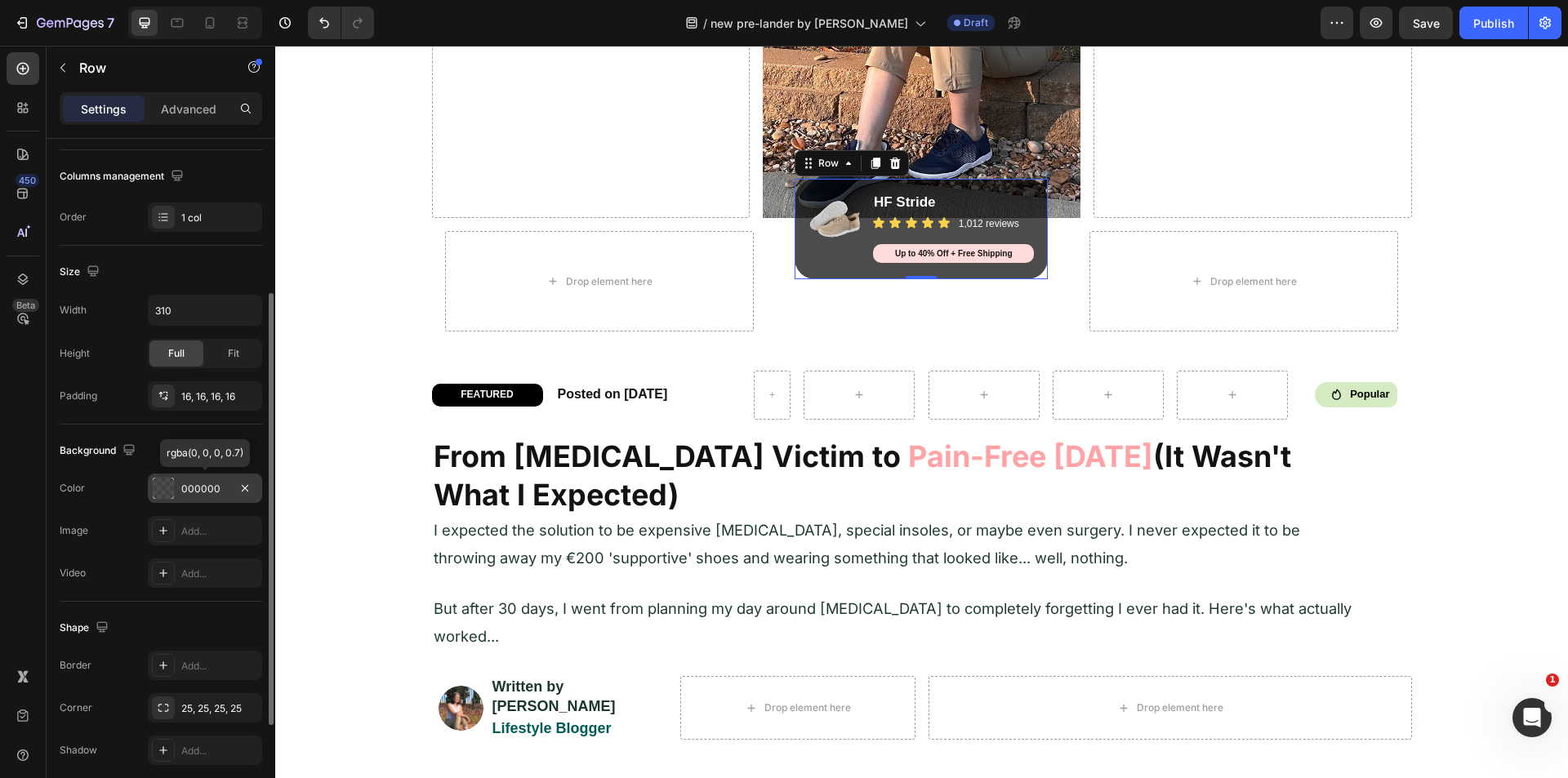
click at [168, 483] on div at bounding box center [163, 488] width 21 height 21
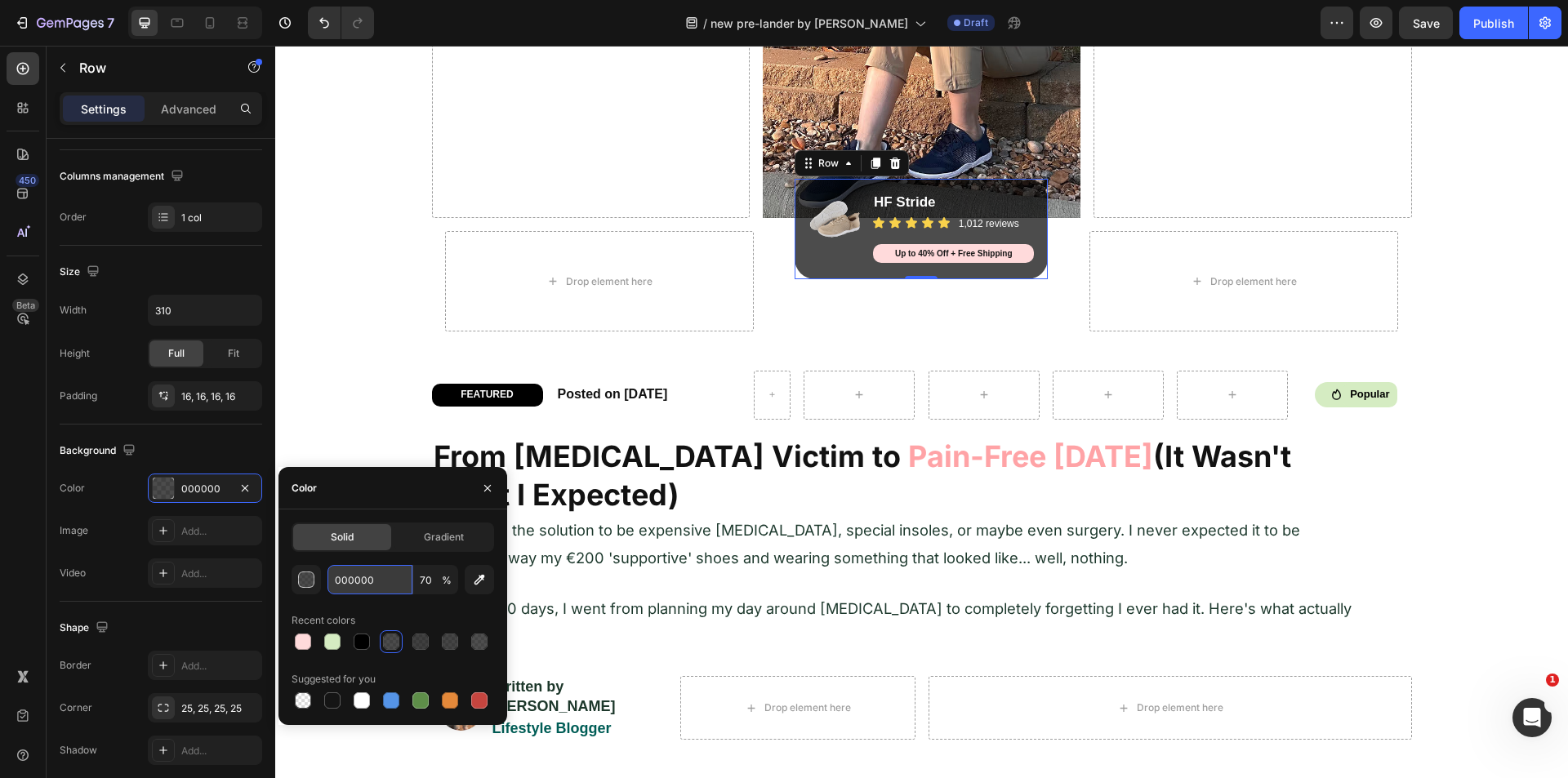
click at [352, 576] on input "000000" at bounding box center [370, 579] width 85 height 29
paste input "FFDADB"
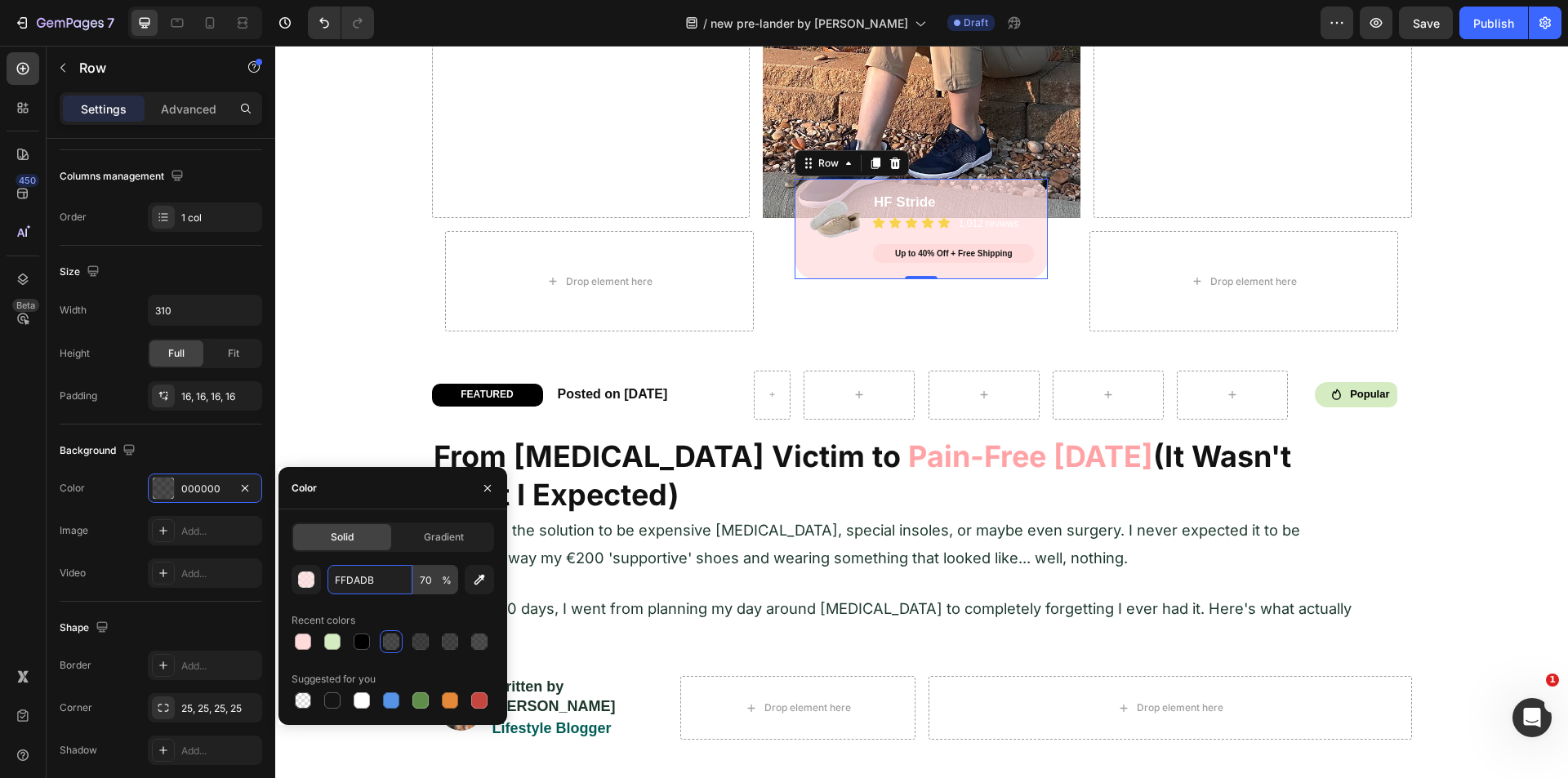
type input "FFDADB"
click at [420, 574] on input "70" at bounding box center [435, 579] width 45 height 29
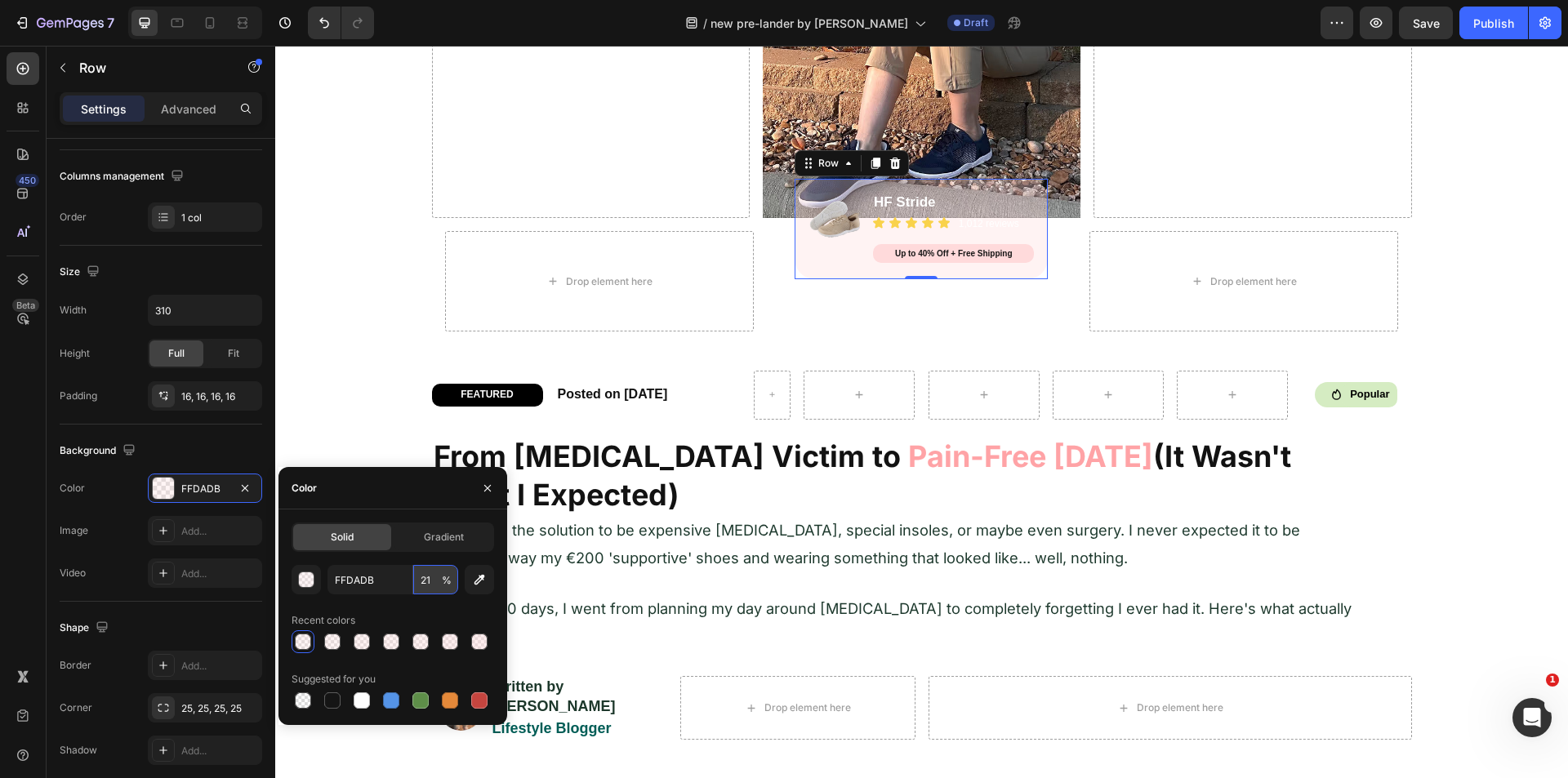
type input "20"
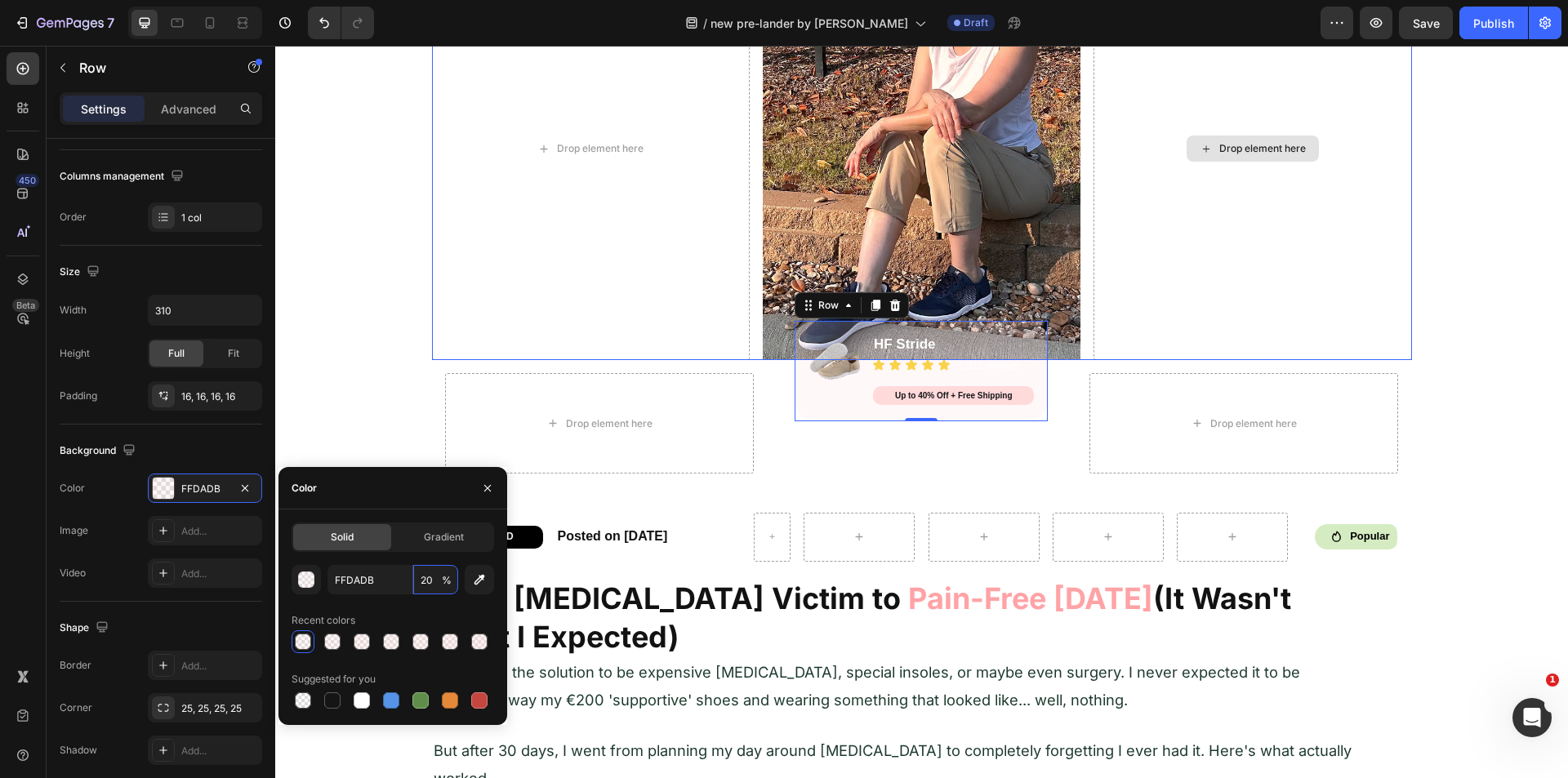
scroll to position [0, 0]
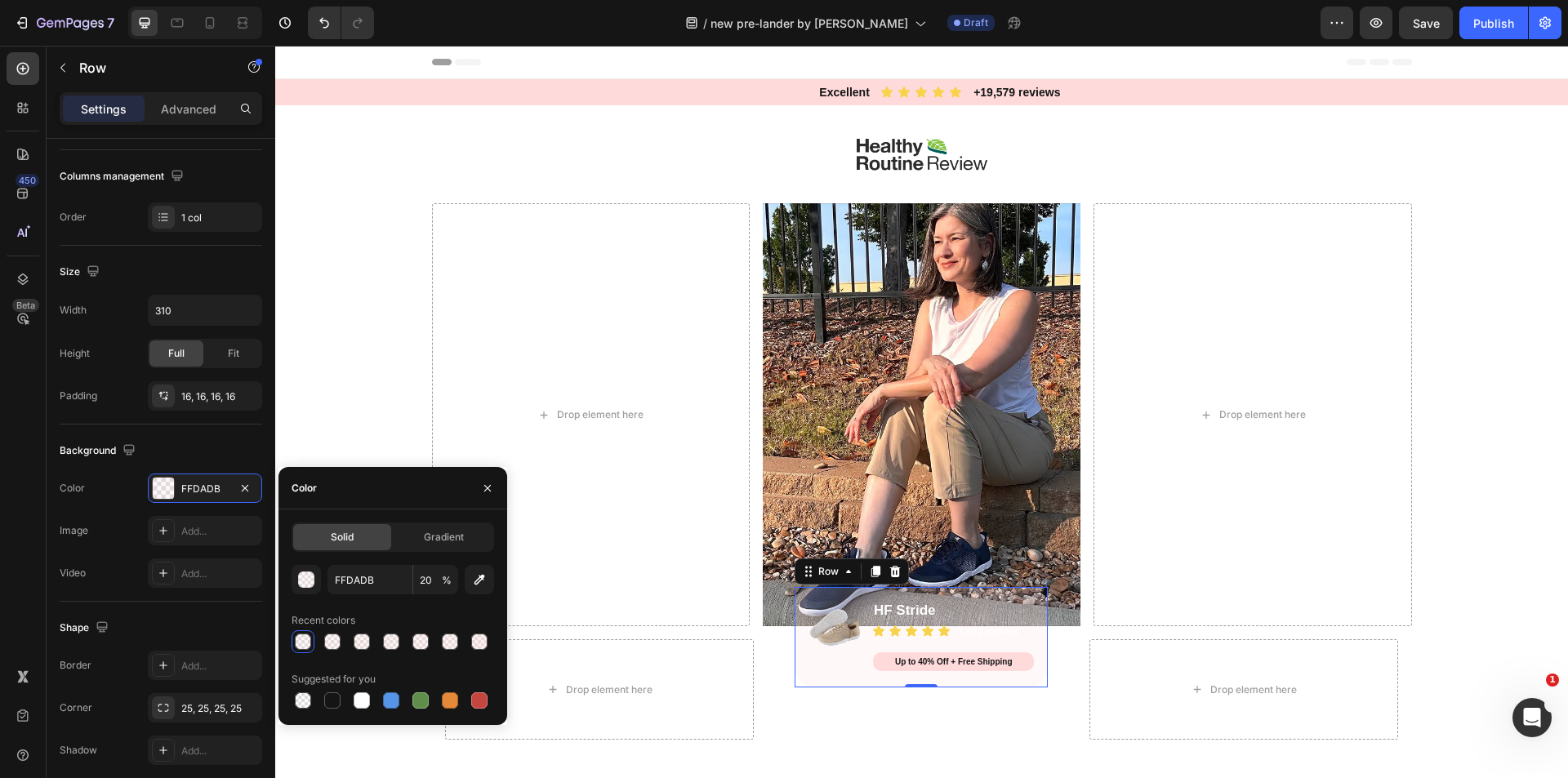
click at [330, 687] on div "Suggested for you" at bounding box center [392, 679] width 202 height 26
click at [332, 699] on div at bounding box center [332, 701] width 16 height 16
type input "151515"
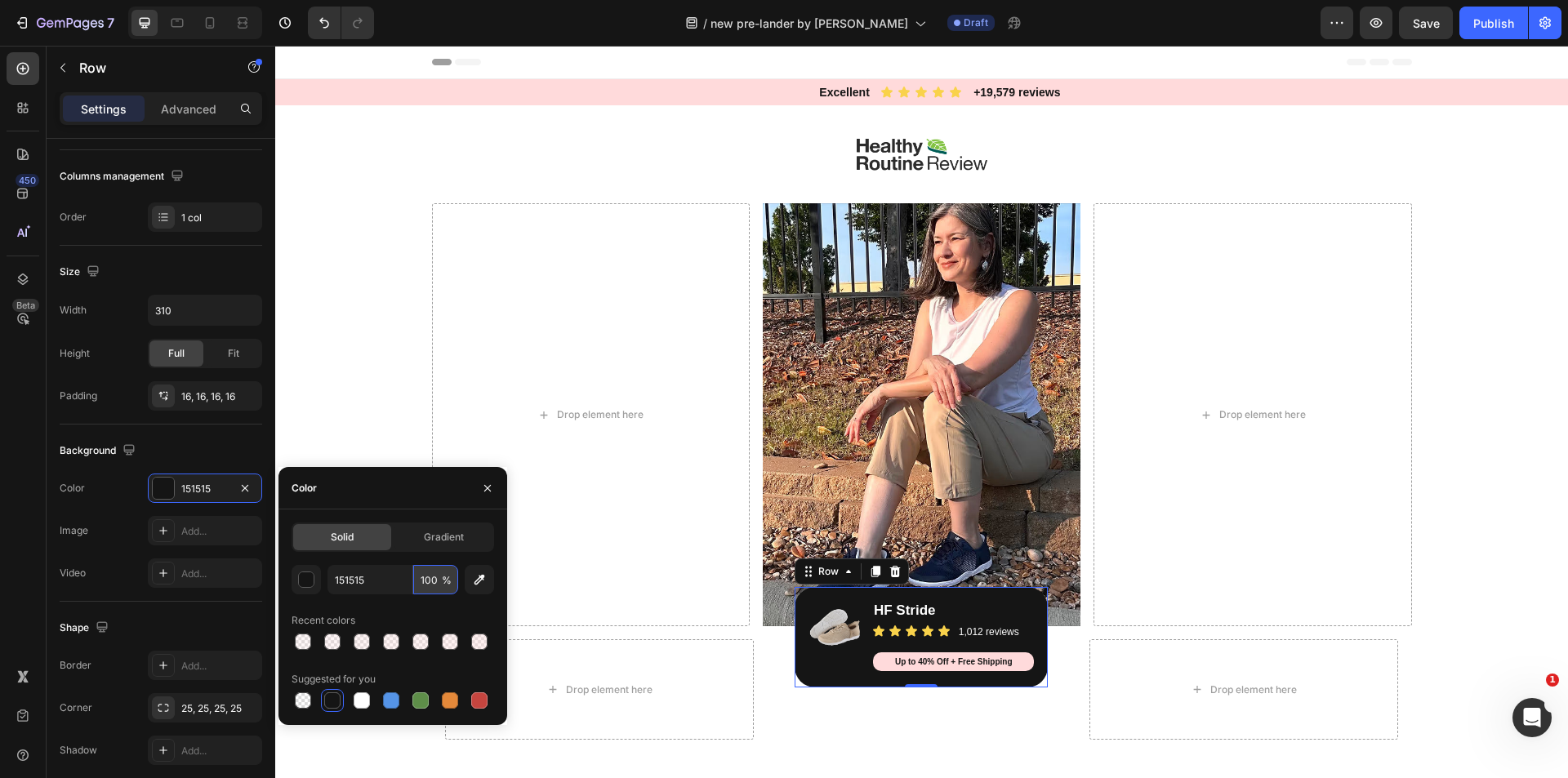
click at [432, 582] on input "100" at bounding box center [435, 579] width 45 height 29
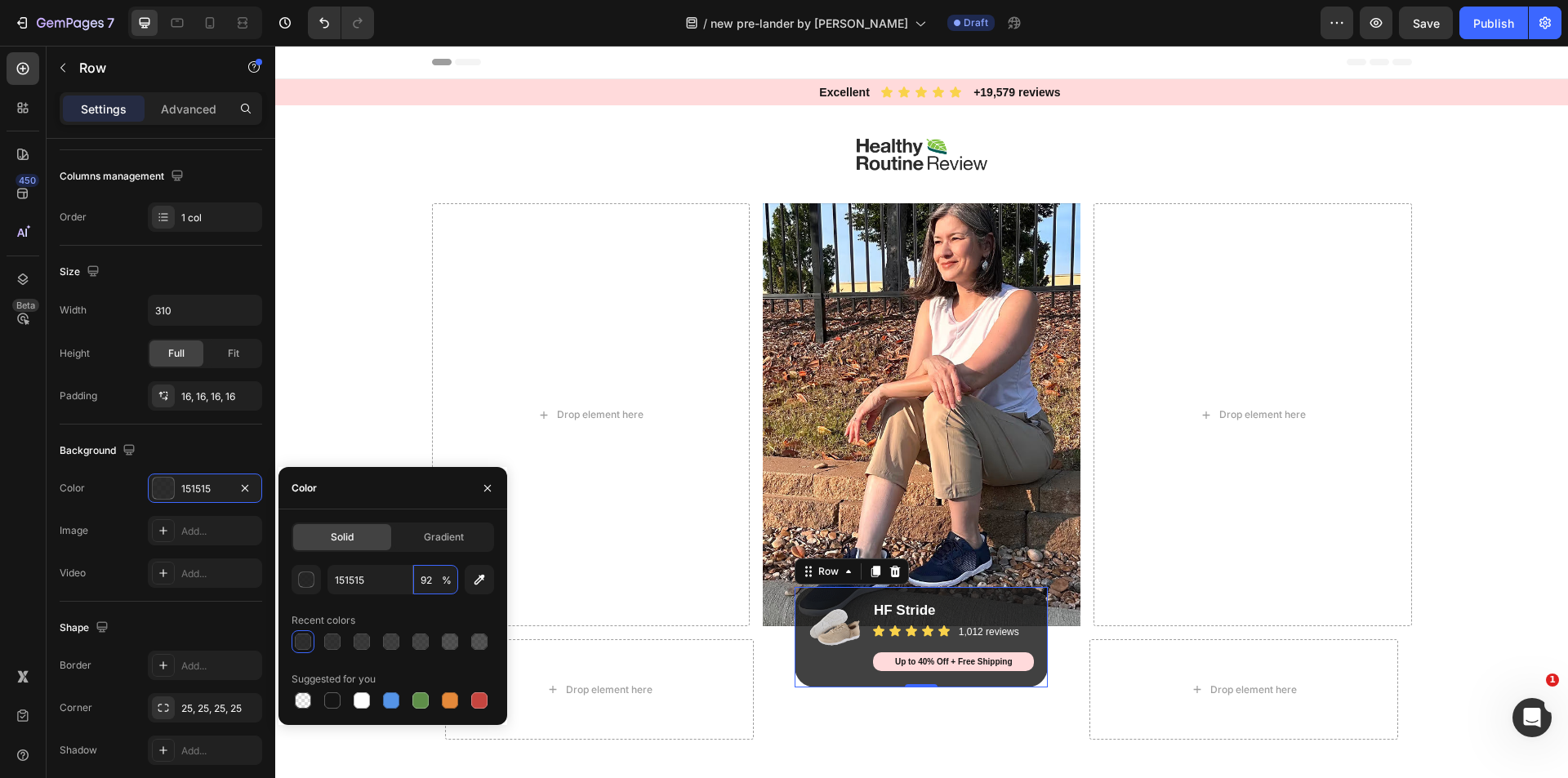
type input "93"
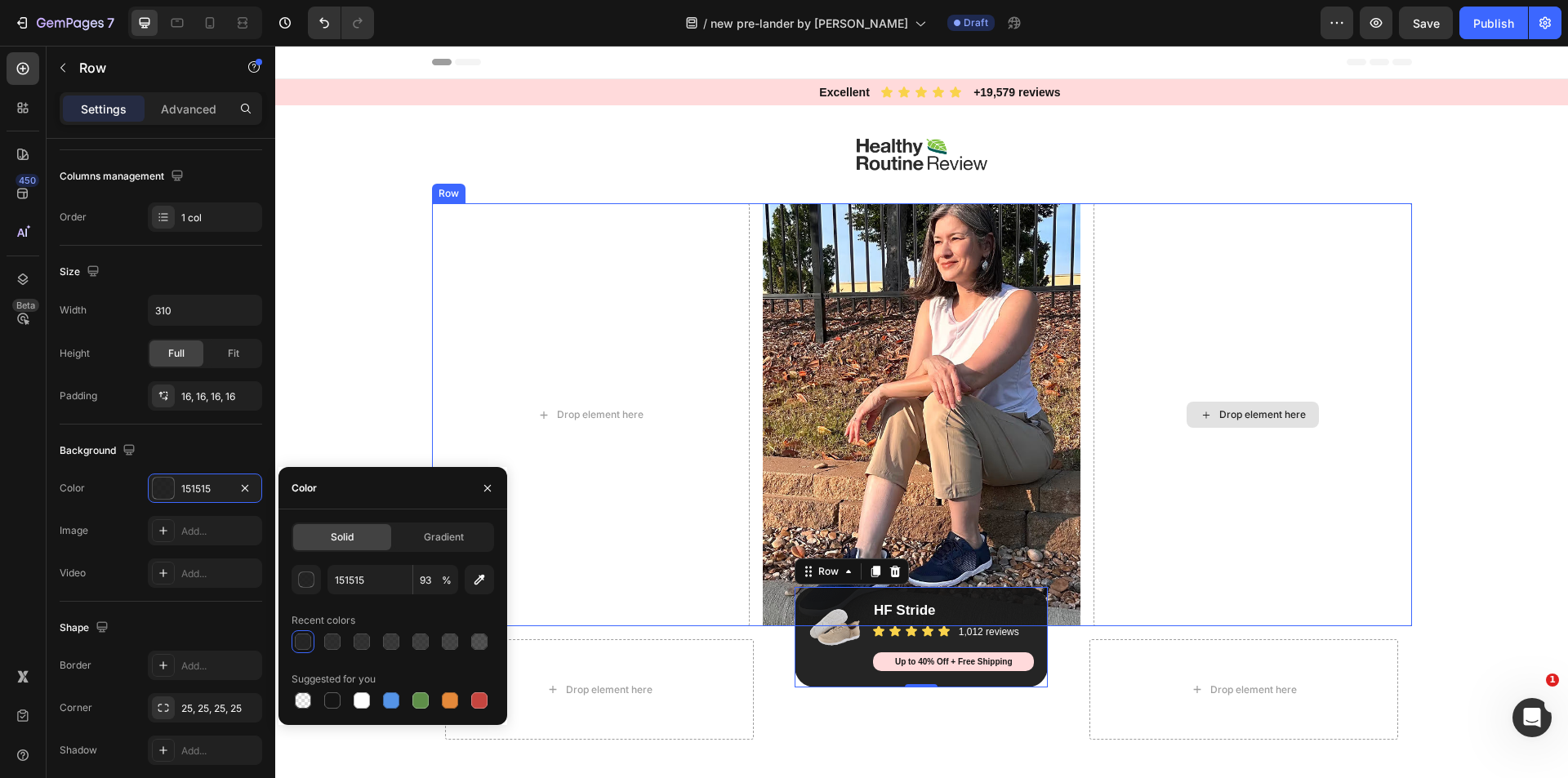
click at [1259, 466] on div "Drop element here" at bounding box center [1252, 415] width 318 height 423
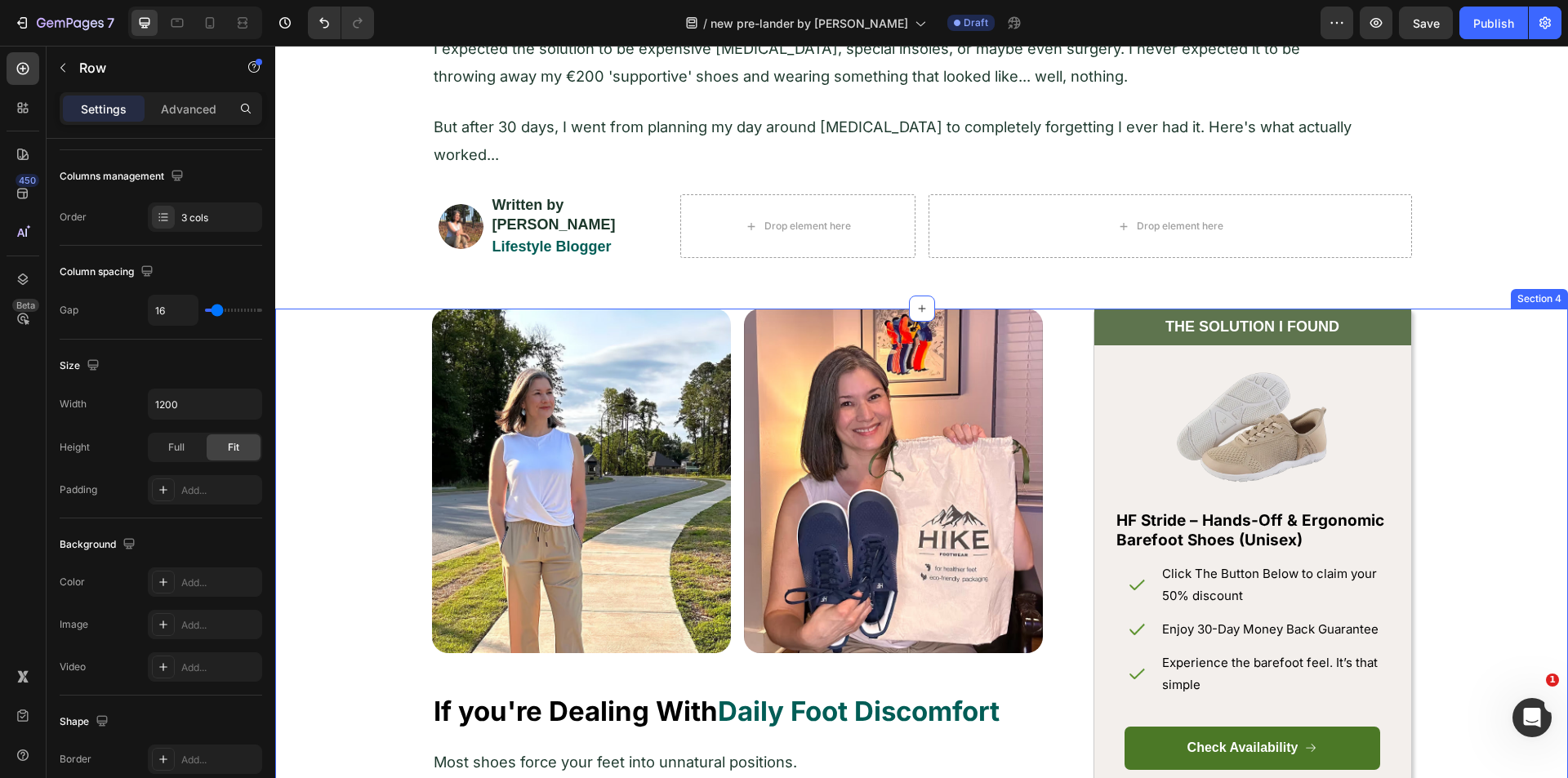
scroll to position [899, 0]
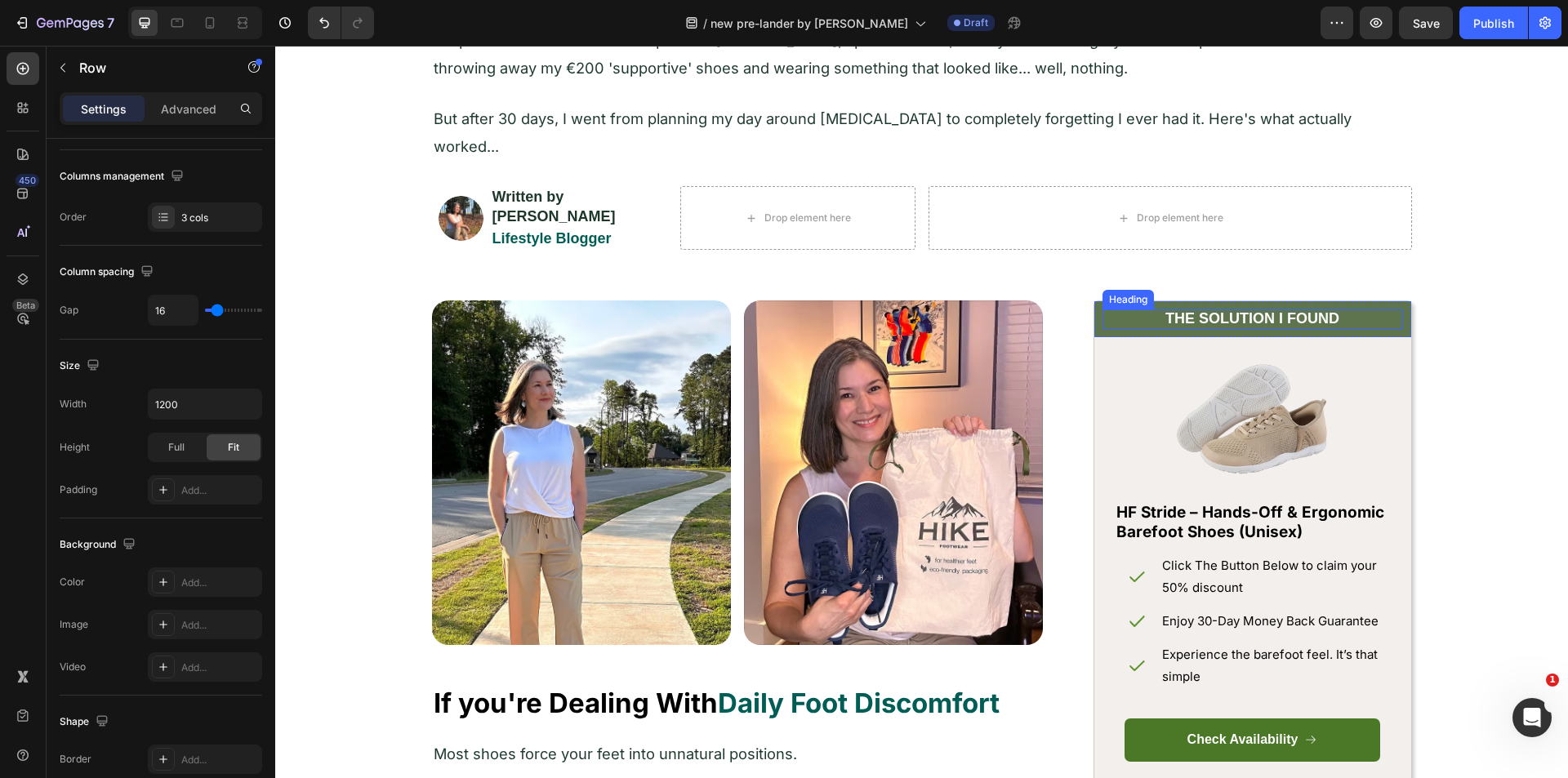
click at [1364, 310] on h2 "THE SOLUTION I FOUND" at bounding box center [1253, 319] width 300 height 19
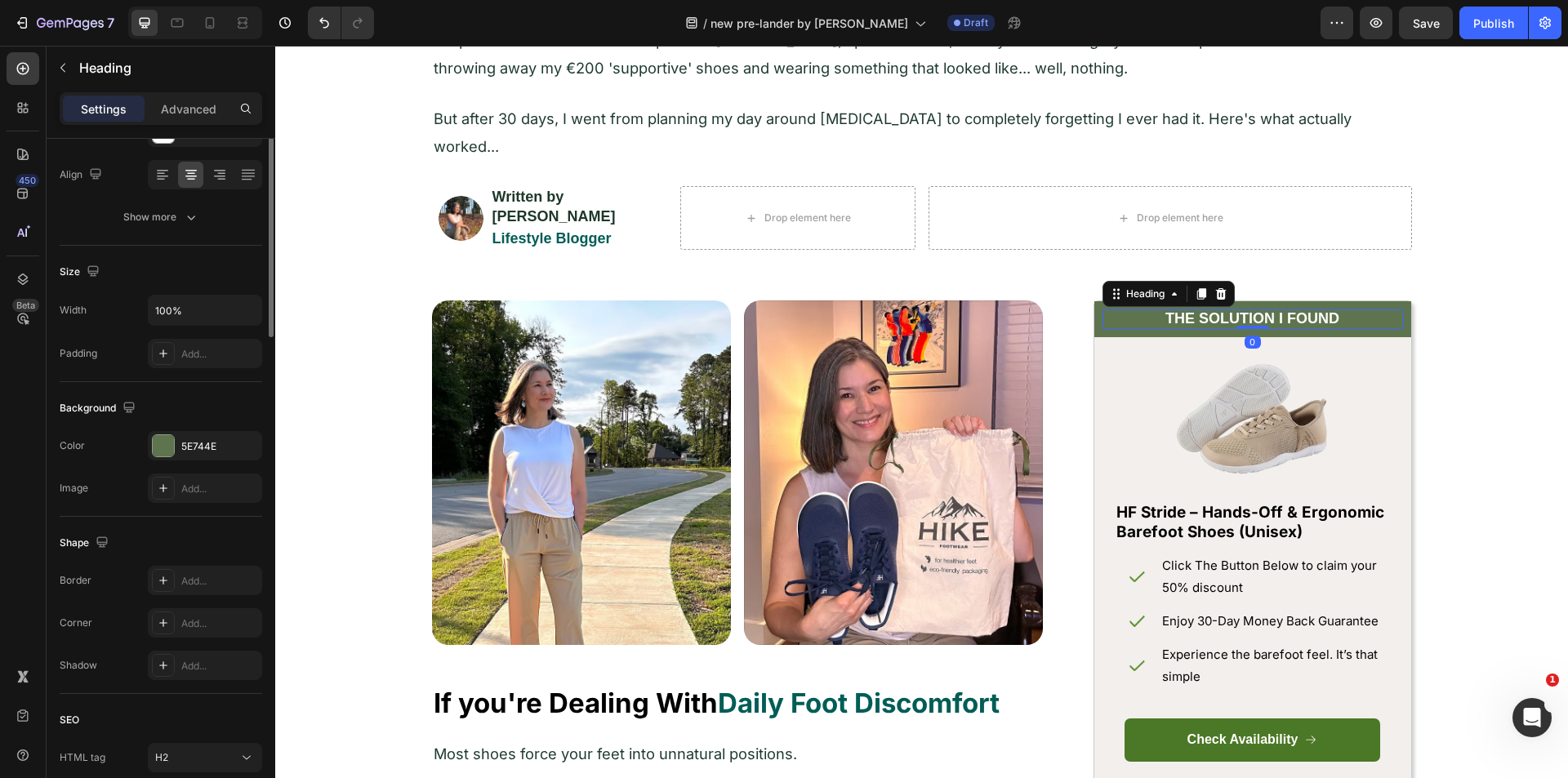
scroll to position [0, 0]
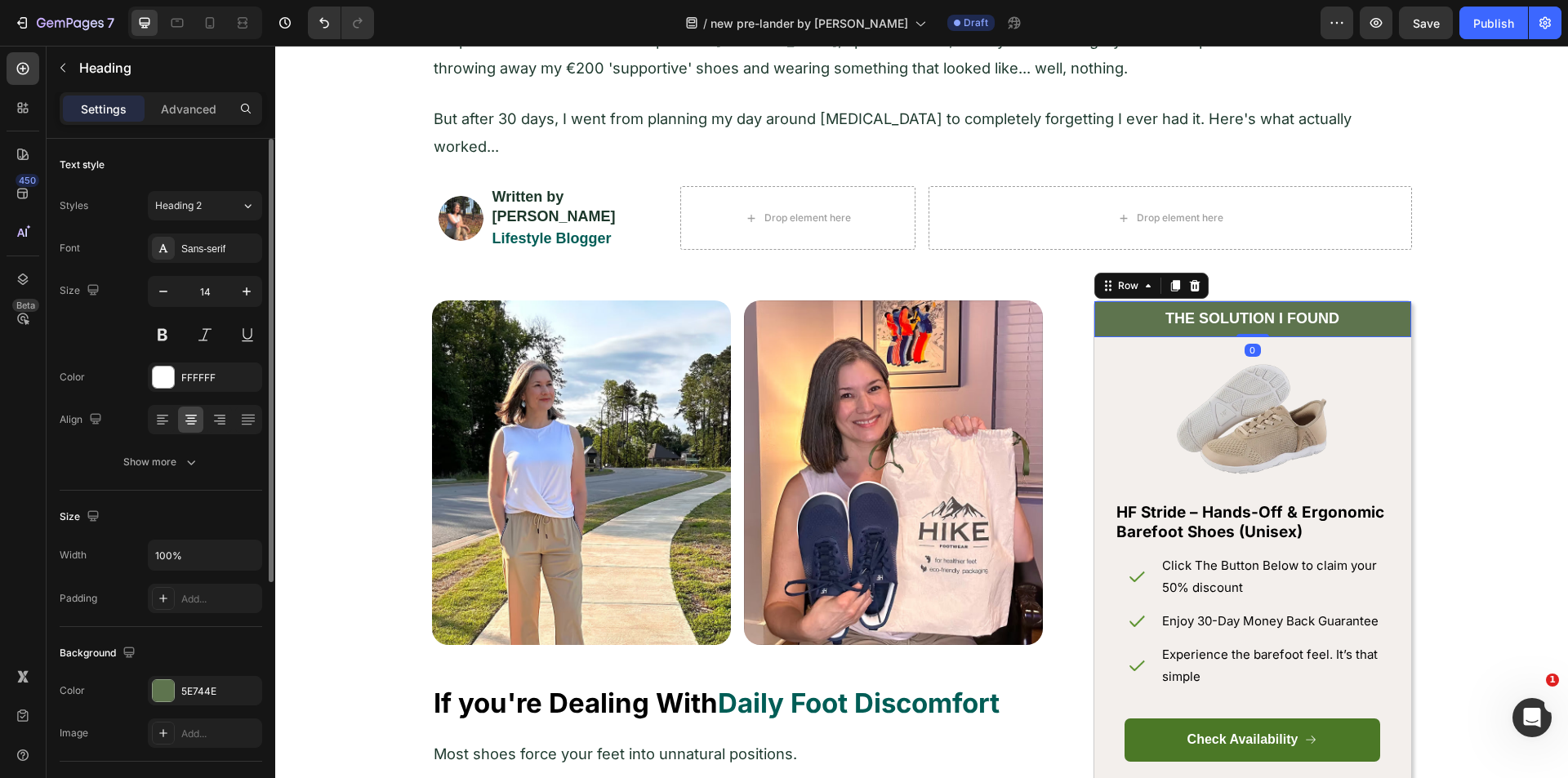
click at [1400, 319] on div "THE SOLUTION I FOUND Heading Row 0" at bounding box center [1252, 319] width 317 height 36
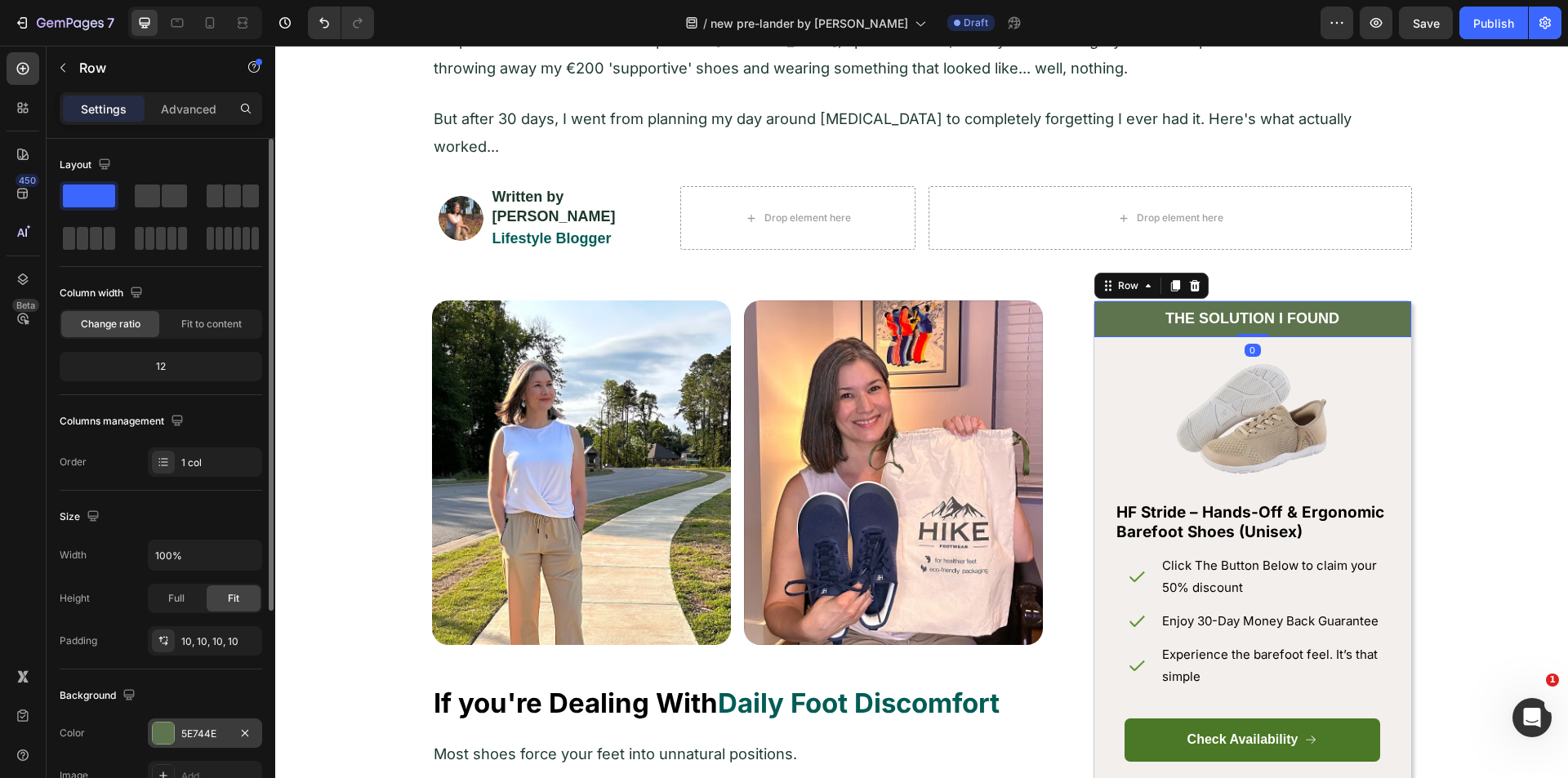
click at [198, 741] on div "5E744E" at bounding box center [204, 734] width 47 height 15
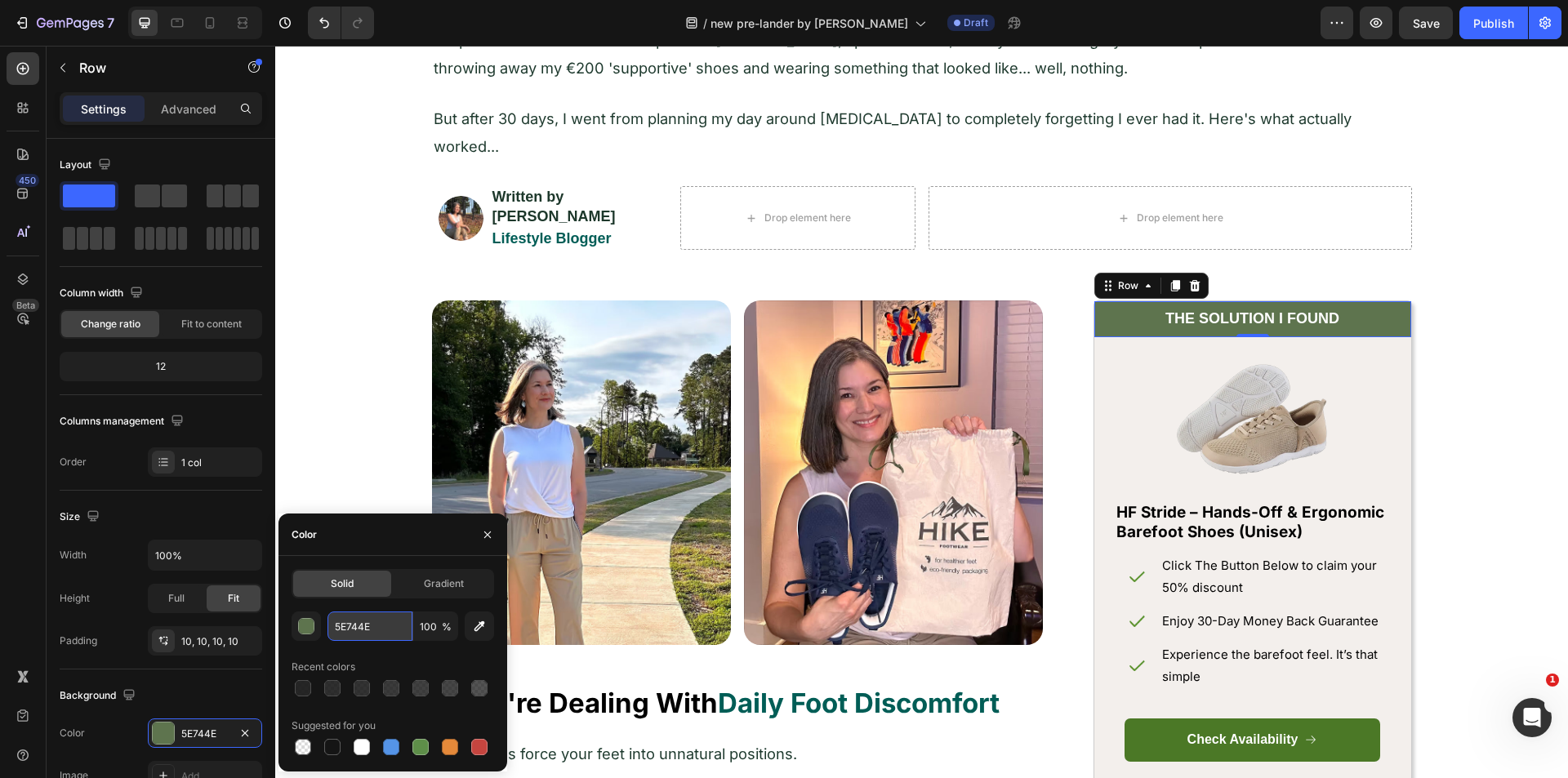
click at [345, 627] on input "5E744E" at bounding box center [370, 626] width 85 height 29
paste input "FFDADB"
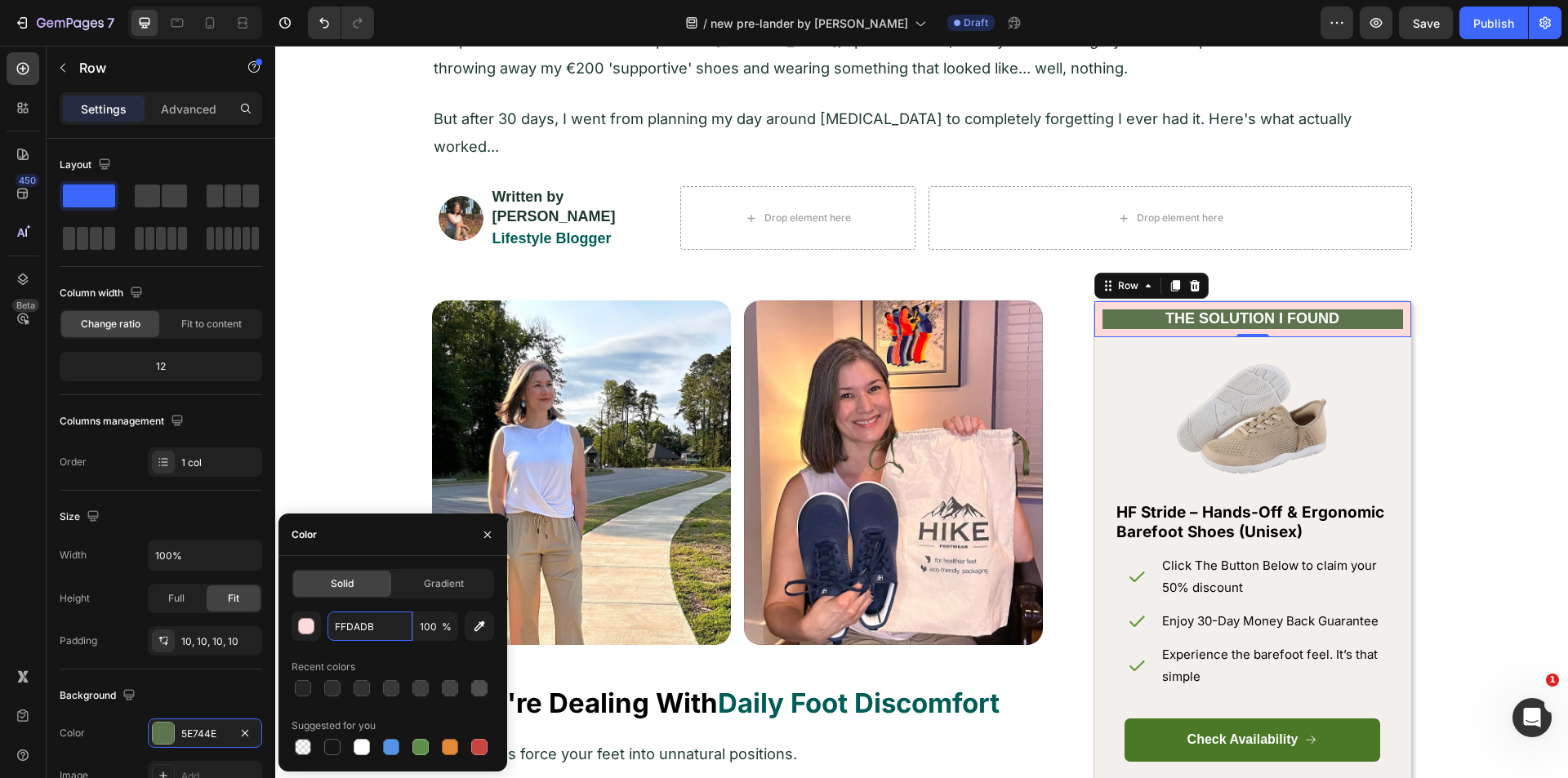
type input "FFDADB"
click at [91, 26] on icon "button" at bounding box center [94, 23] width 7 height 7
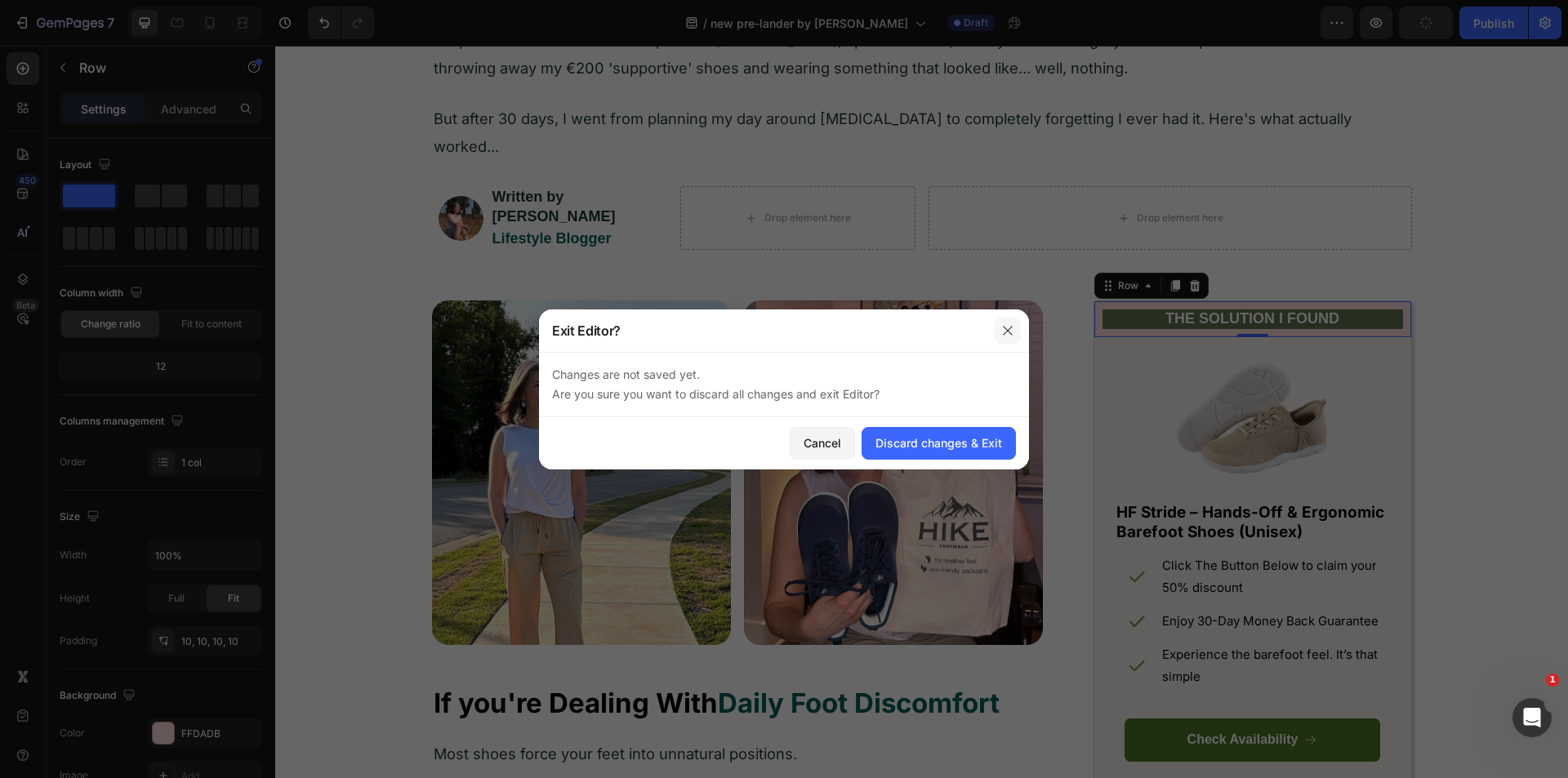
click at [1003, 330] on icon "button" at bounding box center [1008, 330] width 13 height 13
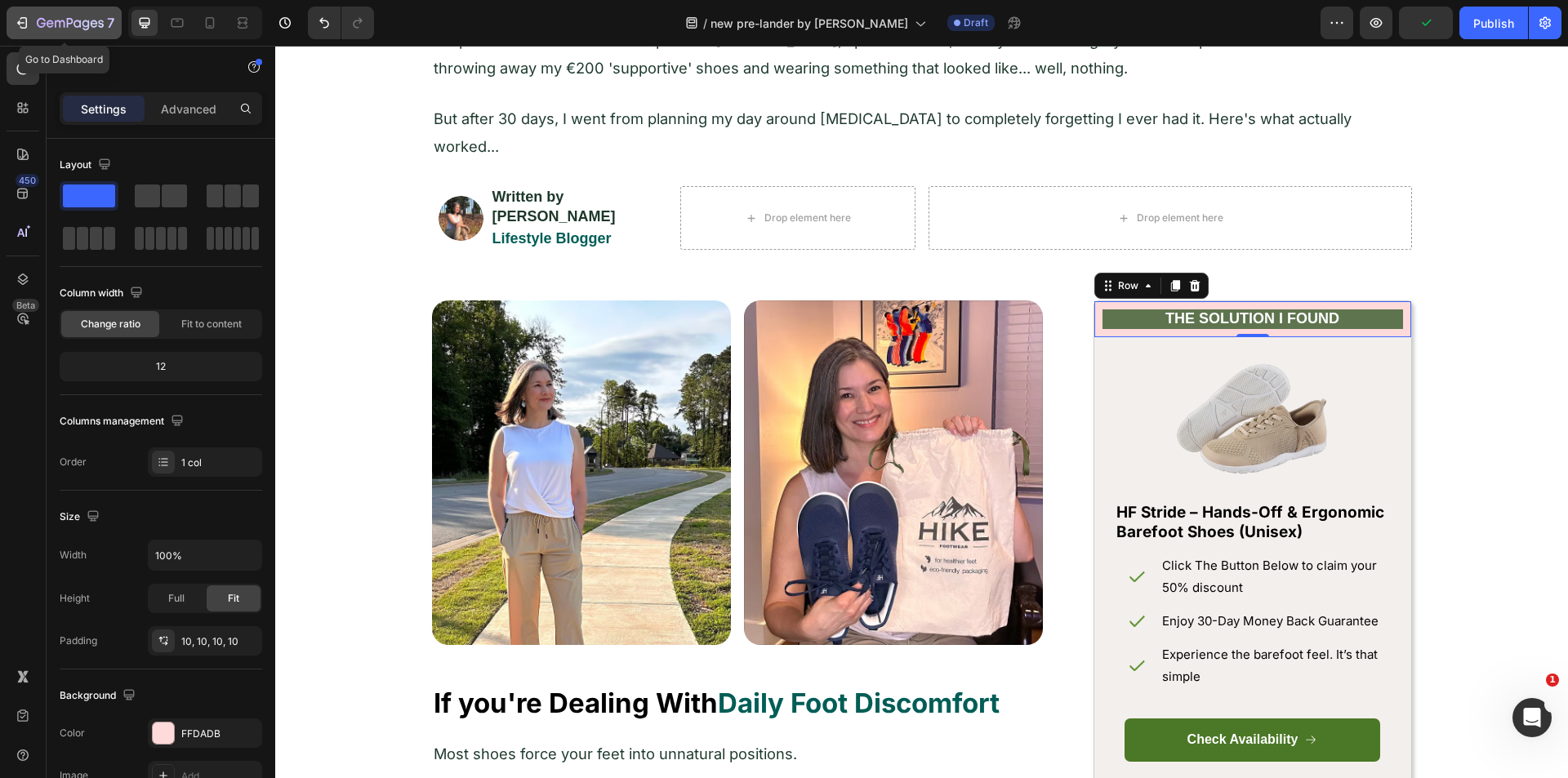
click at [91, 30] on icon "button" at bounding box center [69, 24] width 67 height 14
